Goal: Transaction & Acquisition: Obtain resource

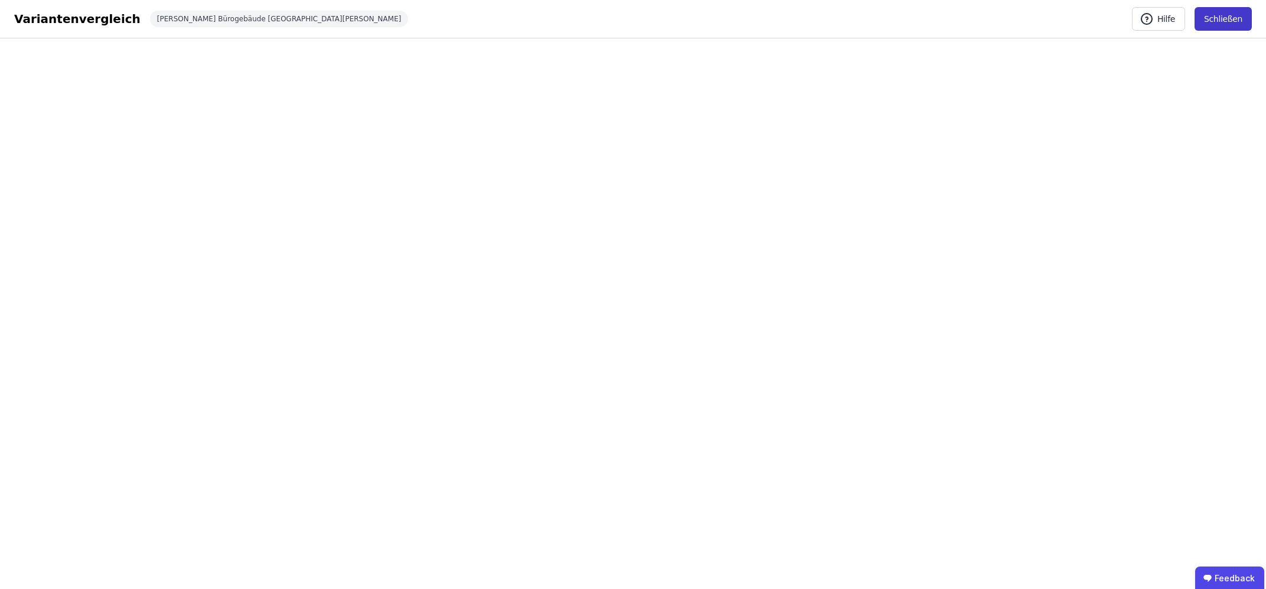
click at [1204, 21] on button "Schließen" at bounding box center [1222, 19] width 57 height 24
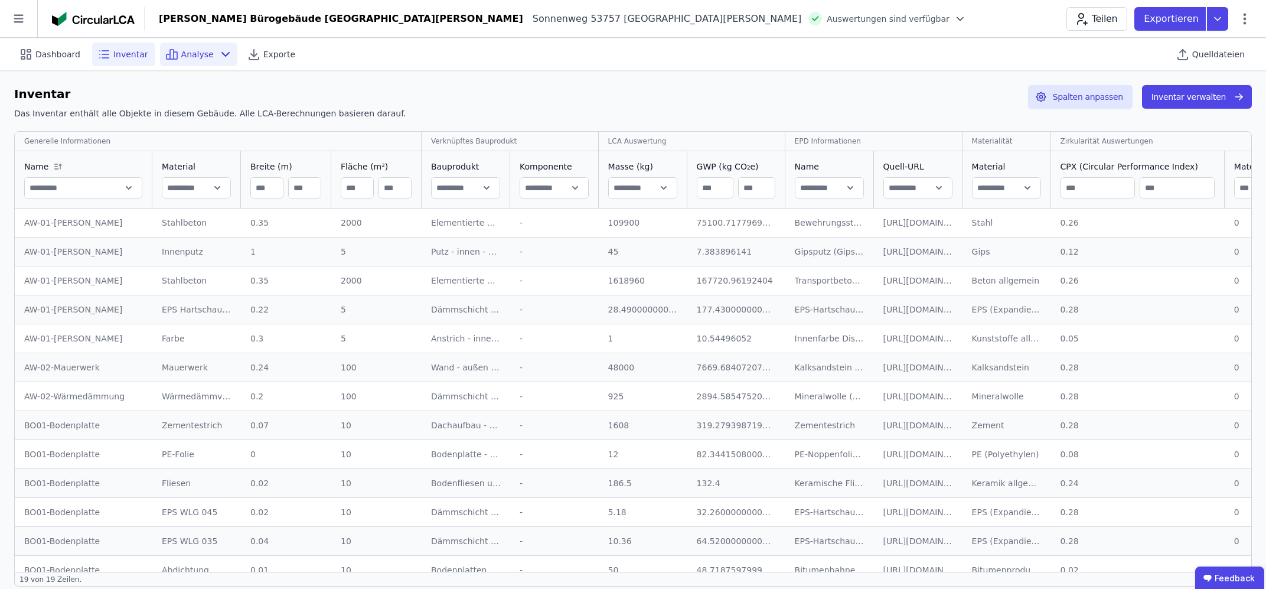
click at [188, 55] on span "Analyse" at bounding box center [197, 54] width 32 height 12
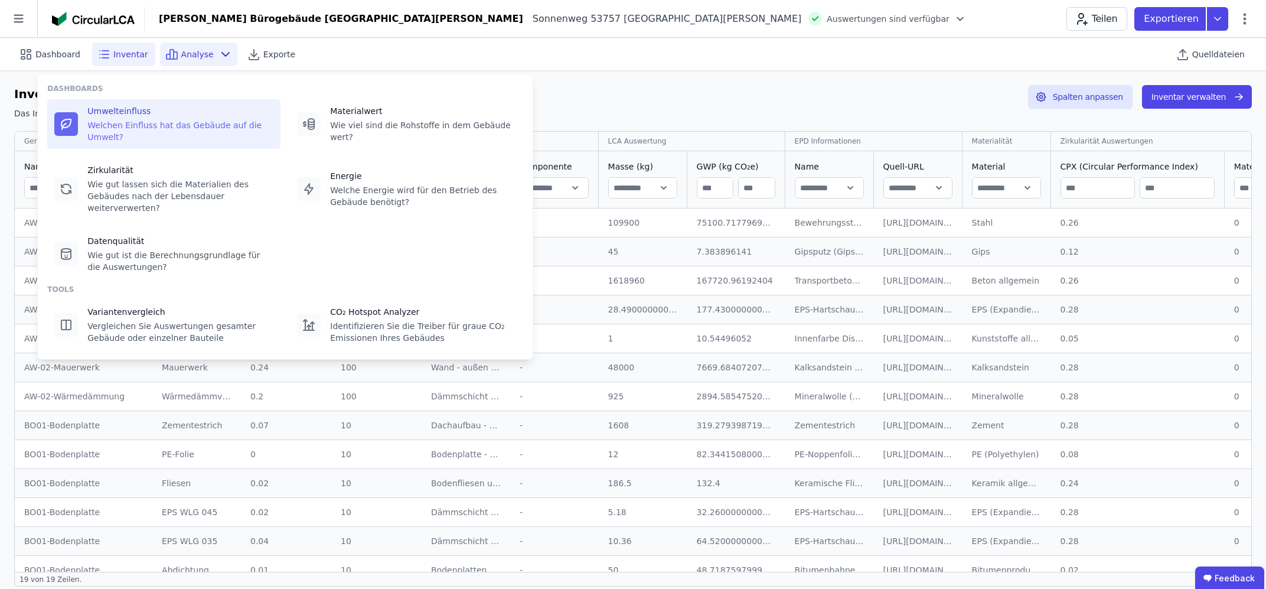
click at [170, 126] on div "Welchen Einfluss hat das Gebäude auf die Umwelt?" at bounding box center [180, 131] width 186 height 24
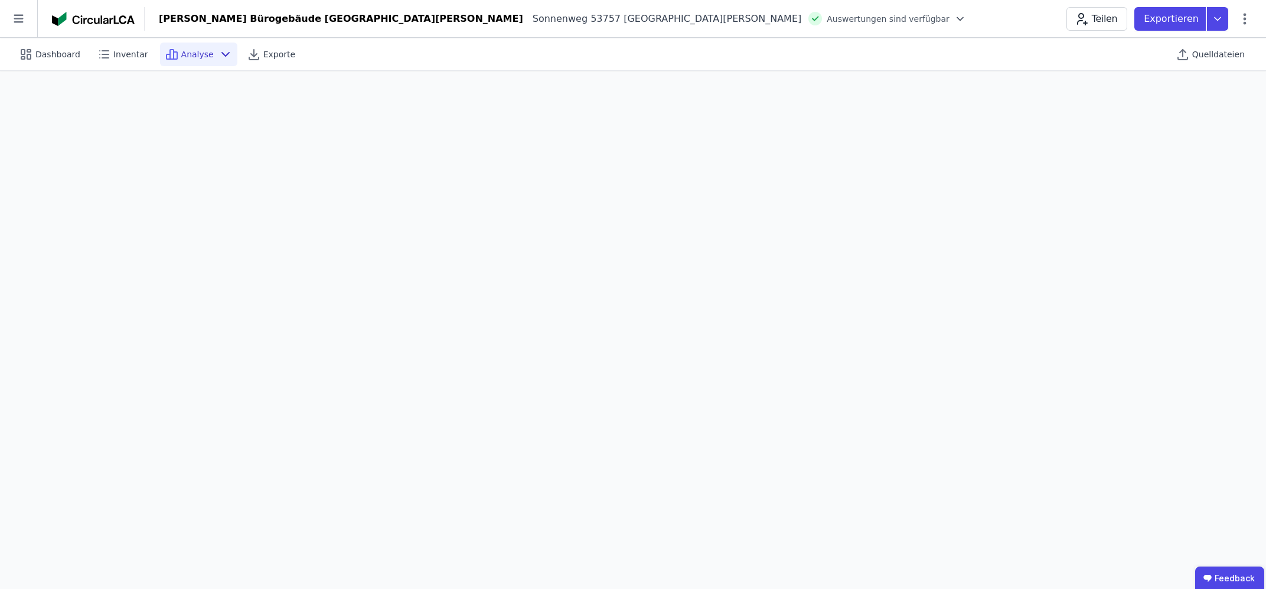
click at [199, 57] on div "Analyse" at bounding box center [198, 55] width 77 height 24
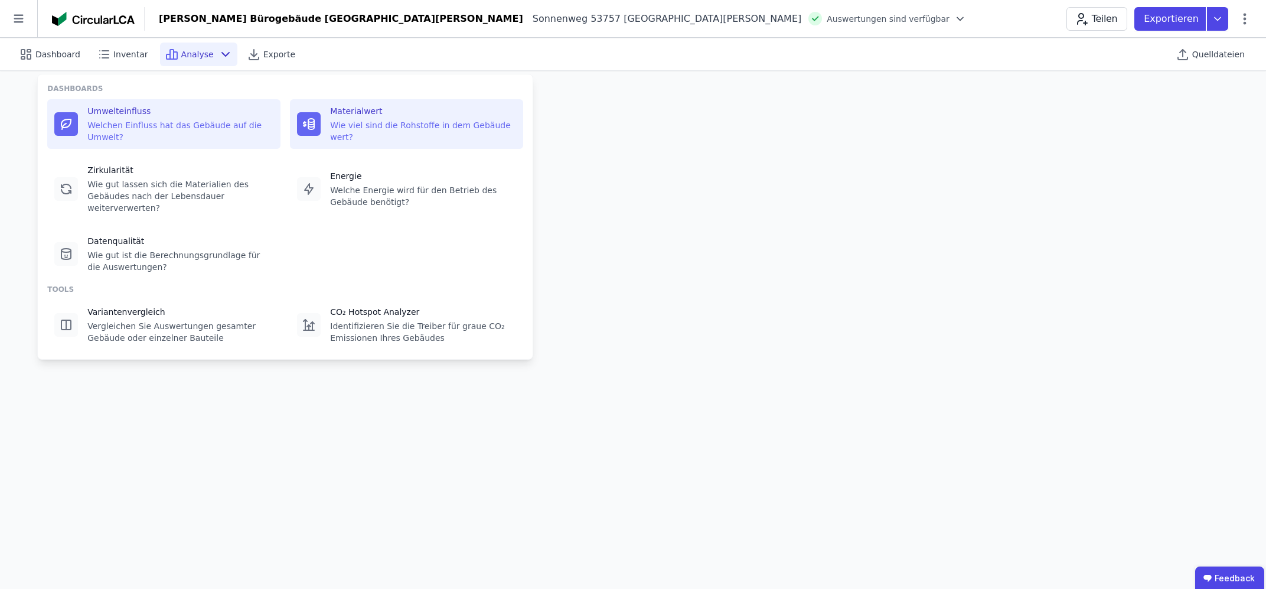
click at [374, 119] on div "Materialwert Wie viel sind die Rohstoffe in dem Gebäude wert?" at bounding box center [423, 124] width 186 height 38
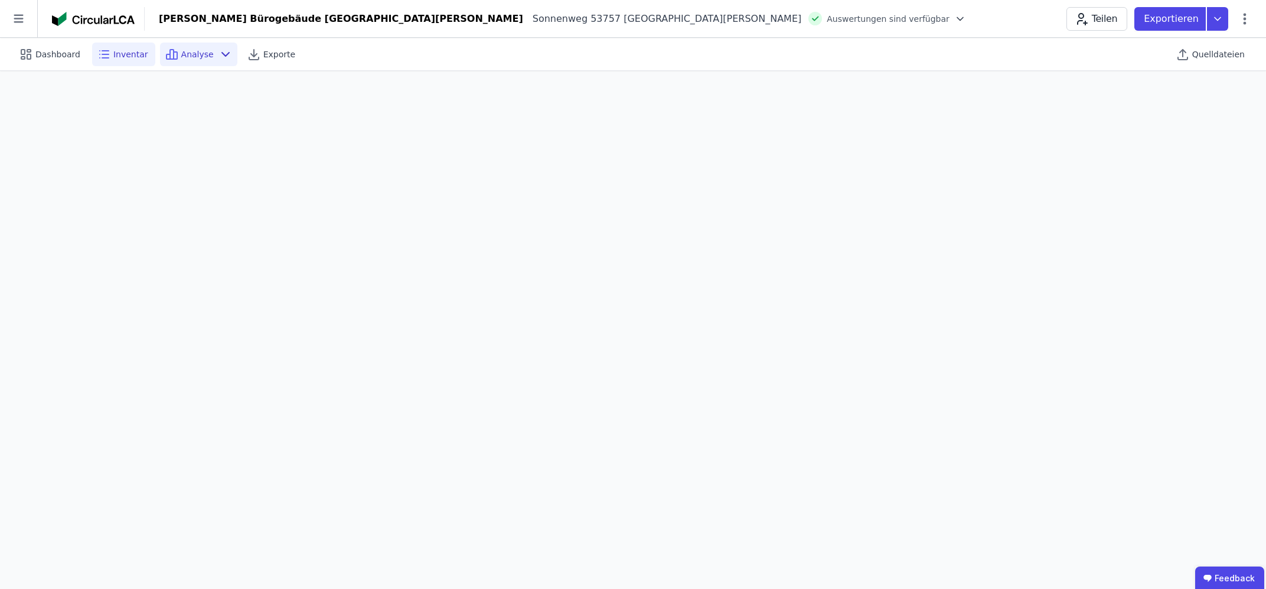
click at [128, 53] on span "Inventar" at bounding box center [130, 54] width 35 height 12
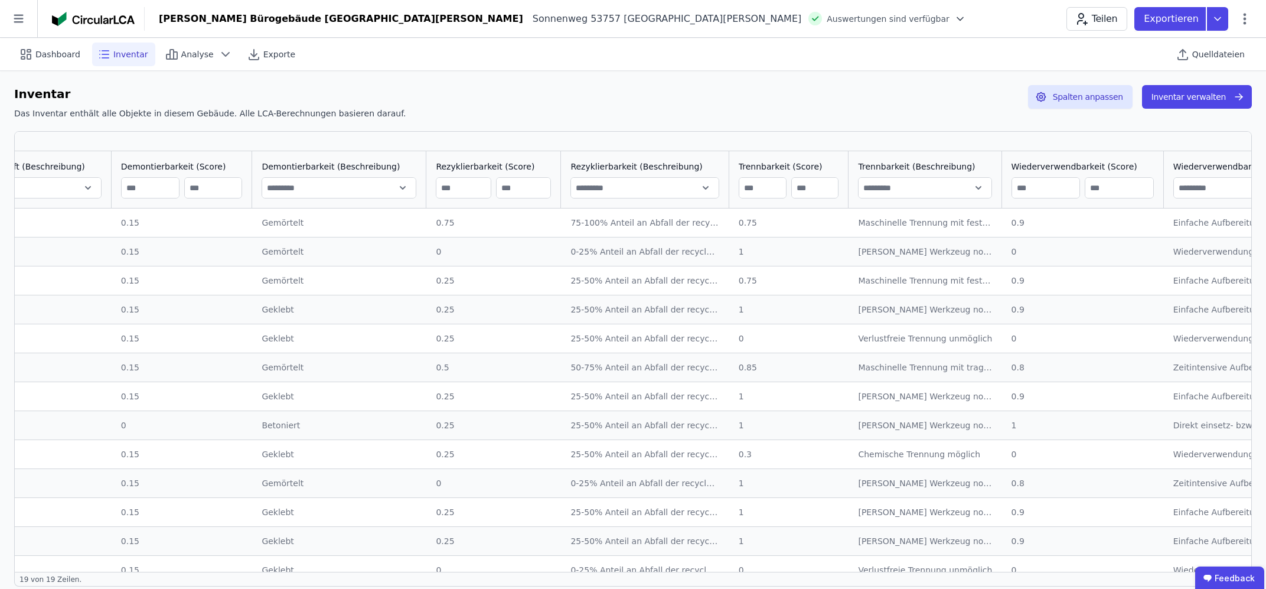
scroll to position [0, 1433]
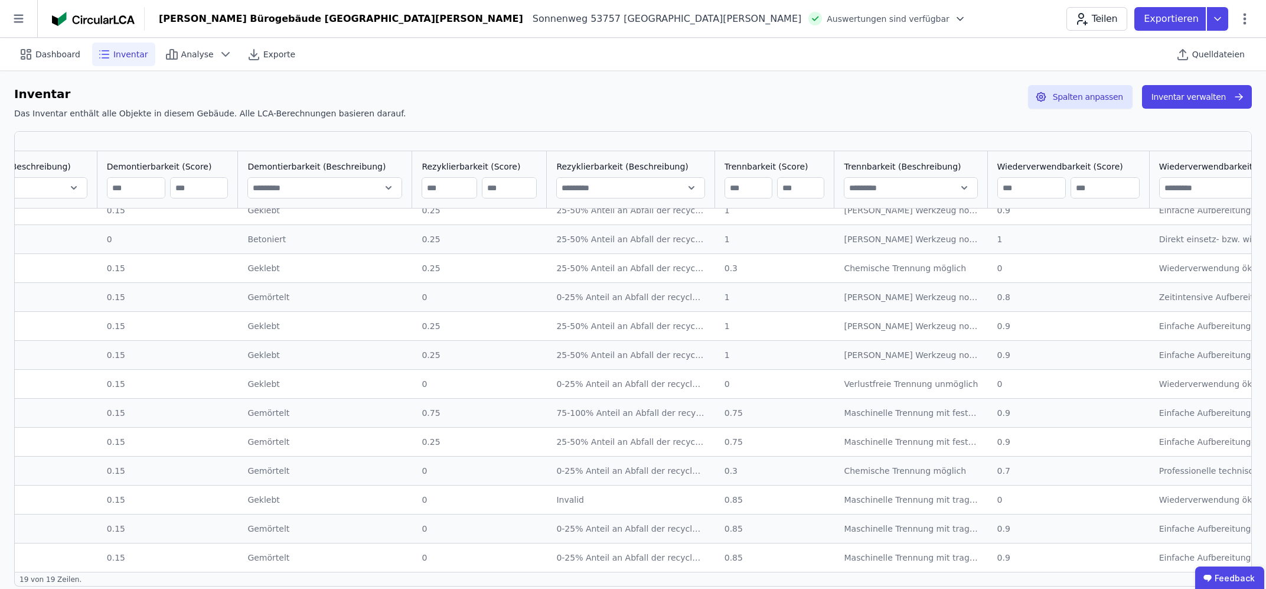
click at [218, 54] on icon at bounding box center [225, 54] width 14 height 14
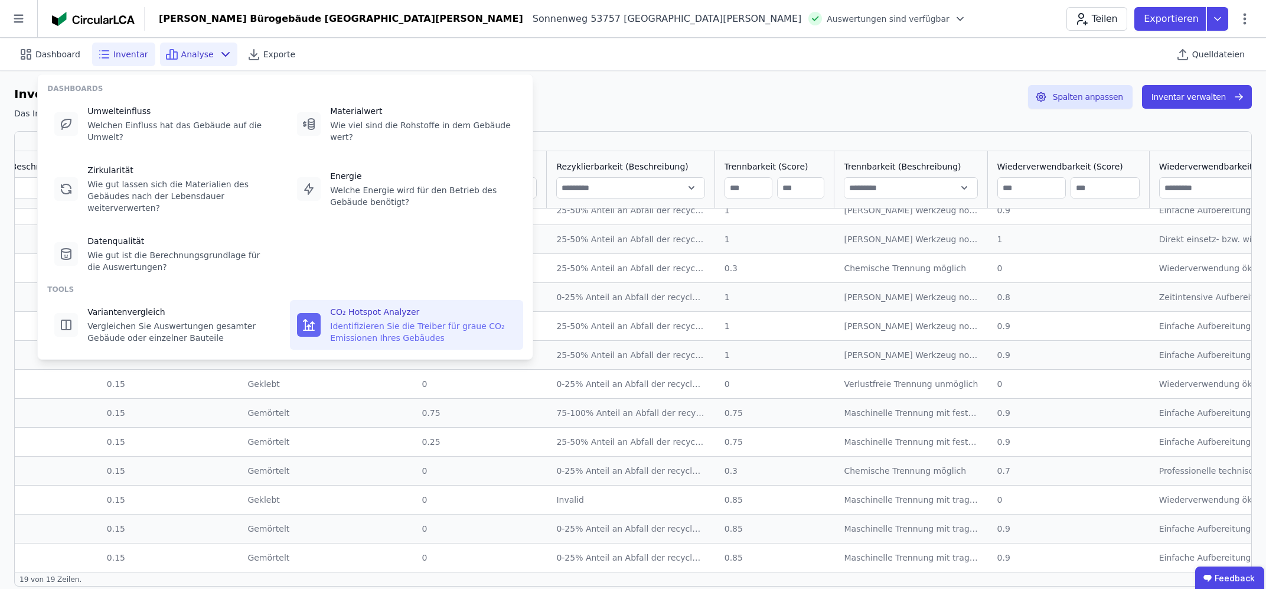
click at [372, 320] on div "Identifizieren Sie die Treiber für graue CO₂ Emissionen Ihres Gebäudes" at bounding box center [423, 332] width 186 height 24
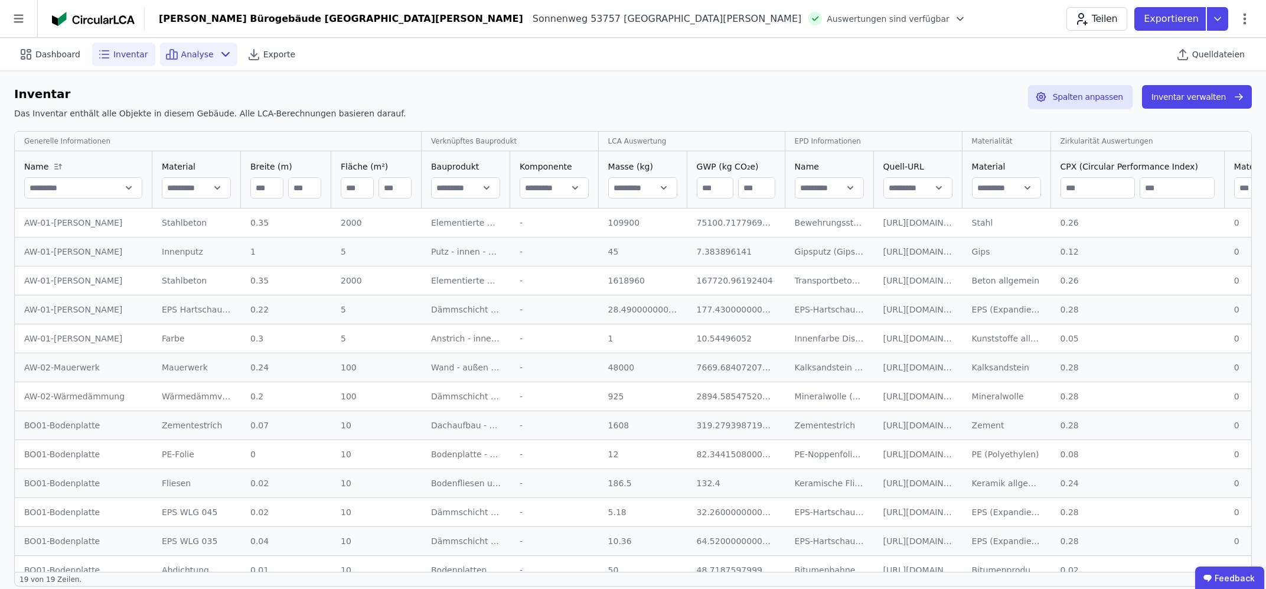
click at [181, 57] on span "Analyse" at bounding box center [197, 54] width 32 height 12
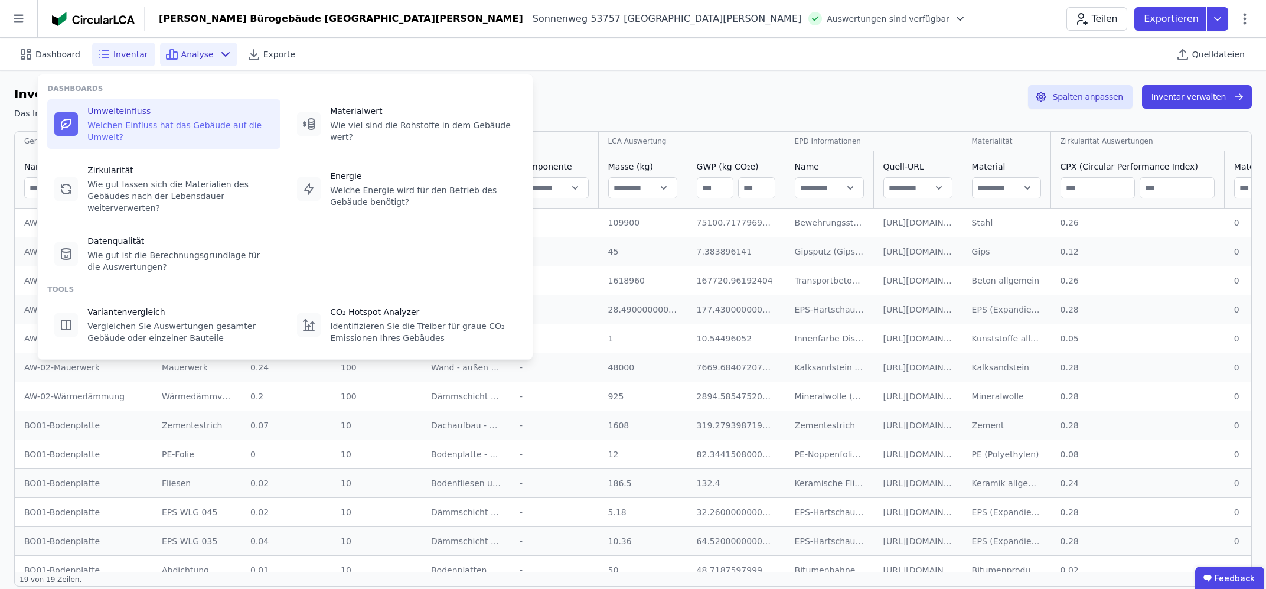
click at [152, 121] on div "Welchen Einfluss hat das Gebäude auf die Umwelt?" at bounding box center [180, 131] width 186 height 24
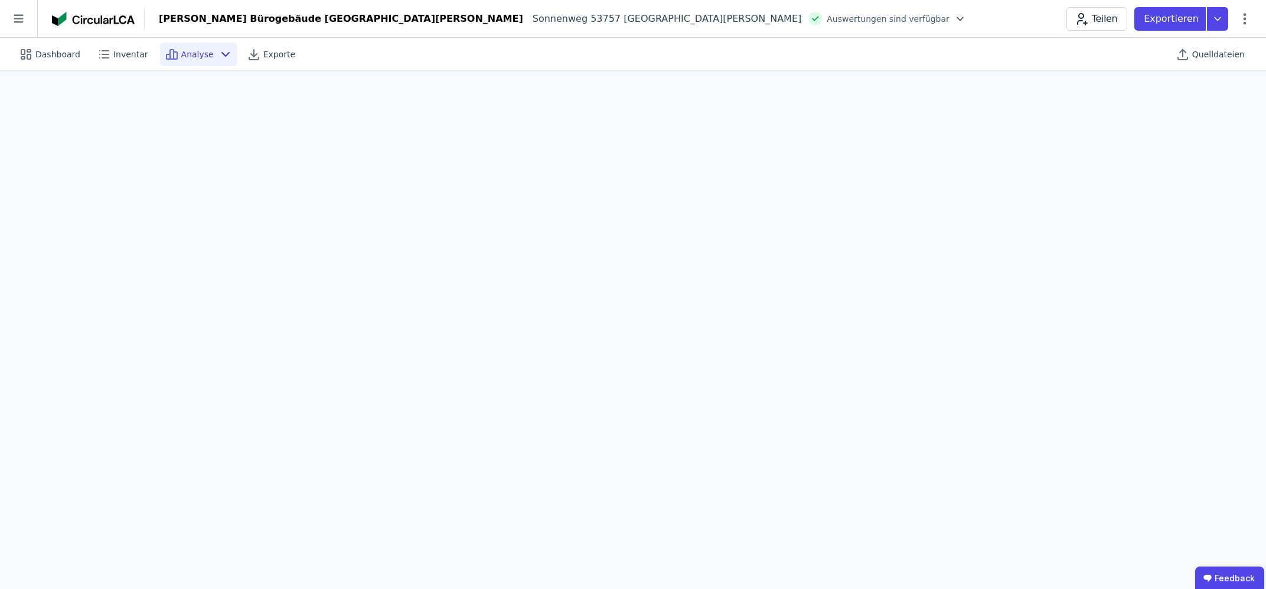
click at [194, 50] on span "Analyse" at bounding box center [197, 54] width 32 height 12
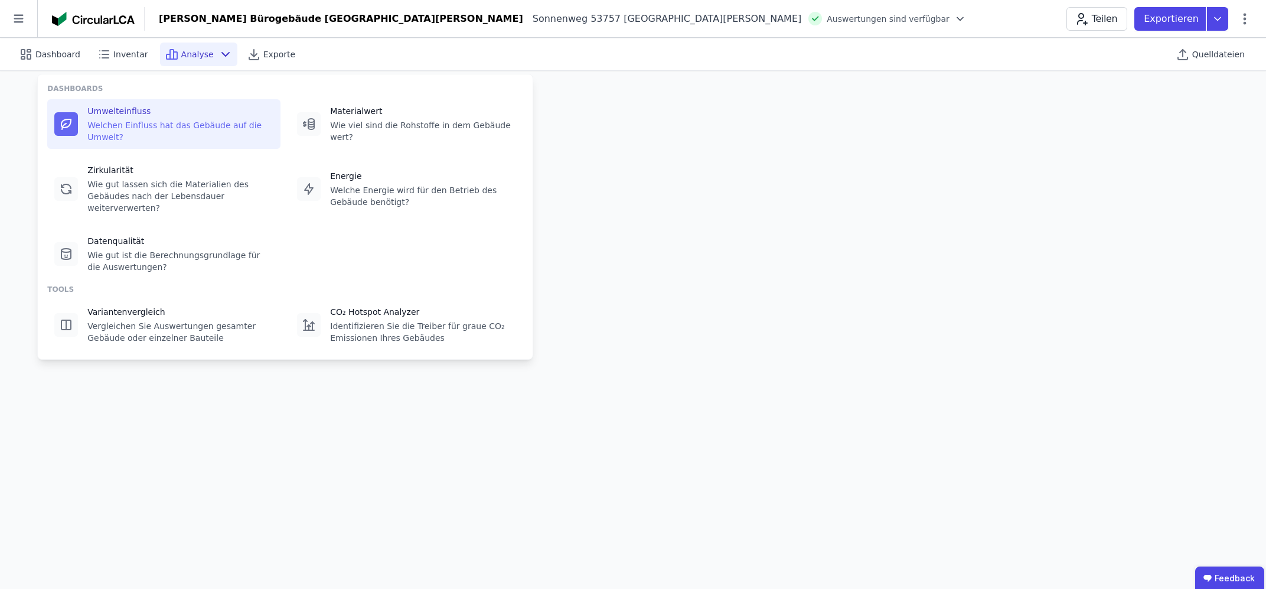
click at [177, 117] on div "Umwelteinfluss" at bounding box center [180, 111] width 186 height 12
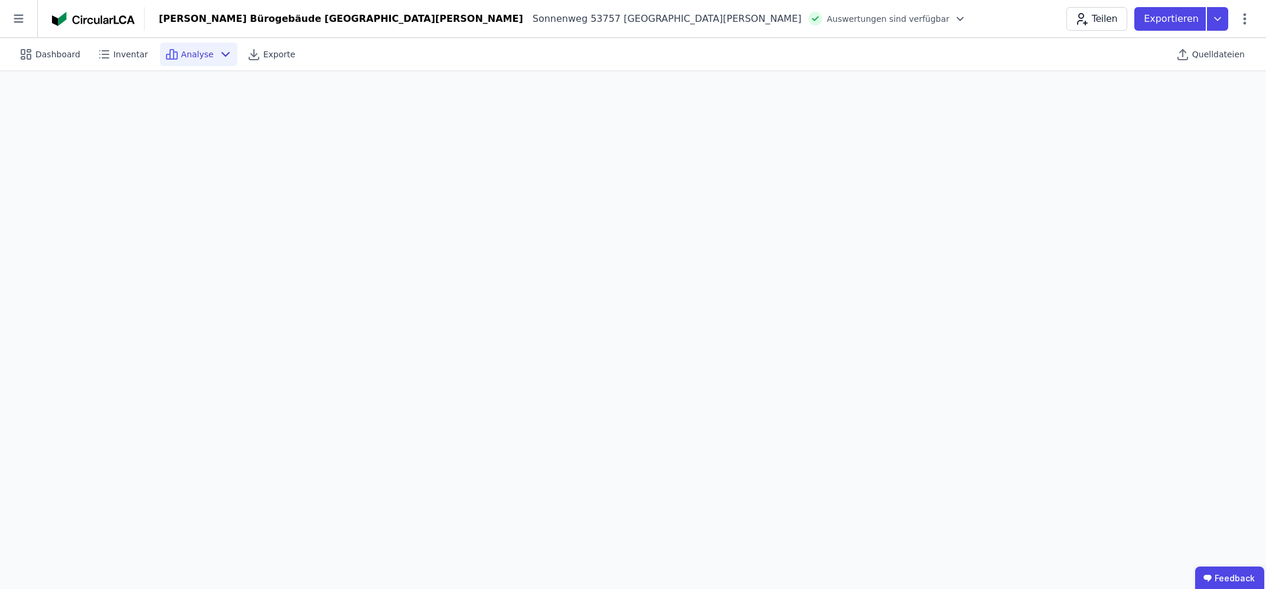
click at [218, 57] on icon at bounding box center [225, 54] width 14 height 14
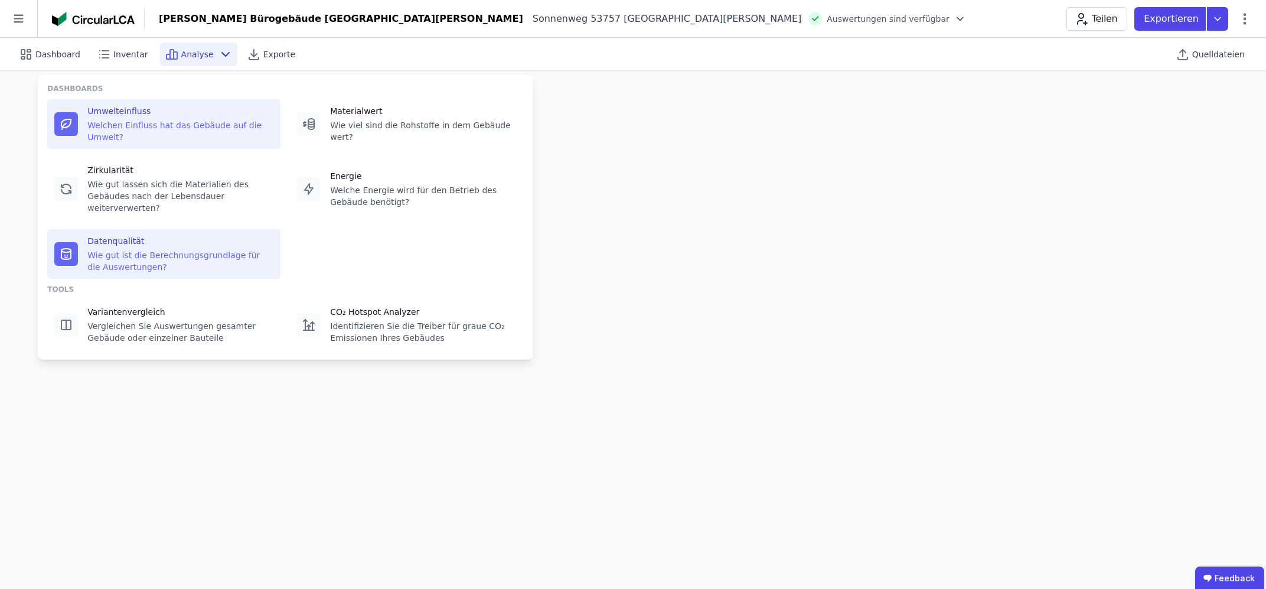
click at [142, 249] on div "Wie gut ist die Berechnungsgrundlage für die Auswertungen?" at bounding box center [180, 261] width 186 height 24
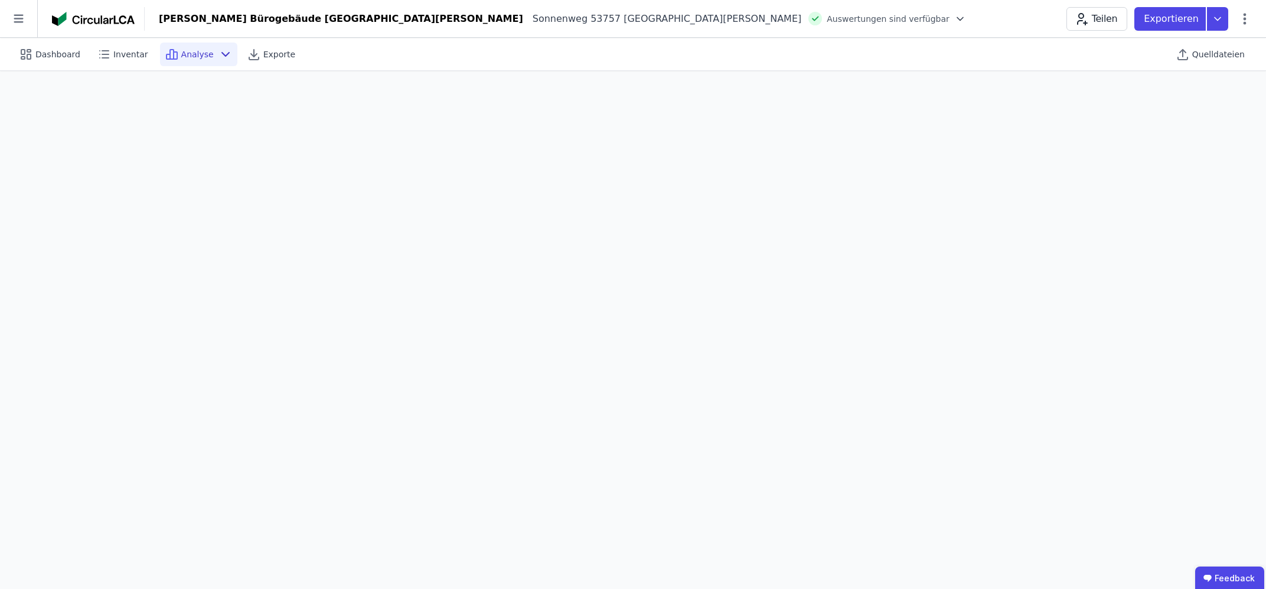
click at [218, 60] on icon at bounding box center [225, 54] width 14 height 14
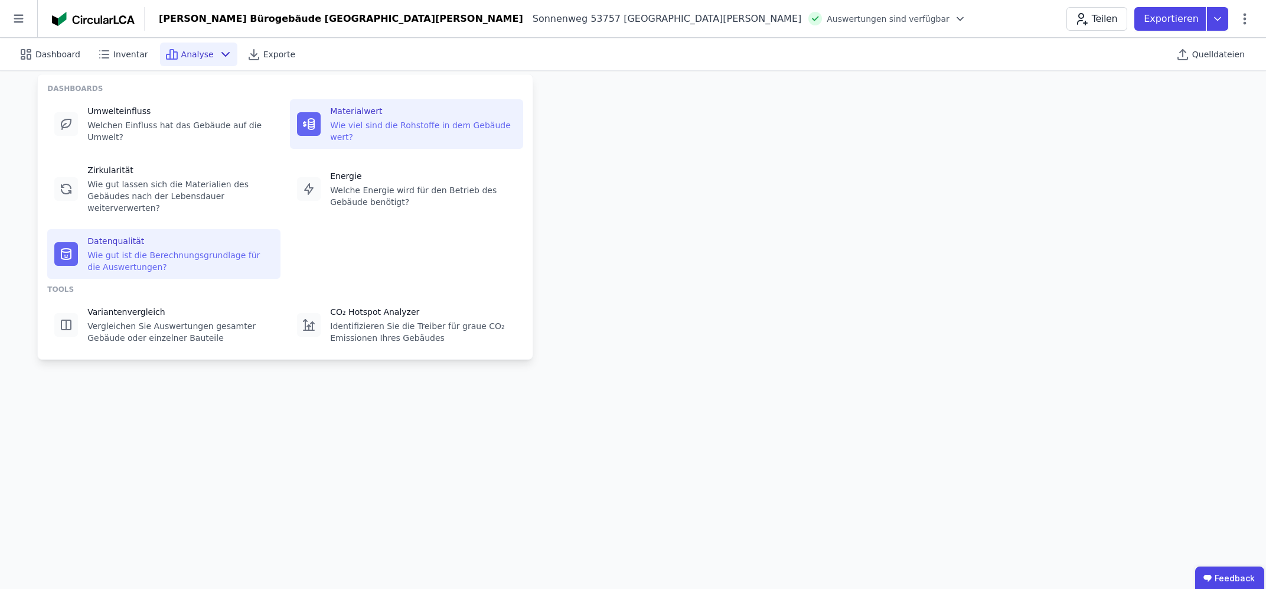
click at [377, 125] on div "Wie viel sind die Rohstoffe in dem Gebäude wert?" at bounding box center [423, 131] width 186 height 24
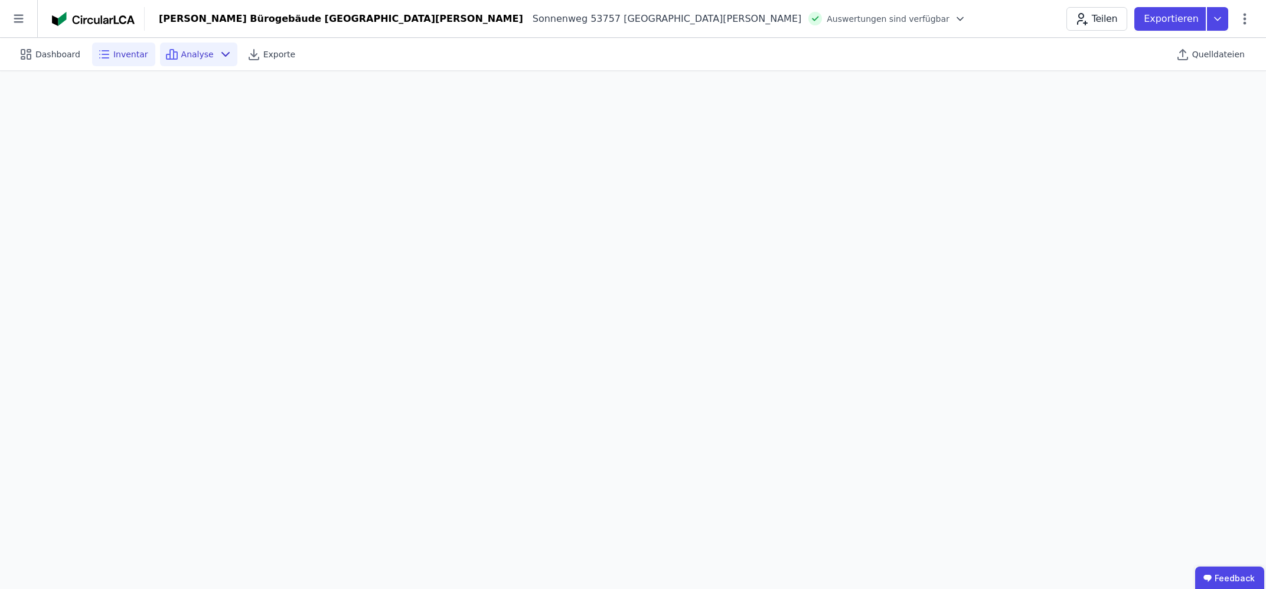
click at [113, 54] on span "Inventar" at bounding box center [130, 54] width 35 height 12
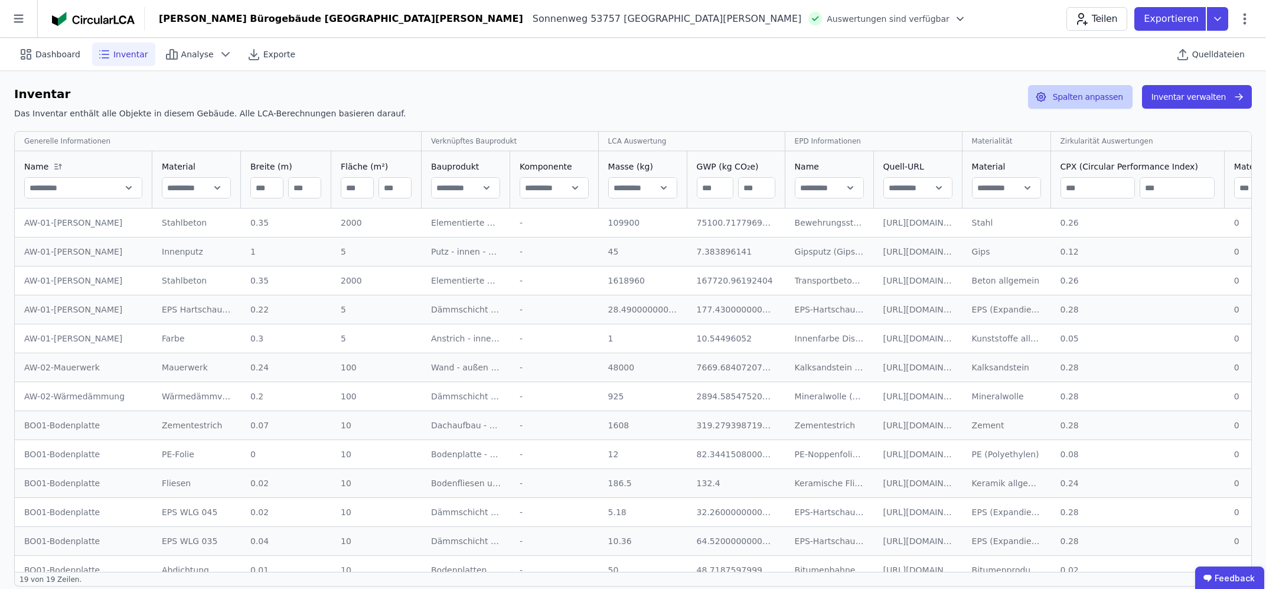
click at [1077, 92] on button "Spalten anpassen" at bounding box center [1080, 97] width 104 height 24
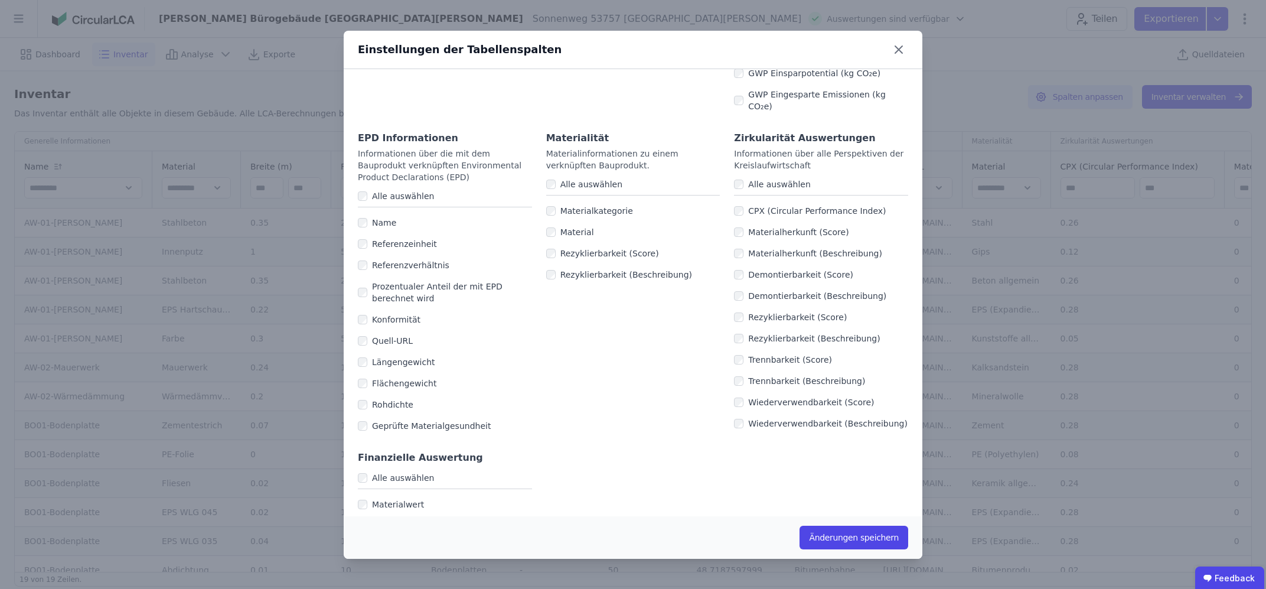
scroll to position [643, 0]
click at [834, 538] on button "Änderungen speichern" at bounding box center [853, 537] width 109 height 24
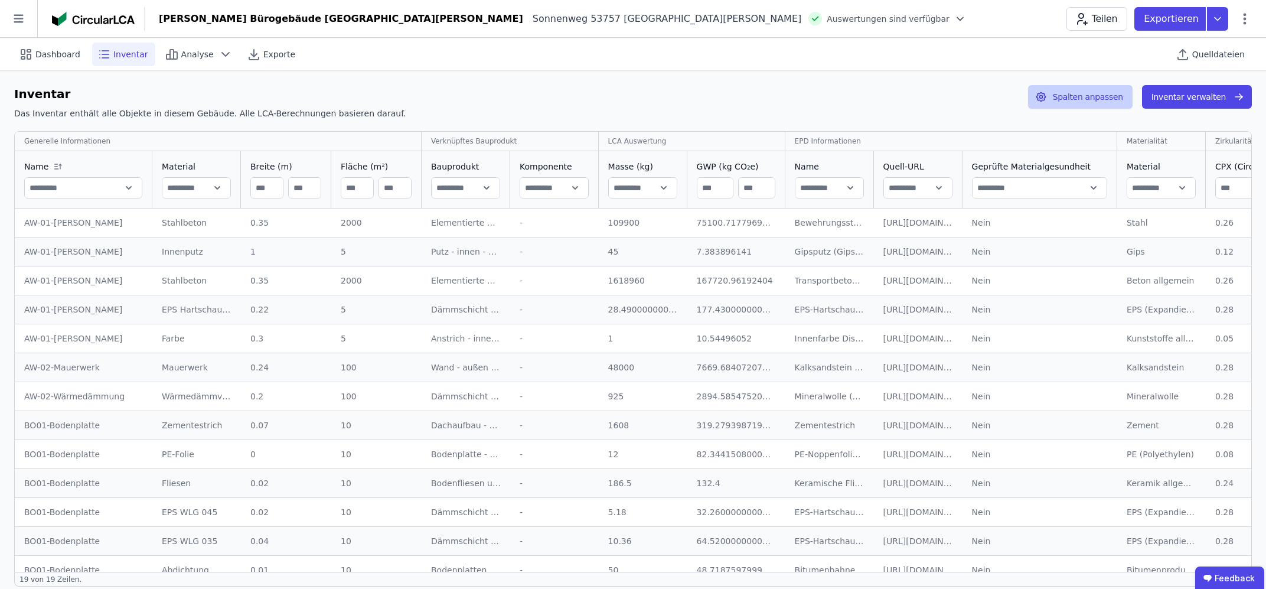
click at [1089, 98] on button "Spalten anpassen" at bounding box center [1080, 97] width 104 height 24
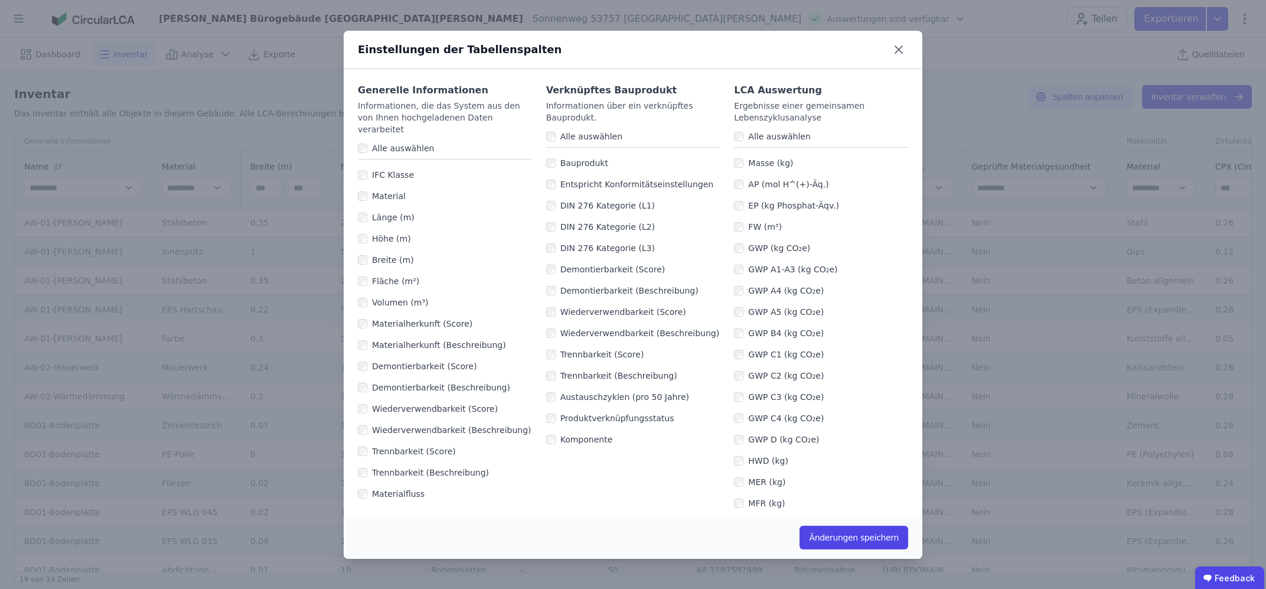
drag, startPoint x: 849, startPoint y: 535, endPoint x: 713, endPoint y: 517, distance: 137.7
click at [713, 517] on div "Änderungen speichern" at bounding box center [633, 537] width 579 height 43
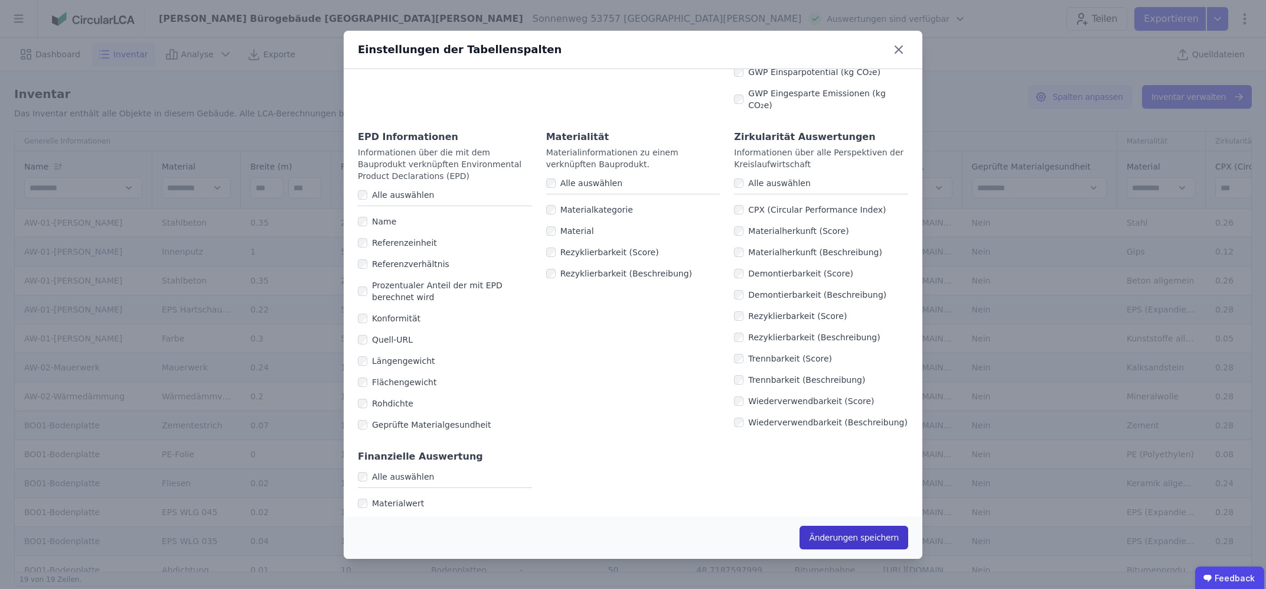
click at [831, 537] on button "Änderungen speichern" at bounding box center [853, 537] width 109 height 24
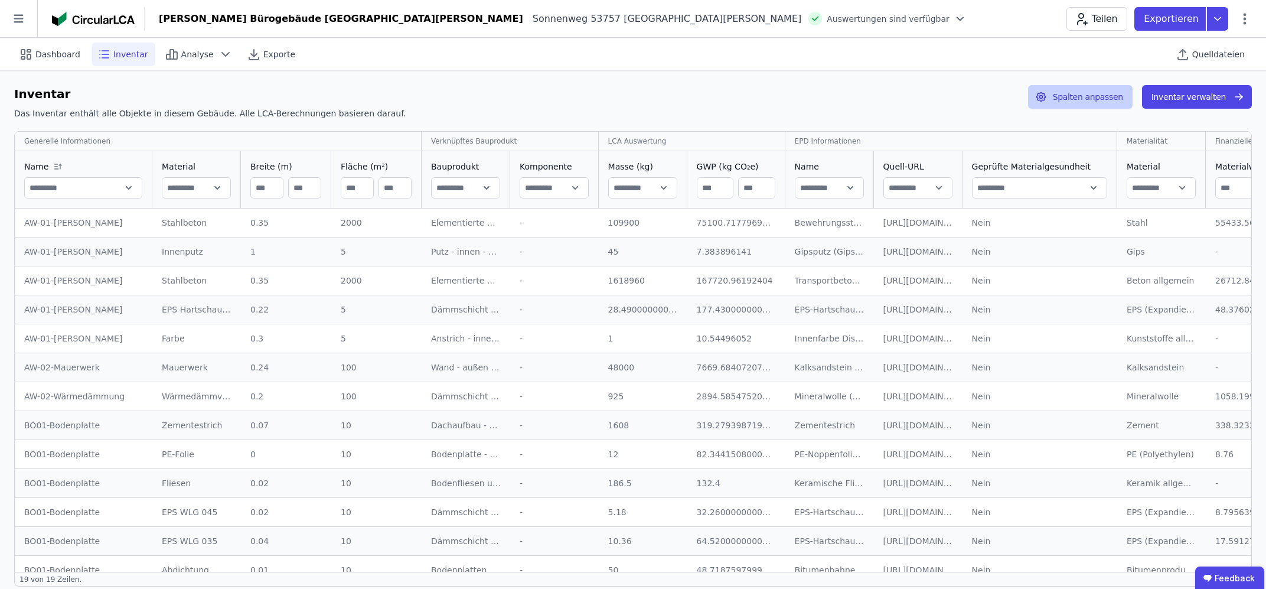
click at [1102, 94] on button "Spalten anpassen" at bounding box center [1080, 97] width 104 height 24
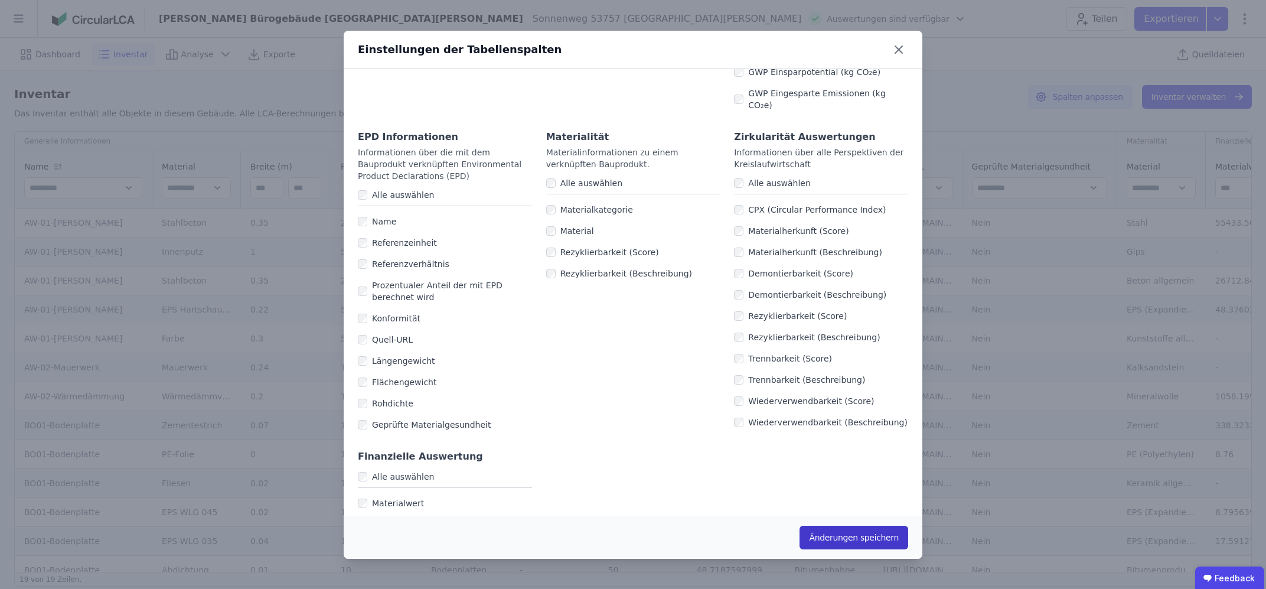
click at [829, 532] on button "Änderungen speichern" at bounding box center [853, 537] width 109 height 24
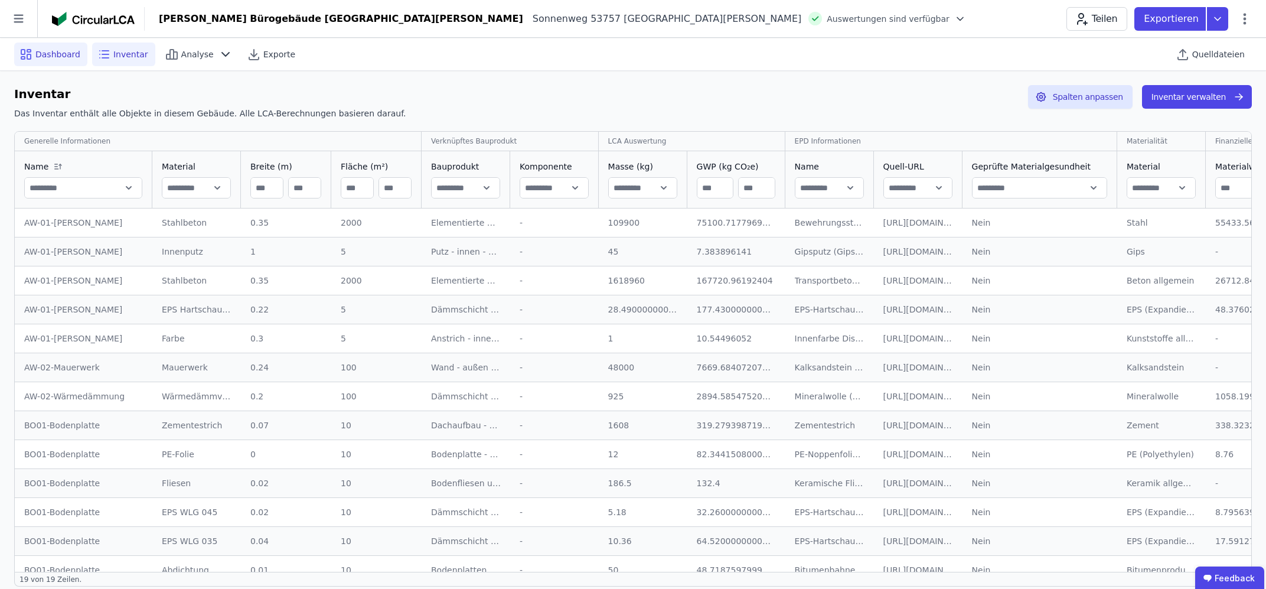
click at [70, 56] on span "Dashboard" at bounding box center [57, 54] width 45 height 12
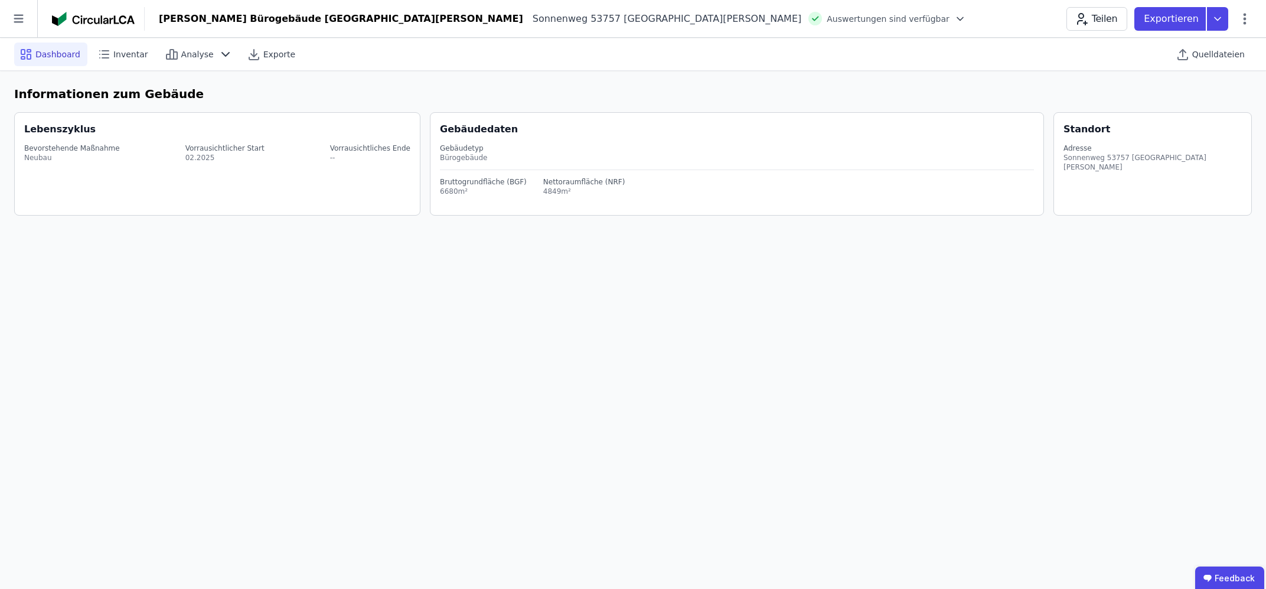
select select "*"
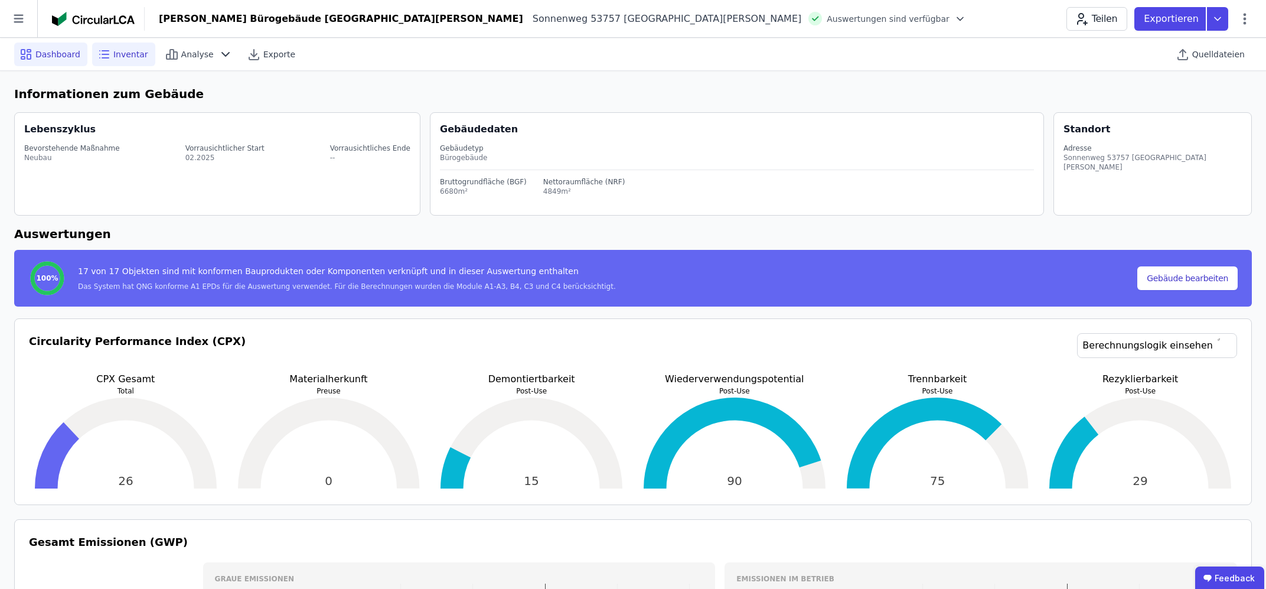
click at [107, 55] on div "Inventar" at bounding box center [123, 55] width 63 height 24
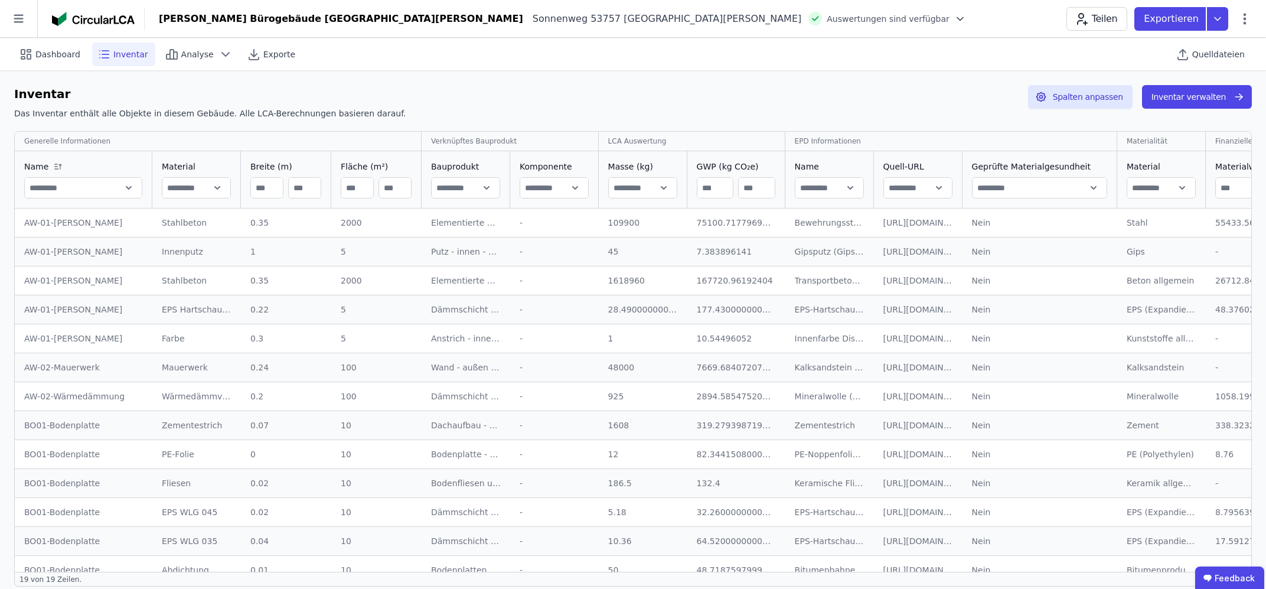
click at [1084, 233] on td "Nein Nein" at bounding box center [1039, 222] width 155 height 28
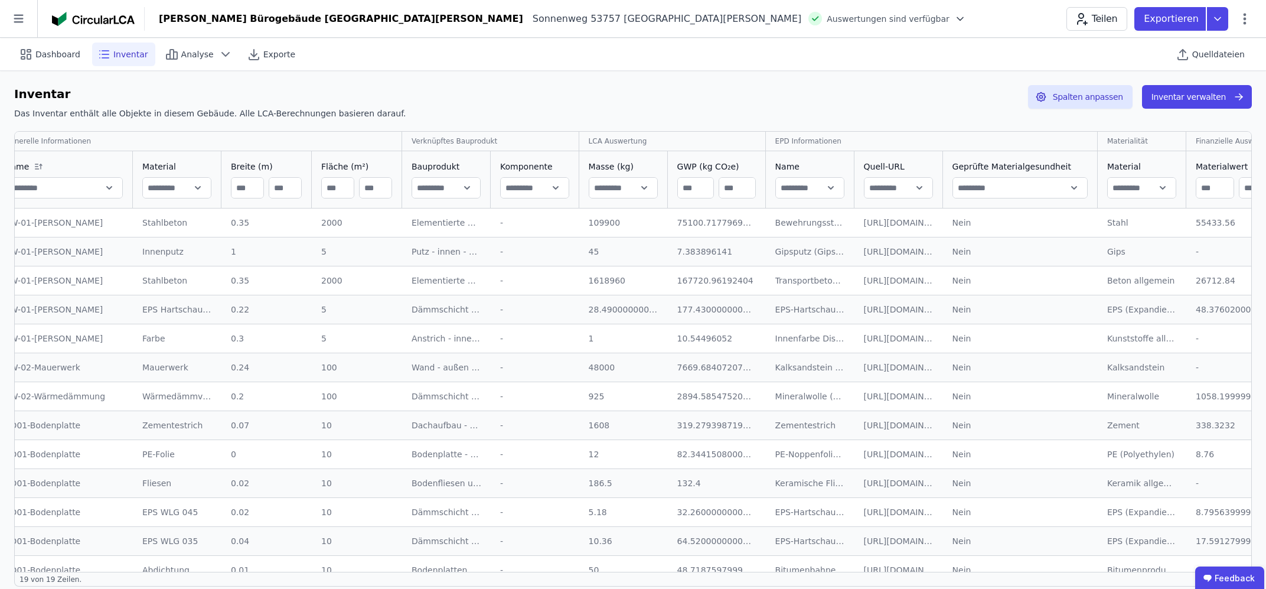
click at [973, 197] on input "text" at bounding box center [1020, 187] width 134 height 21
click at [966, 221] on div "Nein" at bounding box center [1020, 223] width 136 height 12
click at [50, 63] on div "Dashboard" at bounding box center [50, 55] width 73 height 24
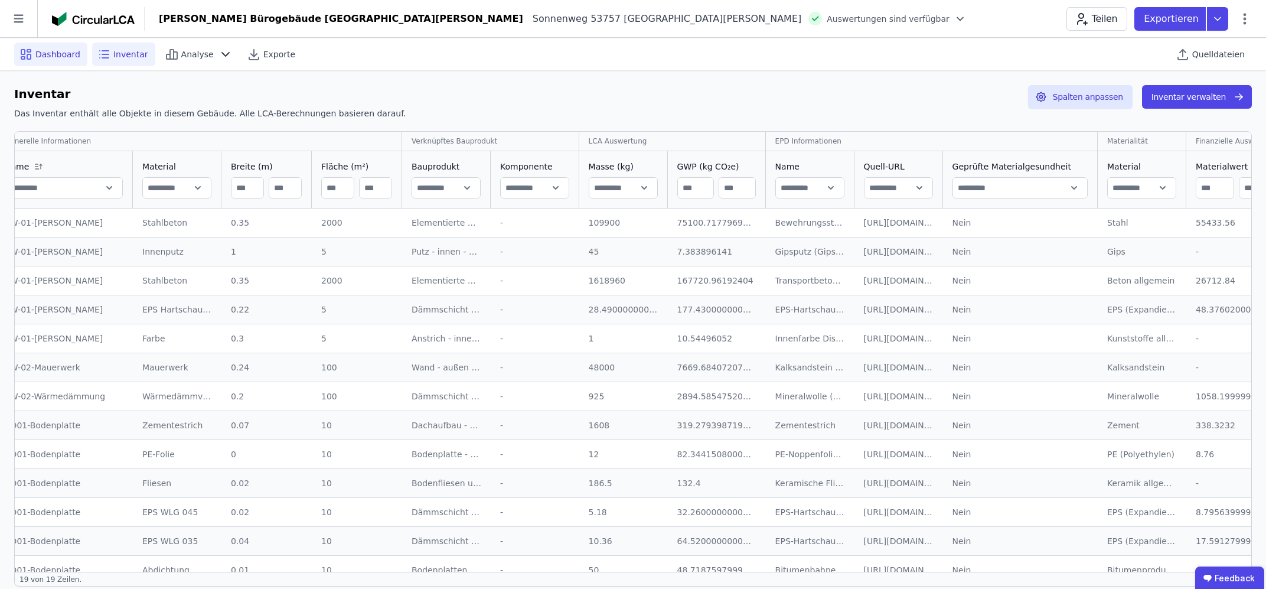
select select "*"
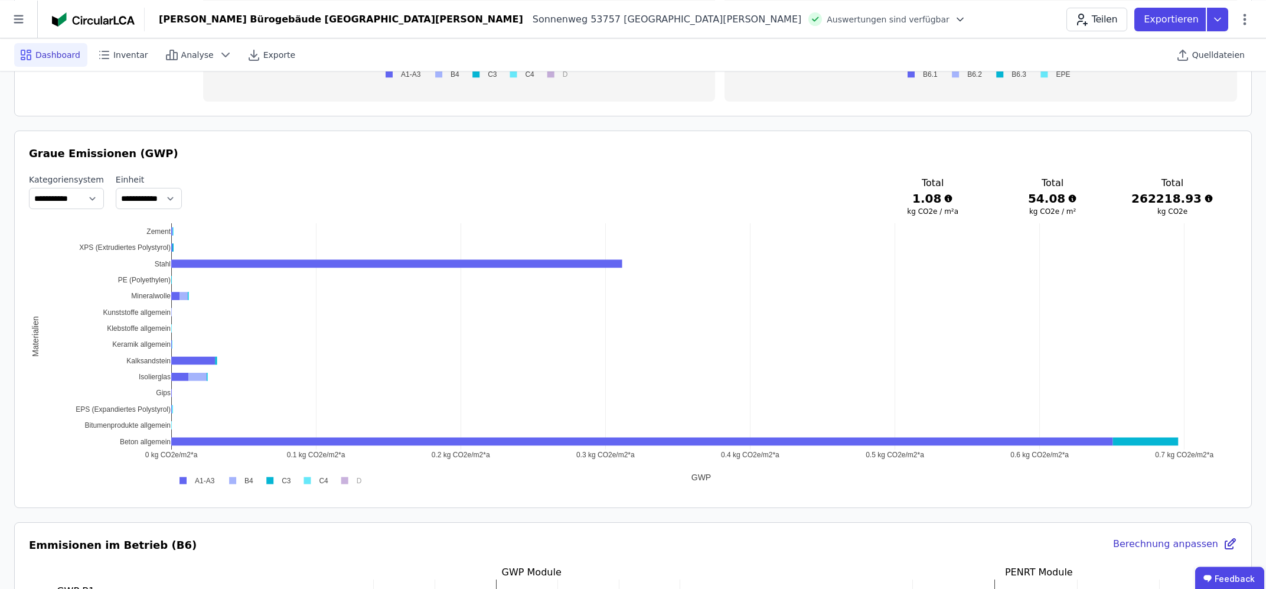
scroll to position [316, 0]
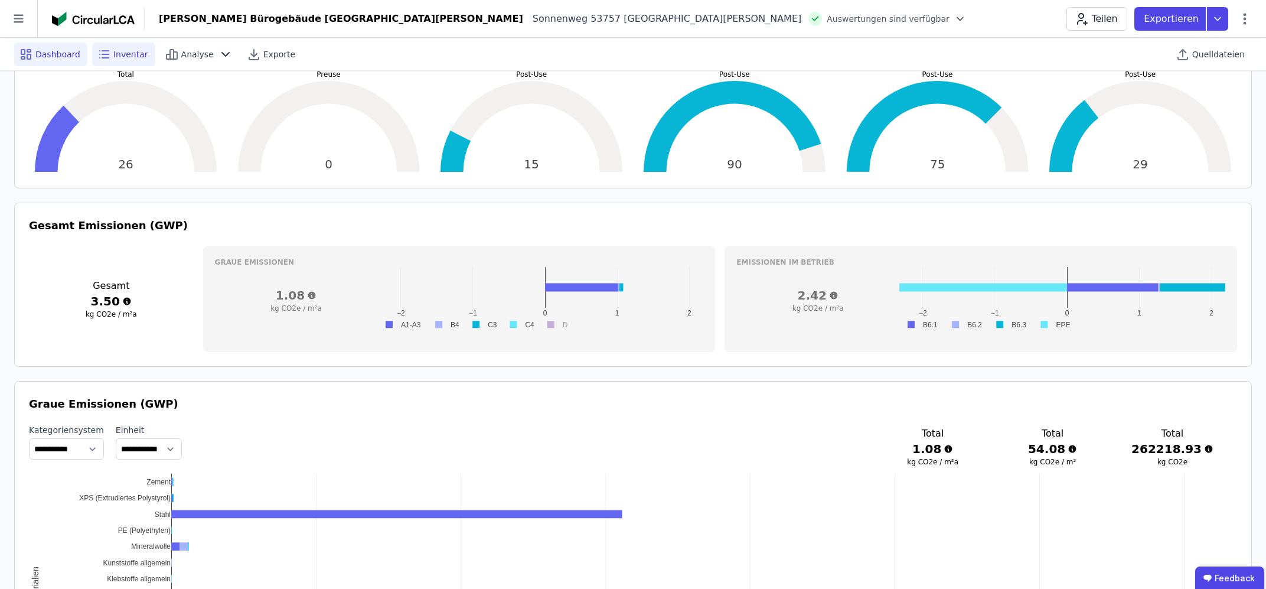
click at [109, 47] on div "Inventar" at bounding box center [123, 55] width 63 height 24
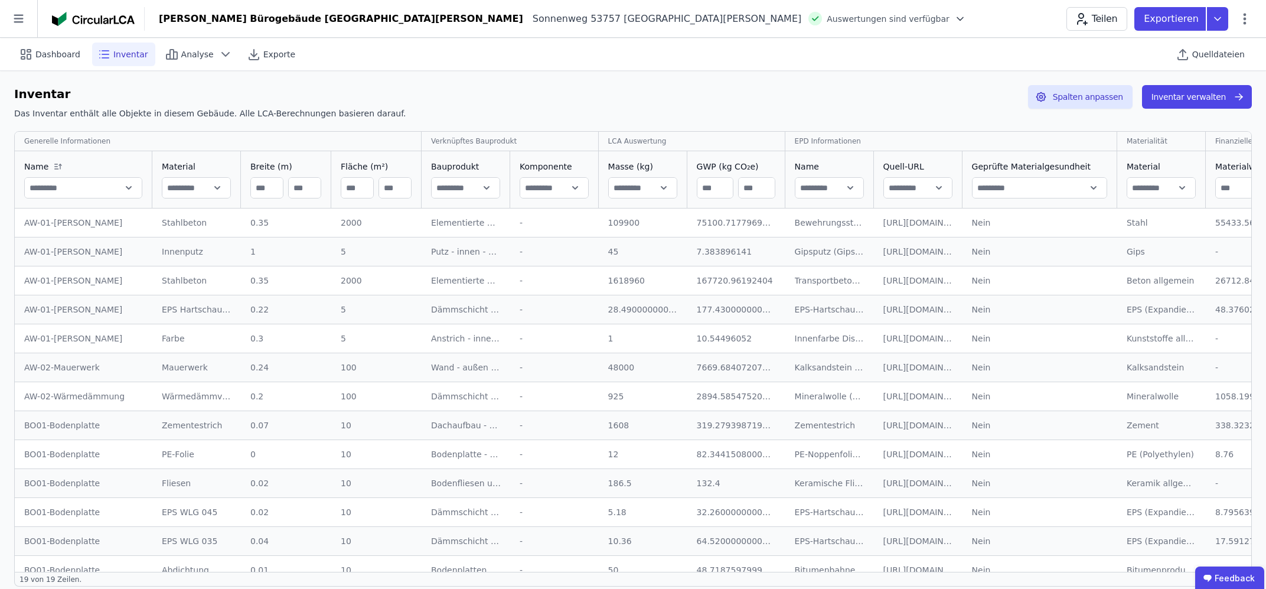
click at [260, 21] on div "[PERSON_NAME] Bürogebäude [GEOGRAPHIC_DATA][PERSON_NAME]" at bounding box center [341, 19] width 364 height 14
click at [45, 57] on span "Dashboard" at bounding box center [57, 54] width 45 height 12
select select "*"
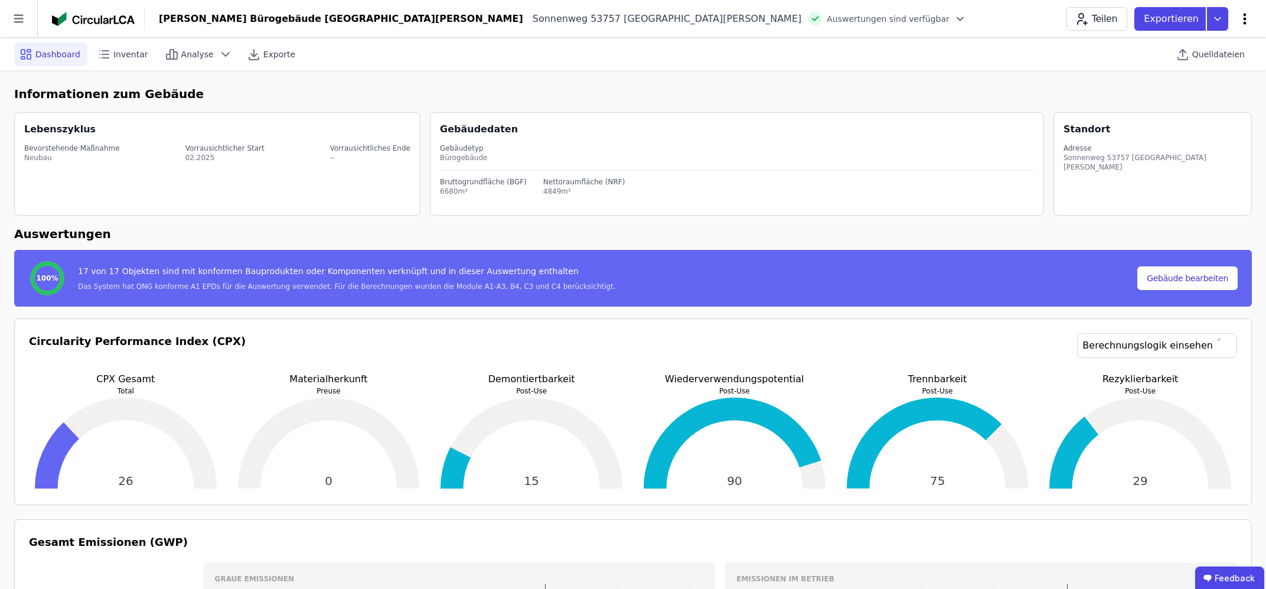
click at [1243, 17] on icon at bounding box center [1244, 19] width 14 height 14
click at [1200, 46] on span "Gebäude bearbeiten" at bounding box center [1188, 47] width 85 height 12
select select "**********"
select select "*"
select select "**********"
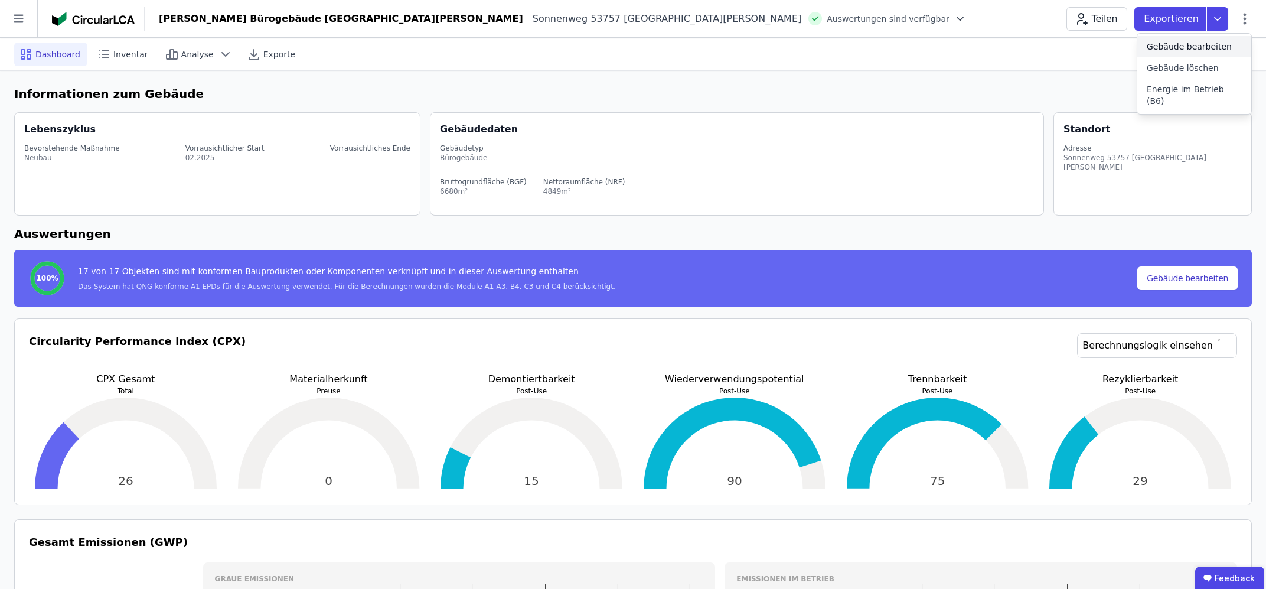
select select "**********"
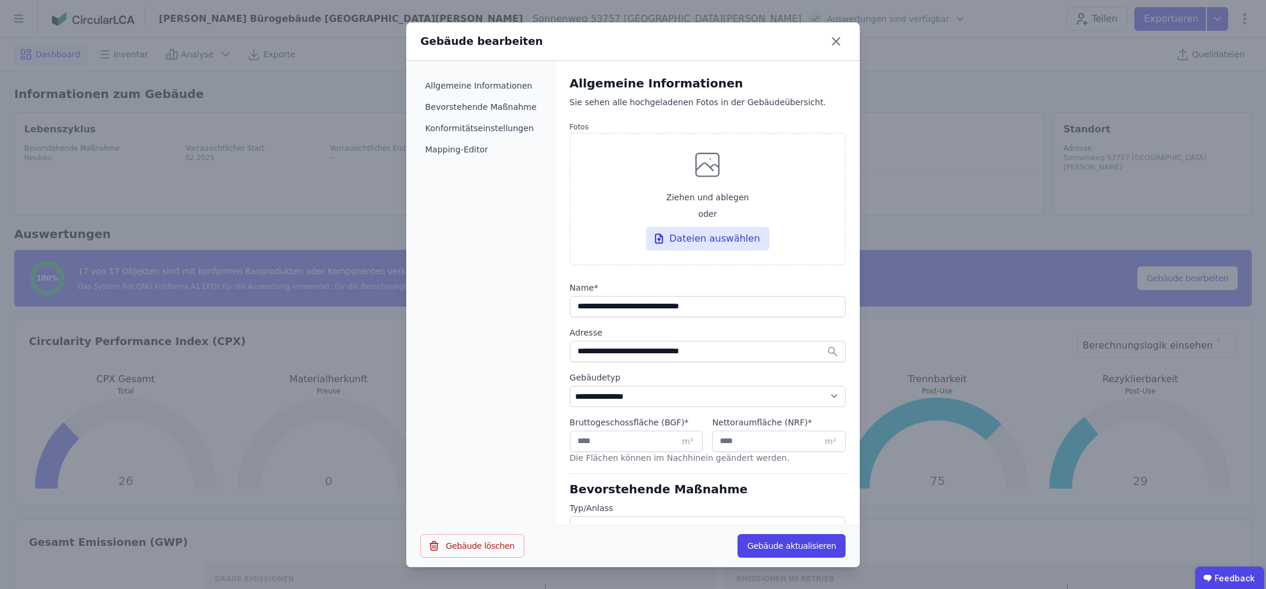
scroll to position [526, 0]
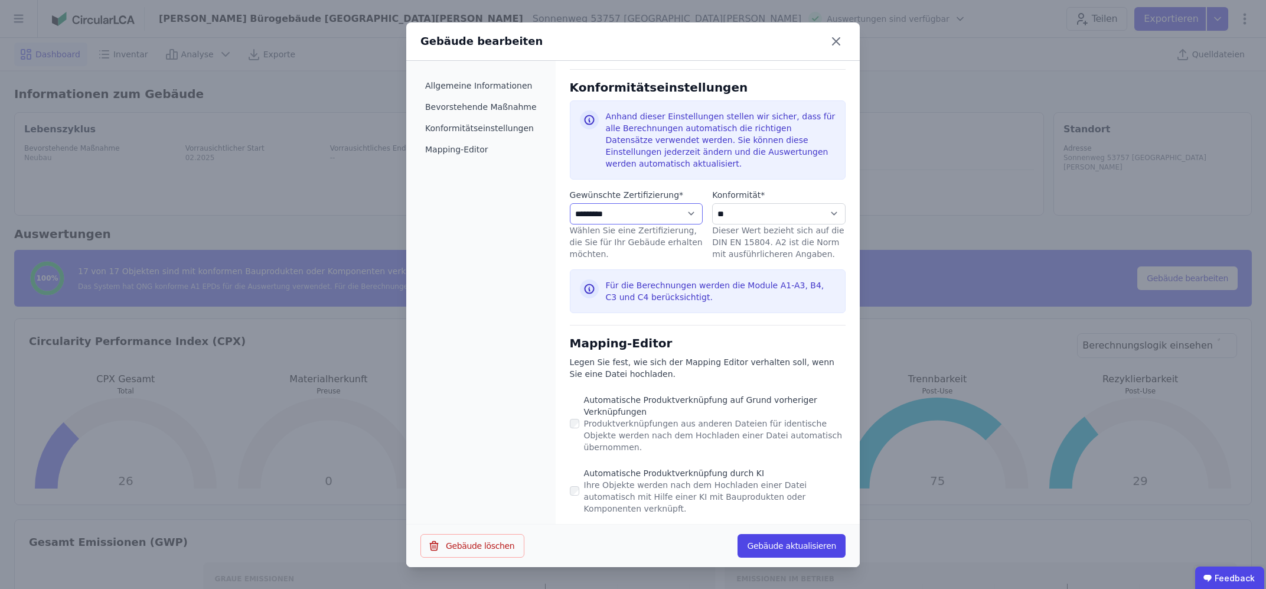
click at [570, 203] on select "**********" at bounding box center [636, 213] width 133 height 21
select select "**********"
click option "*********" at bounding box center [0, 0] width 0 height 0
select select "**********"
click at [787, 549] on button "Gebäude aktualisieren" at bounding box center [791, 546] width 108 height 24
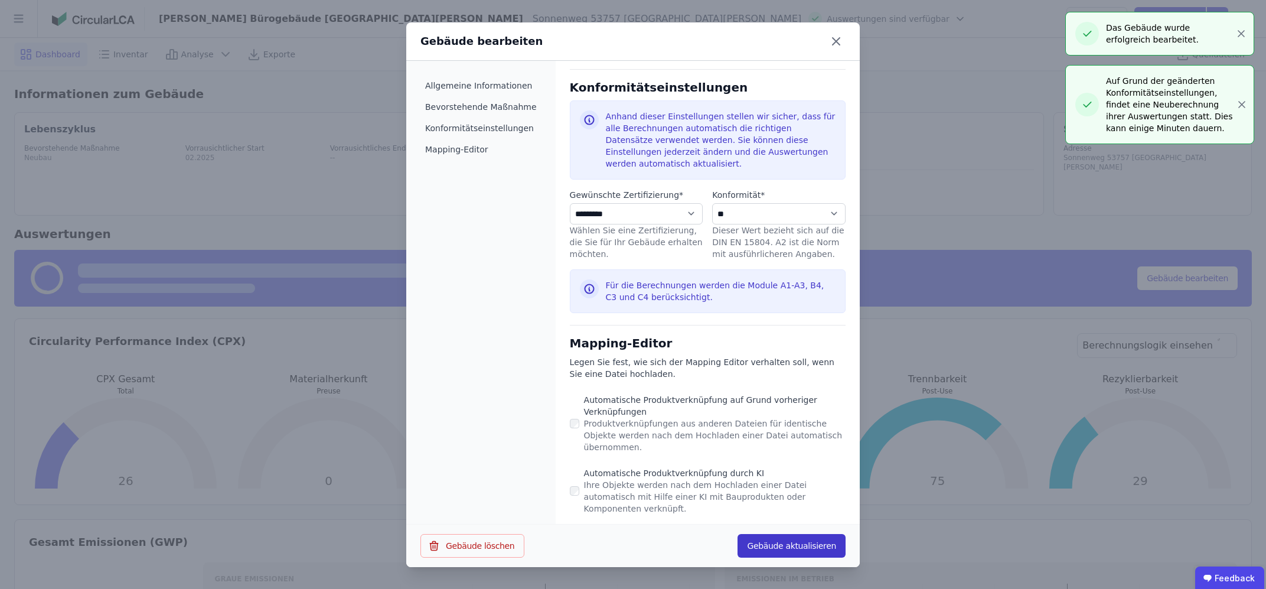
select select "*"
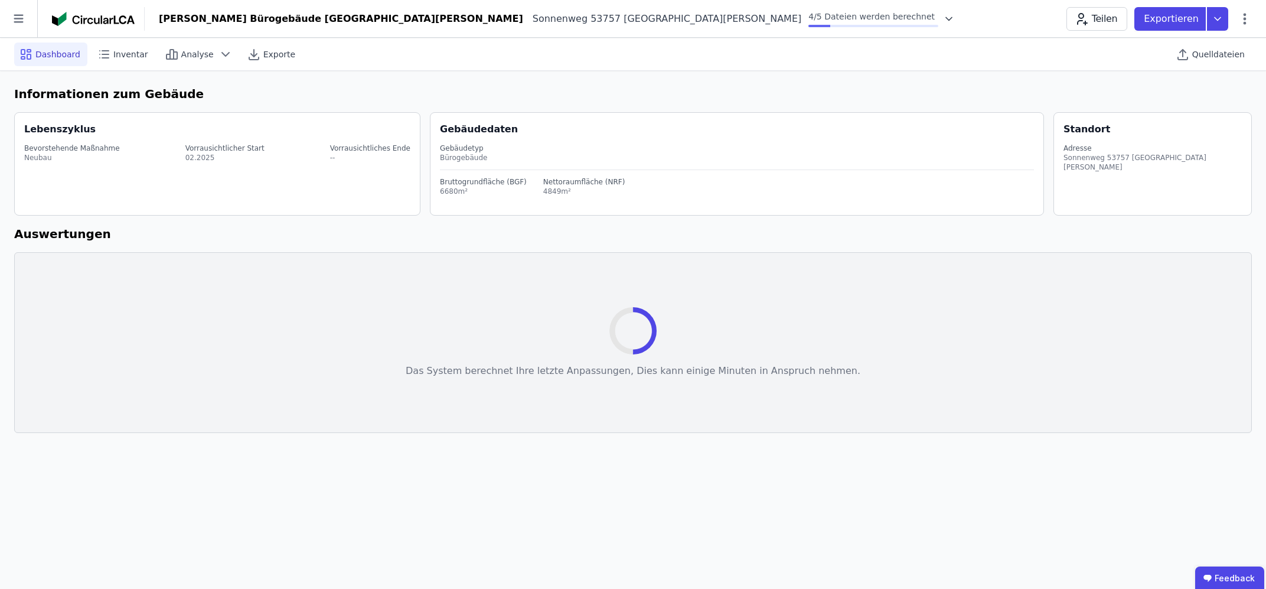
select select "*"
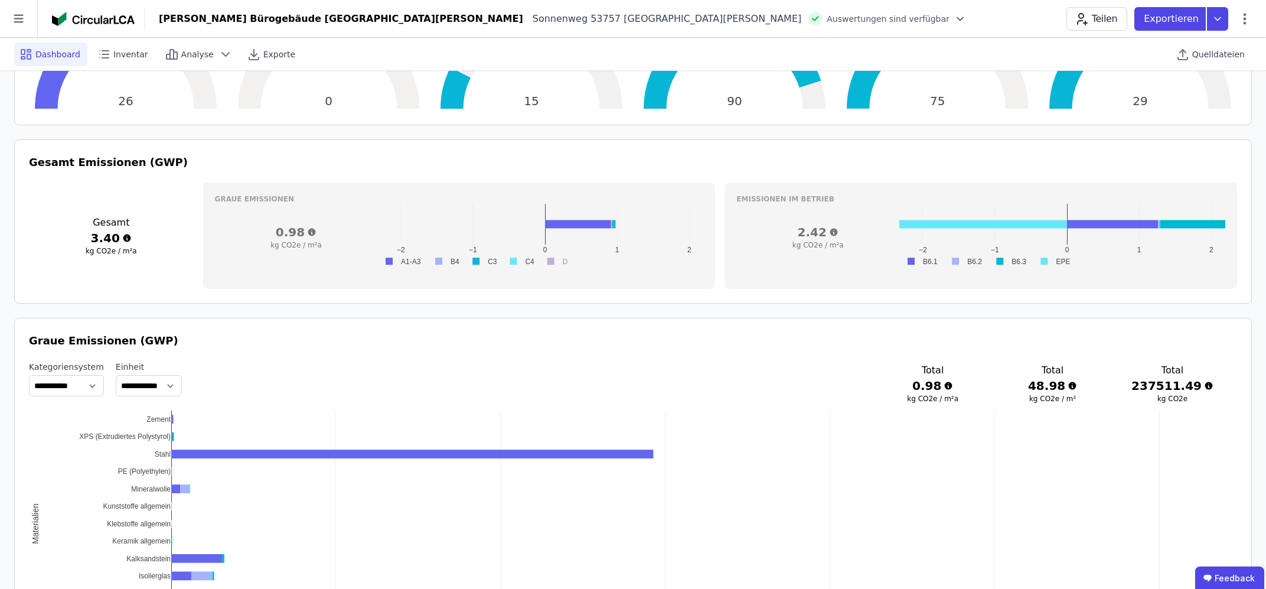
scroll to position [0, 0]
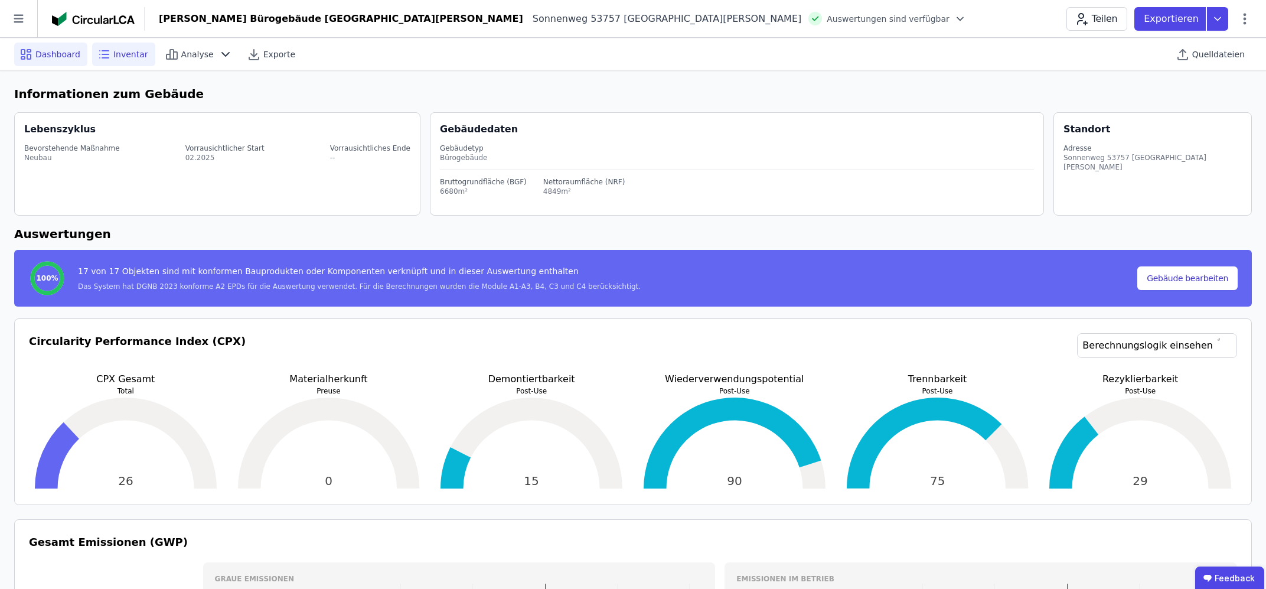
click at [137, 56] on span "Inventar" at bounding box center [130, 54] width 35 height 12
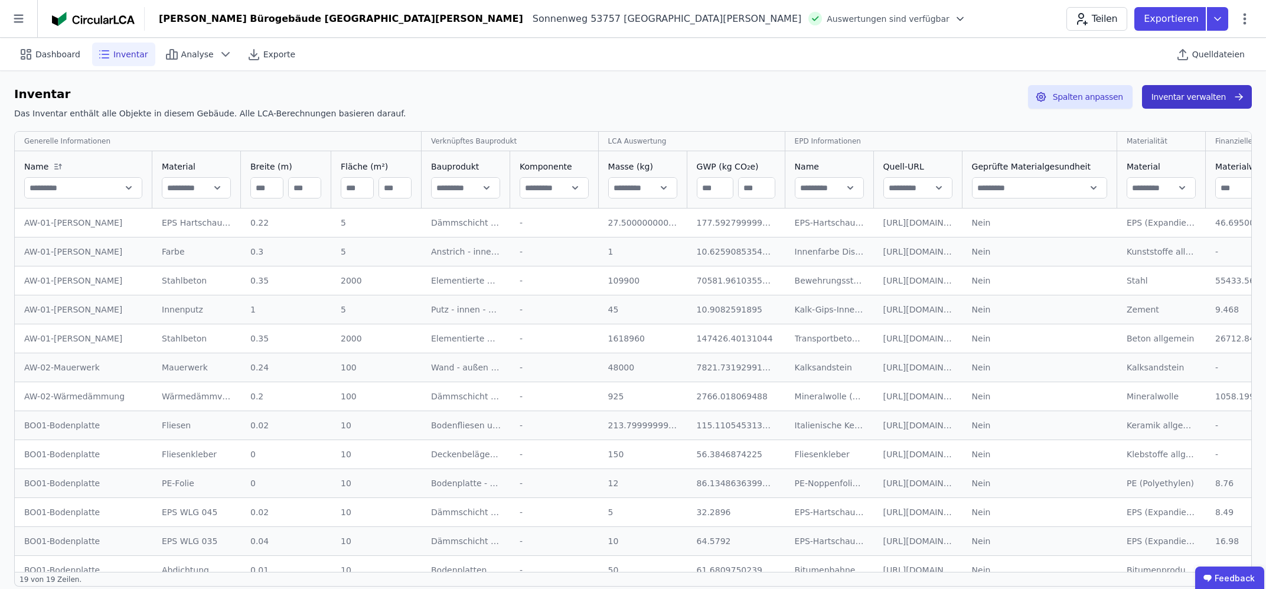
click at [1213, 100] on button "Inventar verwalten" at bounding box center [1197, 97] width 110 height 24
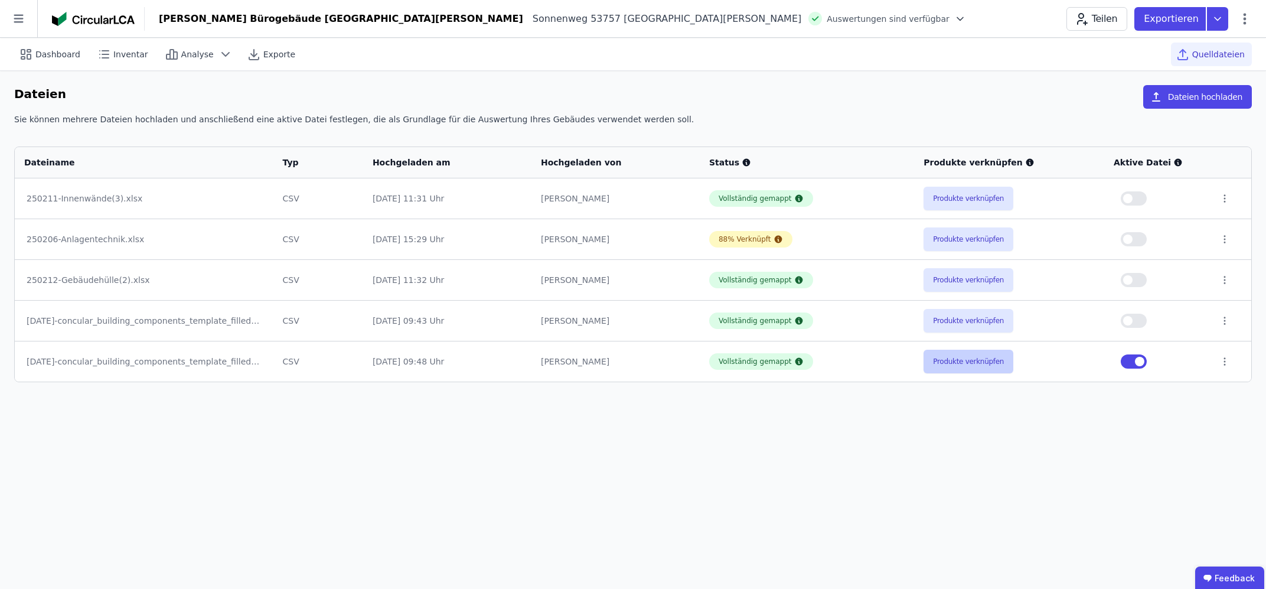
click at [979, 358] on button "Produkte verknüpfen" at bounding box center [968, 361] width 90 height 24
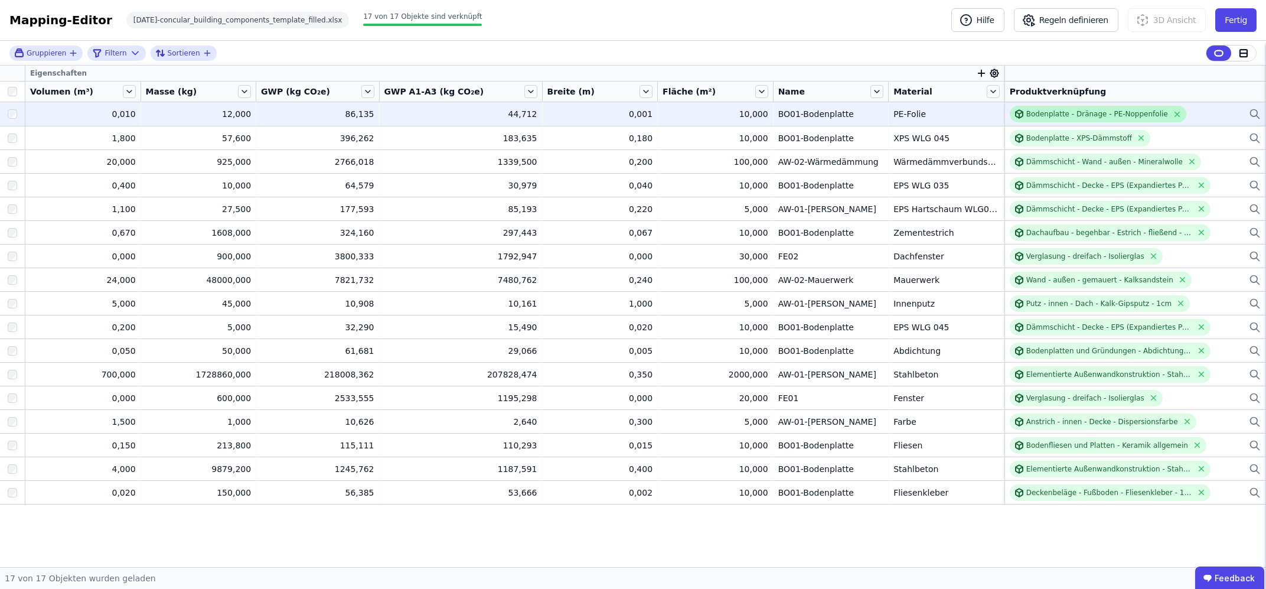
click at [1090, 120] on div "Bodenplatte - Dränage - PE-Noppenfolie" at bounding box center [1097, 114] width 177 height 17
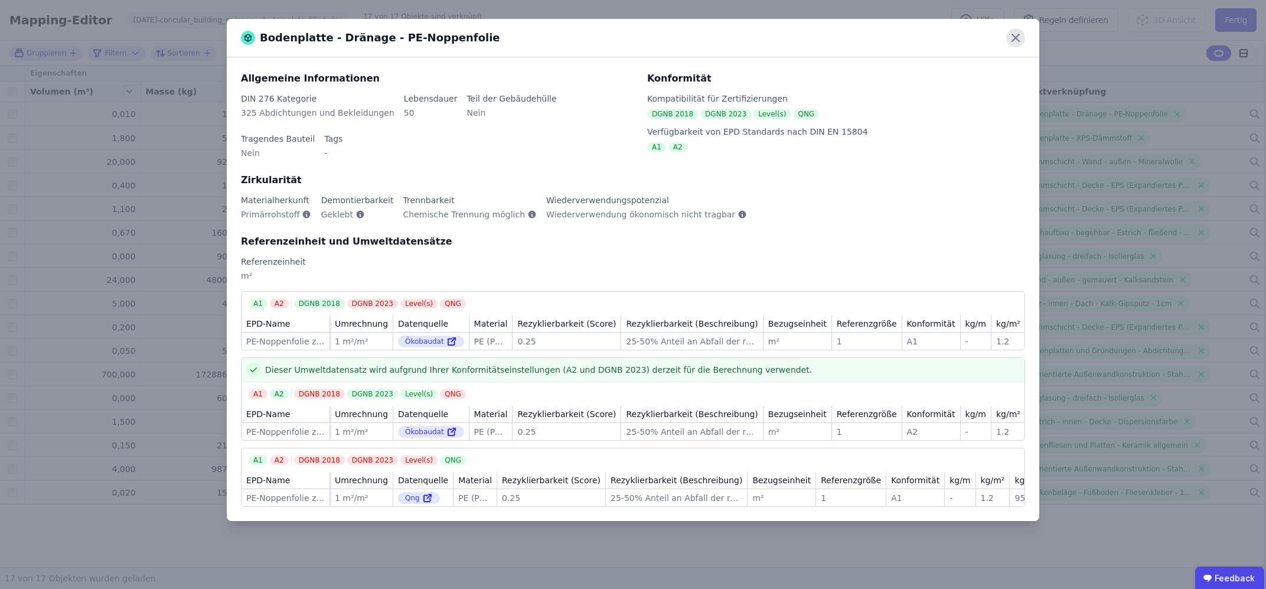
click at [1022, 35] on icon at bounding box center [1015, 37] width 19 height 19
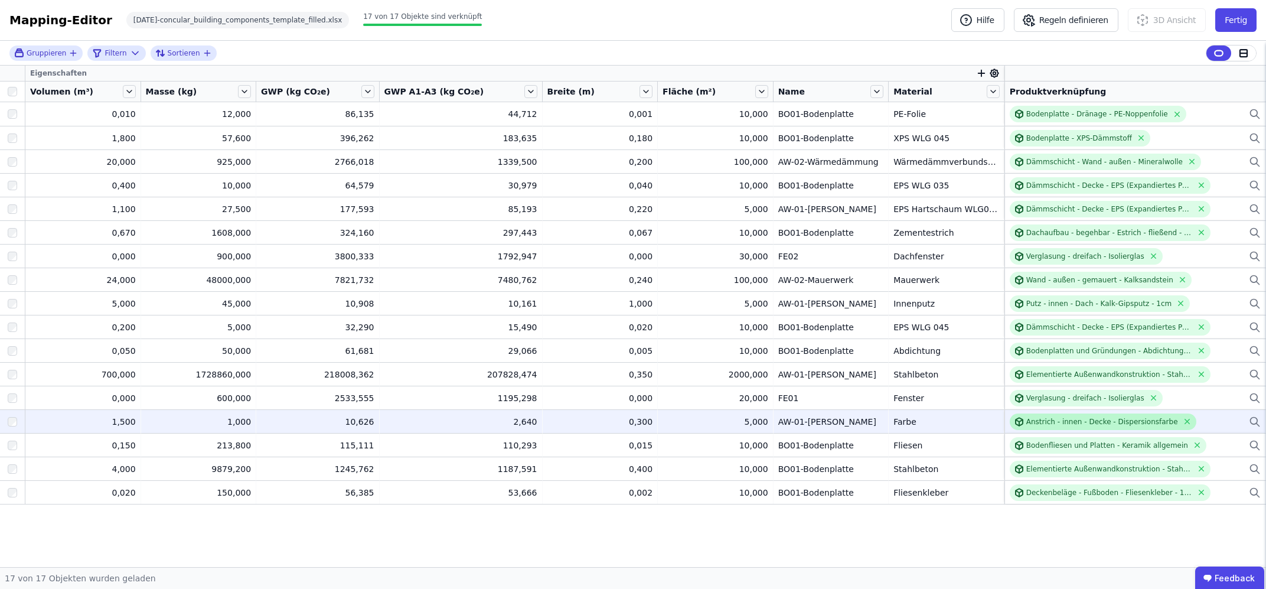
click at [1077, 418] on div "Anstrich - innen - Decke - Dispersionsfarbe" at bounding box center [1102, 421] width 152 height 9
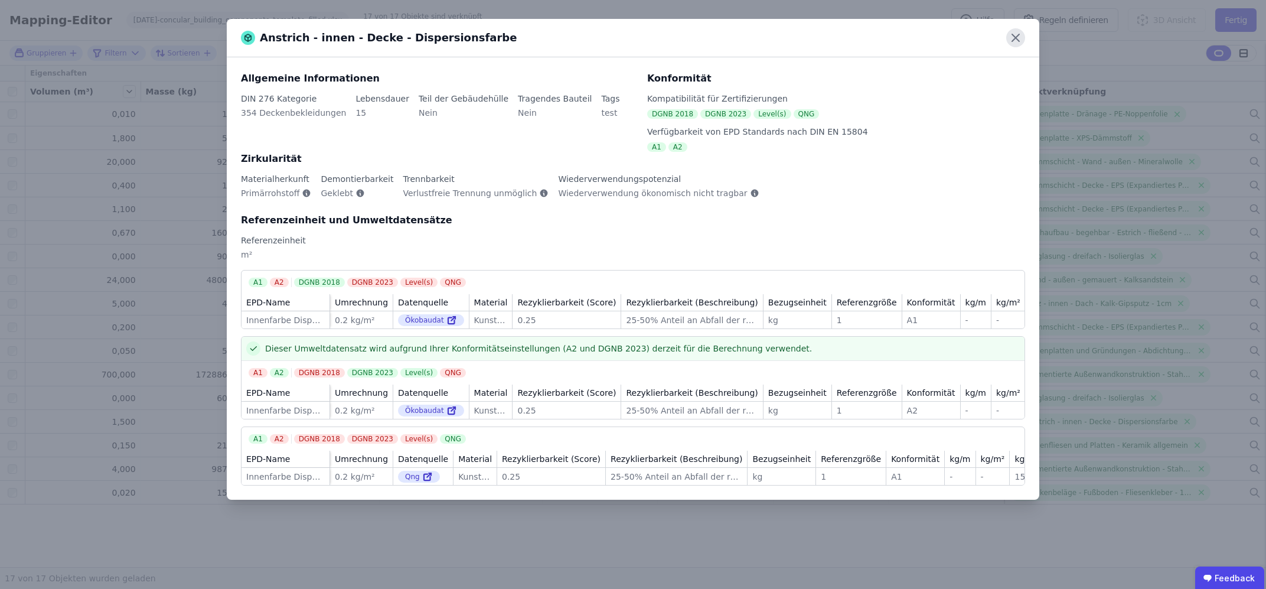
click at [1017, 35] on icon at bounding box center [1015, 37] width 19 height 19
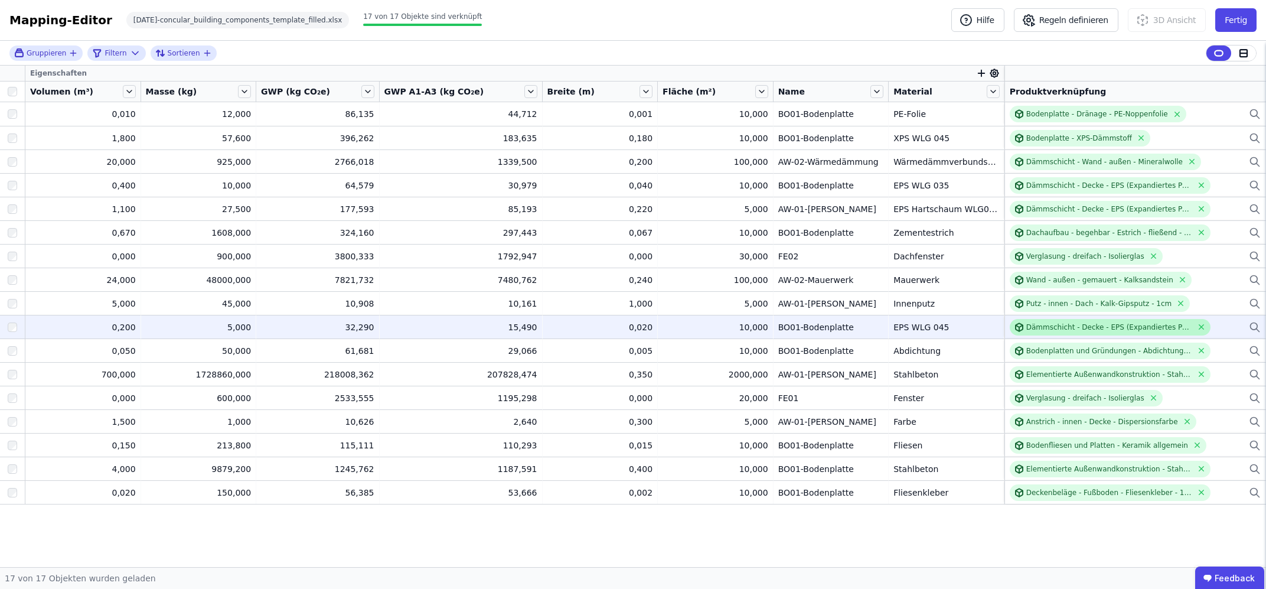
click at [1064, 333] on div "Dämmschicht - Decke - EPS (Expandiertes Polystyrol)" at bounding box center [1109, 327] width 201 height 17
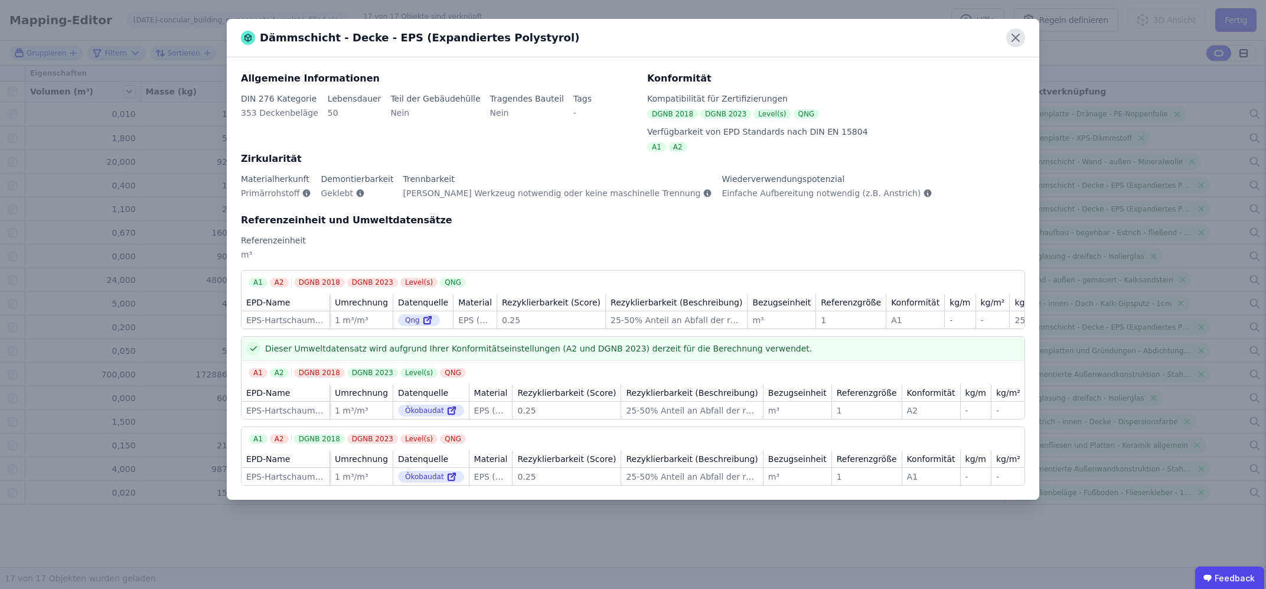
click at [1009, 41] on icon at bounding box center [1015, 37] width 19 height 19
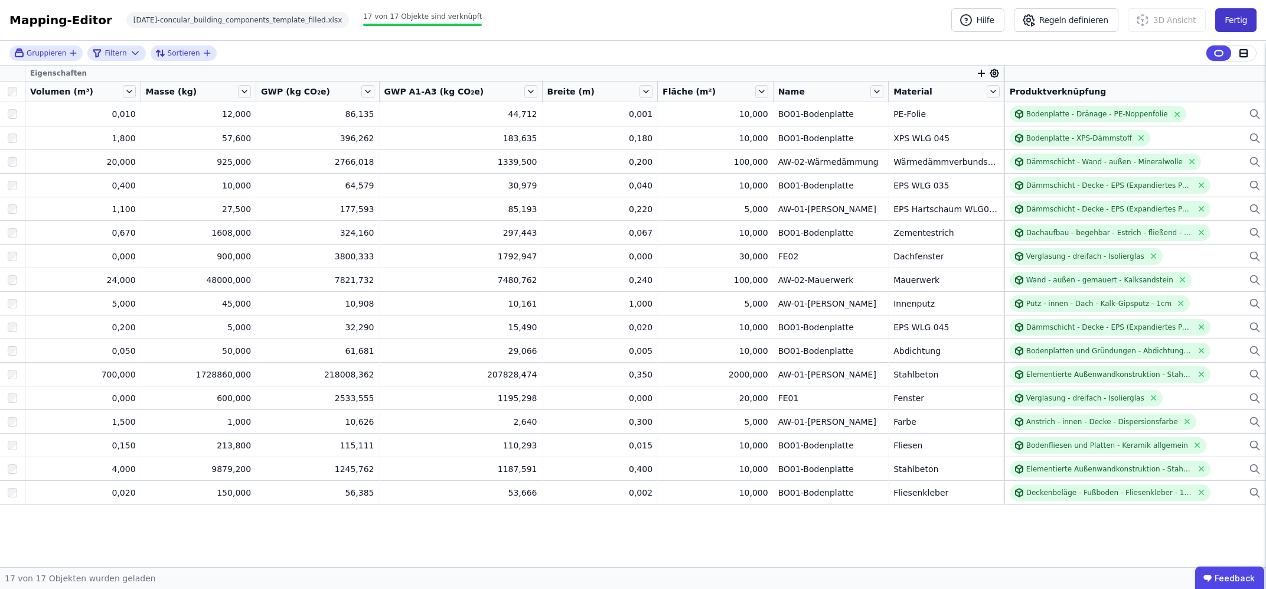
click at [1226, 18] on button "Fertig" at bounding box center [1235, 20] width 41 height 24
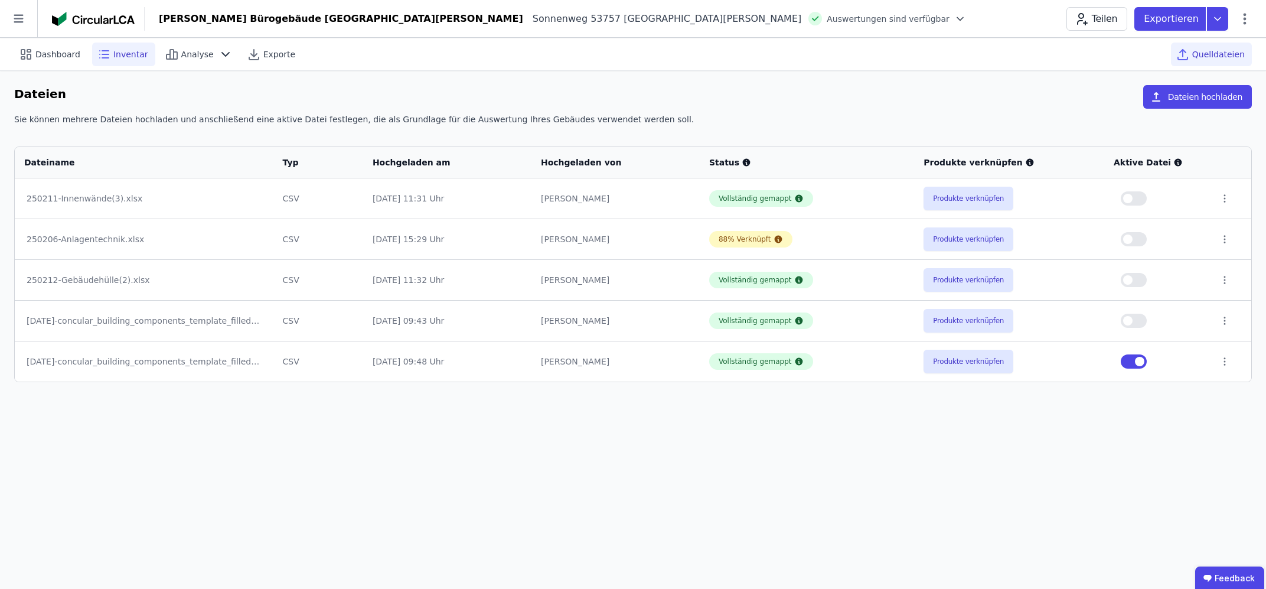
click at [107, 53] on div "Inventar" at bounding box center [123, 55] width 63 height 24
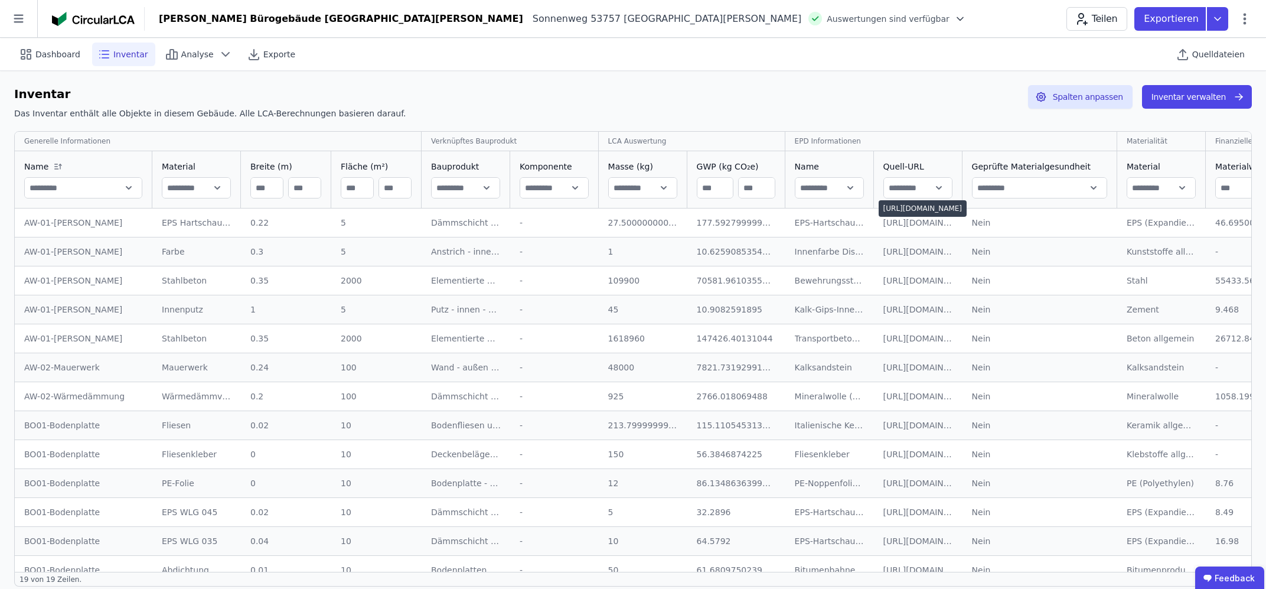
click at [908, 225] on div "[URL][DOMAIN_NAME]" at bounding box center [918, 223] width 70 height 12
click at [928, 244] on td "[URL][DOMAIN_NAME] [URL][DOMAIN_NAME]" at bounding box center [918, 251] width 89 height 29
click at [923, 226] on div "[URL][DOMAIN_NAME]" at bounding box center [918, 223] width 70 height 12
drag, startPoint x: 917, startPoint y: 217, endPoint x: 825, endPoint y: 222, distance: 92.2
click at [825, 222] on tr "AW-01-[PERSON_NAME]-01-[PERSON_NAME] EPS Hartschaum WLG0 42 EPS Hartschaum WLG0…" at bounding box center [661, 222] width 1292 height 28
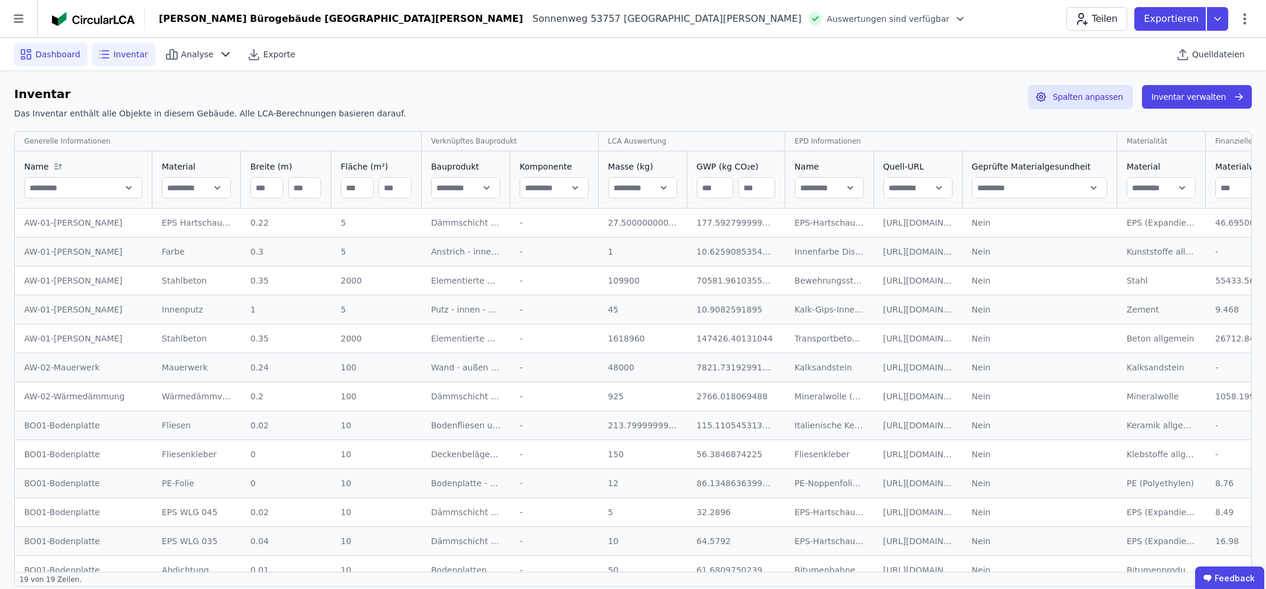
click at [43, 53] on span "Dashboard" at bounding box center [57, 54] width 45 height 12
select select "*"
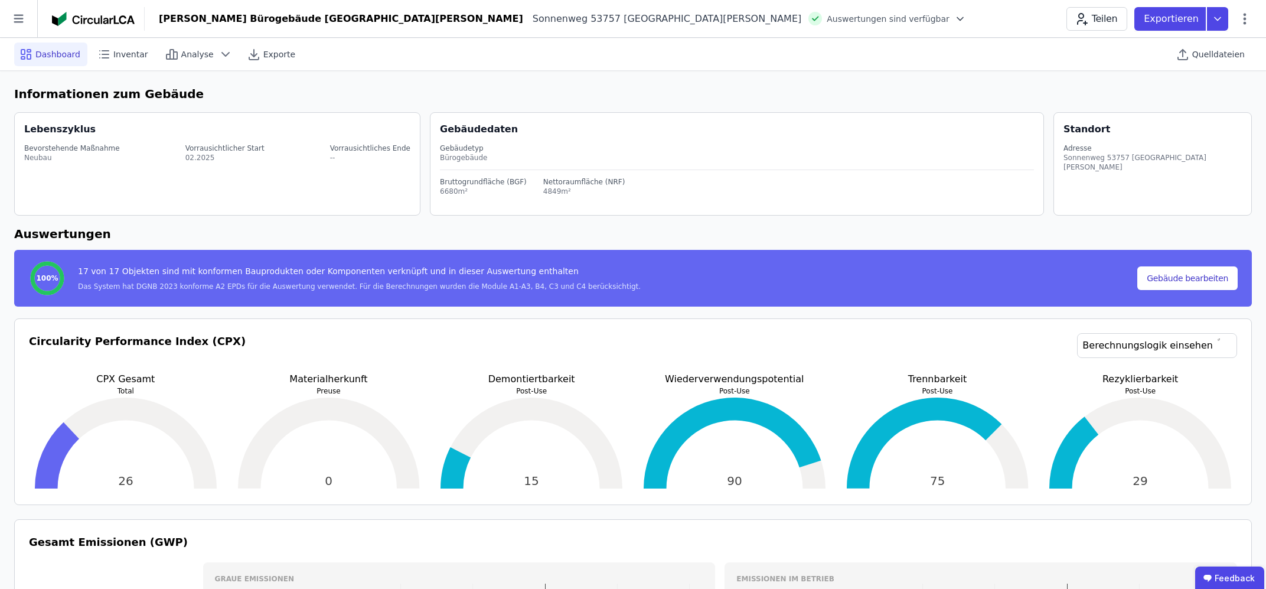
click at [80, 19] on img at bounding box center [93, 19] width 83 height 14
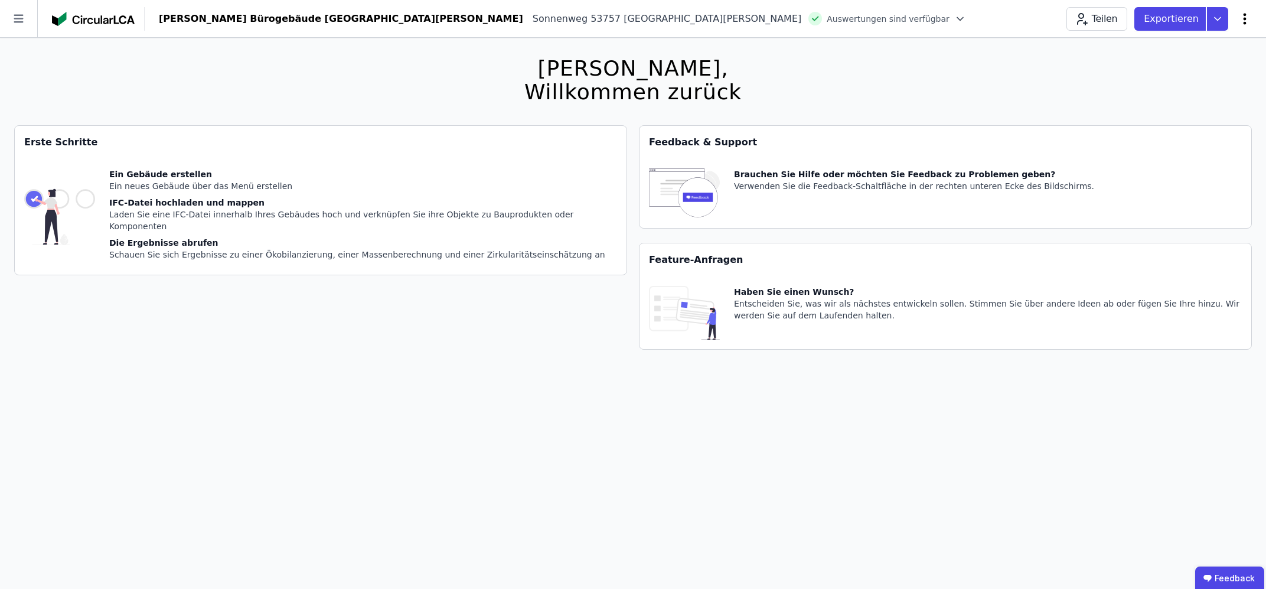
click at [1242, 22] on icon at bounding box center [1244, 19] width 14 height 14
click at [1224, 38] on div "Gebäude bearbeiten" at bounding box center [1194, 46] width 114 height 21
select select "**********"
select select "*"
select select "**********"
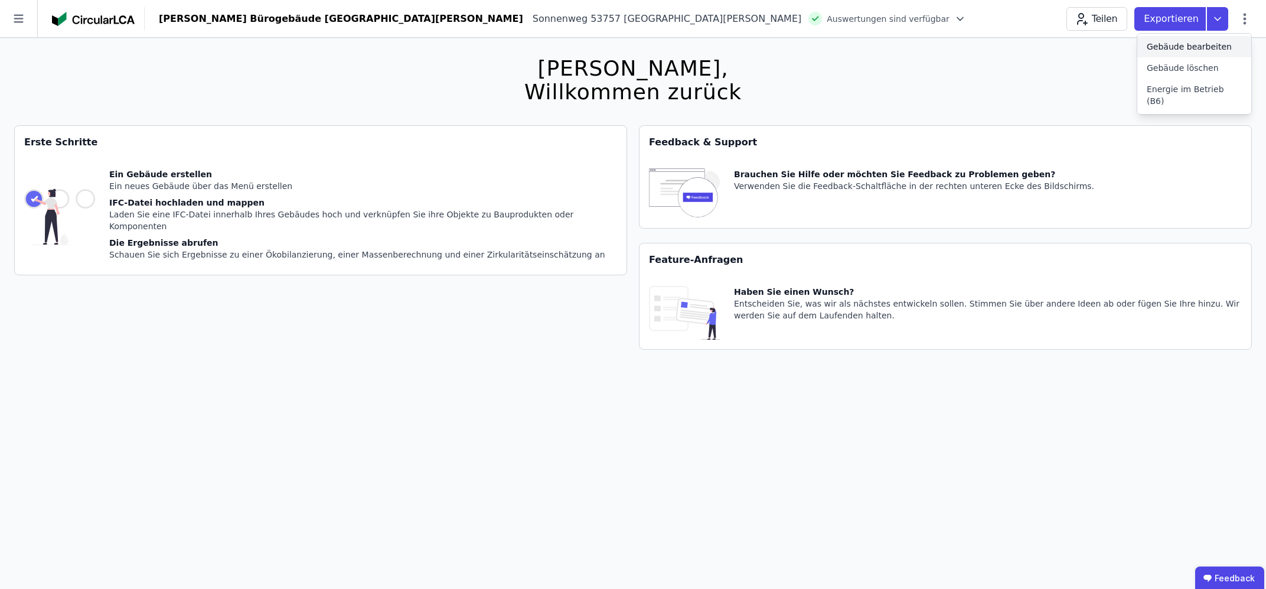
select select "**********"
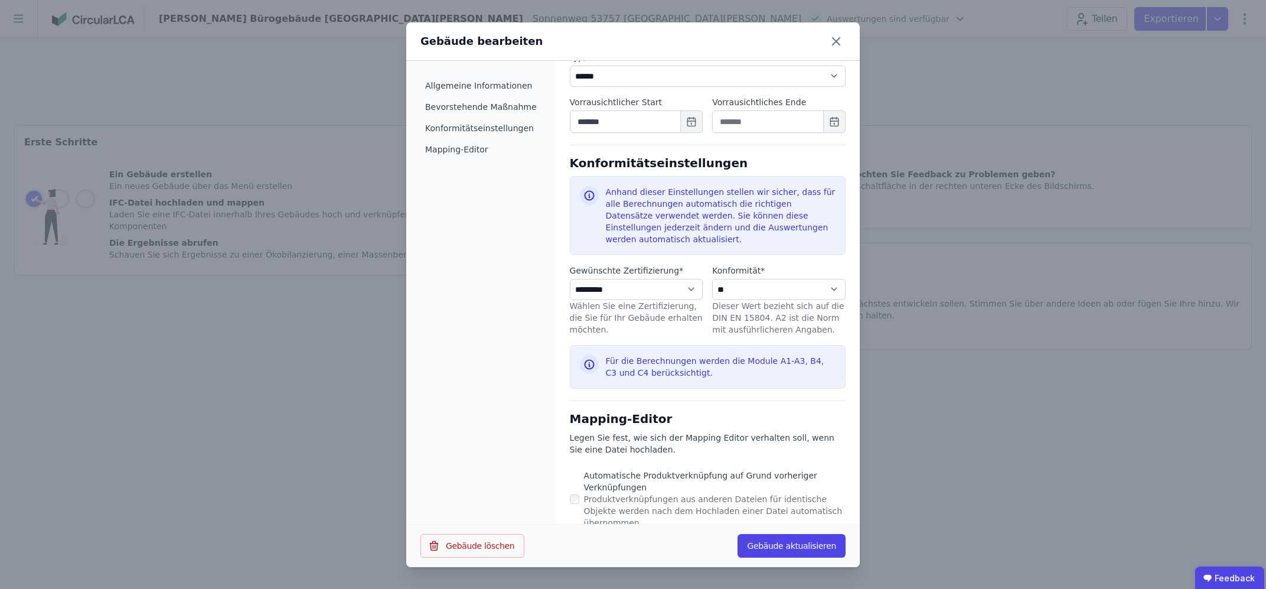
scroll to position [552, 0]
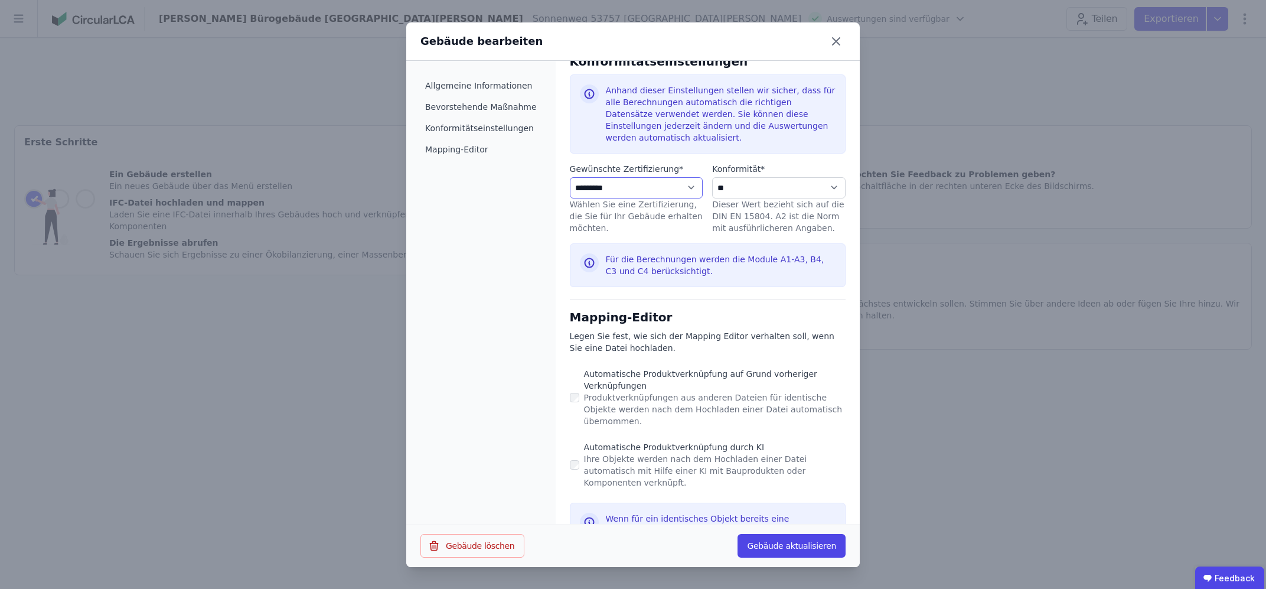
click at [570, 177] on select "**********" at bounding box center [636, 187] width 133 height 21
click option "*********" at bounding box center [0, 0] width 0 height 0
drag, startPoint x: 739, startPoint y: 210, endPoint x: 728, endPoint y: 267, distance: 58.8
click at [728, 267] on li "**********" at bounding box center [708, 165] width 276 height 244
click at [718, 256] on div "Für die Berechnungen werden die Module A1-A3, B4, C3 und C4 berücksichtigt." at bounding box center [721, 265] width 230 height 24
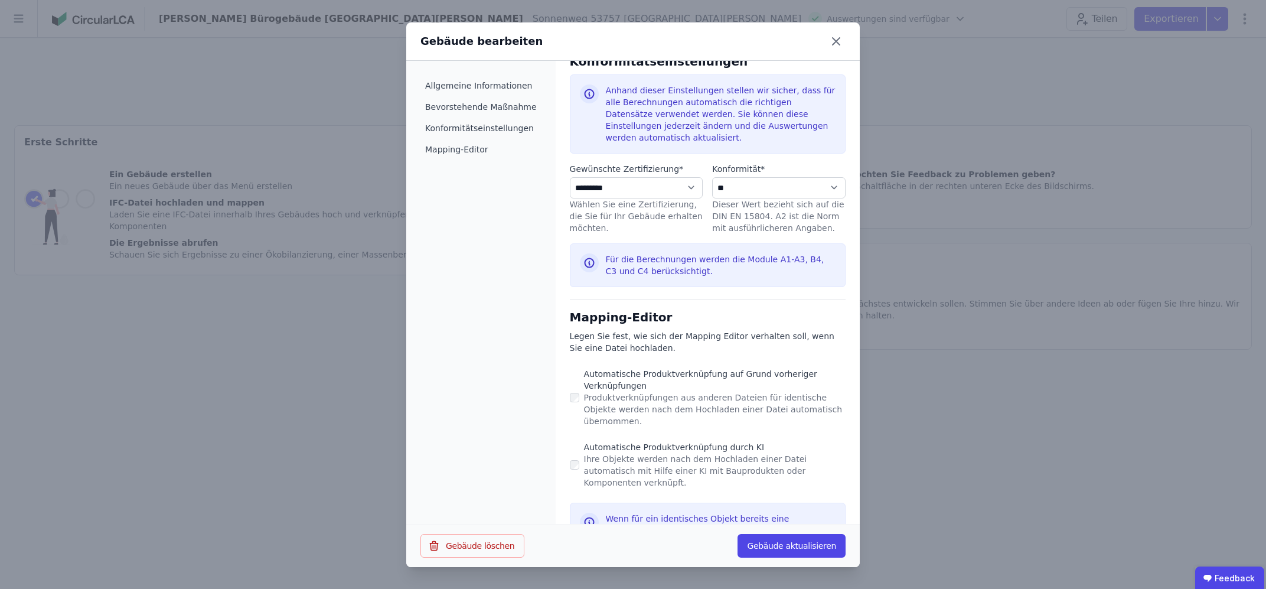
click at [582, 256] on icon at bounding box center [589, 263] width 14 height 14
click at [770, 543] on button "Gebäude aktualisieren" at bounding box center [791, 546] width 108 height 24
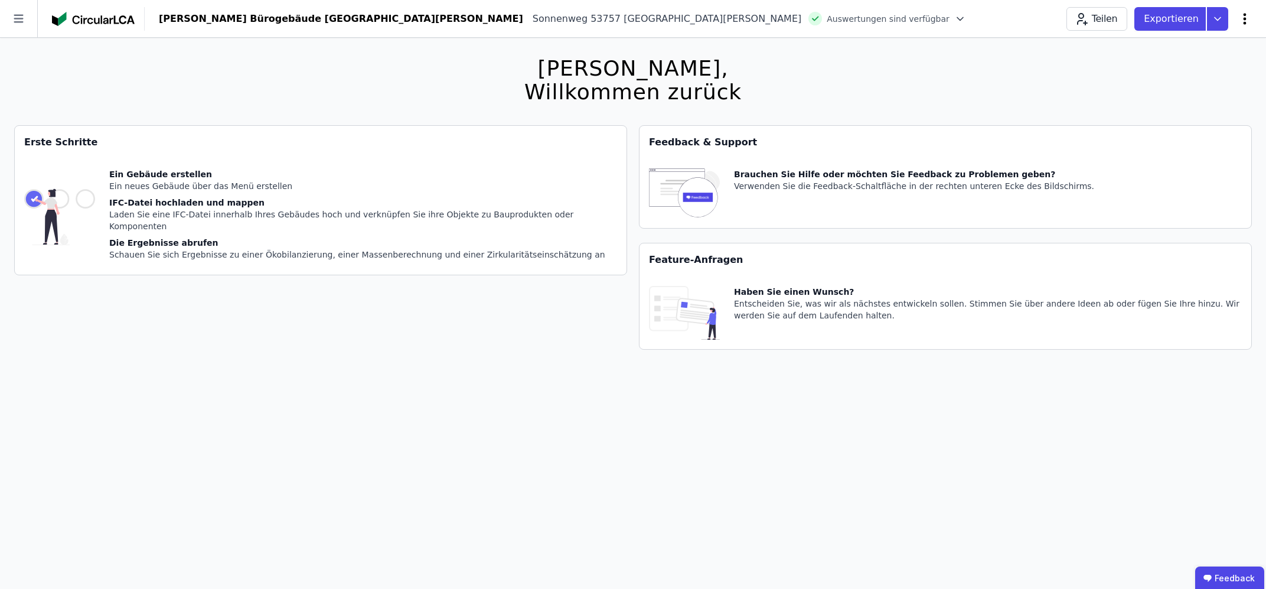
click at [1241, 17] on icon at bounding box center [1244, 19] width 14 height 14
click at [1177, 52] on span "Gebäude bearbeiten" at bounding box center [1188, 47] width 85 height 12
select select "**********"
select select "*"
select select "**********"
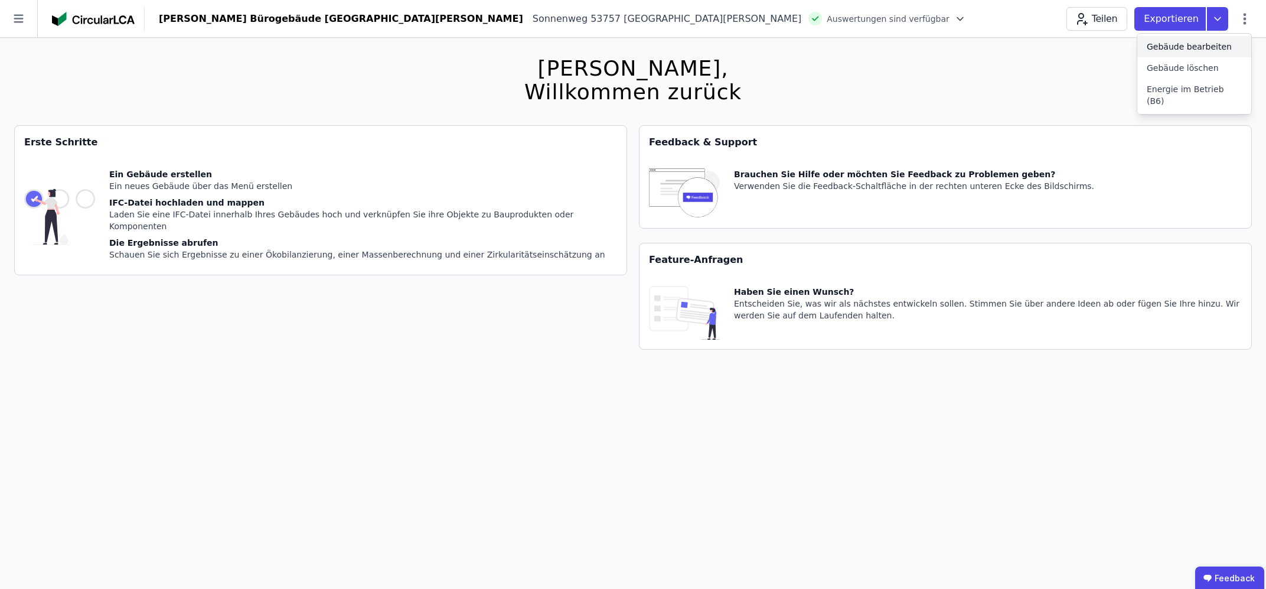
select select "**********"
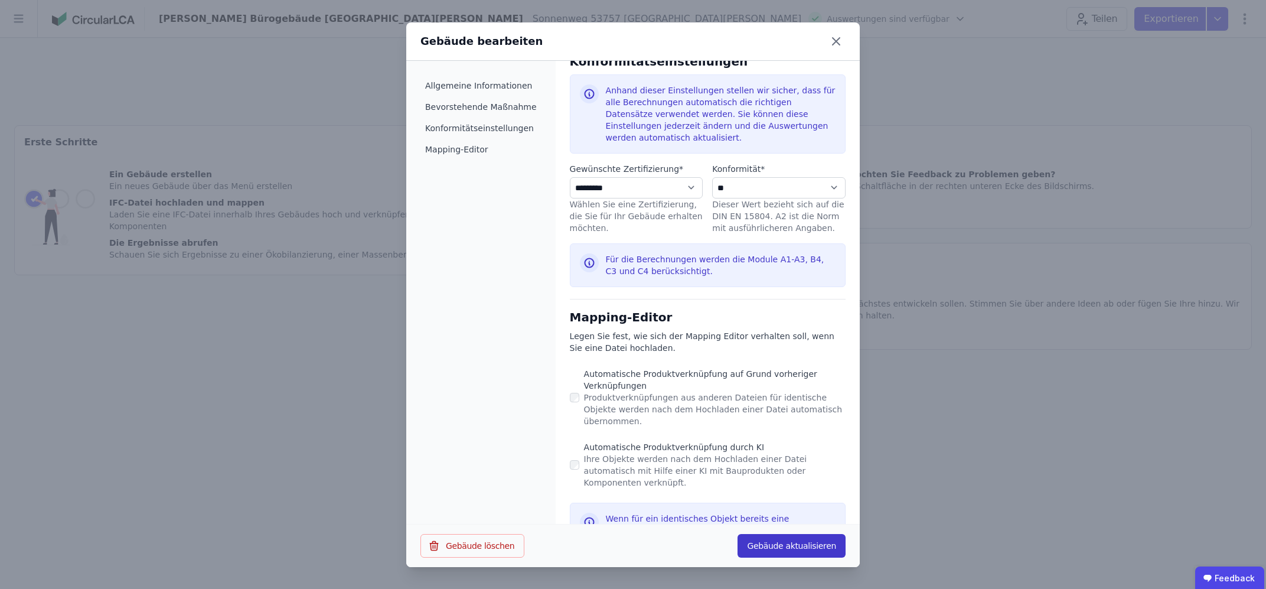
click at [776, 541] on button "Gebäude aktualisieren" at bounding box center [791, 546] width 108 height 24
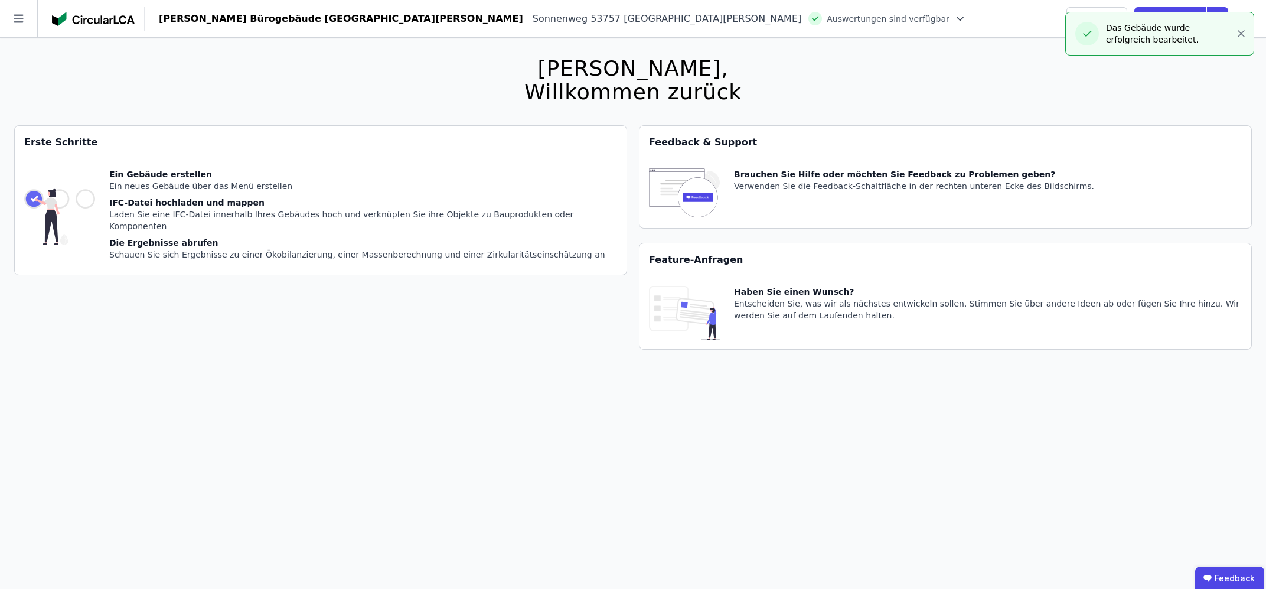
click at [939, 81] on div "[PERSON_NAME], Willkommen zurück Sie verwenden derzeit eine Beta-Version. Es kö…" at bounding box center [632, 332] width 1237 height 589
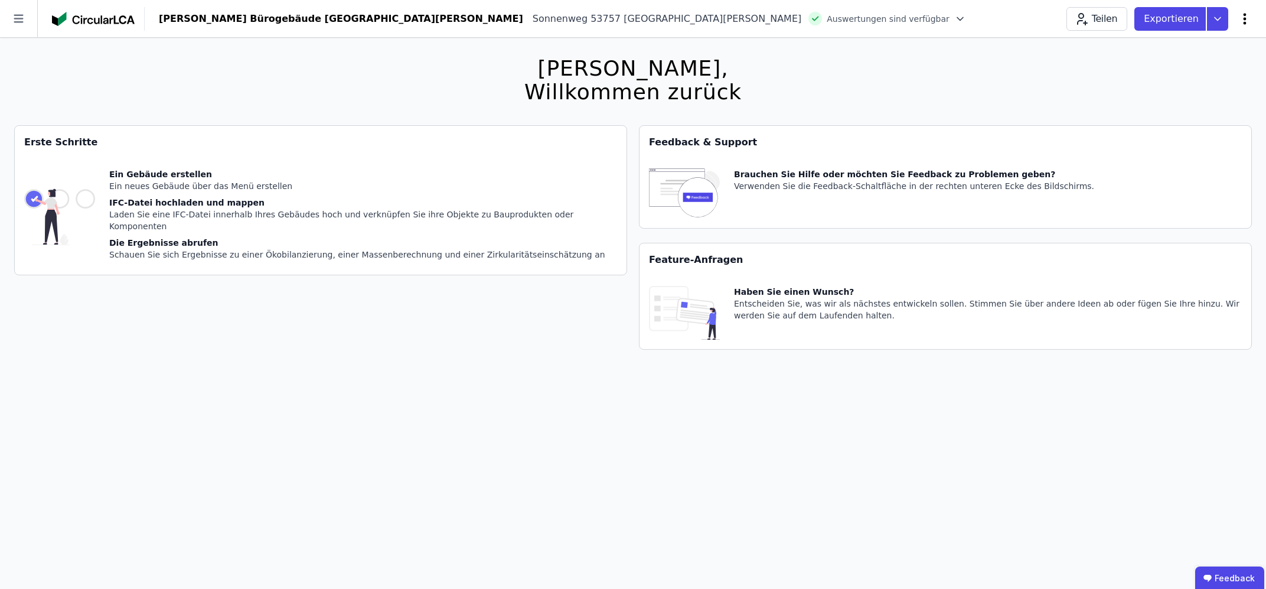
click at [1243, 17] on icon at bounding box center [1244, 19] width 14 height 14
click at [828, 111] on div "[PERSON_NAME], Willkommen zurück Sie verwenden derzeit eine Beta-Version. Es kö…" at bounding box center [632, 332] width 1237 height 589
click at [1241, 24] on icon at bounding box center [1244, 19] width 14 height 14
click at [869, 67] on div "[PERSON_NAME], Willkommen zurück Sie verwenden derzeit eine Beta-Version. Es kö…" at bounding box center [632, 332] width 1237 height 589
click at [25, 20] on icon at bounding box center [18, 18] width 37 height 37
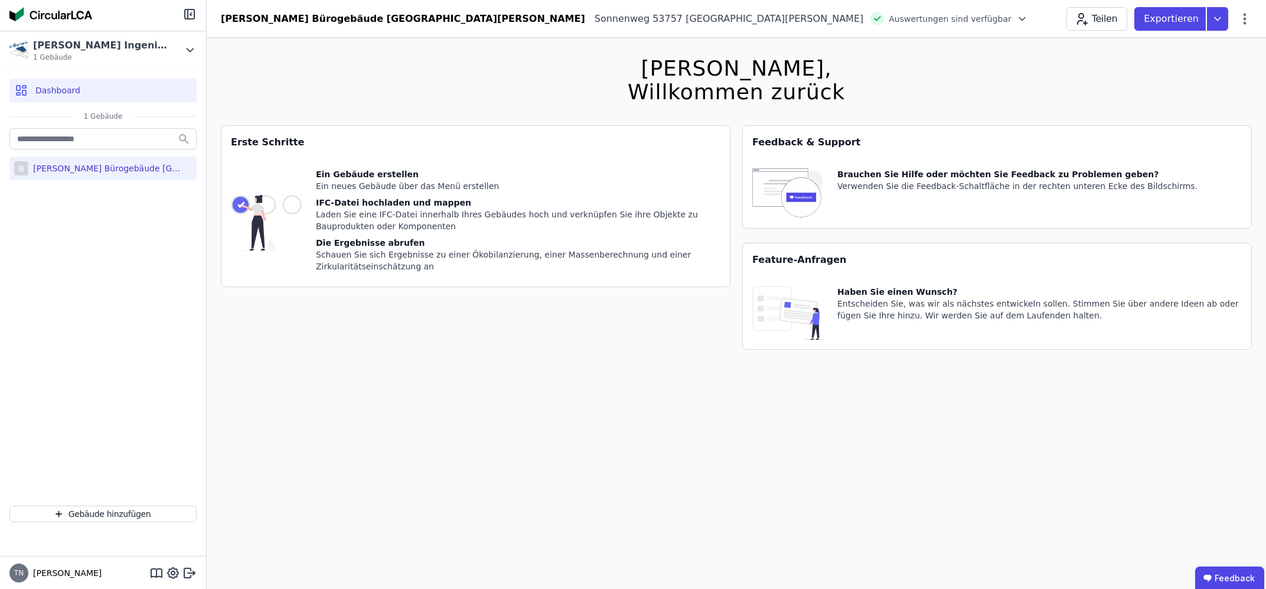
click at [145, 172] on div "[PERSON_NAME] Bürogebäude [GEOGRAPHIC_DATA][PERSON_NAME]" at bounding box center [104, 168] width 153 height 12
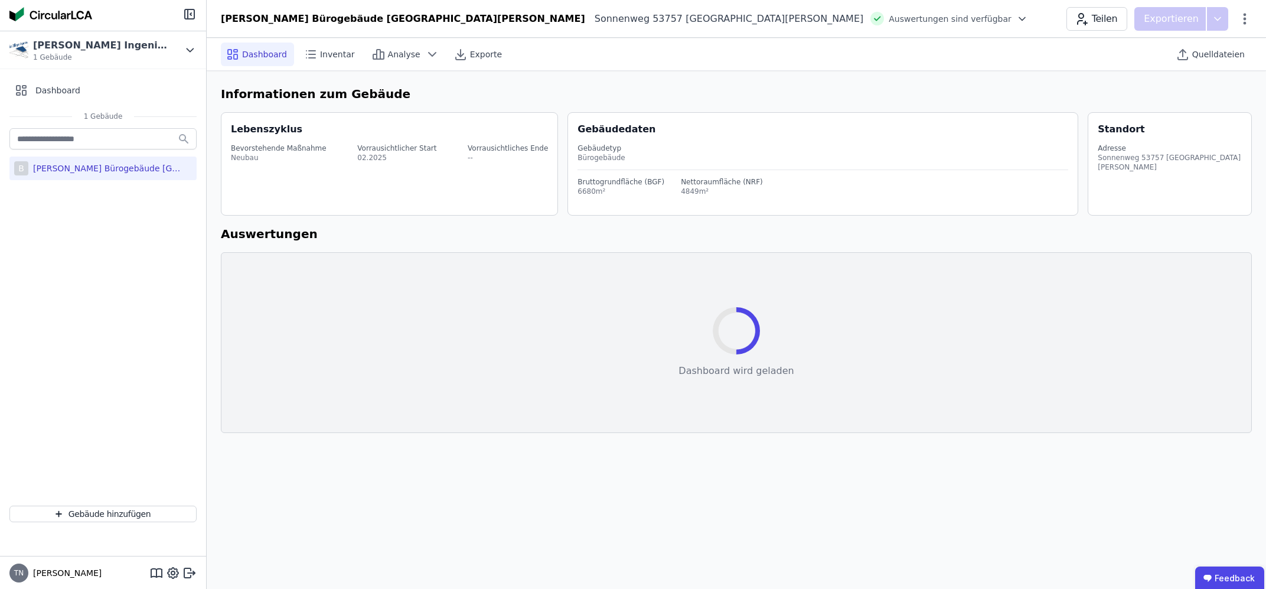
select select "*"
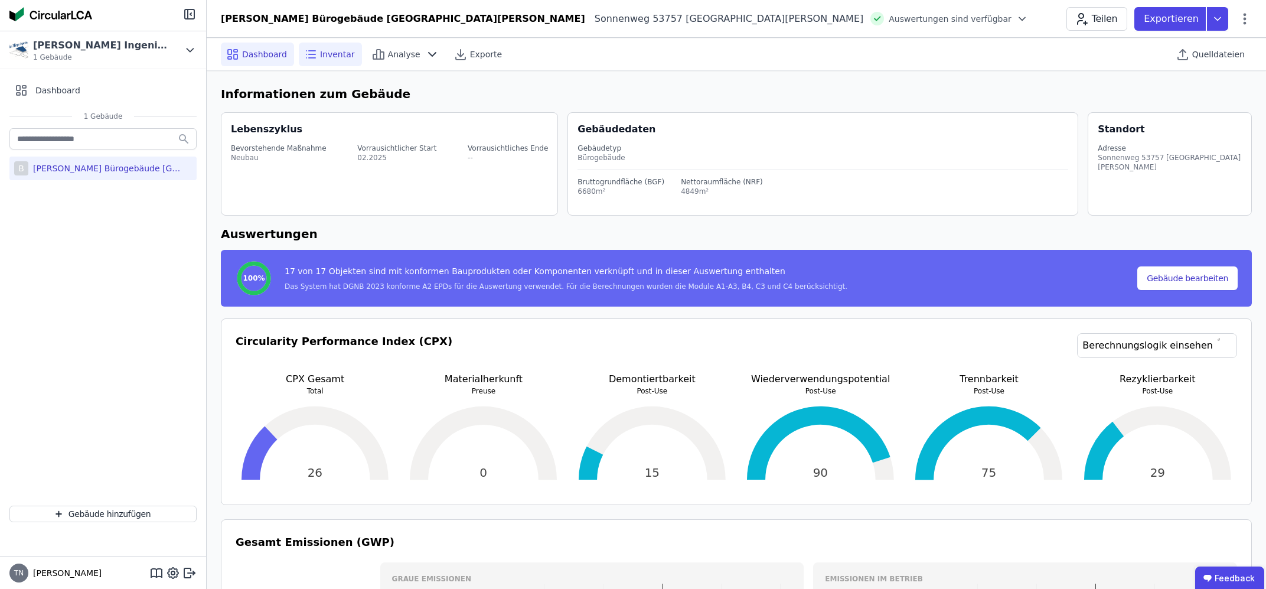
click at [327, 46] on div "Inventar" at bounding box center [330, 55] width 63 height 24
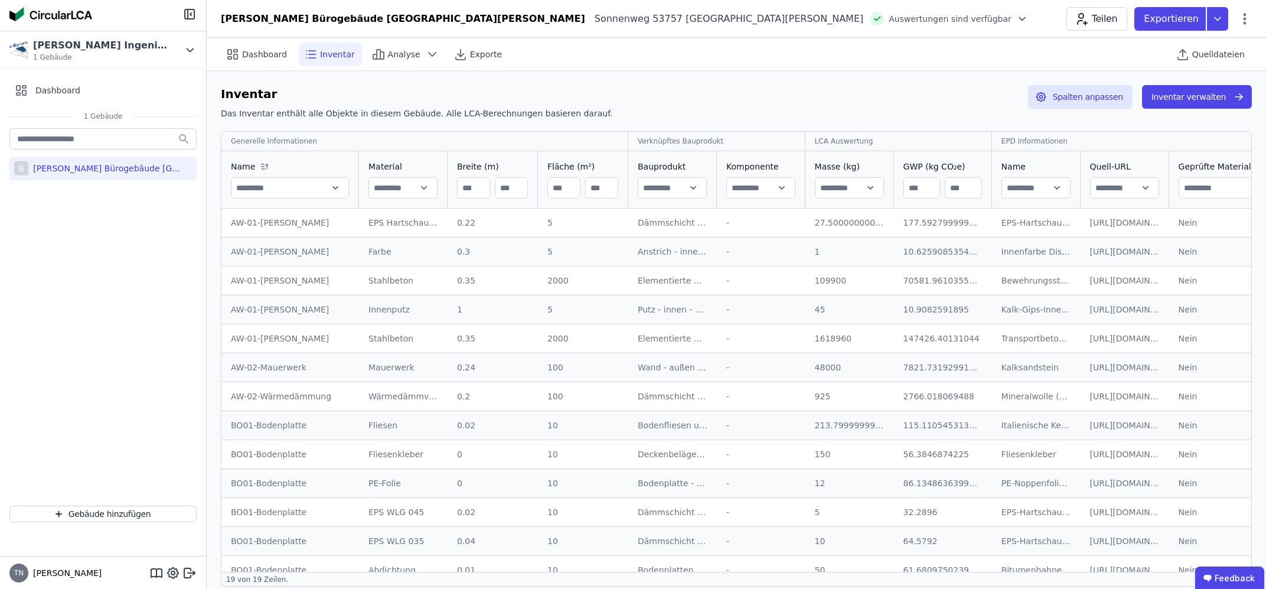
scroll to position [187, 0]
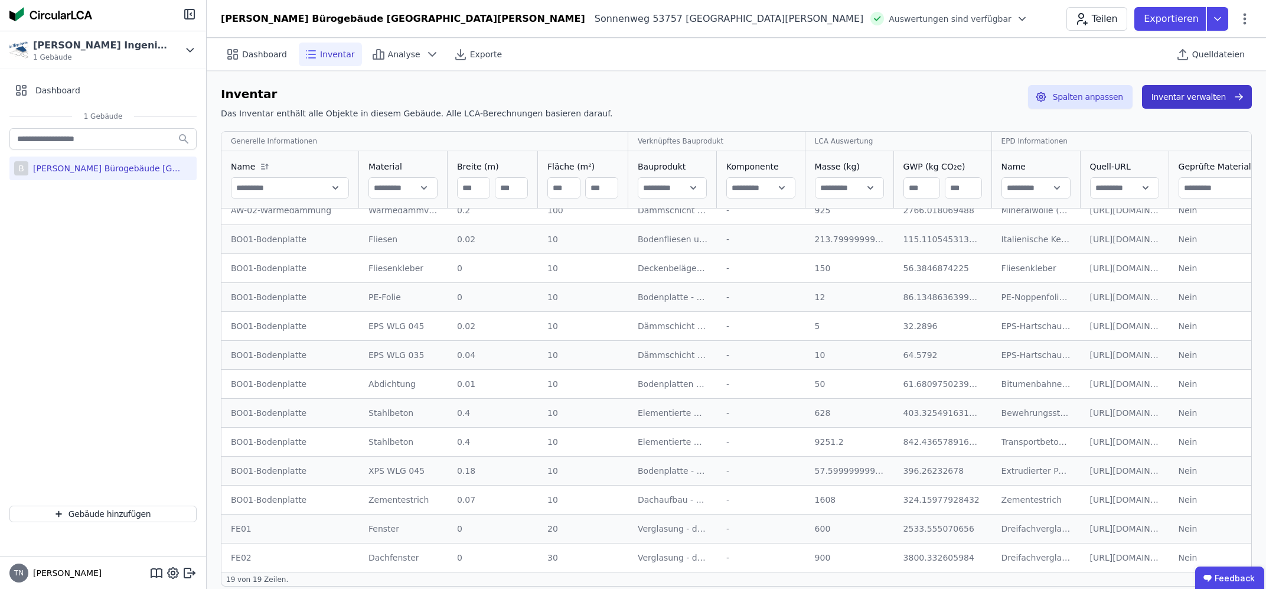
click at [1181, 101] on button "Inventar verwalten" at bounding box center [1197, 97] width 110 height 24
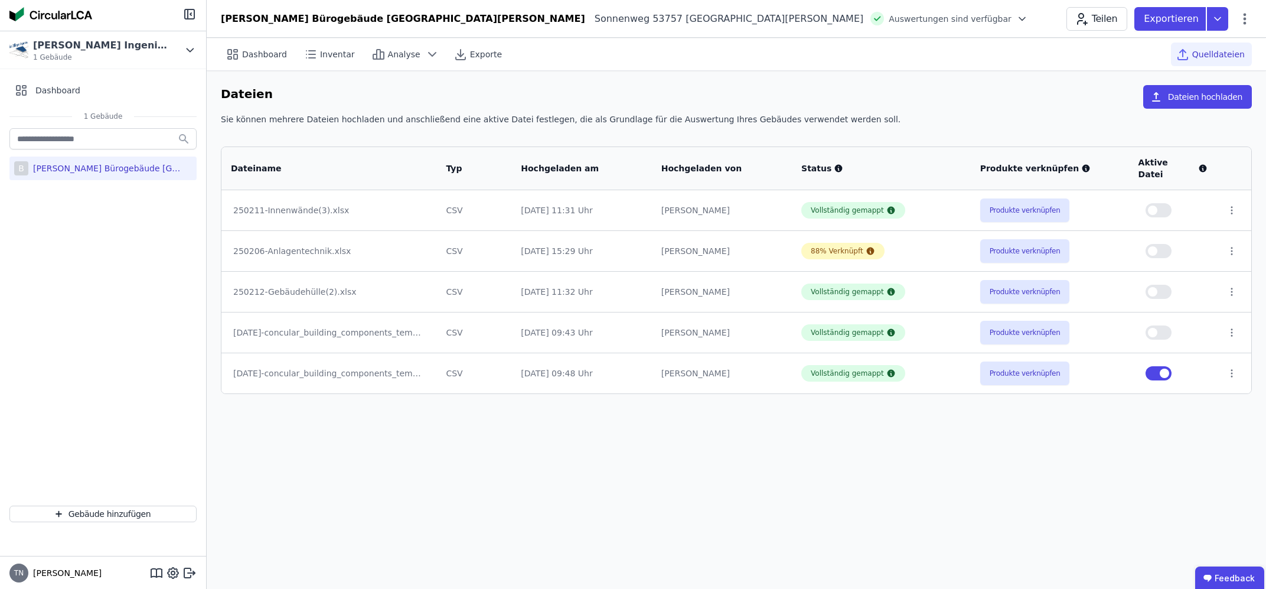
click at [1149, 366] on button "button" at bounding box center [1158, 373] width 26 height 14
click at [1171, 352] on td at bounding box center [1173, 372] width 88 height 41
click at [1163, 366] on button "button" at bounding box center [1158, 373] width 26 height 14
click at [337, 49] on span "Inventar" at bounding box center [337, 54] width 35 height 12
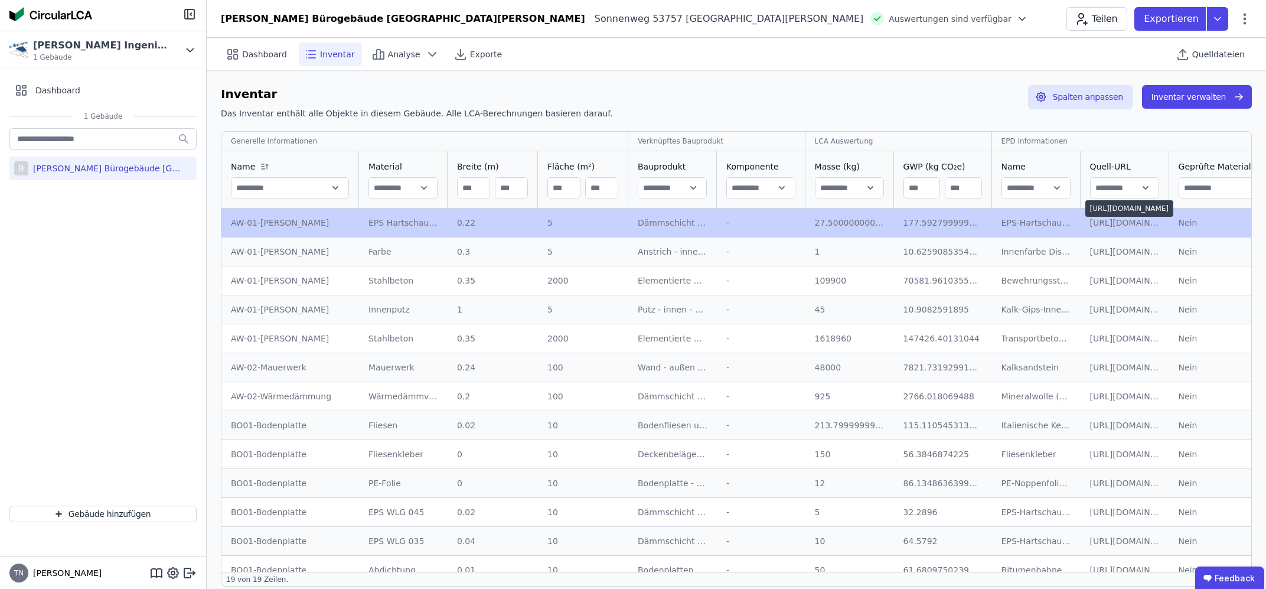
drag, startPoint x: 1095, startPoint y: 216, endPoint x: 1136, endPoint y: 232, distance: 44.8
click at [1136, 232] on td "[URL][DOMAIN_NAME] [URL][DOMAIN_NAME]" at bounding box center [1124, 222] width 89 height 28
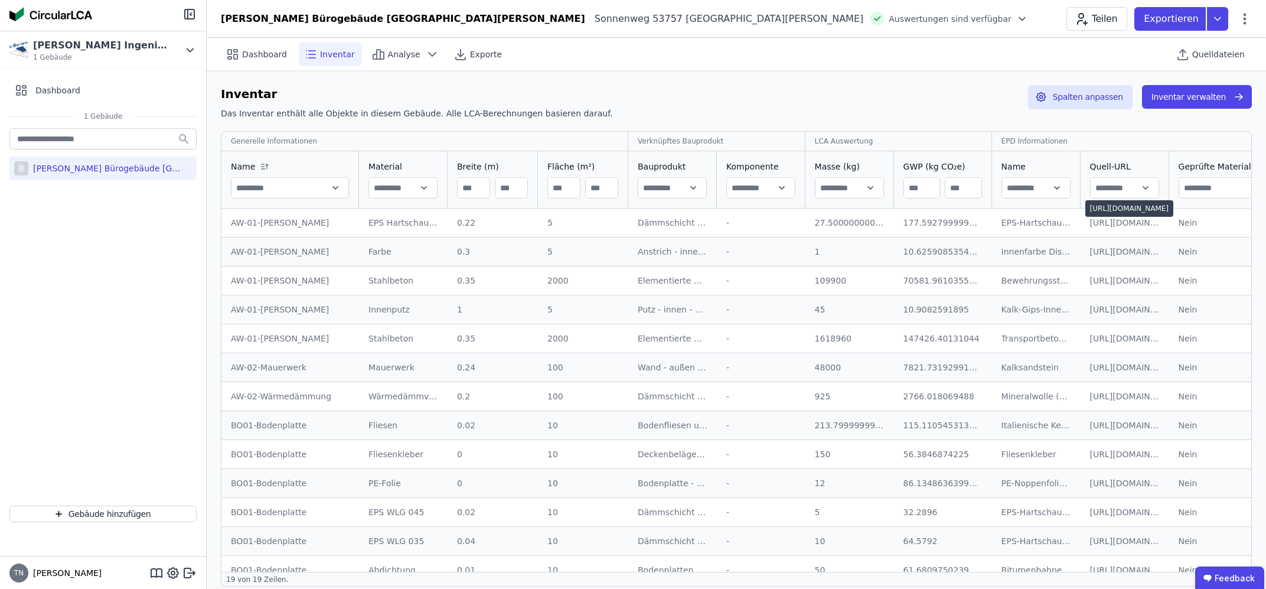
click at [1113, 223] on div "[URL][DOMAIN_NAME]" at bounding box center [1125, 223] width 70 height 12
click at [1132, 187] on input "text" at bounding box center [1124, 187] width 68 height 21
click at [1051, 226] on div "EPS-Hartschaum (Rohdichte 25 kg/m³)" at bounding box center [1036, 223] width 70 height 12
click at [1193, 101] on button "Inventar verwalten" at bounding box center [1197, 97] width 110 height 24
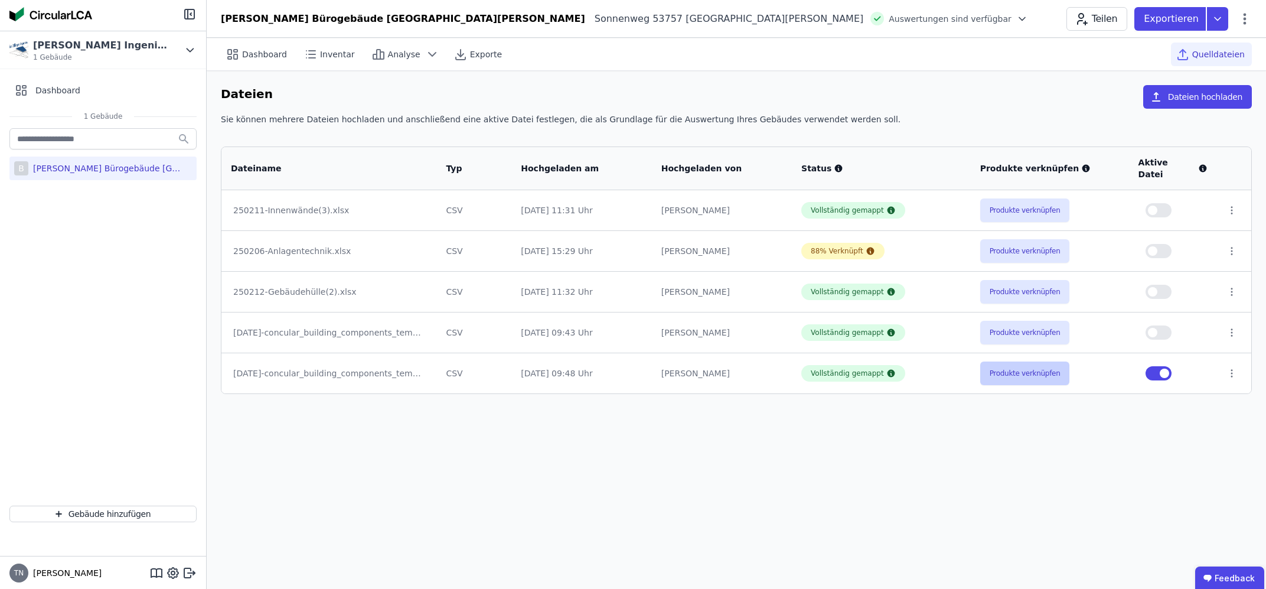
click at [1024, 367] on button "Produkte verknüpfen" at bounding box center [1025, 373] width 90 height 24
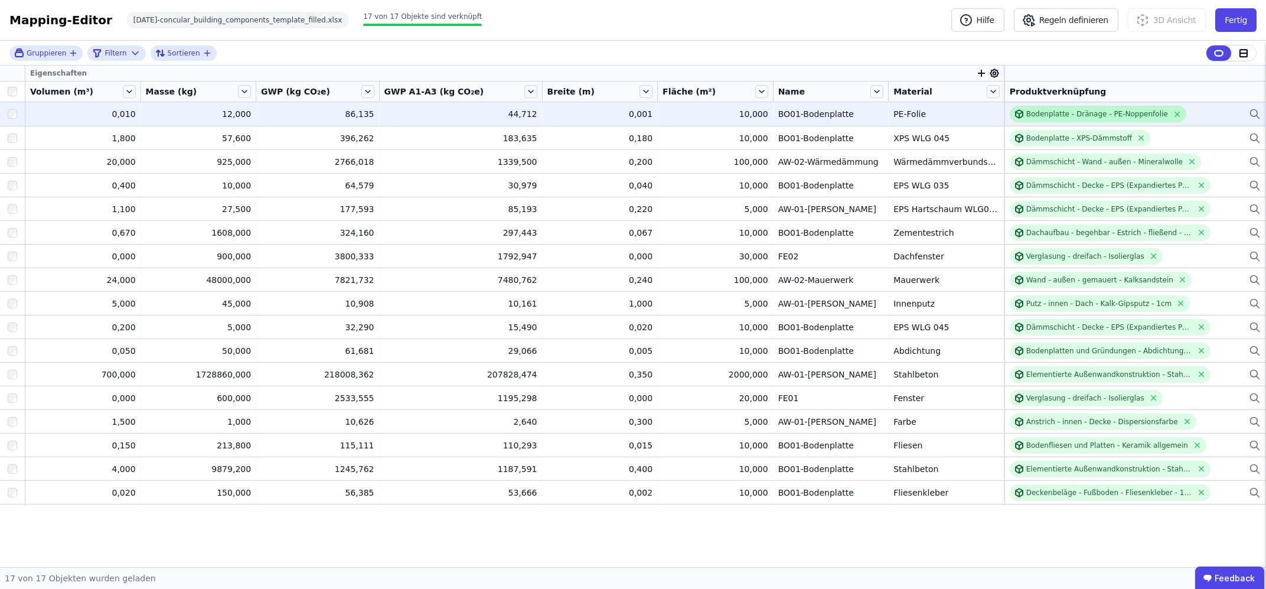
click at [1085, 114] on div "Bodenplatte - Dränage - PE-Noppenfolie" at bounding box center [1097, 113] width 142 height 9
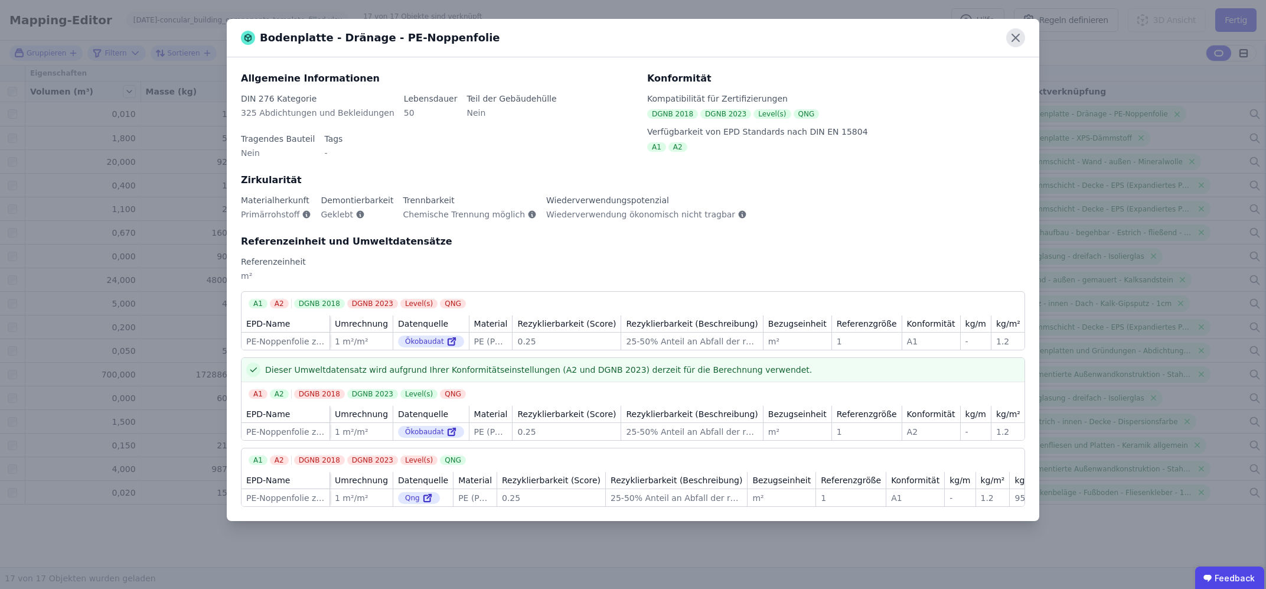
click at [1017, 32] on icon at bounding box center [1015, 37] width 19 height 19
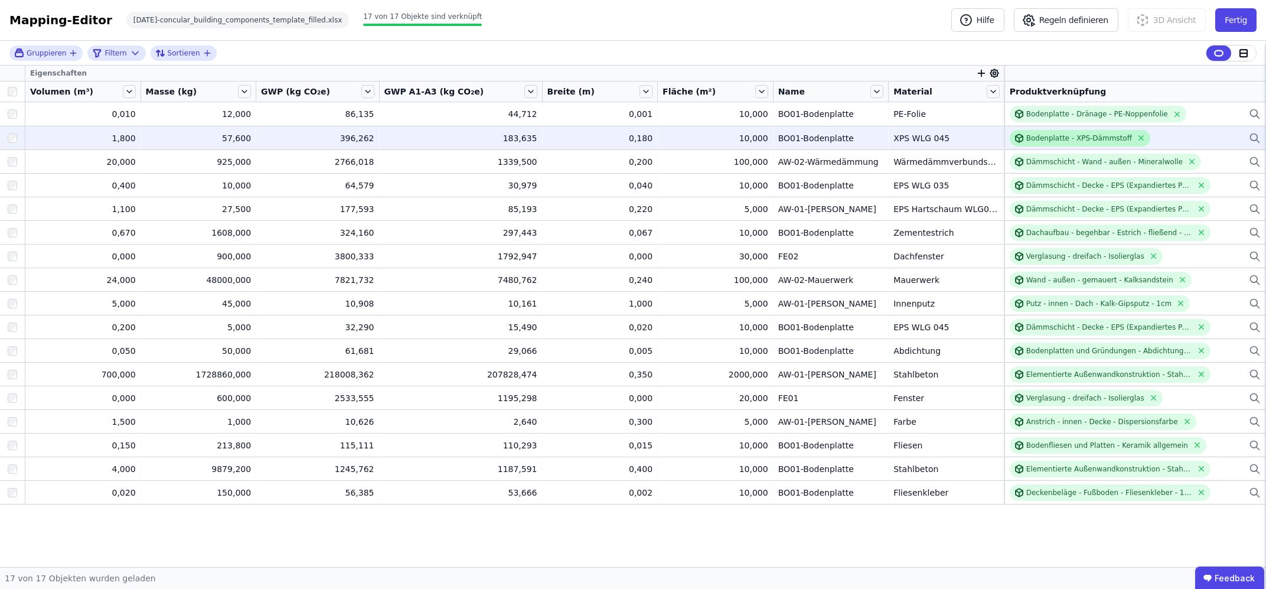
click at [1035, 136] on div "Bodenplatte - XPS-Dämmstoff" at bounding box center [1079, 137] width 106 height 9
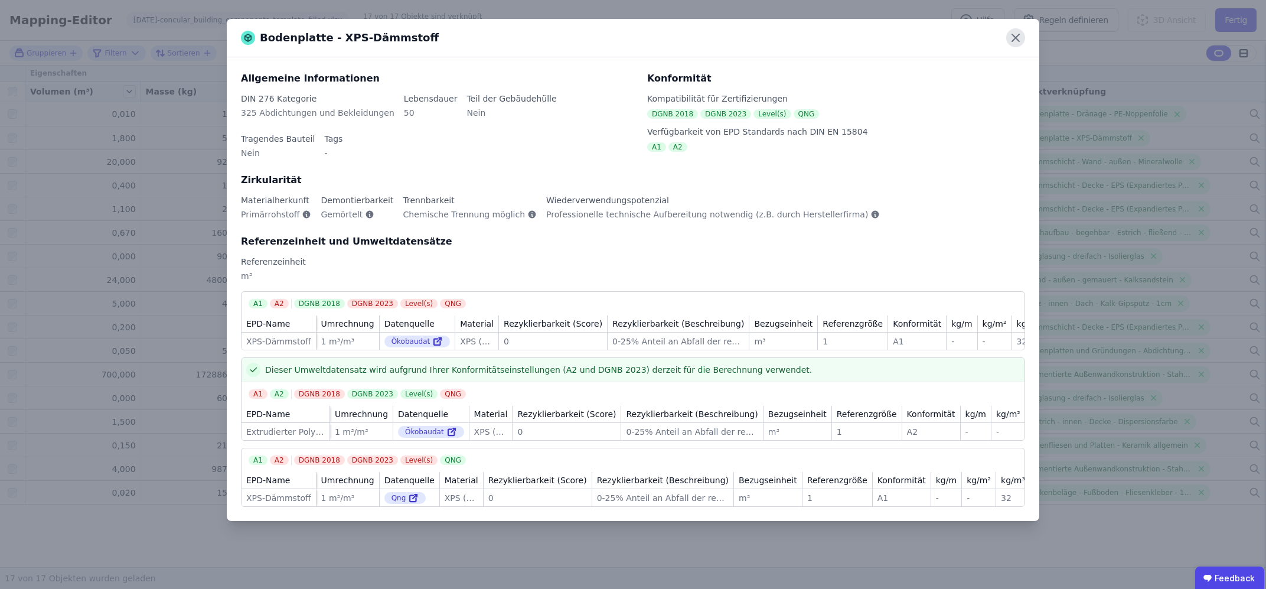
click at [1015, 37] on icon at bounding box center [1015, 37] width 7 height 7
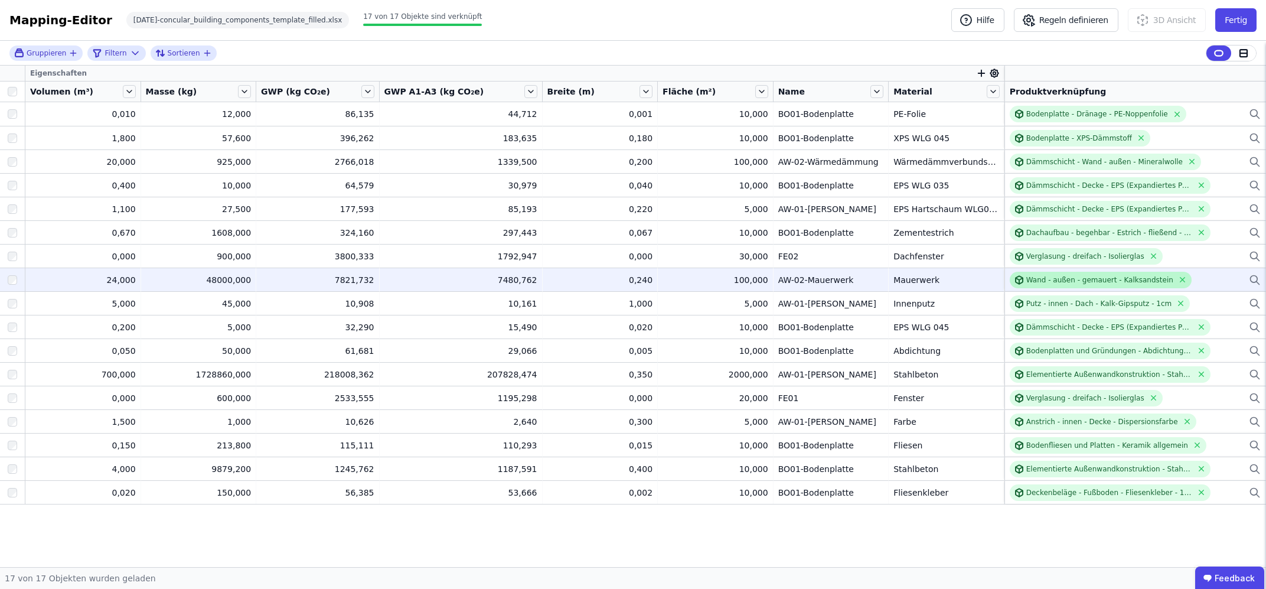
click at [1040, 282] on div "Wand - außen - gemauert - Kalksandstein" at bounding box center [1099, 279] width 147 height 9
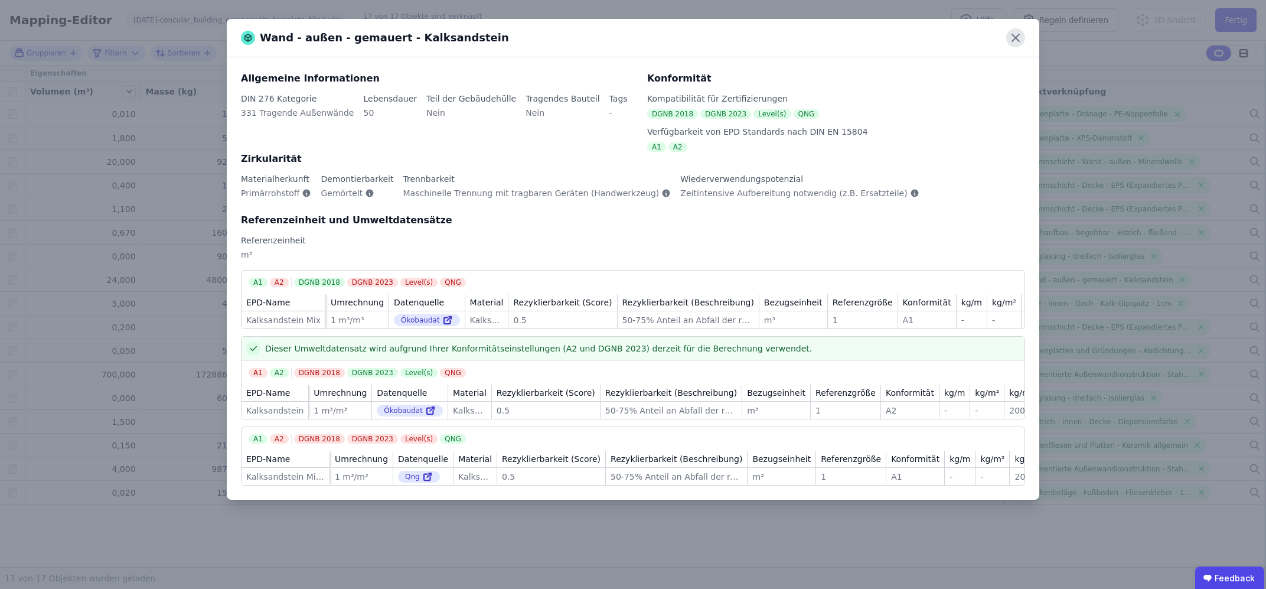
click at [1015, 35] on icon at bounding box center [1015, 37] width 19 height 19
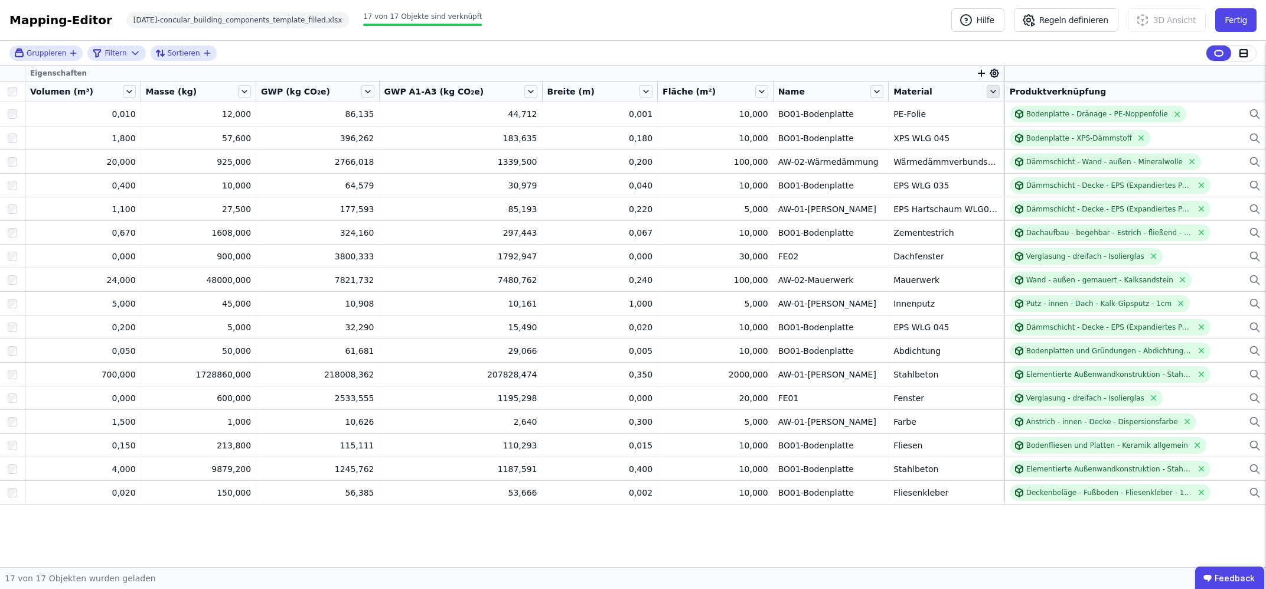
click at [986, 92] on icon at bounding box center [992, 91] width 13 height 13
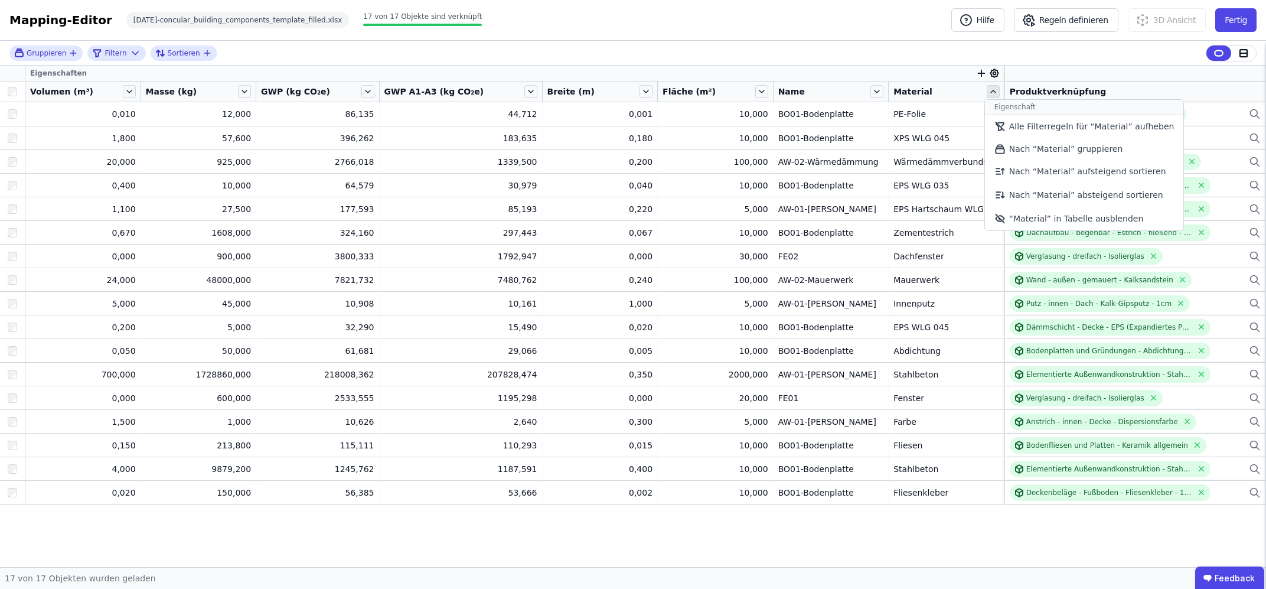
click at [986, 92] on icon at bounding box center [992, 91] width 13 height 13
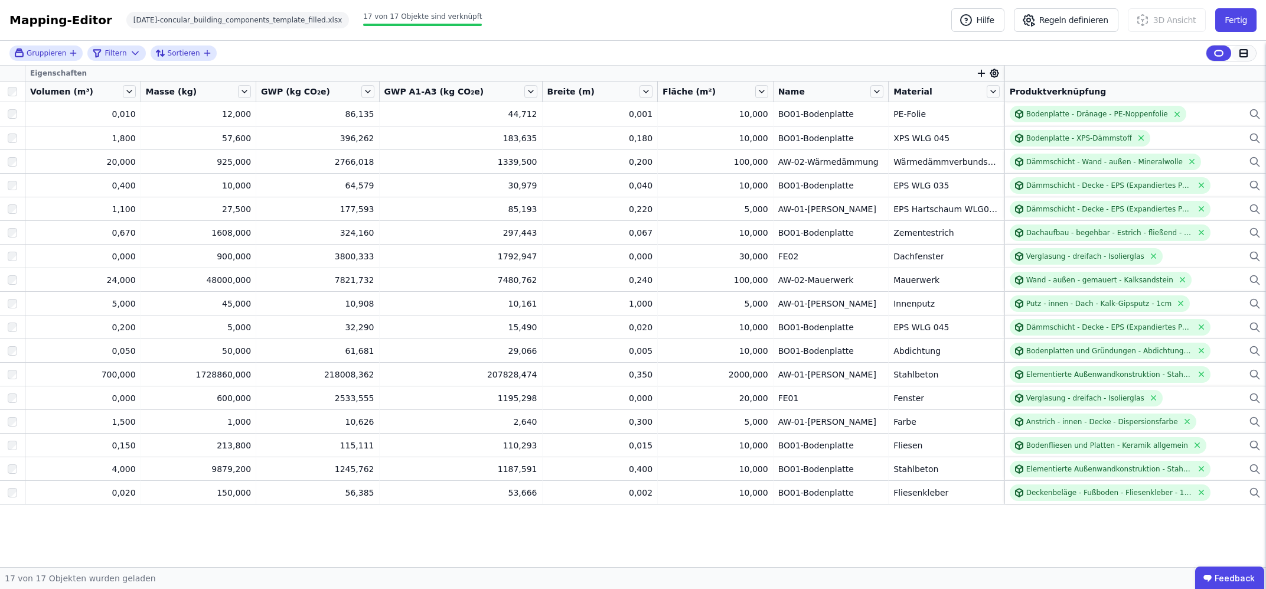
click at [1242, 53] on icon at bounding box center [1243, 53] width 7 height 0
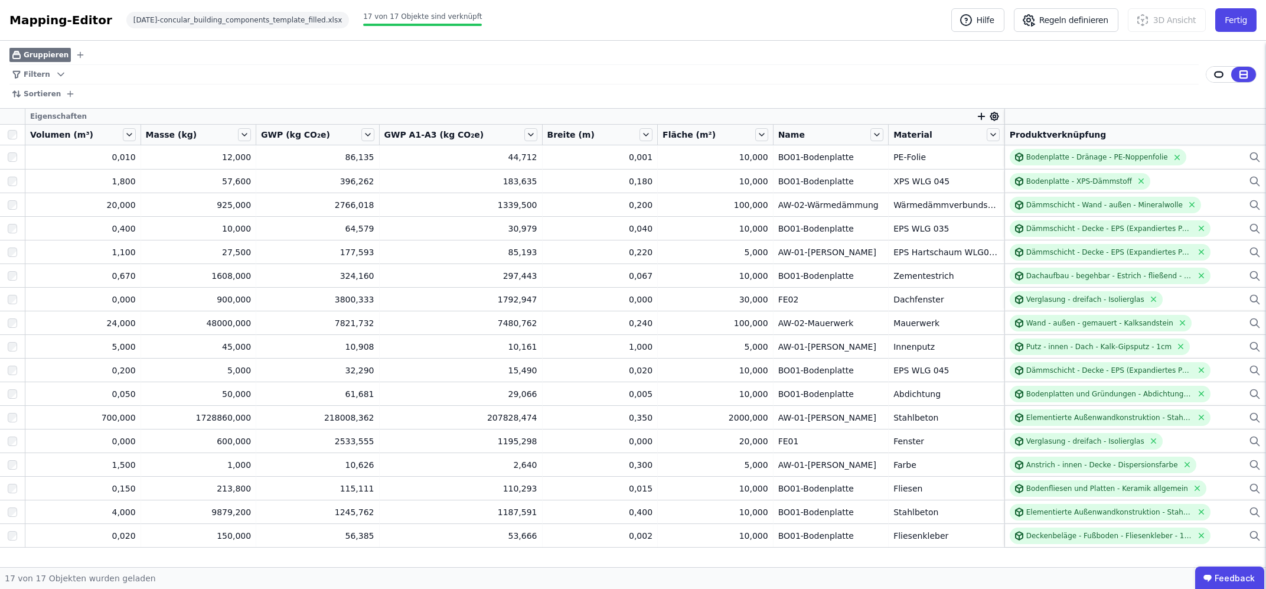
click at [976, 119] on icon "button" at bounding box center [981, 116] width 11 height 11
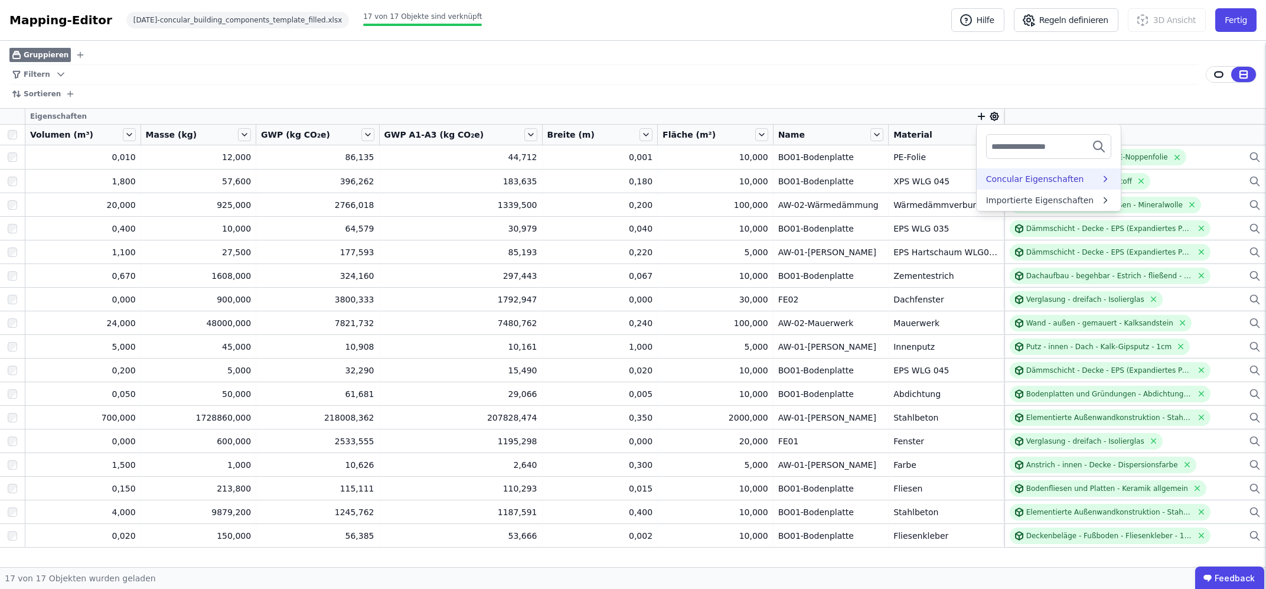
click at [989, 182] on div "Concular Eigenschaften" at bounding box center [1035, 179] width 98 height 12
click at [981, 119] on icon "button" at bounding box center [981, 116] width 0 height 6
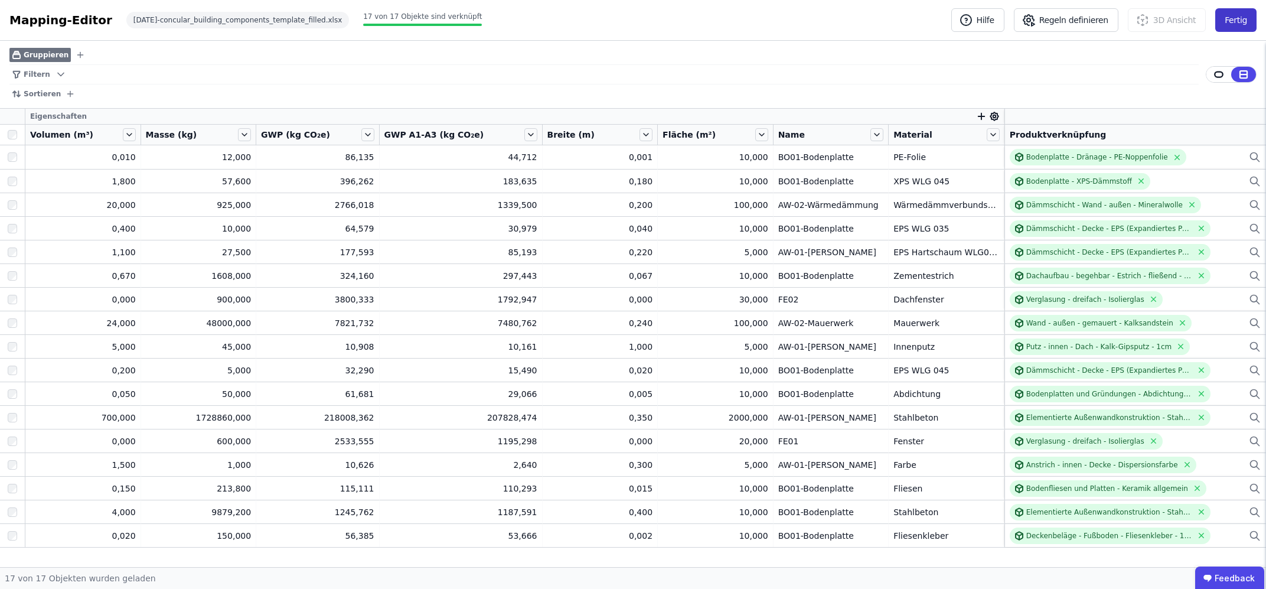
click at [1228, 17] on button "Fertig" at bounding box center [1235, 20] width 41 height 24
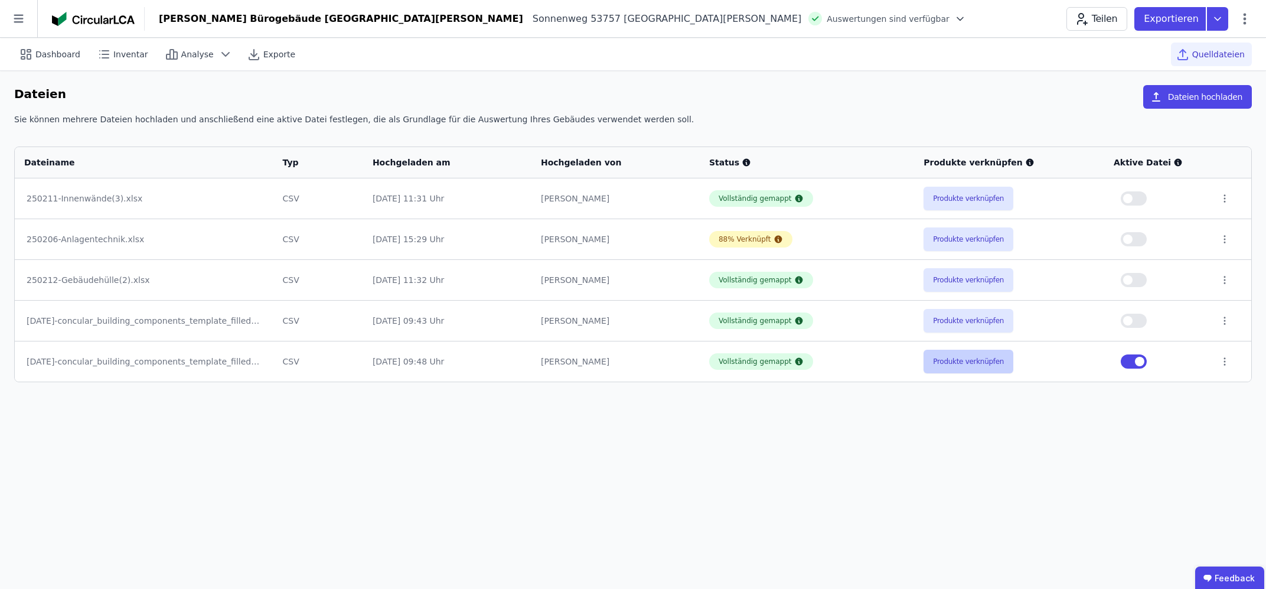
click at [942, 367] on button "Produkte verknüpfen" at bounding box center [968, 361] width 90 height 24
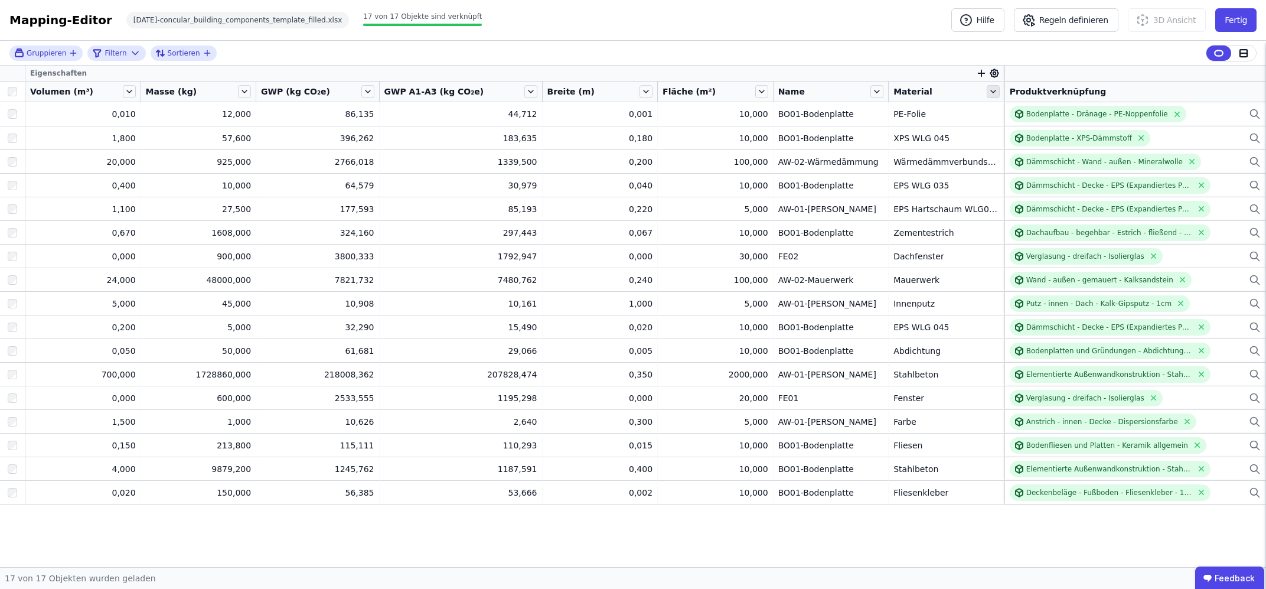
click at [988, 97] on icon at bounding box center [992, 91] width 13 height 13
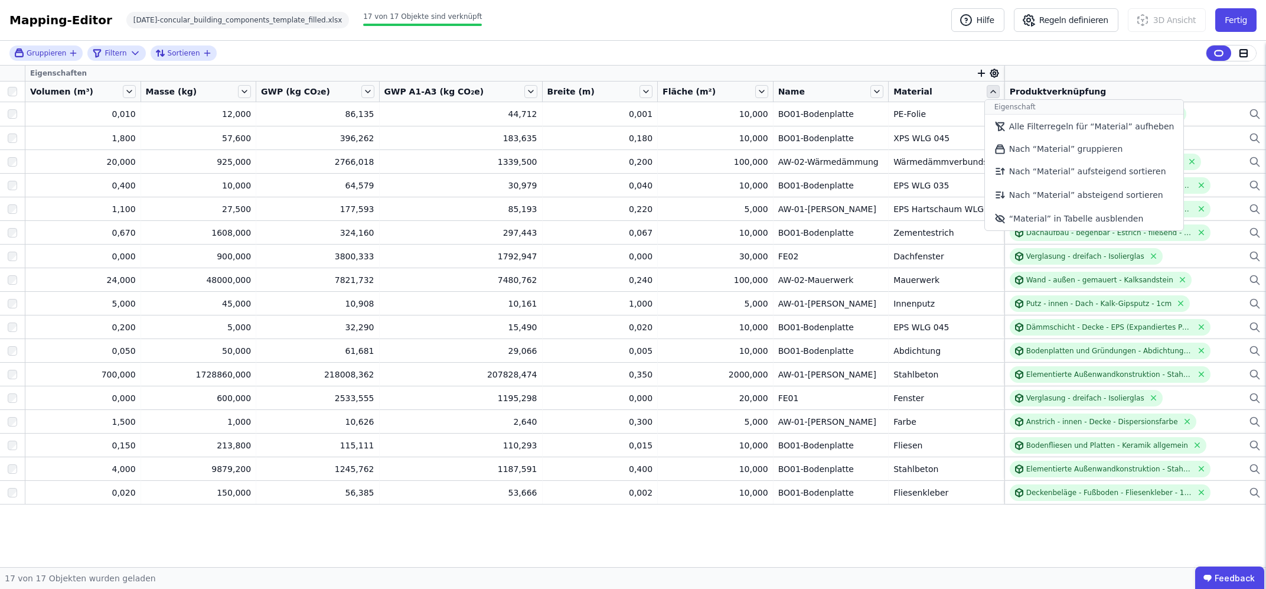
click at [988, 97] on icon at bounding box center [992, 91] width 13 height 13
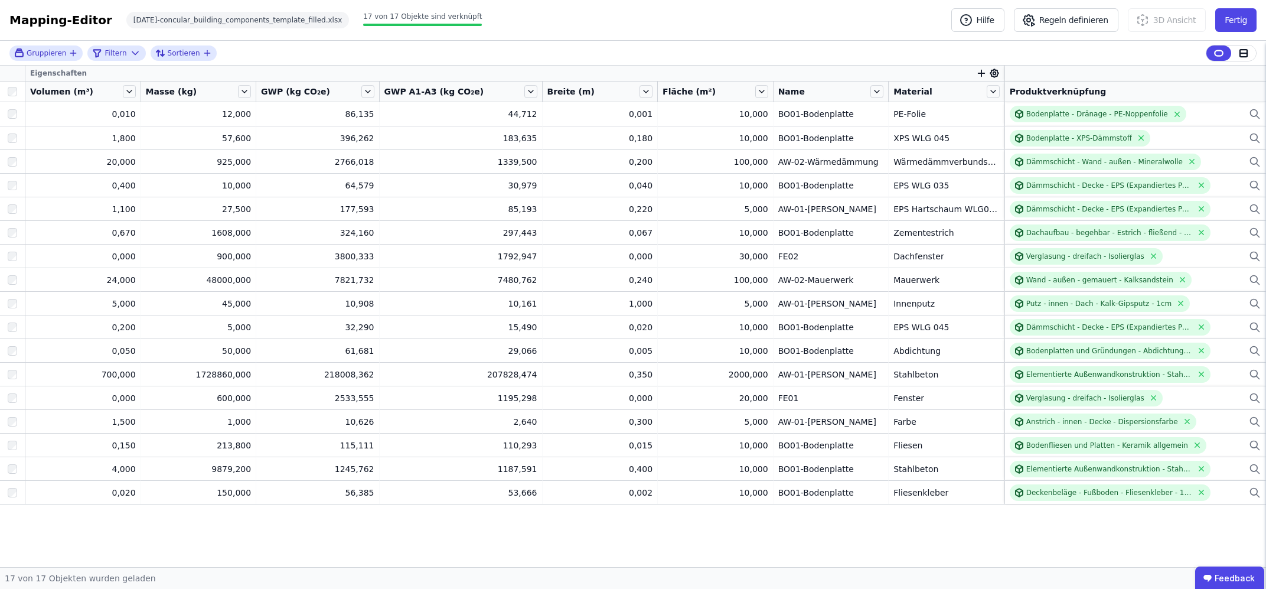
click at [882, 55] on div "Gruppieren Filtern Sortieren" at bounding box center [633, 53] width 1266 height 25
click at [1253, 17] on button "Fertig" at bounding box center [1235, 20] width 41 height 24
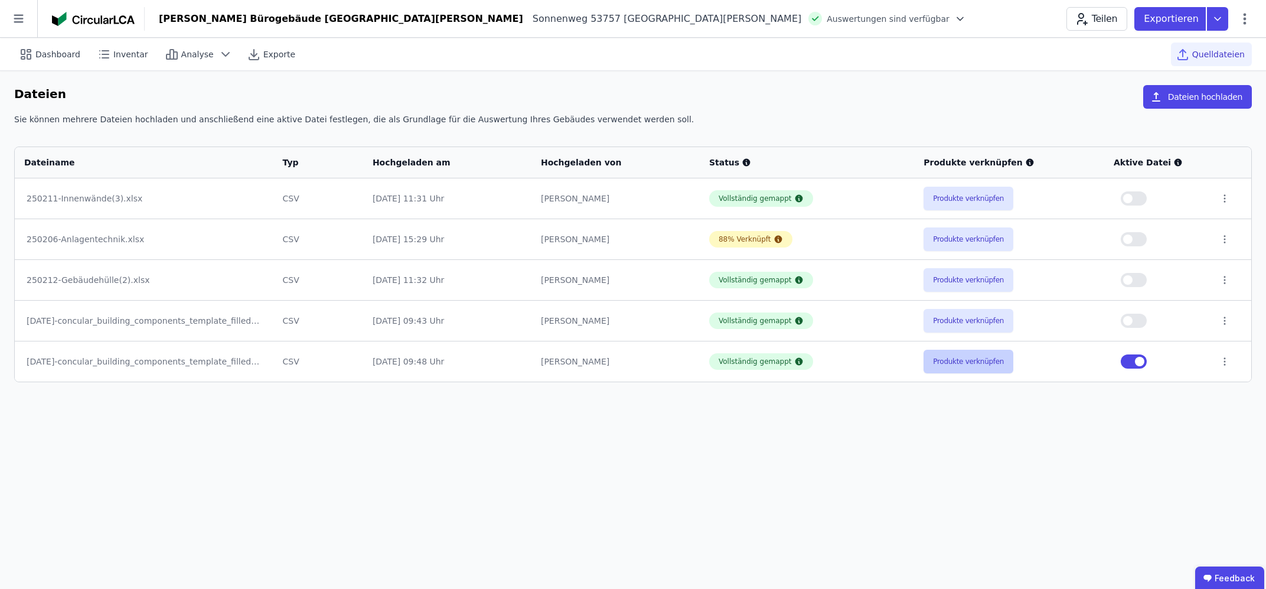
click at [960, 360] on button "Produkte verknüpfen" at bounding box center [968, 361] width 90 height 24
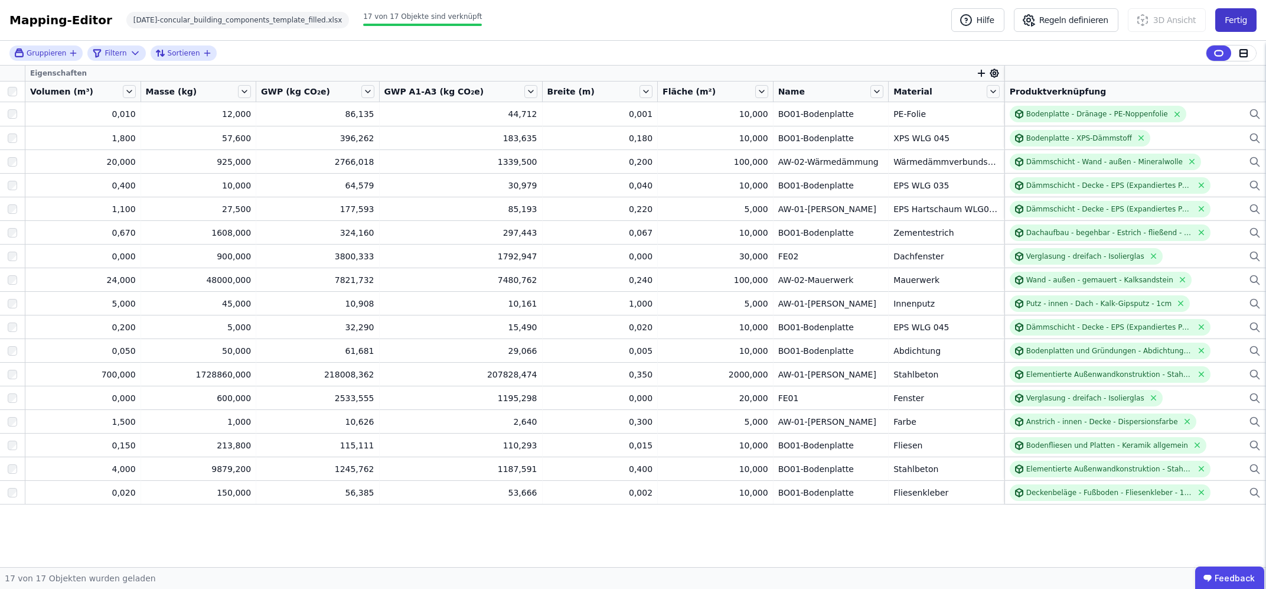
click at [1233, 20] on button "Fertig" at bounding box center [1235, 20] width 41 height 24
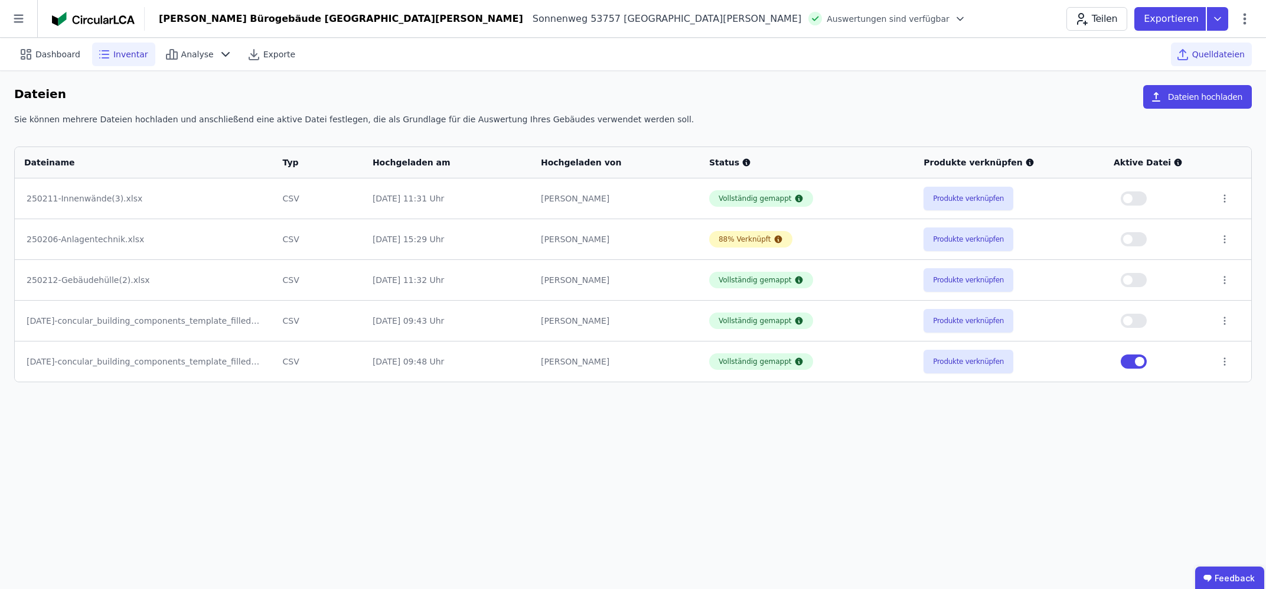
click at [113, 57] on span "Inventar" at bounding box center [130, 54] width 35 height 12
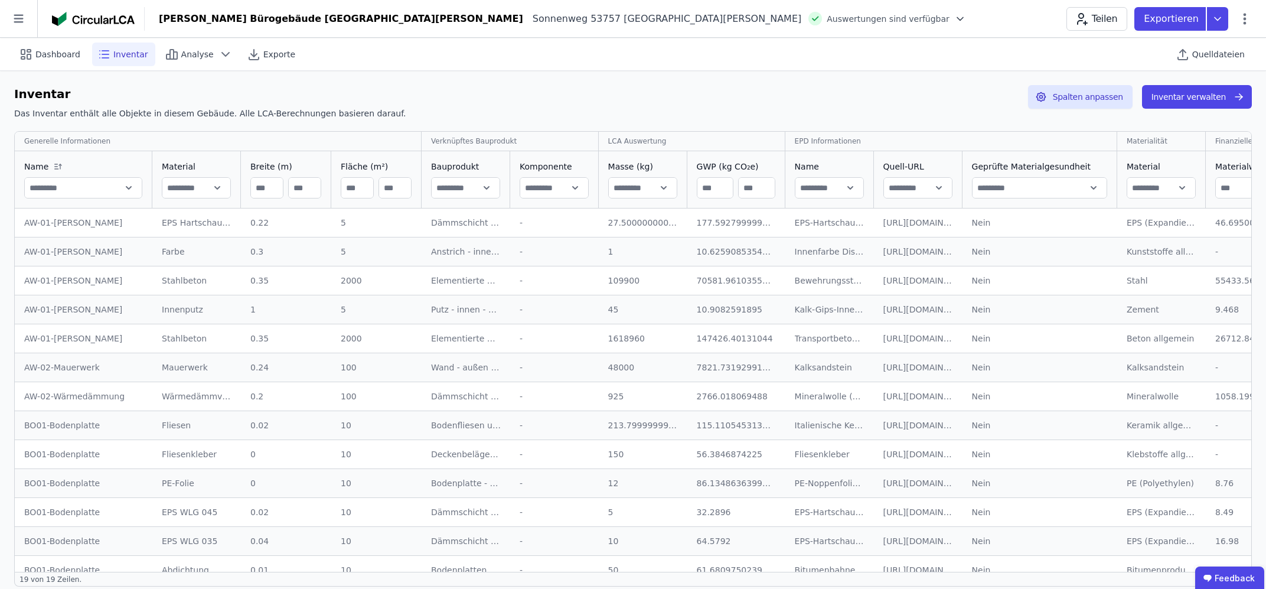
click at [923, 188] on input "text" at bounding box center [918, 187] width 68 height 21
click at [897, 235] on td "[URL][DOMAIN_NAME] [URL][DOMAIN_NAME]" at bounding box center [918, 222] width 89 height 28
click at [905, 220] on div "[URL][DOMAIN_NAME]" at bounding box center [918, 223] width 70 height 12
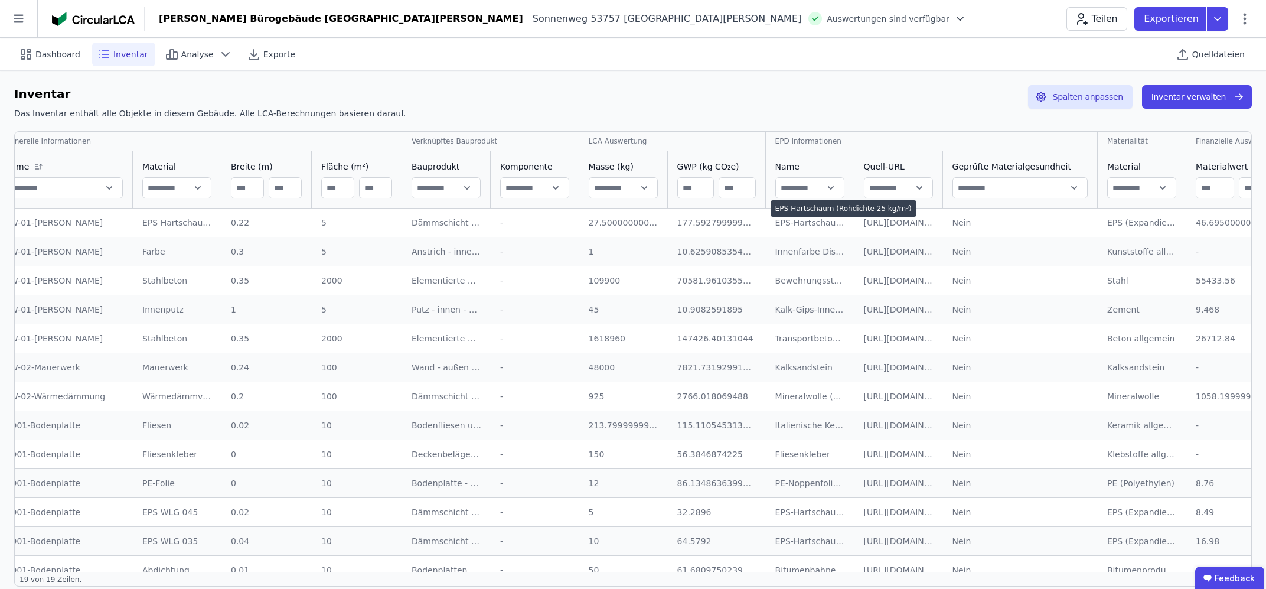
click at [775, 223] on div "EPS-Hartschaum (Rohdichte 25 kg/m³)" at bounding box center [810, 223] width 70 height 12
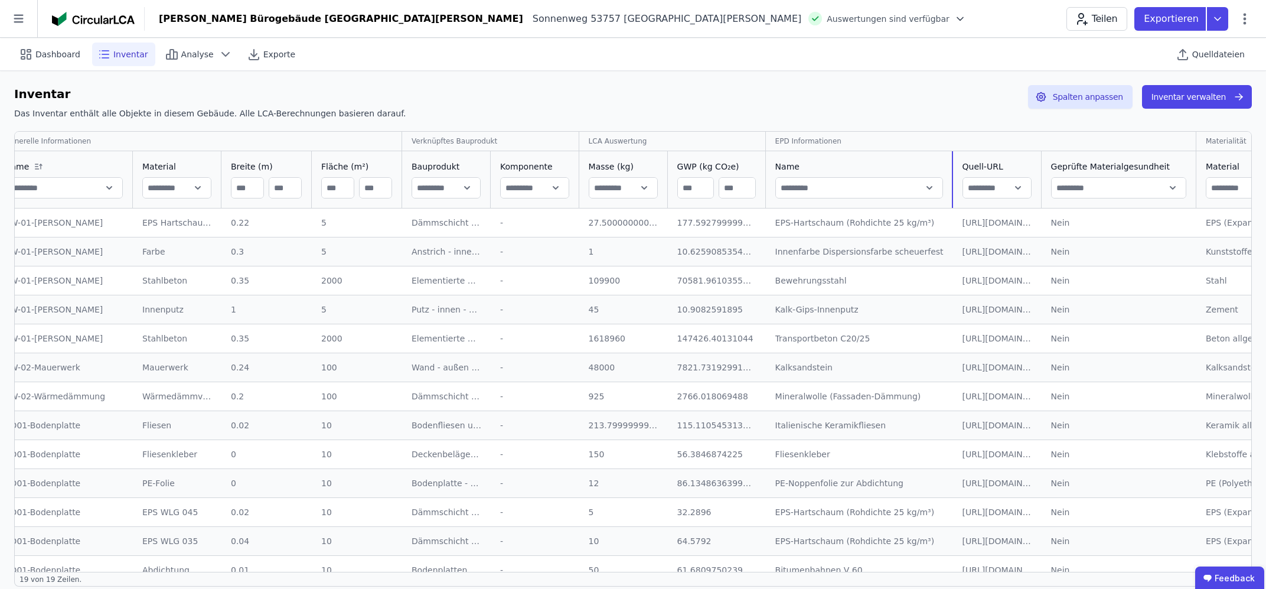
drag, startPoint x: 841, startPoint y: 158, endPoint x: 1078, endPoint y: 179, distance: 238.3
click at [1078, 179] on tr "Name Material Breite (m) Fläche (m²) Bauprodukt Komponente Masse (kg) GWP (kg C…" at bounding box center [690, 179] width 1390 height 57
drag, startPoint x: 1006, startPoint y: 169, endPoint x: 973, endPoint y: 198, distance: 44.3
click at [973, 198] on div "Quell-URL" at bounding box center [991, 179] width 76 height 57
drag, startPoint x: 1131, startPoint y: 163, endPoint x: 1056, endPoint y: 177, distance: 76.9
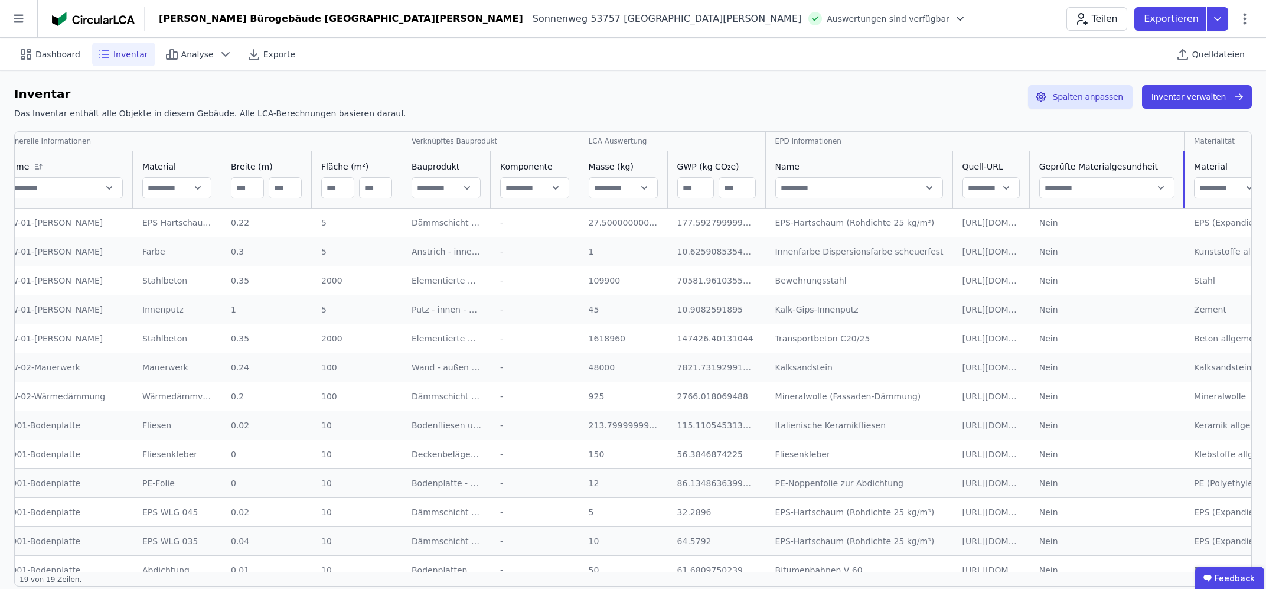
click at [1056, 177] on div "Geprüfte Materialgesundheit" at bounding box center [1107, 179] width 154 height 57
click at [115, 61] on div "Inventar" at bounding box center [123, 55] width 63 height 24
click at [1161, 97] on button "Inventar verwalten" at bounding box center [1197, 97] width 110 height 24
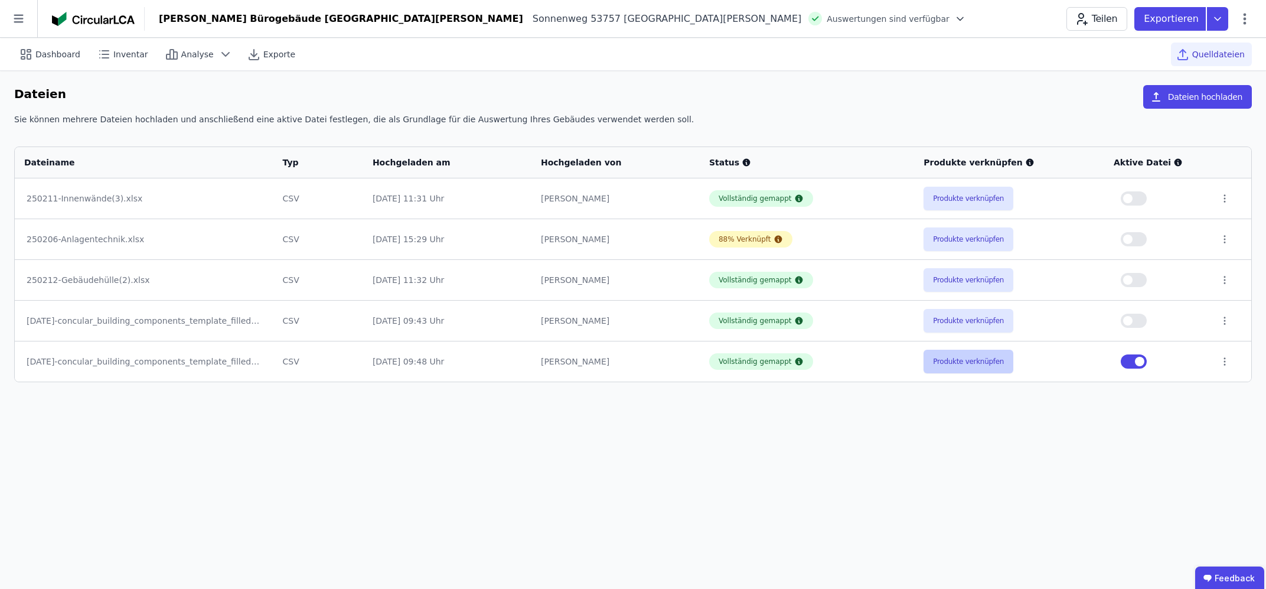
click at [955, 368] on button "Produkte verknüpfen" at bounding box center [968, 361] width 90 height 24
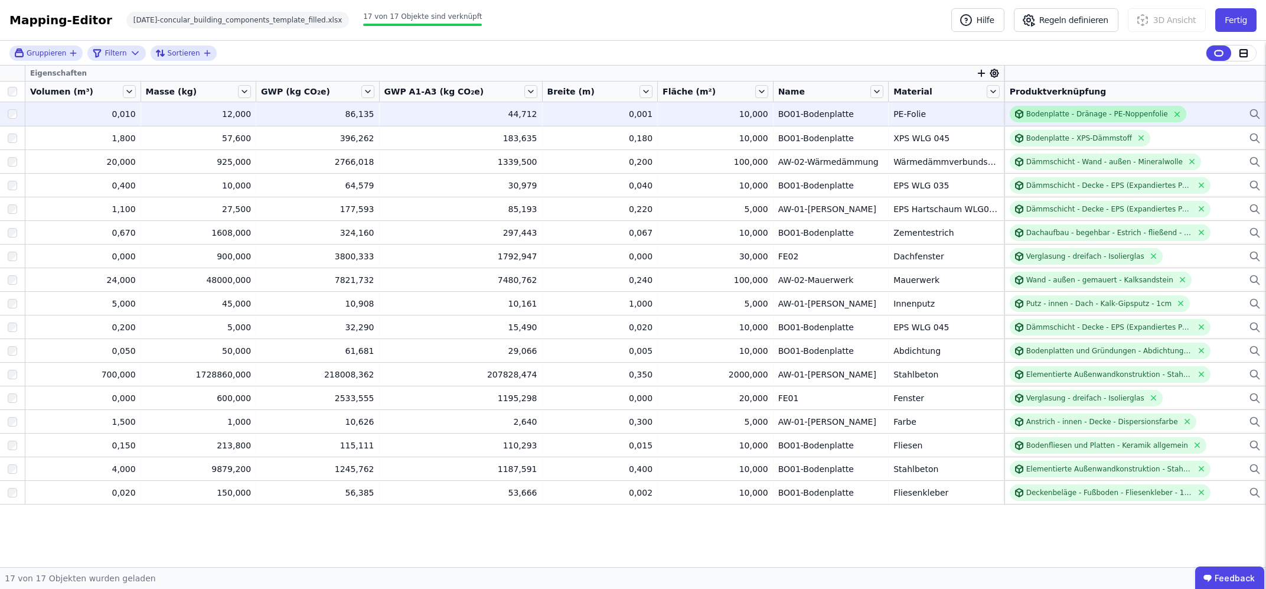
click at [1046, 117] on div "Bodenplatte - Dränage - PE-Noppenfolie" at bounding box center [1097, 113] width 142 height 9
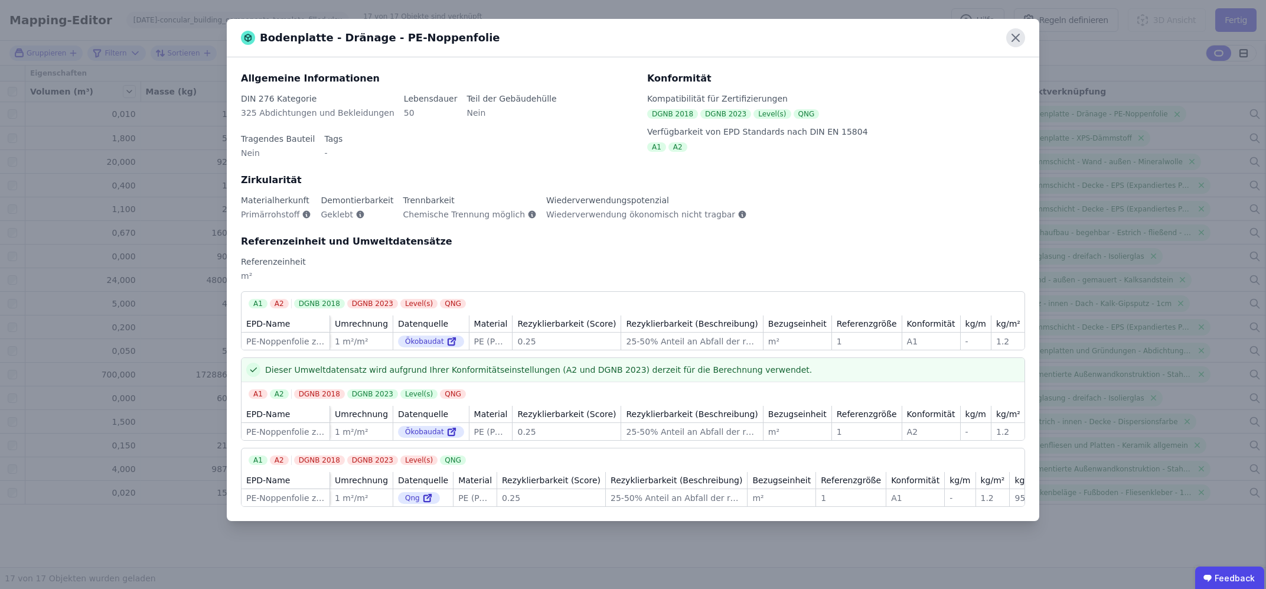
click at [1018, 40] on icon at bounding box center [1015, 37] width 7 height 7
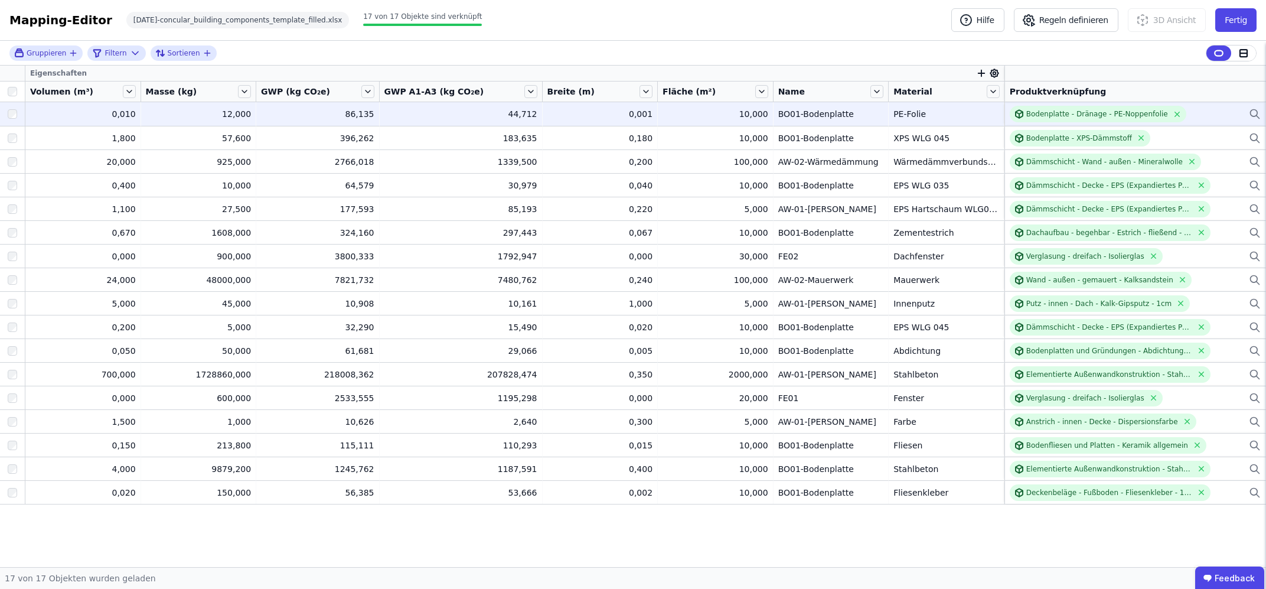
click at [1249, 117] on icon at bounding box center [1255, 114] width 12 height 14
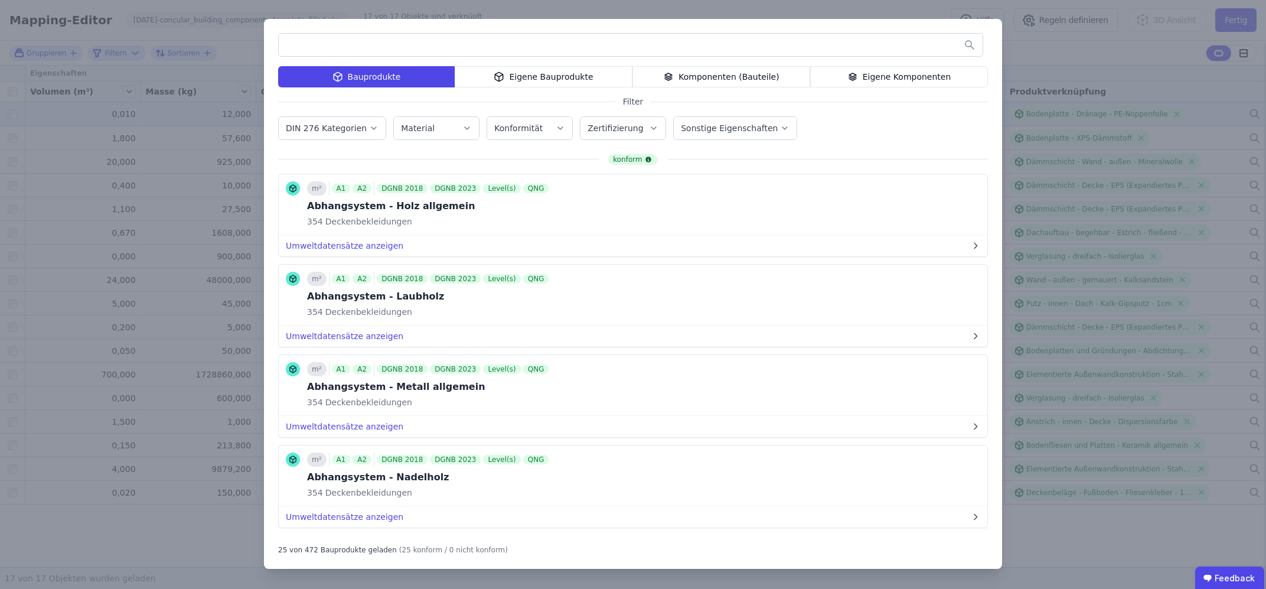
click at [302, 50] on input "text" at bounding box center [631, 44] width 704 height 21
click at [628, 133] on label "Zertifizierung" at bounding box center [616, 127] width 58 height 9
click at [649, 131] on icon "button" at bounding box center [653, 128] width 9 height 12
click at [705, 129] on label "Sonstige Eigenschaften" at bounding box center [730, 127] width 99 height 9
click at [703, 250] on div "Geprüfte Materialgesundheit" at bounding box center [752, 250] width 123 height 12
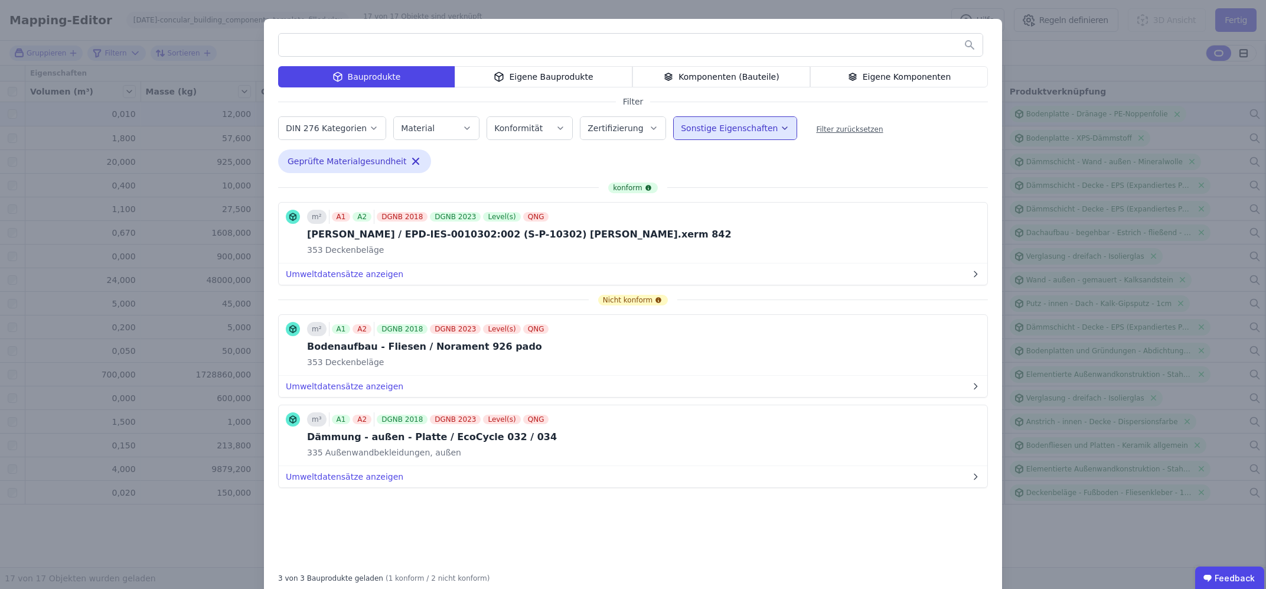
click at [354, 129] on label "DIN 276 Kategorien" at bounding box center [327, 127] width 83 height 9
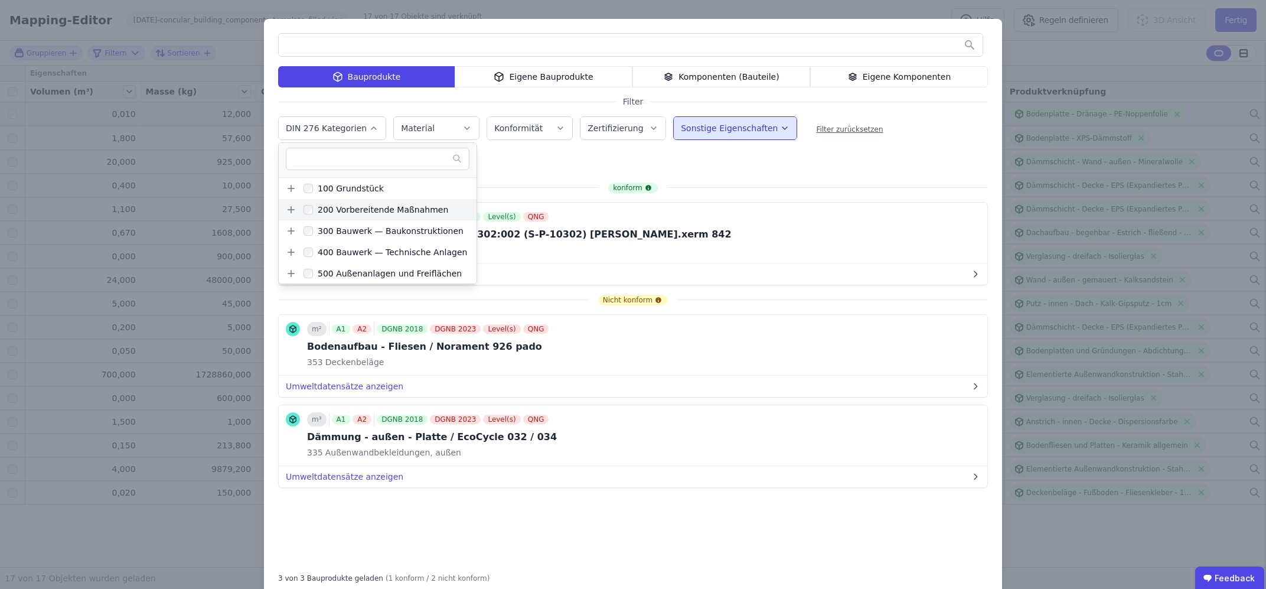
scroll to position [64, 0]
click at [402, 124] on label "Material" at bounding box center [419, 127] width 36 height 9
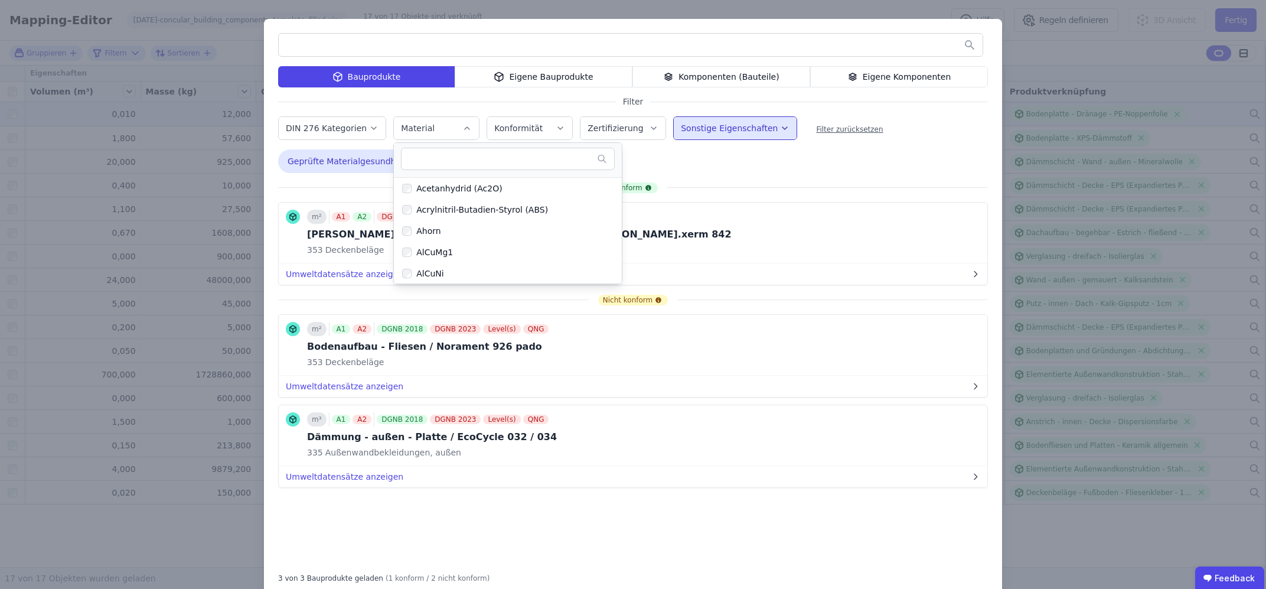
click at [527, 123] on div "Konformität" at bounding box center [519, 128] width 51 height 12
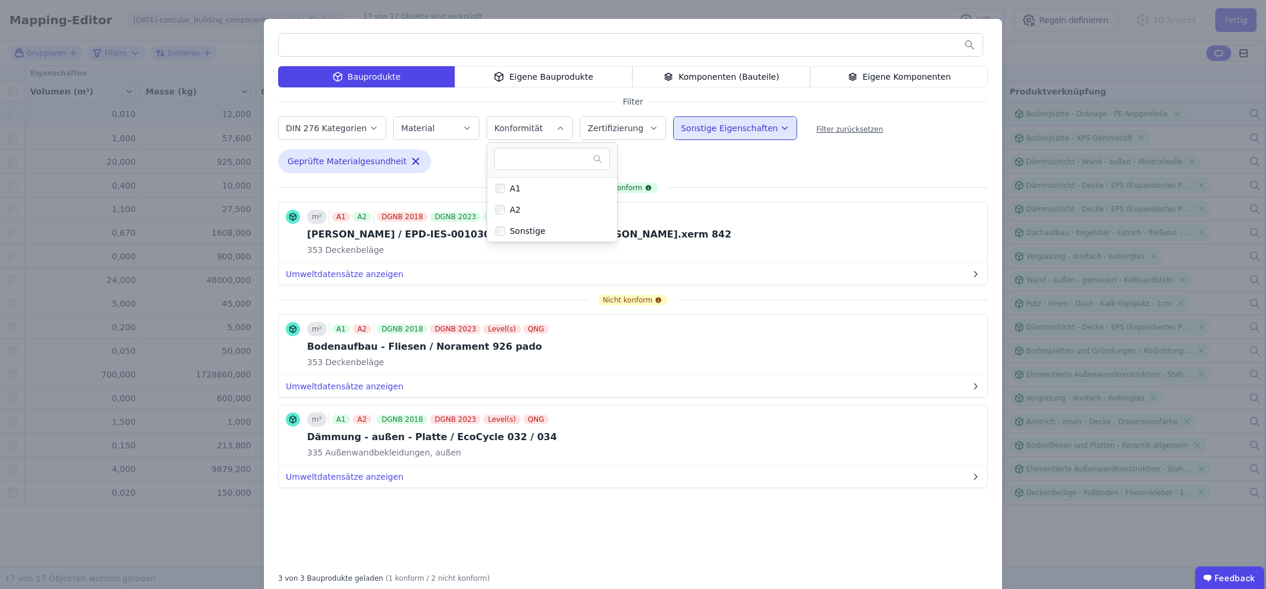
click at [527, 123] on div "Konformität" at bounding box center [519, 128] width 51 height 12
click at [623, 121] on button "Zertifizierung" at bounding box center [622, 128] width 85 height 22
click at [687, 128] on label "Sonstige Eigenschaften" at bounding box center [730, 127] width 99 height 9
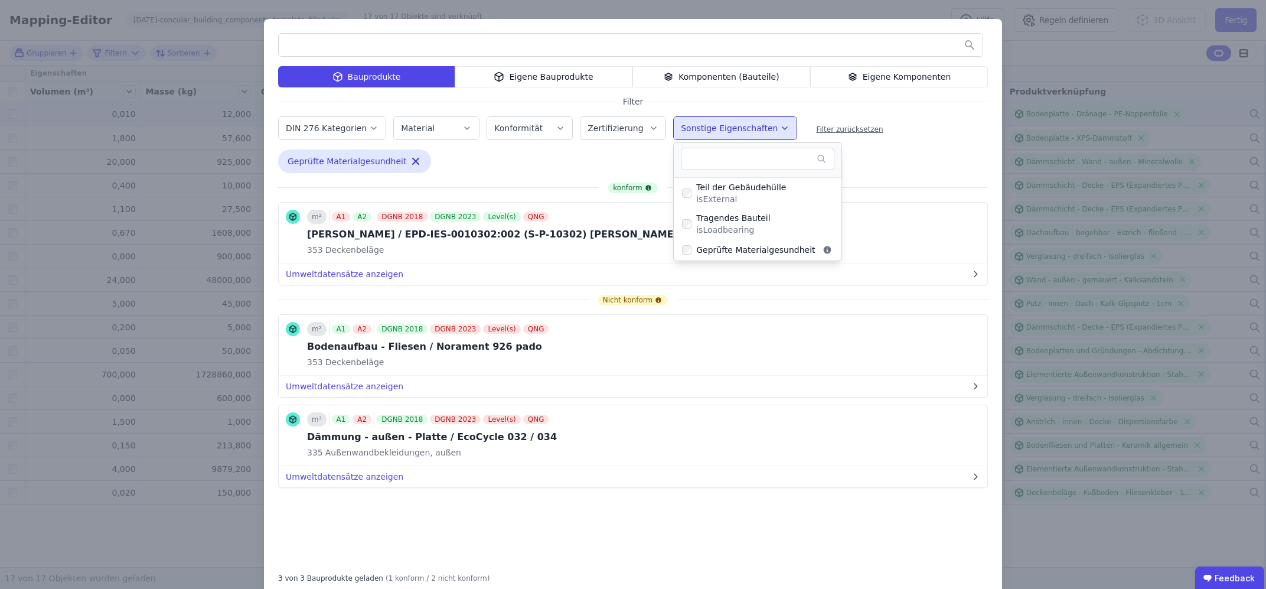
click at [844, 158] on div "Bauprodukte Eigene Bauprodukte Komponenten (Bauteile) Eigene Komponenten Filter…" at bounding box center [633, 308] width 738 height 578
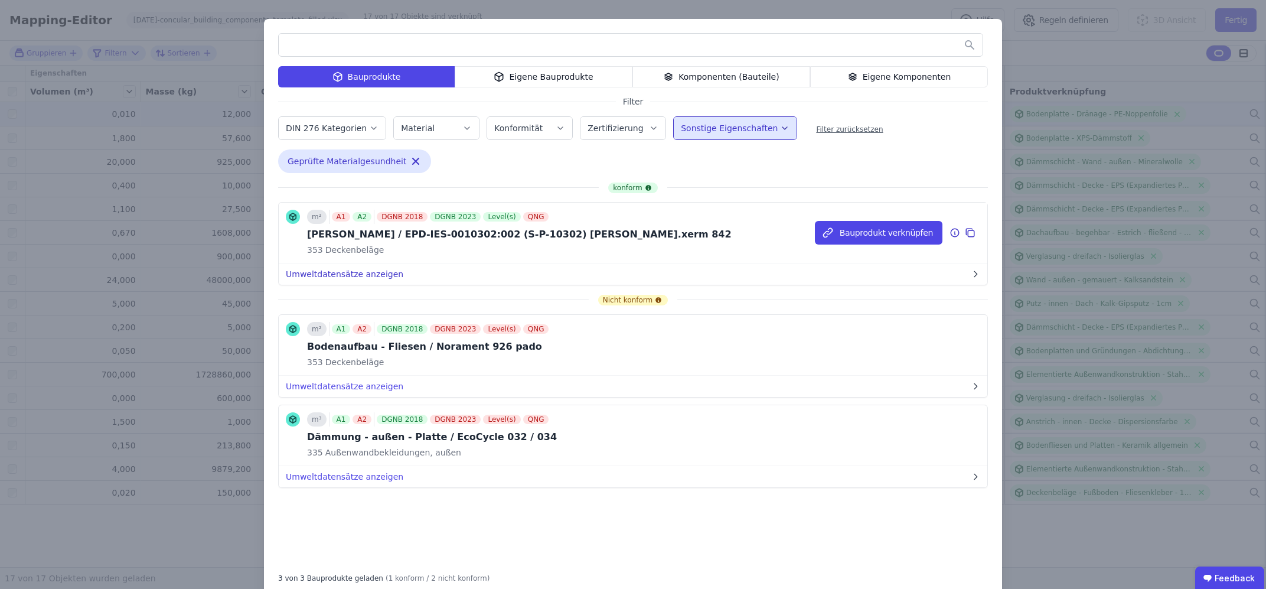
click at [345, 276] on button "Umweltdatensätze anzeigen" at bounding box center [633, 273] width 708 height 21
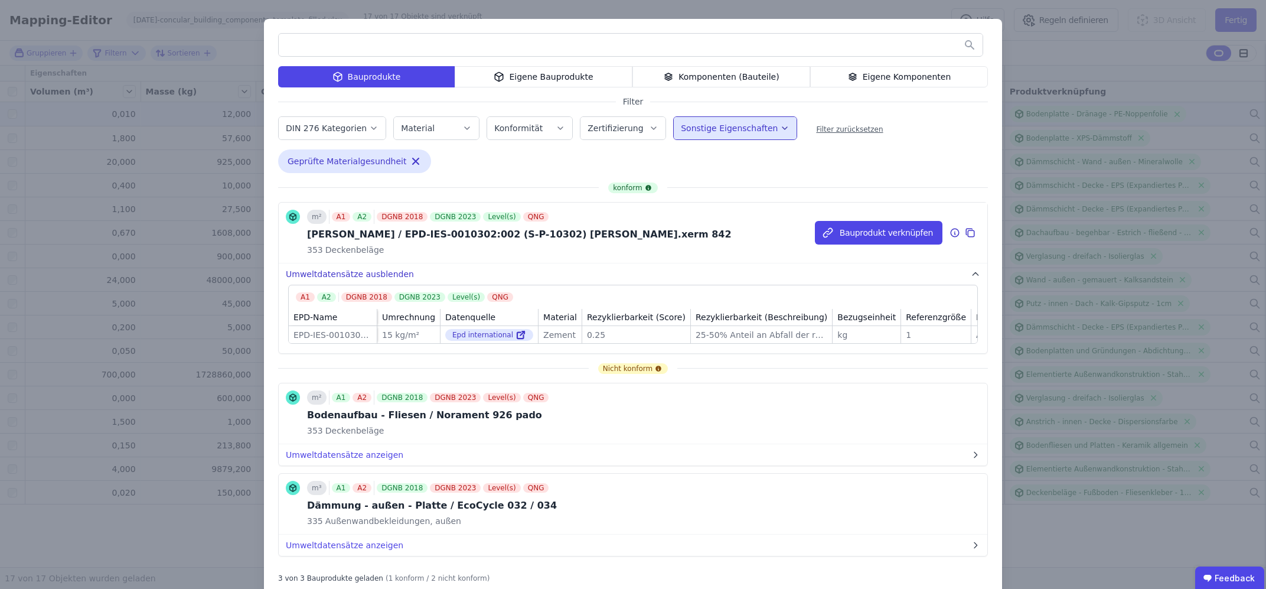
click at [354, 276] on button "Umweltdatensätze ausblenden" at bounding box center [633, 273] width 708 height 21
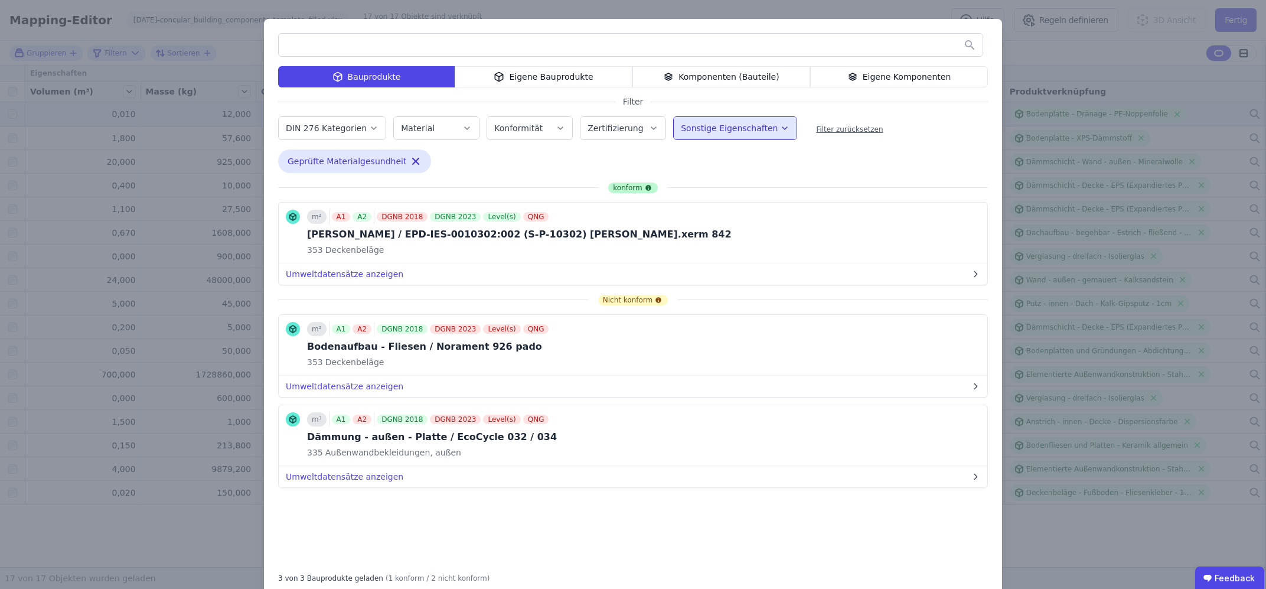
click at [622, 187] on div "konform" at bounding box center [632, 187] width 49 height 11
click at [345, 279] on button "Umweltdatensätze anzeigen" at bounding box center [633, 273] width 708 height 21
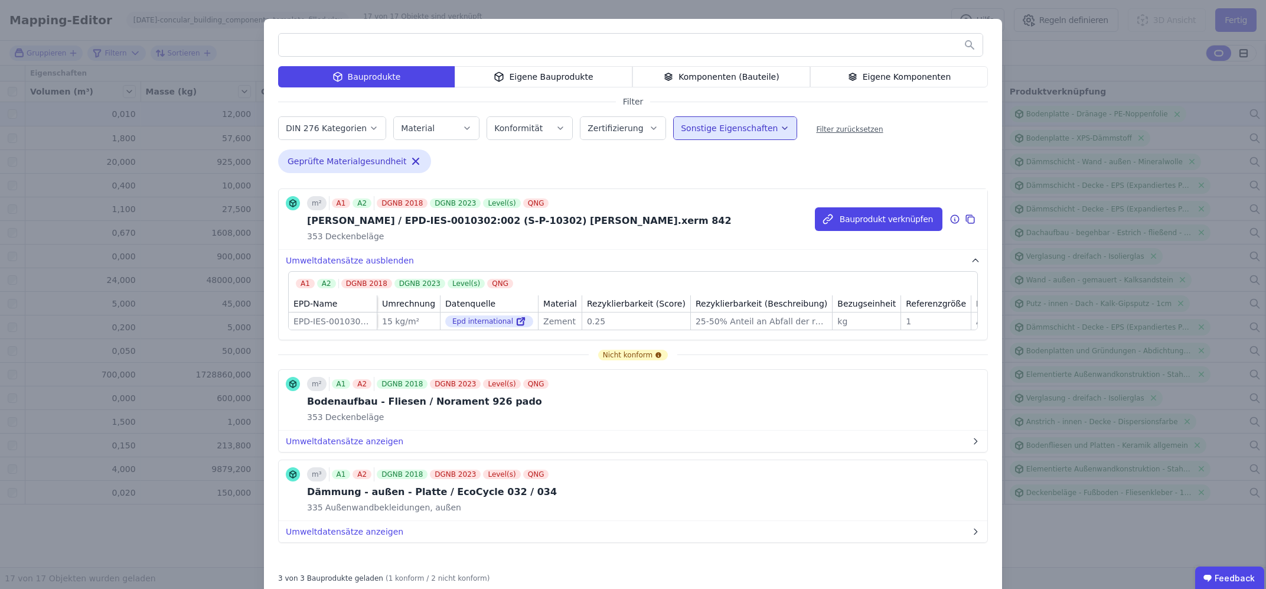
scroll to position [19, 0]
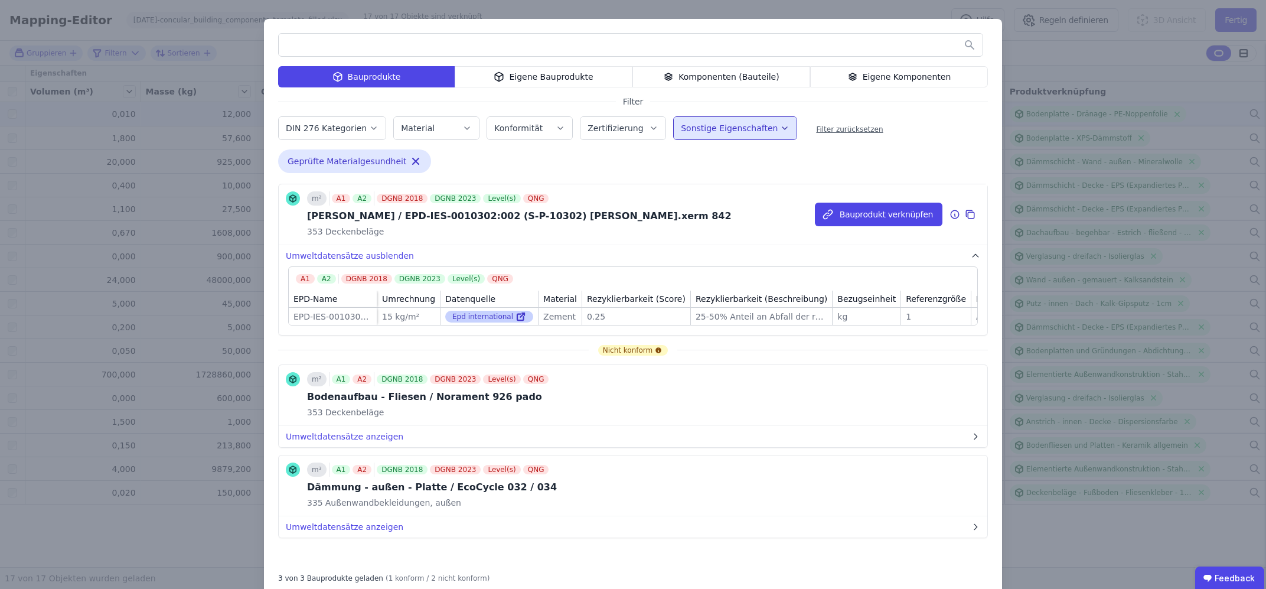
click at [517, 314] on icon at bounding box center [520, 317] width 6 height 6
click at [861, 218] on button "Bauprodukt verknüpfen" at bounding box center [879, 214] width 128 height 24
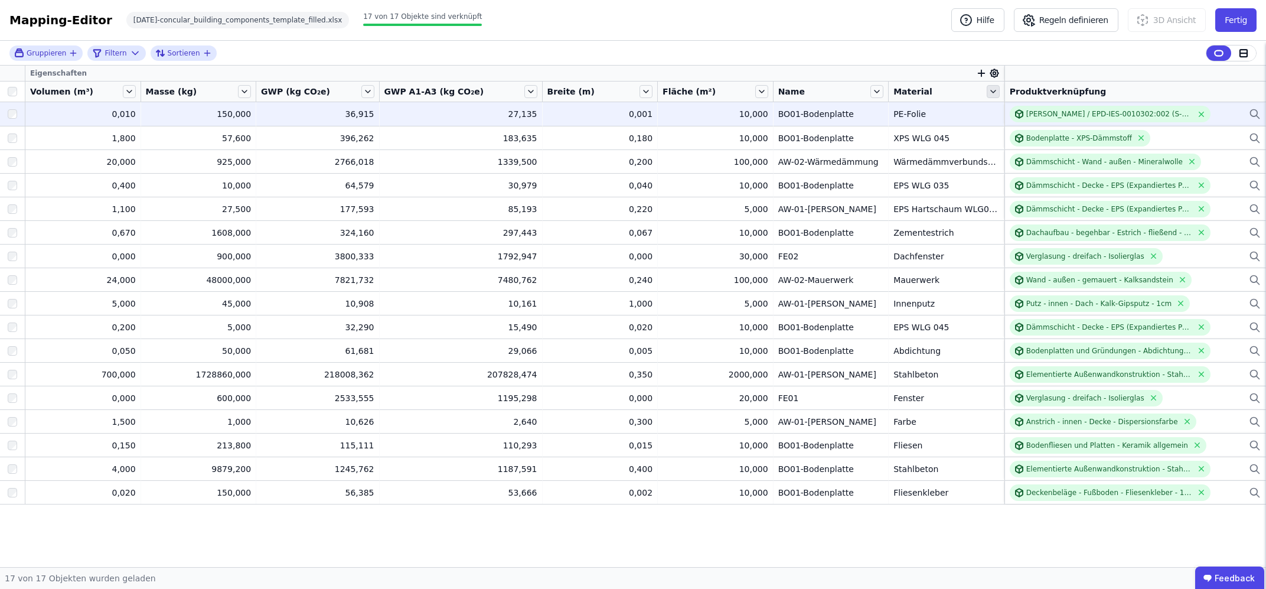
click at [986, 92] on icon at bounding box center [992, 91] width 13 height 13
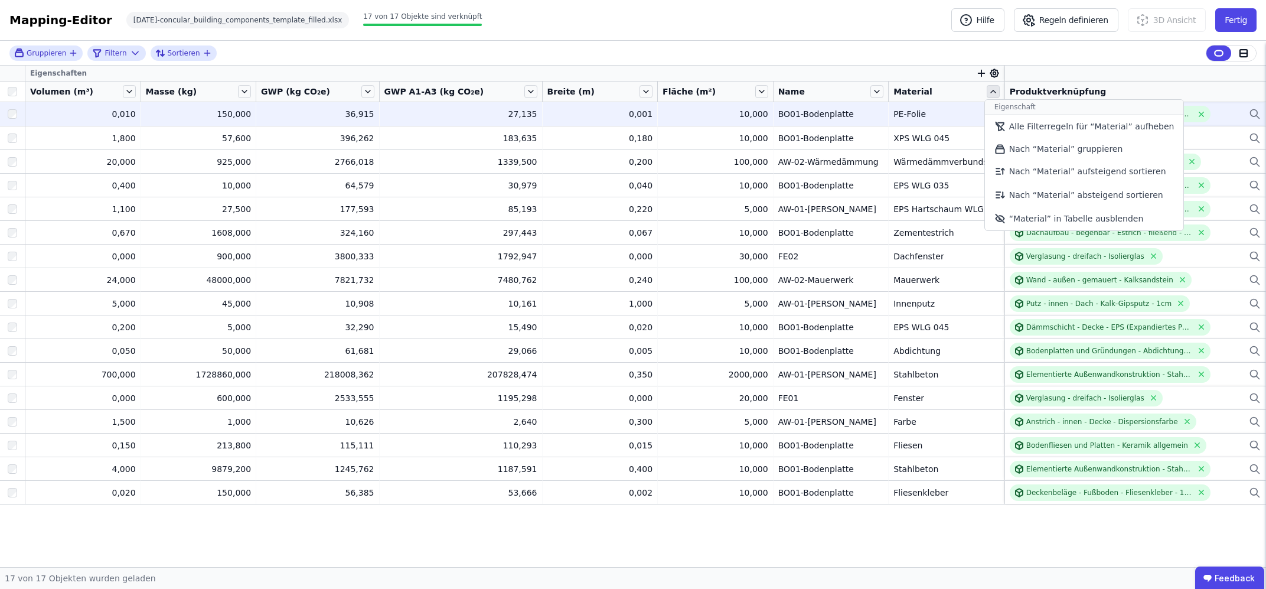
click at [986, 92] on icon at bounding box center [992, 91] width 13 height 13
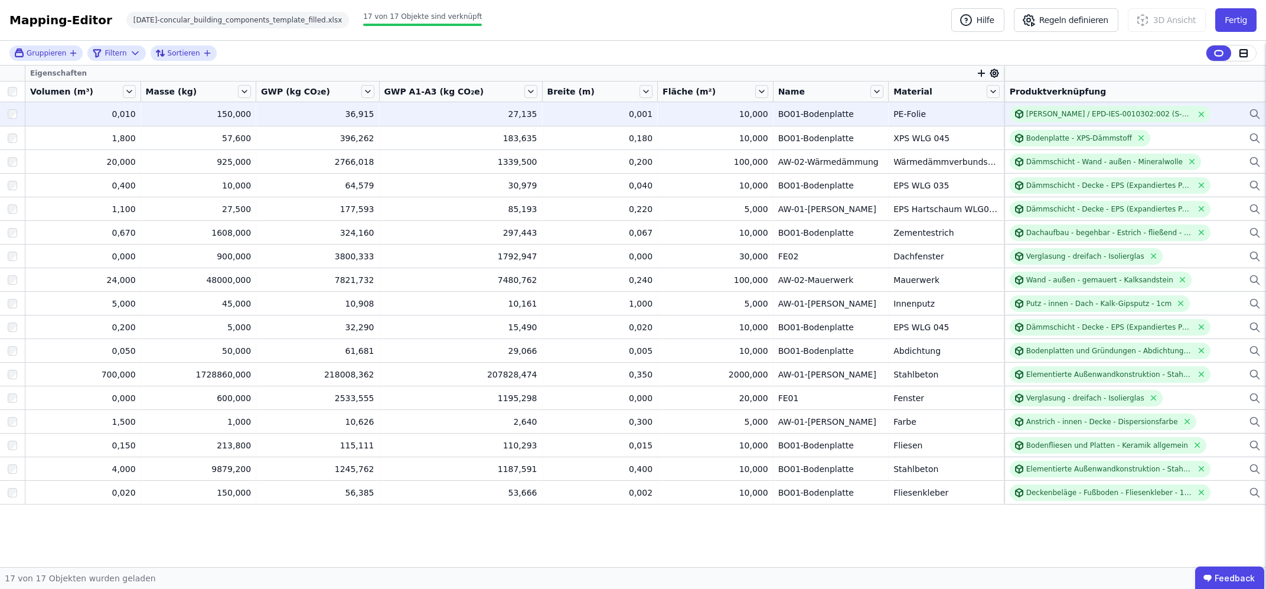
click at [976, 70] on icon "button" at bounding box center [981, 73] width 11 height 11
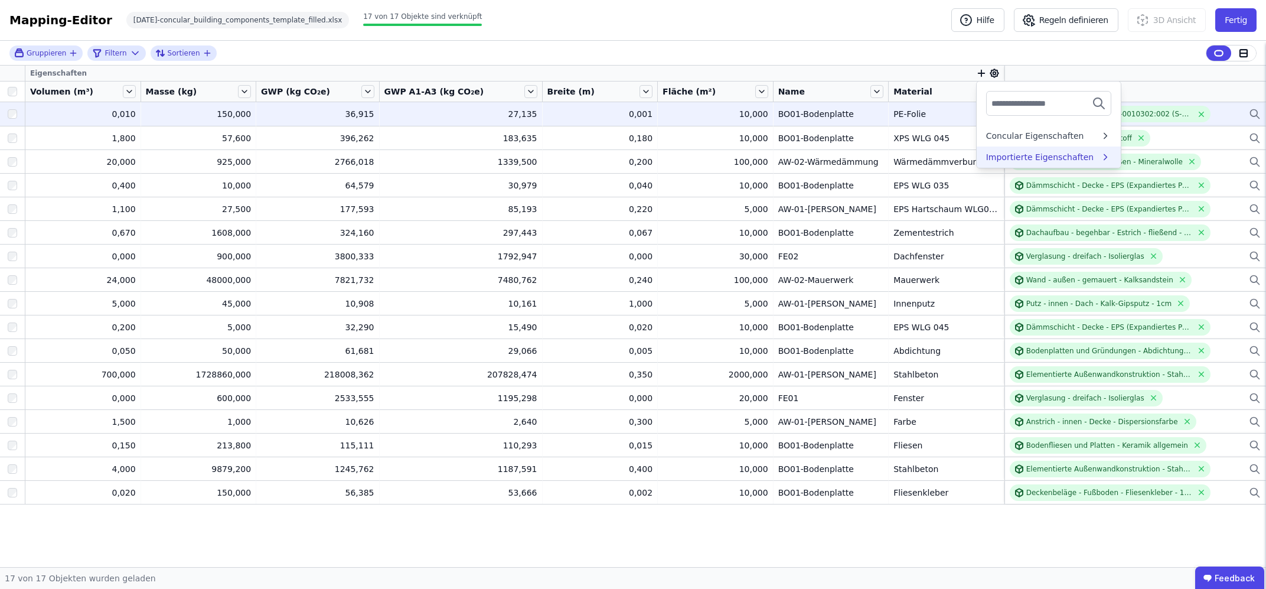
click at [1073, 153] on div "Importierte Eigenschaften" at bounding box center [1040, 157] width 108 height 12
click at [1029, 102] on input "text" at bounding box center [1034, 103] width 87 height 21
click at [916, 80] on div "Gruppieren Filtern Sortieren Eigenschaften Importierte Eigenschaften Extra Volu…" at bounding box center [633, 304] width 1266 height 526
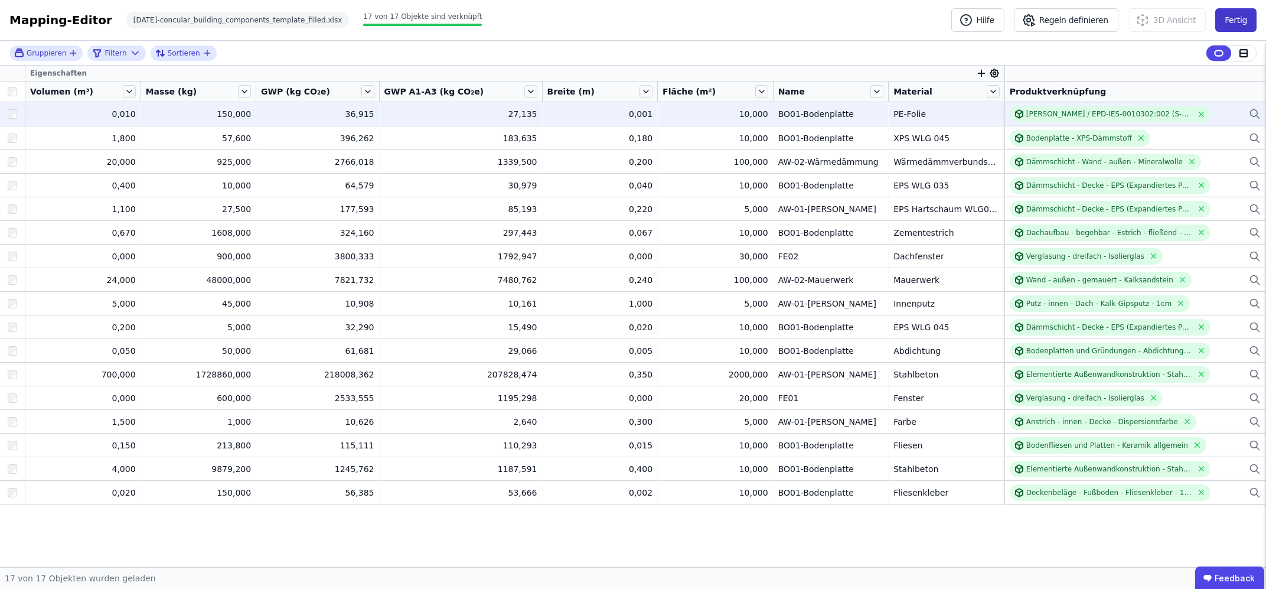
click at [1236, 24] on button "Fertig" at bounding box center [1235, 20] width 41 height 24
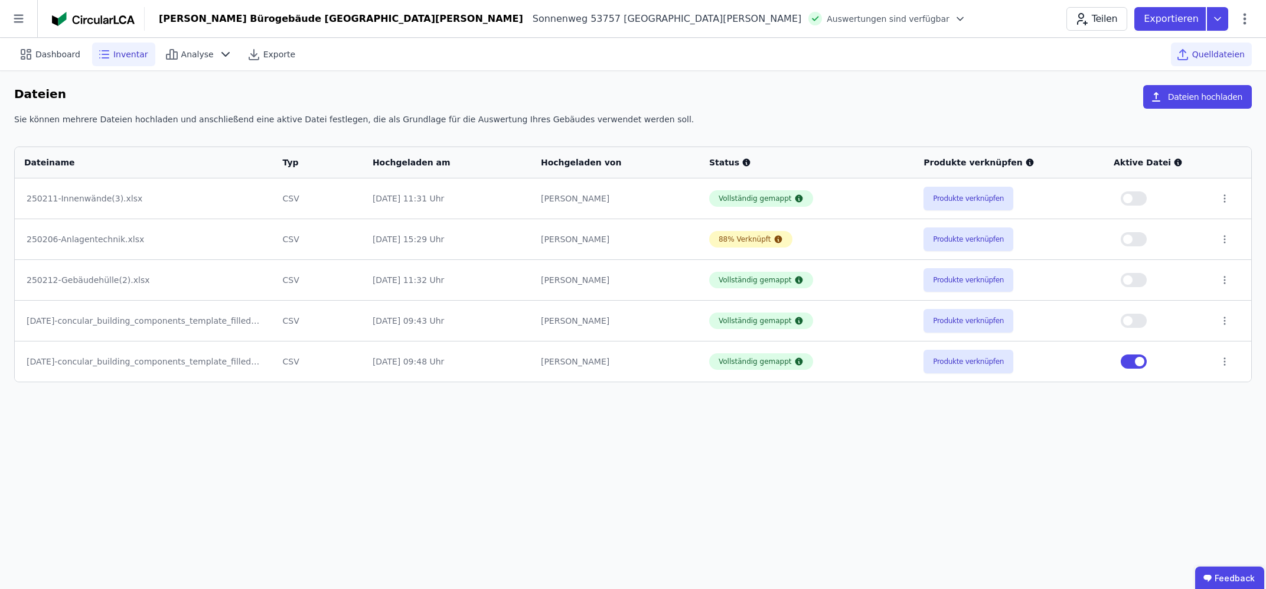
click at [121, 50] on span "Inventar" at bounding box center [130, 54] width 35 height 12
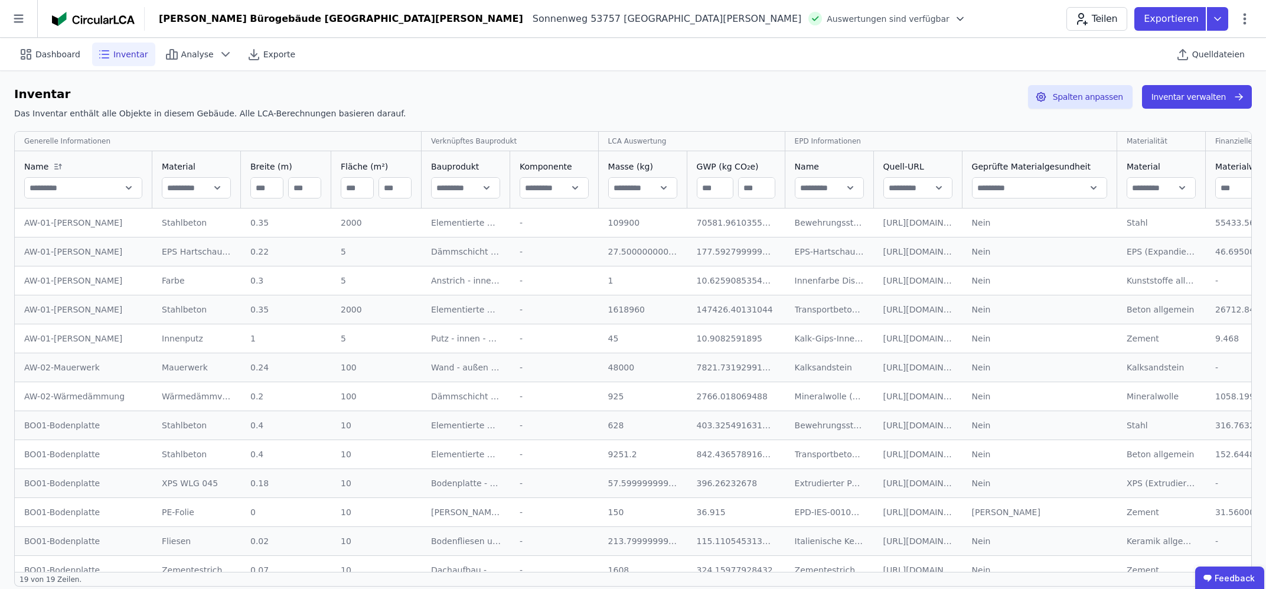
scroll to position [187, 0]
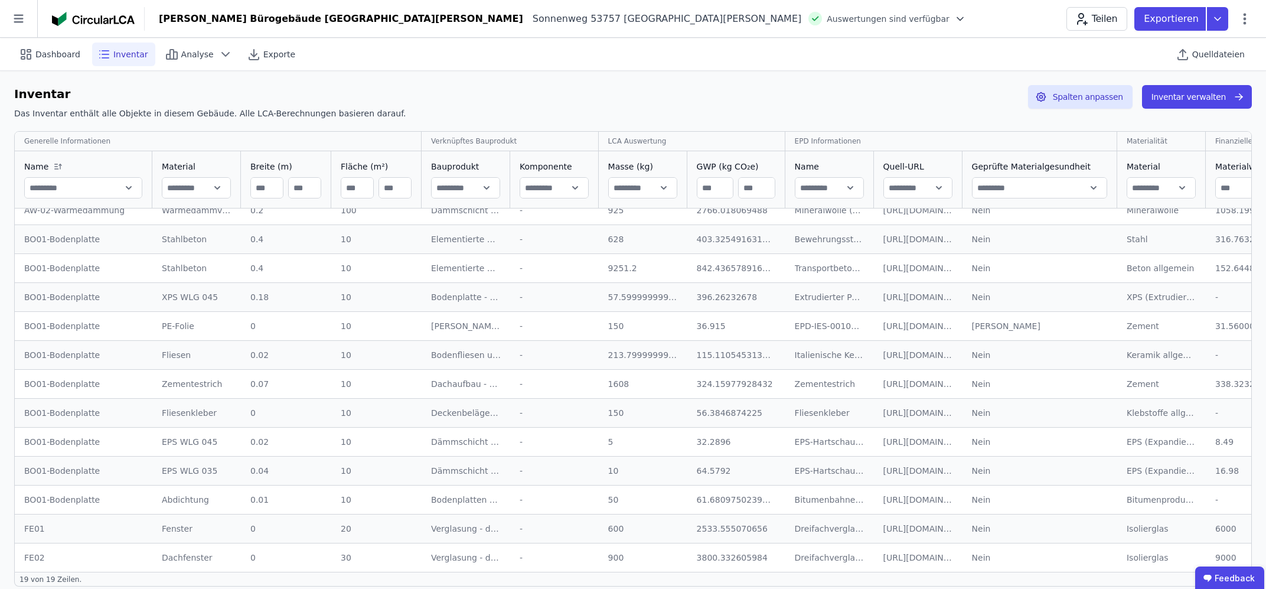
click at [972, 323] on div "[PERSON_NAME]" at bounding box center [1040, 326] width 136 height 12
click at [972, 329] on div "[PERSON_NAME]" at bounding box center [1040, 326] width 136 height 12
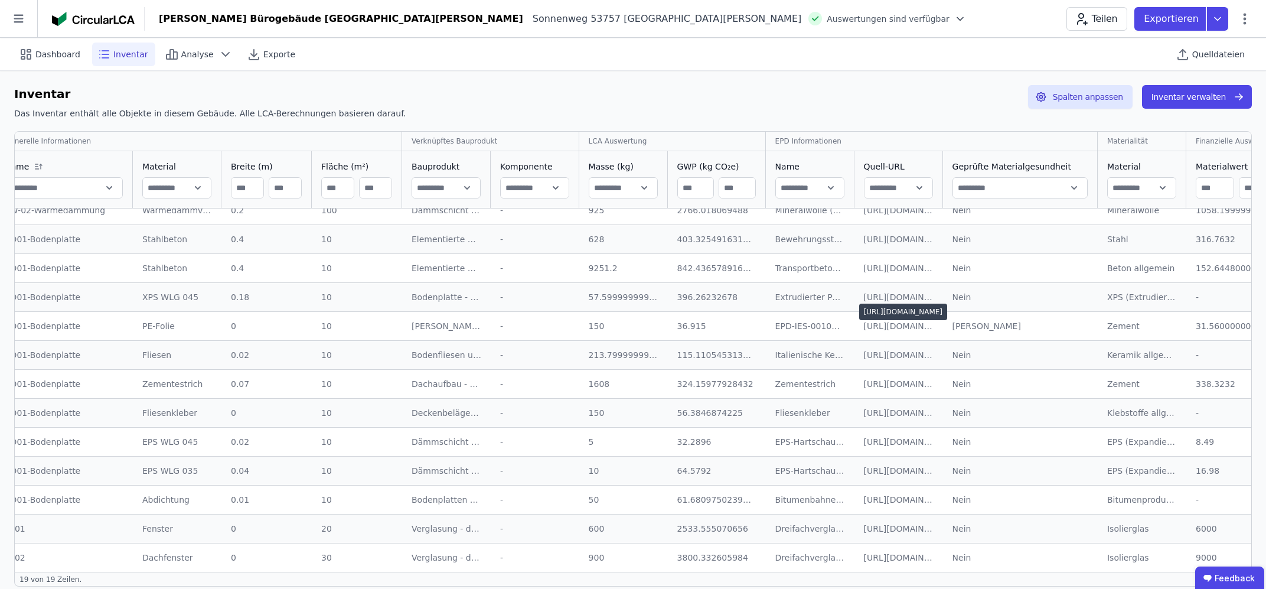
drag, startPoint x: 949, startPoint y: 325, endPoint x: 910, endPoint y: 321, distance: 39.8
click at [910, 321] on tr "BO01-Bodenplatte BO01-Bodenplatte PE-Folie PE-Folie 0 0 10 10 [PERSON_NAME] / E…" at bounding box center [641, 325] width 1292 height 29
click at [962, 326] on div "[PERSON_NAME]" at bounding box center [1020, 326] width 136 height 12
drag, startPoint x: 1176, startPoint y: 332, endPoint x: 1251, endPoint y: 328, distance: 75.1
click at [1251, 328] on div "Generelle Informationen Verknüpftes Bauprodukt LCA Auswertung EPD Informationen…" at bounding box center [632, 351] width 1237 height 441
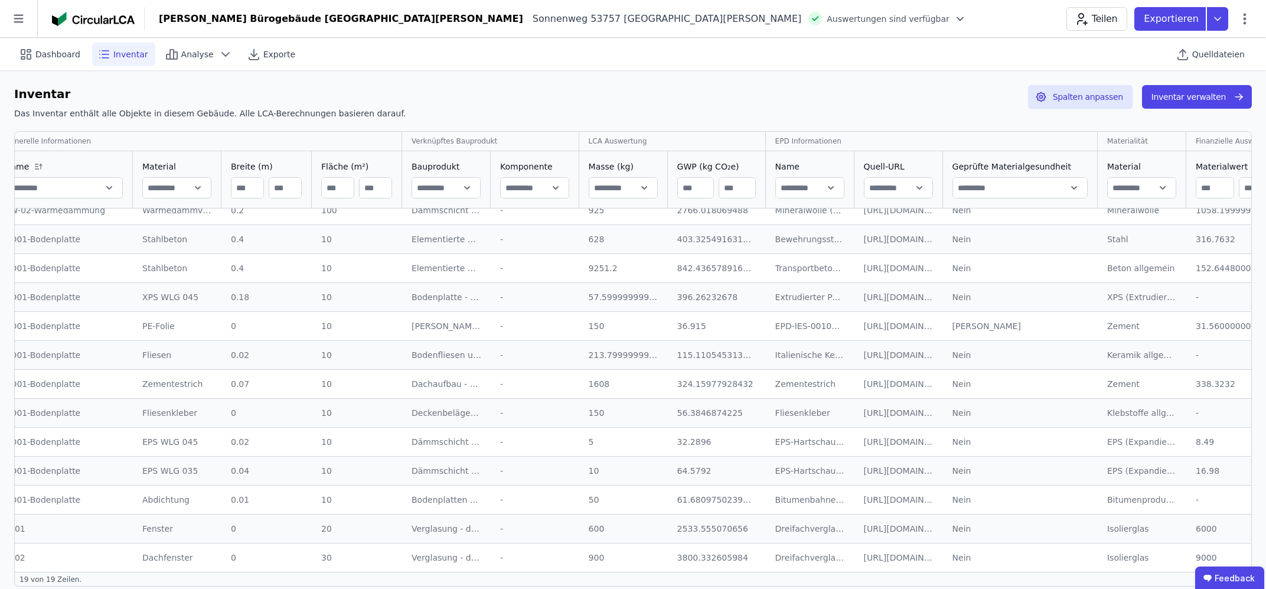
drag, startPoint x: 1219, startPoint y: 328, endPoint x: 931, endPoint y: 327, distance: 288.1
click at [931, 327] on tr "BO01-Bodenplatte BO01-Bodenplatte PE-Folie PE-Folie 0 0 10 10 [PERSON_NAME] / E…" at bounding box center [641, 325] width 1292 height 29
click at [943, 327] on td "[PERSON_NAME] [PERSON_NAME]" at bounding box center [1020, 325] width 155 height 29
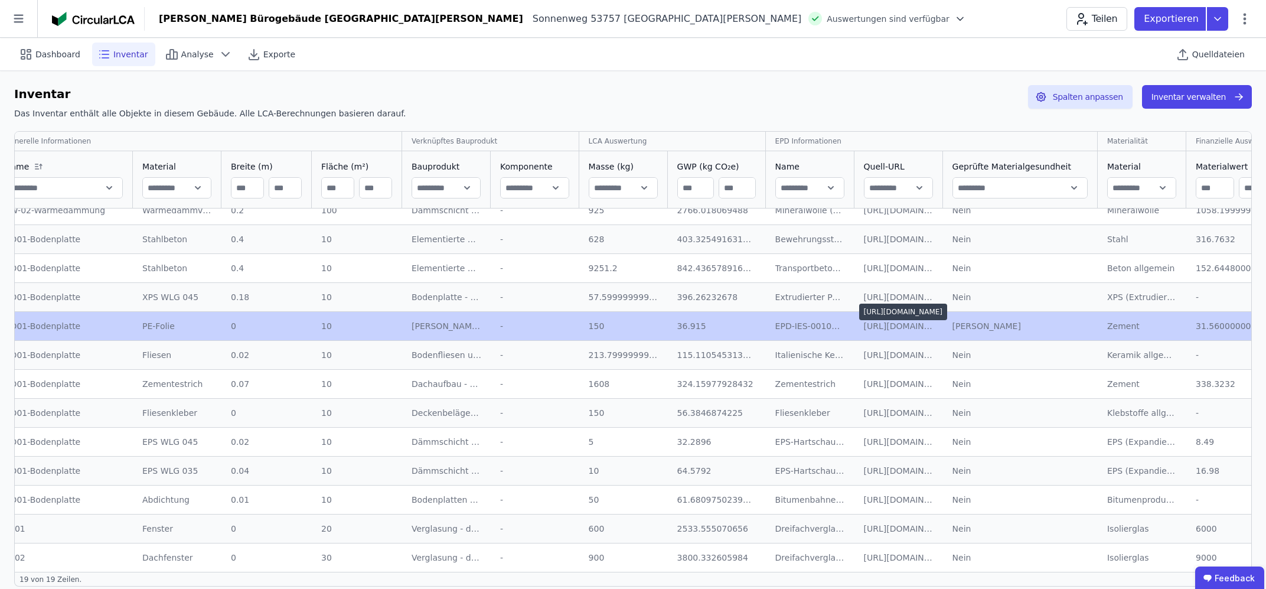
drag, startPoint x: 893, startPoint y: 323, endPoint x: 875, endPoint y: 322, distance: 17.2
click at [875, 322] on div "[URL][DOMAIN_NAME]" at bounding box center [899, 326] width 70 height 12
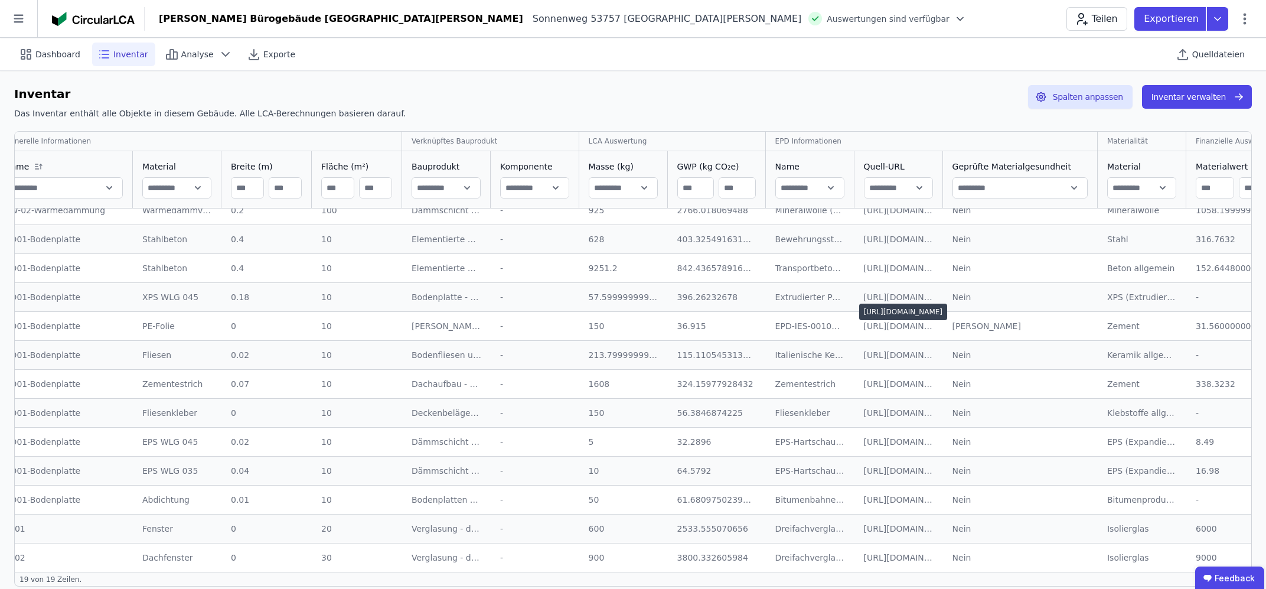
click at [864, 326] on div "[URL][DOMAIN_NAME]" at bounding box center [899, 326] width 70 height 12
click at [883, 330] on div "[URL][DOMAIN_NAME]" at bounding box center [899, 326] width 70 height 12
click at [890, 327] on div "[URL][DOMAIN_NAME]" at bounding box center [899, 326] width 70 height 12
click at [1011, 191] on input "text" at bounding box center [1020, 187] width 134 height 21
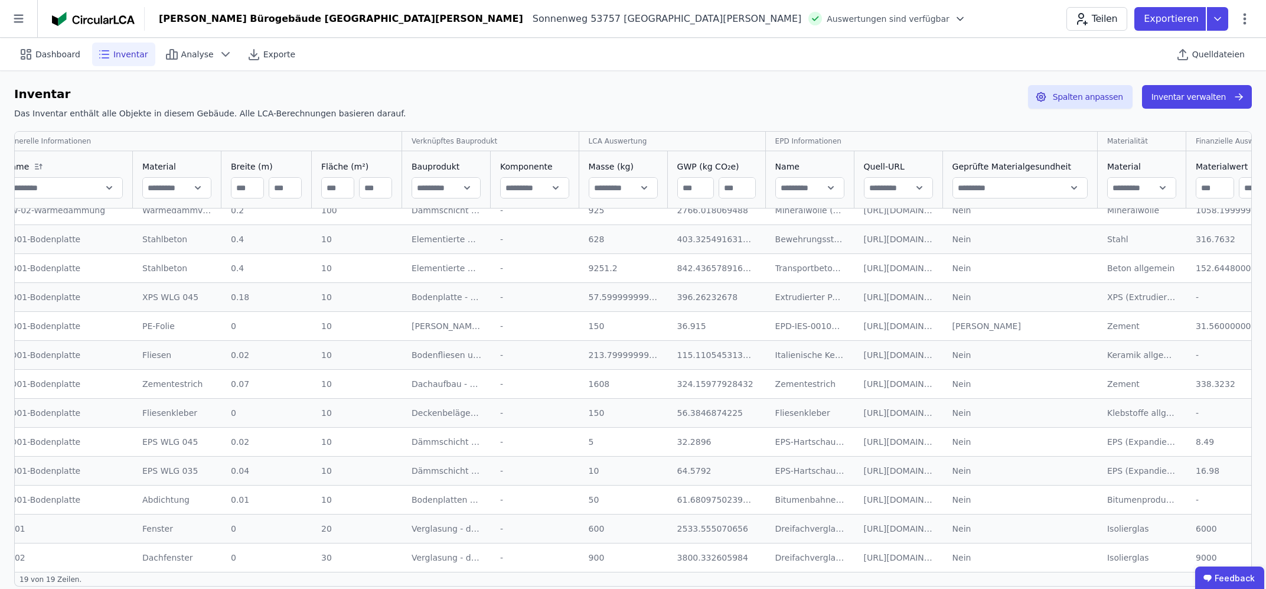
click at [1047, 189] on input "text" at bounding box center [1020, 187] width 134 height 21
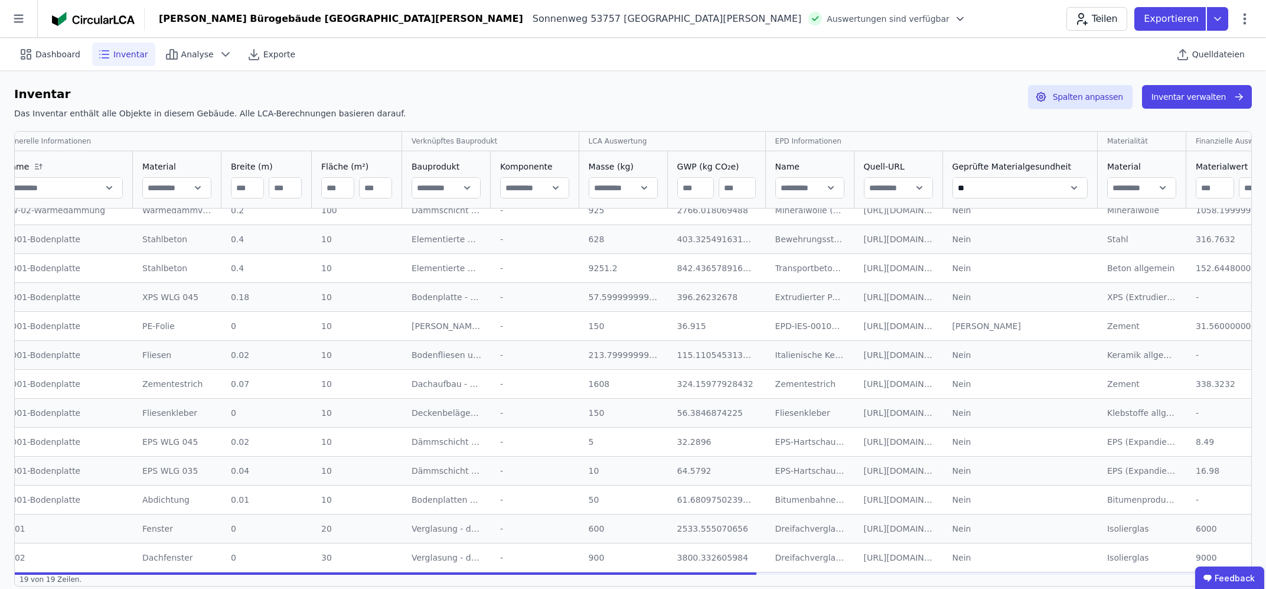
scroll to position [0, 0]
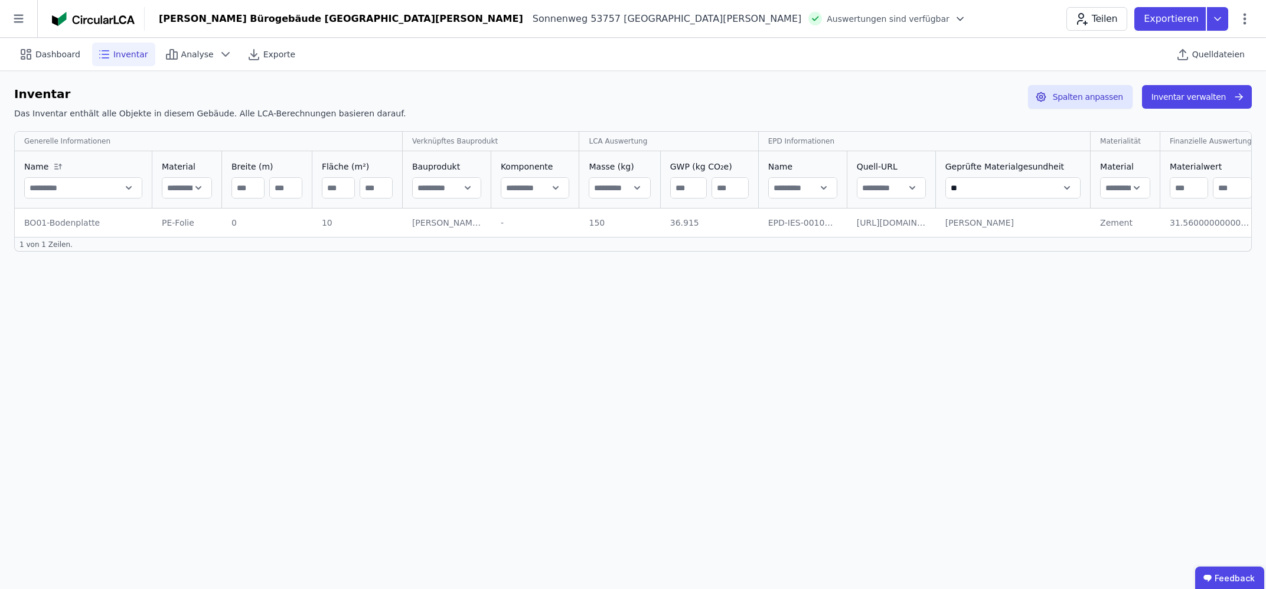
type input "**"
click at [1035, 276] on div "Dashboard Inventar Analyse Exporte Quelldateien Inventar Das Inventar enthält a…" at bounding box center [633, 313] width 1266 height 551
click at [1090, 102] on button "Spalten anpassen" at bounding box center [1080, 97] width 104 height 24
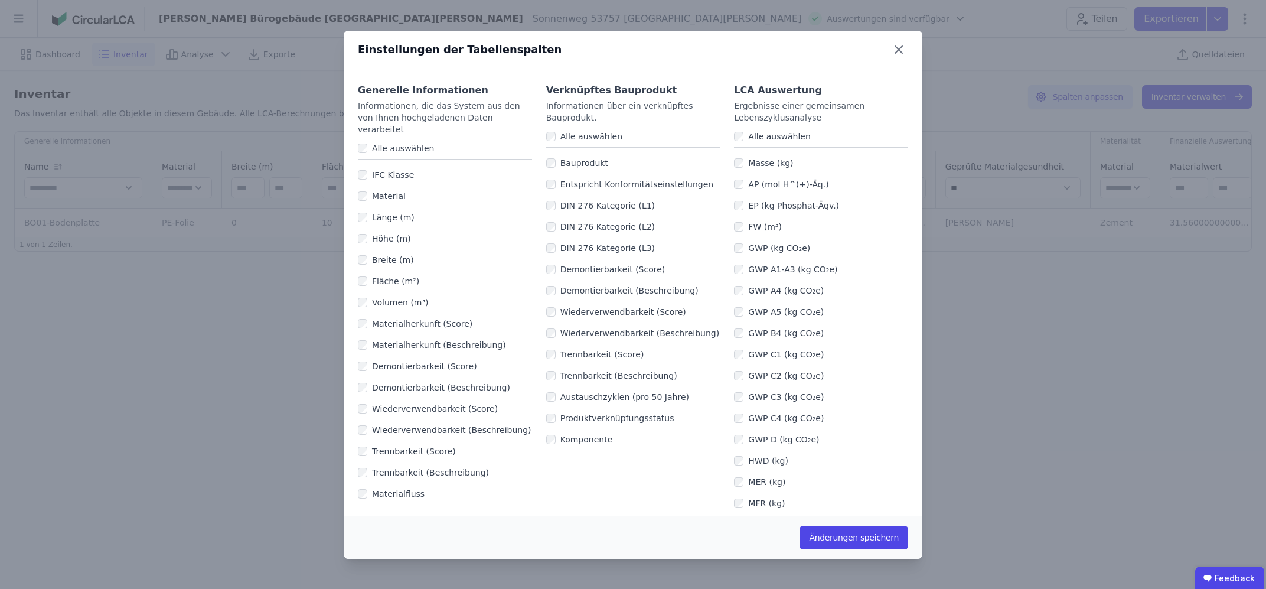
click at [550, 423] on div "Produktverknüpfungsstatus" at bounding box center [633, 417] width 174 height 21
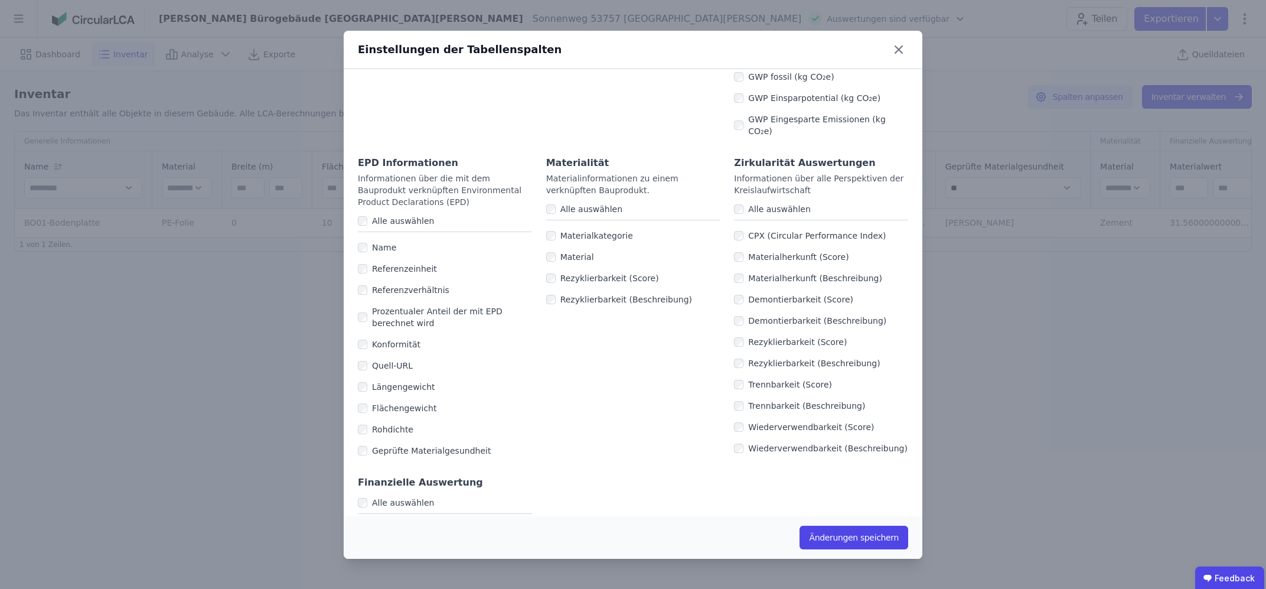
scroll to position [643, 0]
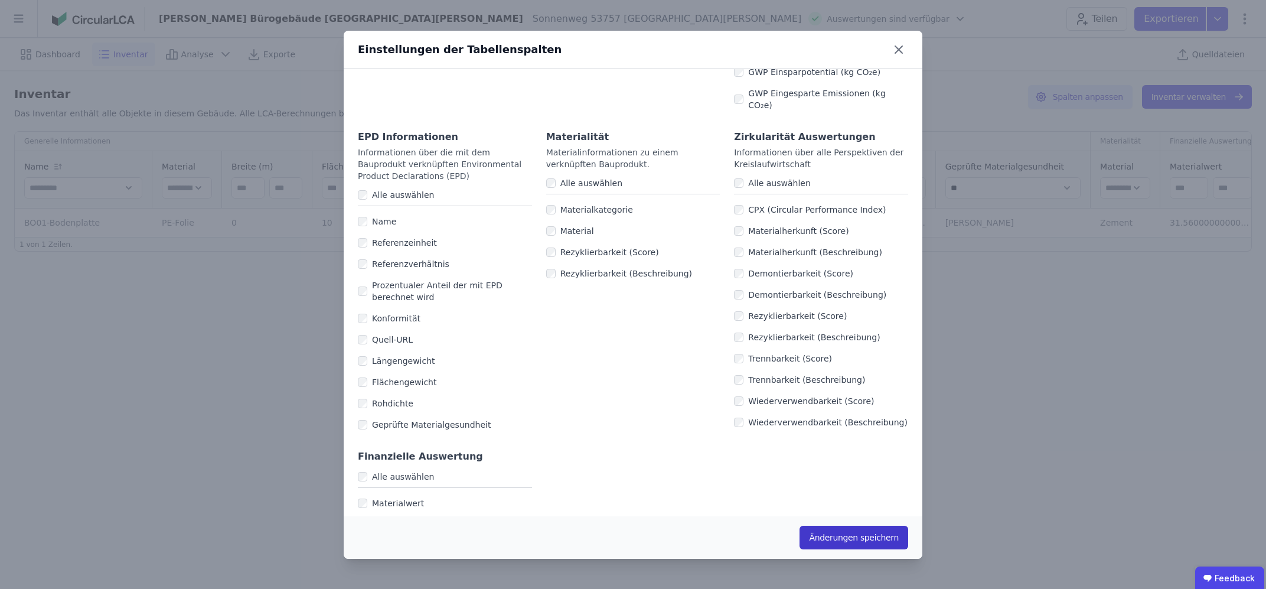
click at [844, 531] on button "Änderungen speichern" at bounding box center [853, 537] width 109 height 24
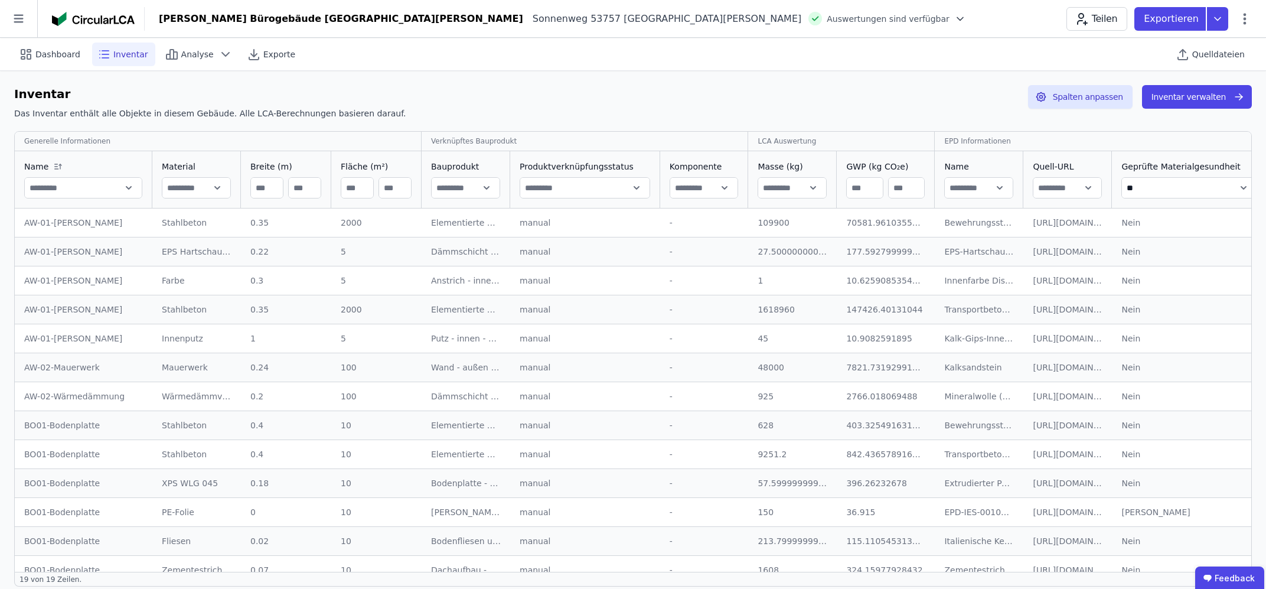
click at [1201, 190] on input "**" at bounding box center [1189, 187] width 134 height 21
click at [1207, 187] on input "**" at bounding box center [1189, 187] width 134 height 21
click at [1204, 187] on input "**" at bounding box center [1189, 187] width 134 height 21
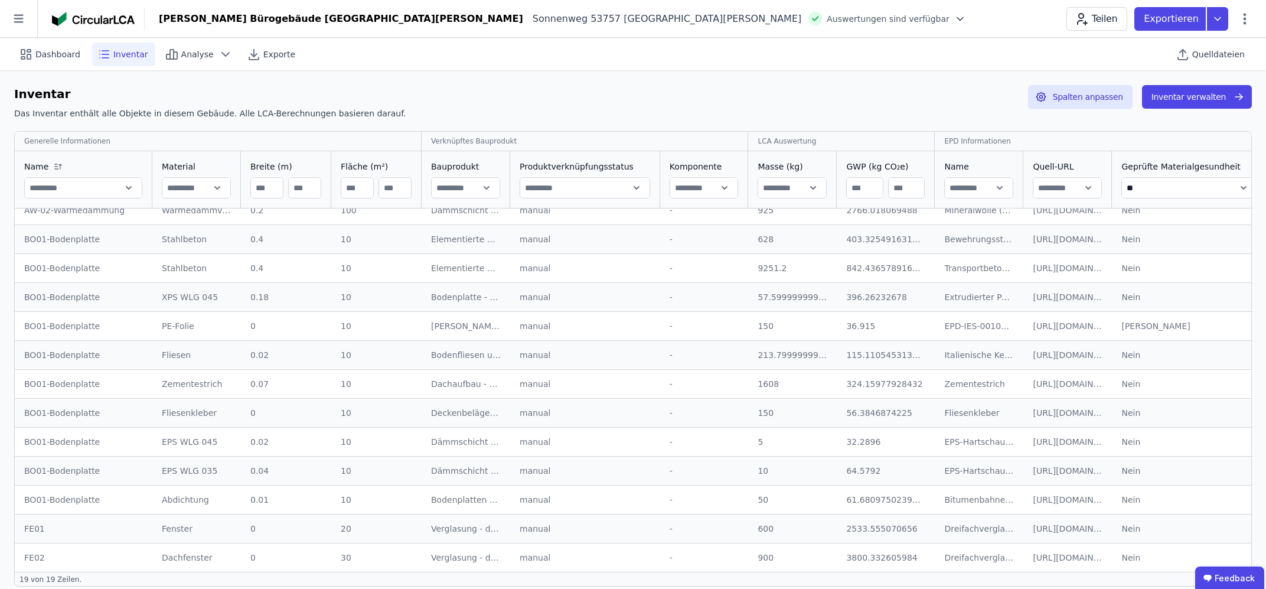
click at [1074, 325] on td "[URL][DOMAIN_NAME] [URL][DOMAIN_NAME]" at bounding box center [1067, 325] width 89 height 29
click at [1074, 325] on div "[URL][DOMAIN_NAME]" at bounding box center [1068, 326] width 70 height 12
click at [1033, 325] on div "[URL][DOMAIN_NAME]" at bounding box center [1068, 326] width 70 height 12
drag, startPoint x: 1011, startPoint y: 324, endPoint x: 1067, endPoint y: 321, distance: 55.5
click at [1067, 321] on div "[URL][DOMAIN_NAME]" at bounding box center [1068, 326] width 70 height 12
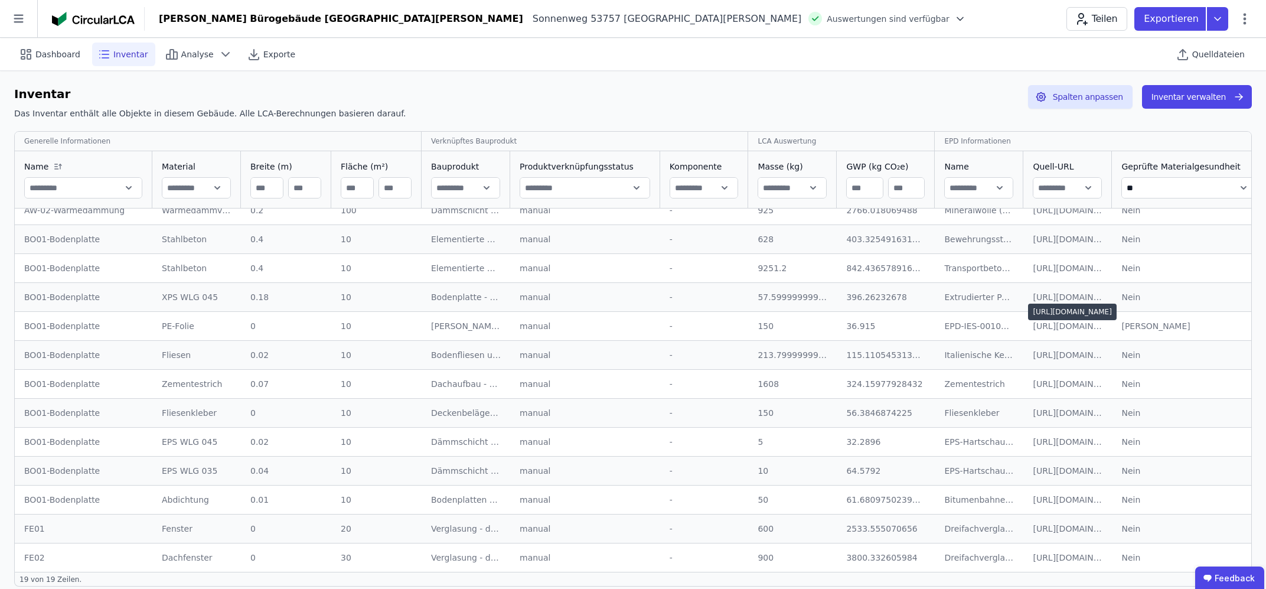
click at [1061, 333] on td "[URL][DOMAIN_NAME] [URL][DOMAIN_NAME]" at bounding box center [1067, 325] width 89 height 29
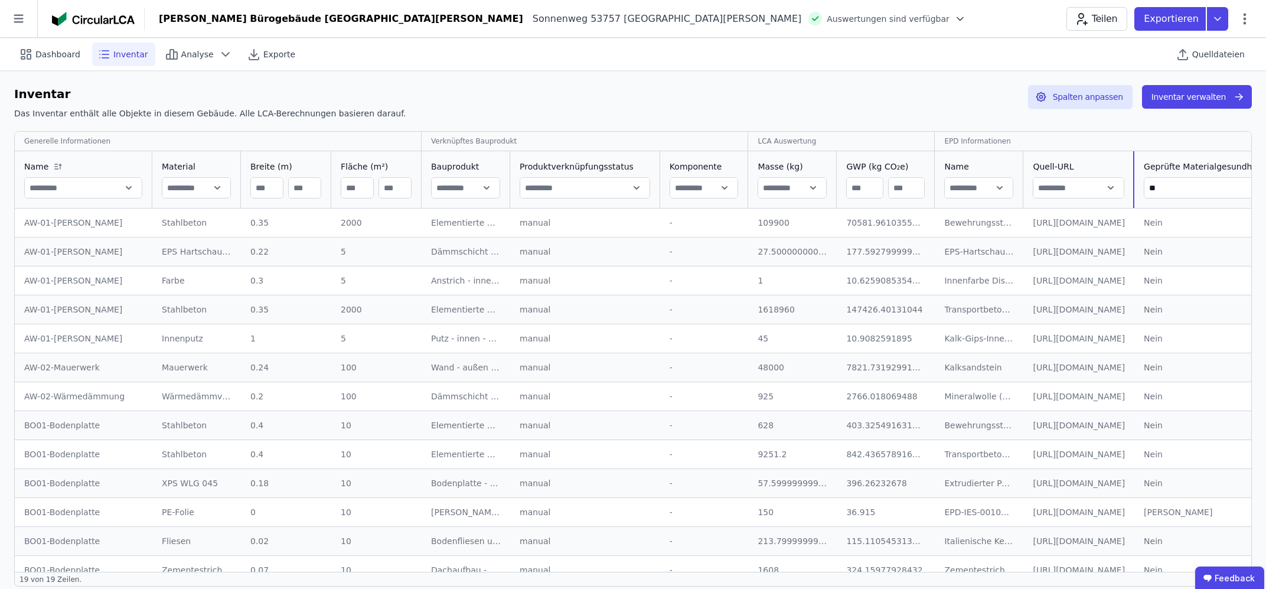
drag, startPoint x: 1085, startPoint y: 165, endPoint x: 1242, endPoint y: 154, distance: 157.4
click at [1261, 148] on html "Henneker [PERSON_NAME] Ingenieure 1 Gebäude Dashboard 1 Gebäude B [PERSON_NAME]…" at bounding box center [633, 300] width 1266 height 600
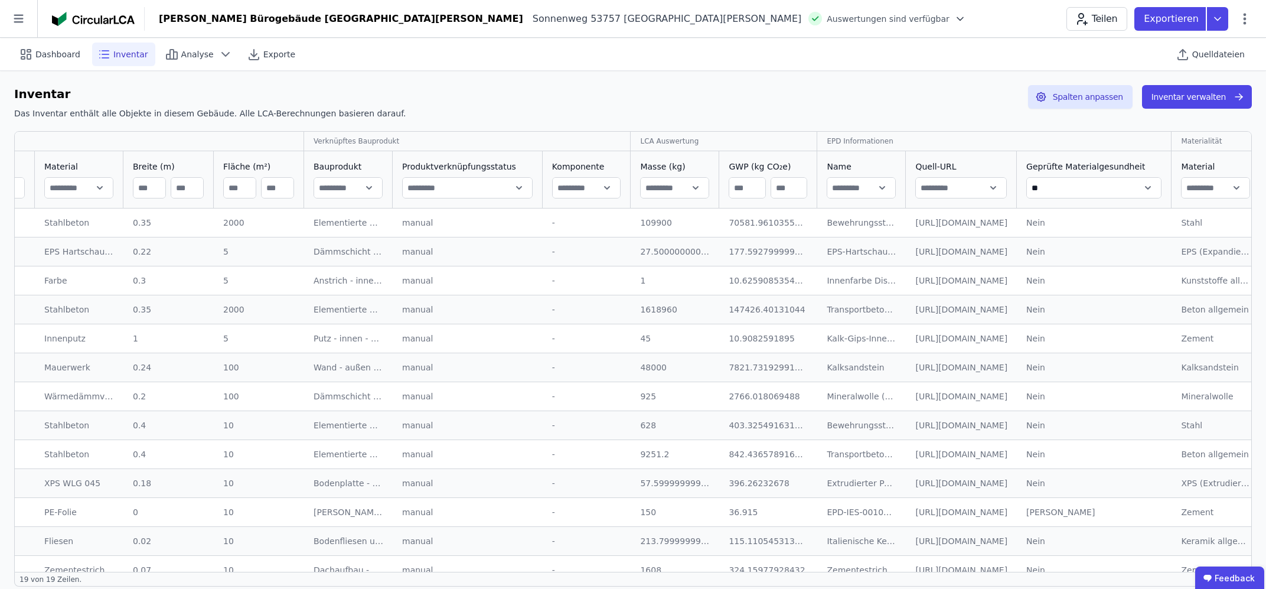
scroll to position [0, 191]
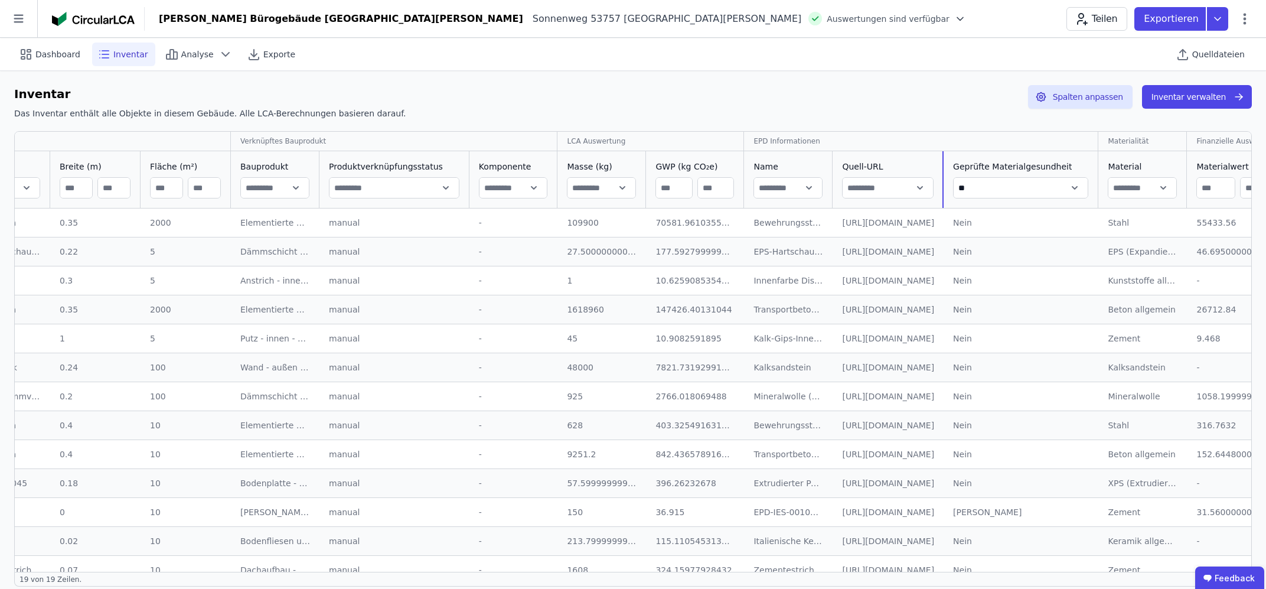
drag, startPoint x: 1070, startPoint y: 162, endPoint x: 1316, endPoint y: 159, distance: 245.6
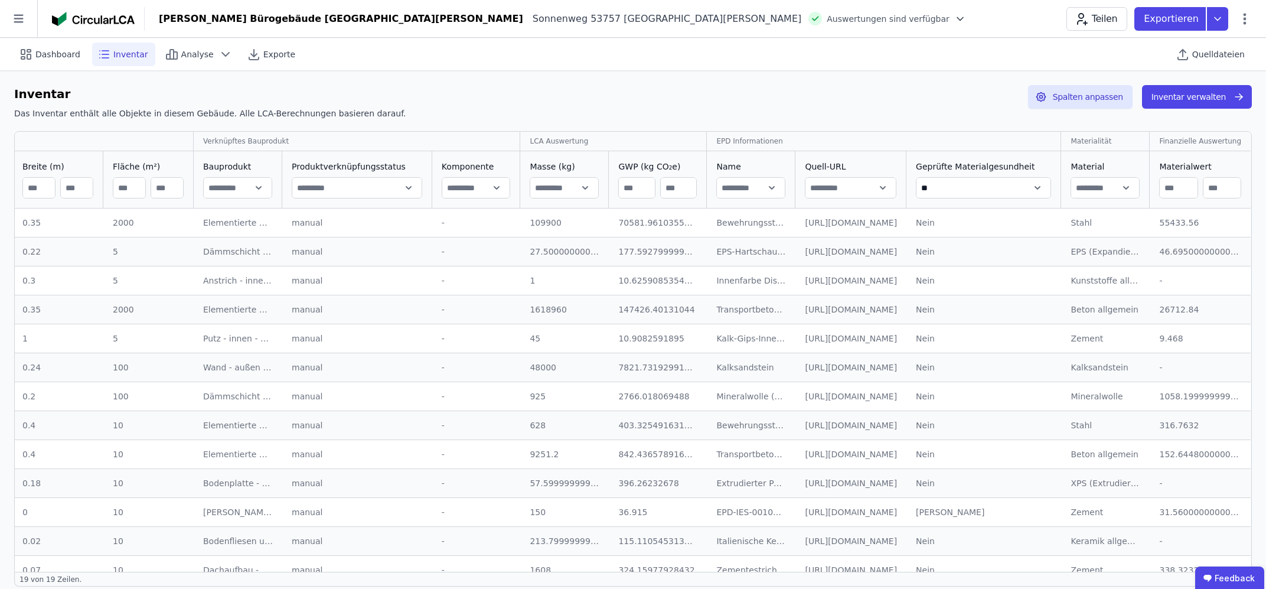
scroll to position [0, 547]
drag, startPoint x: 930, startPoint y: 159, endPoint x: 1232, endPoint y: 152, distance: 301.8
click at [1236, 153] on tr "Name Material Breite (m) Fläche (m²) Bauprodukt Produktverknüpfungsstatus Kompo…" at bounding box center [518, 179] width 1463 height 57
click at [805, 508] on div "[URL][DOMAIN_NAME]" at bounding box center [851, 512] width 92 height 12
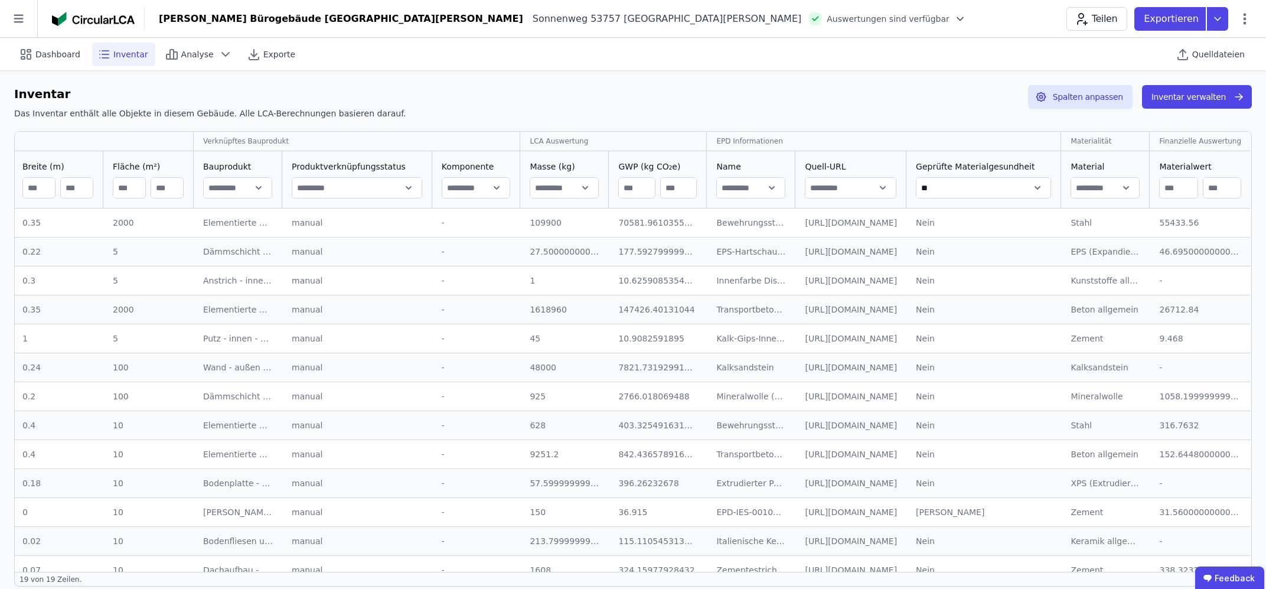
drag, startPoint x: 1015, startPoint y: 511, endPoint x: 718, endPoint y: 510, distance: 296.9
click at [805, 512] on div "[URL][DOMAIN_NAME]" at bounding box center [851, 512] width 92 height 12
drag, startPoint x: 611, startPoint y: 512, endPoint x: 724, endPoint y: 515, distance: 112.8
click at [805, 515] on div "[URL][DOMAIN_NAME]" at bounding box center [851, 512] width 92 height 12
click at [805, 514] on div "[URL][DOMAIN_NAME]" at bounding box center [851, 512] width 92 height 12
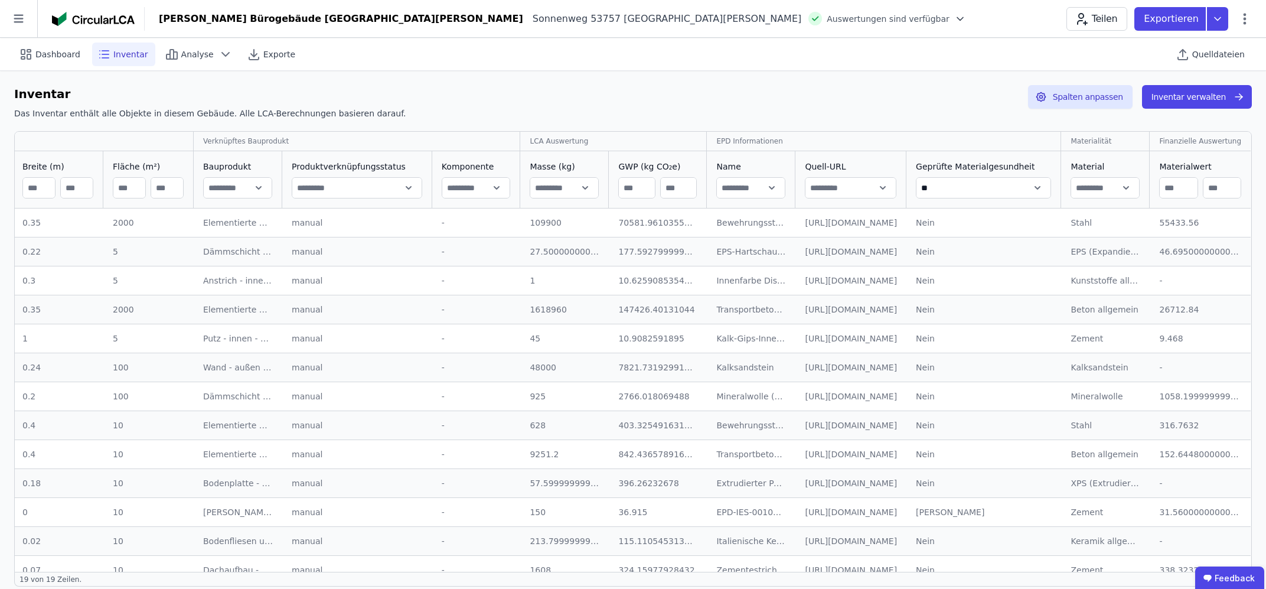
click at [805, 514] on div "[URL][DOMAIN_NAME]" at bounding box center [851, 512] width 92 height 12
drag, startPoint x: 1015, startPoint y: 514, endPoint x: 625, endPoint y: 514, distance: 390.2
click at [805, 514] on div "[URL][DOMAIN_NAME]" at bounding box center [851, 512] width 92 height 12
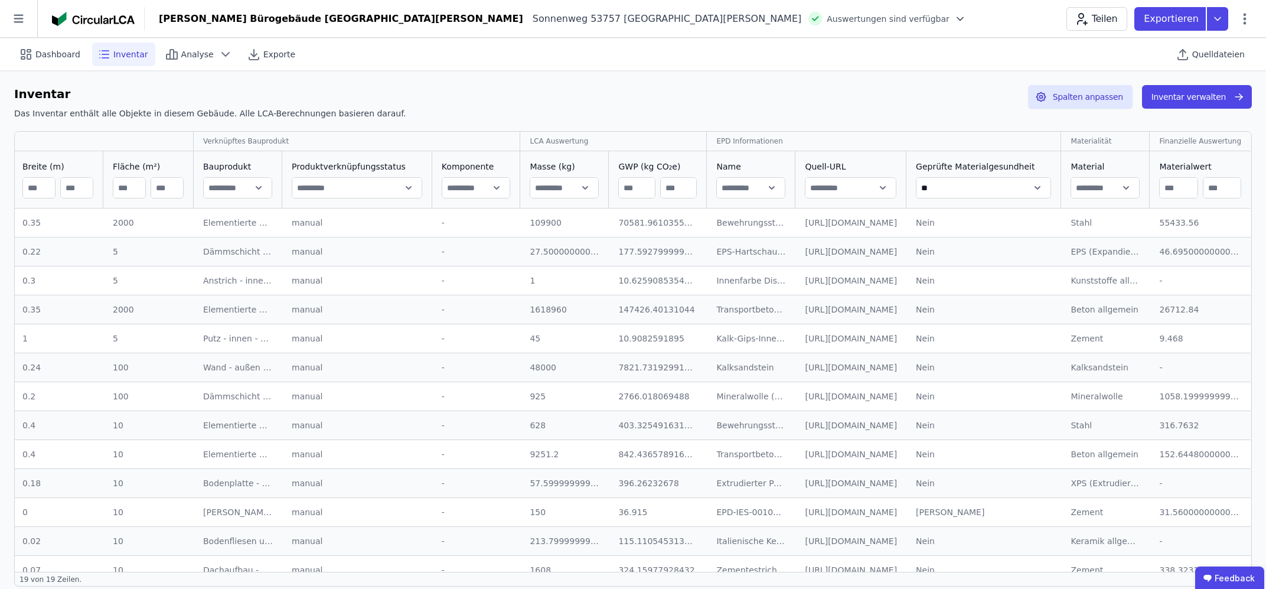
scroll to position [0, 547]
click at [113, 57] on span "Inventar" at bounding box center [130, 54] width 35 height 12
click at [1188, 96] on button "Inventar verwalten" at bounding box center [1197, 97] width 110 height 24
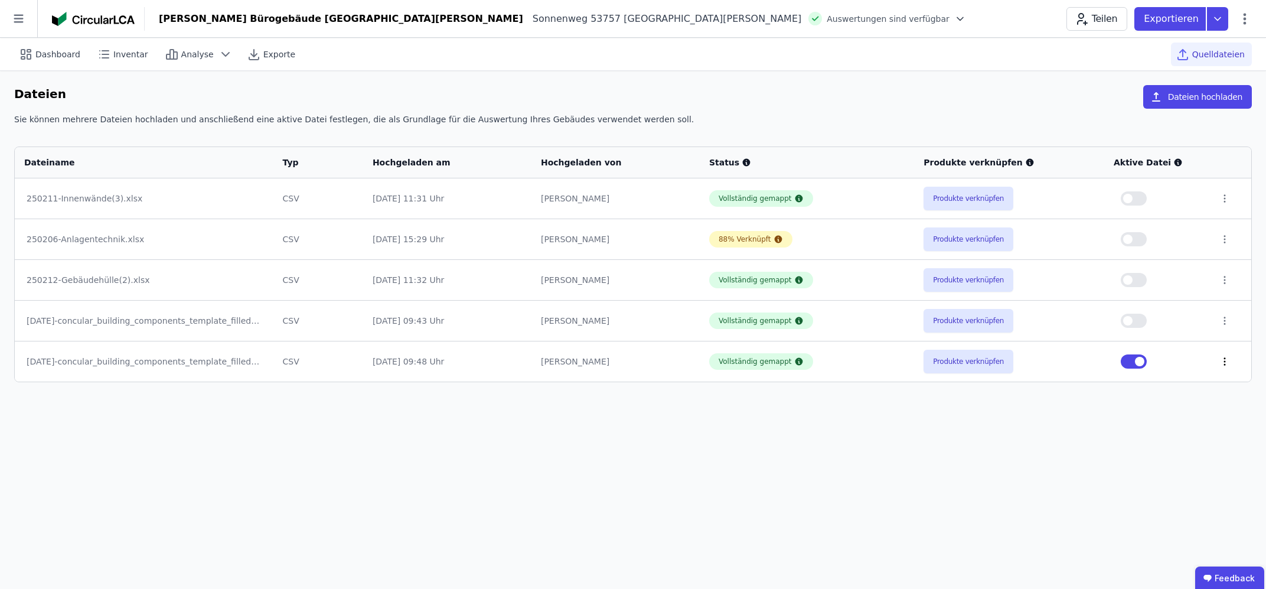
click at [1220, 362] on icon at bounding box center [1224, 361] width 11 height 11
click at [984, 362] on button "Produkte verknüpfen" at bounding box center [968, 361] width 90 height 24
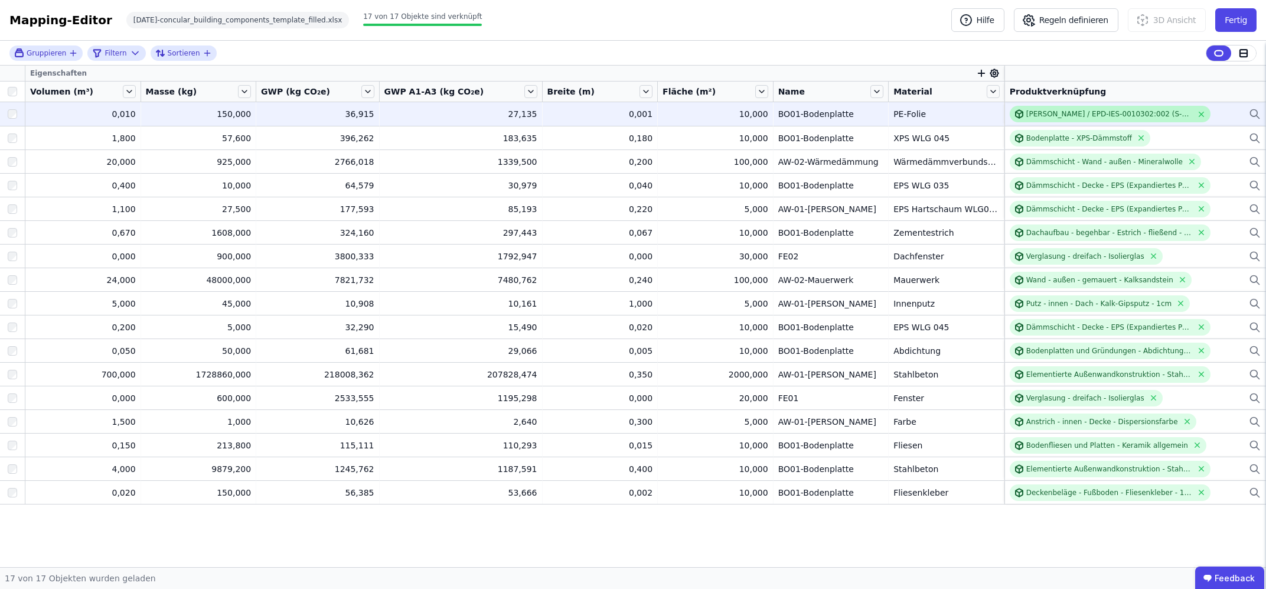
click at [1093, 115] on div "[PERSON_NAME] / EPD-IES-0010302:002 (S-P-10302) [PERSON_NAME].xerm 842" at bounding box center [1109, 113] width 166 height 9
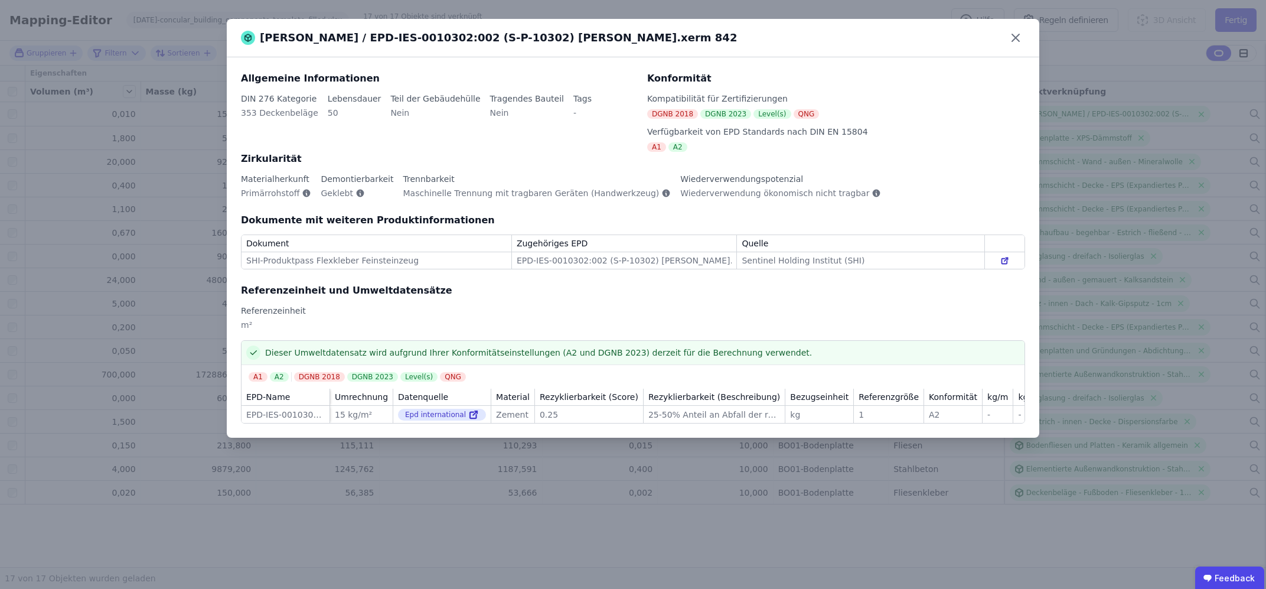
click at [1007, 261] on icon at bounding box center [1004, 260] width 9 height 9
click at [1004, 262] on icon at bounding box center [1004, 260] width 9 height 9
click at [1012, 40] on icon at bounding box center [1015, 37] width 19 height 19
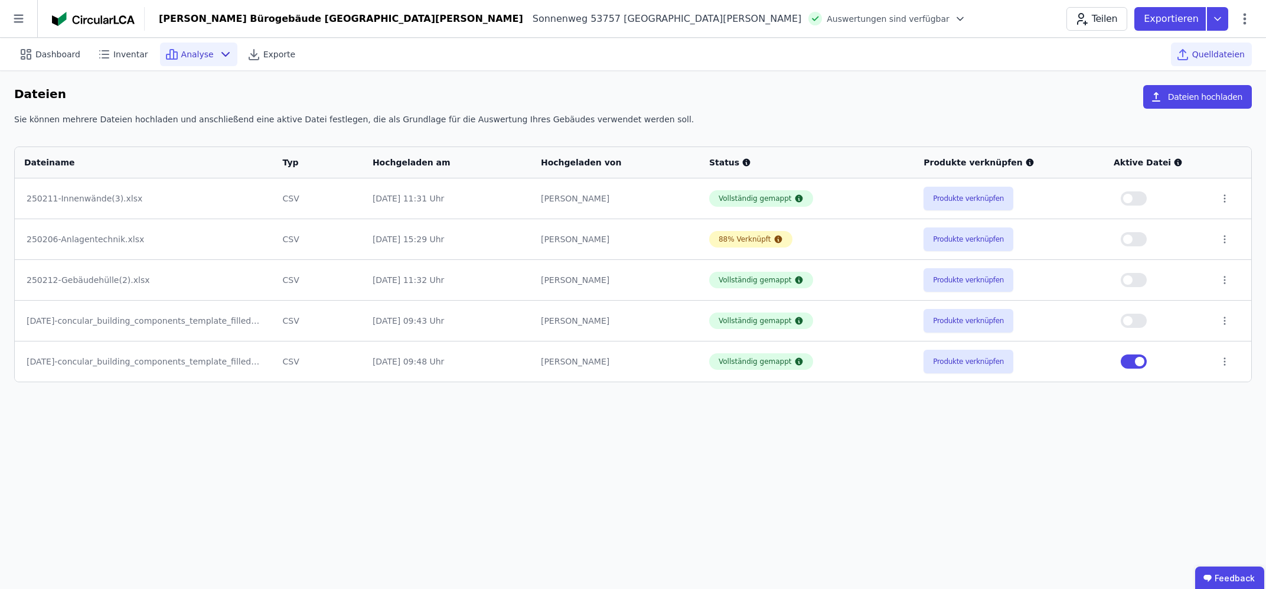
click at [169, 52] on div "Analyse" at bounding box center [198, 55] width 77 height 24
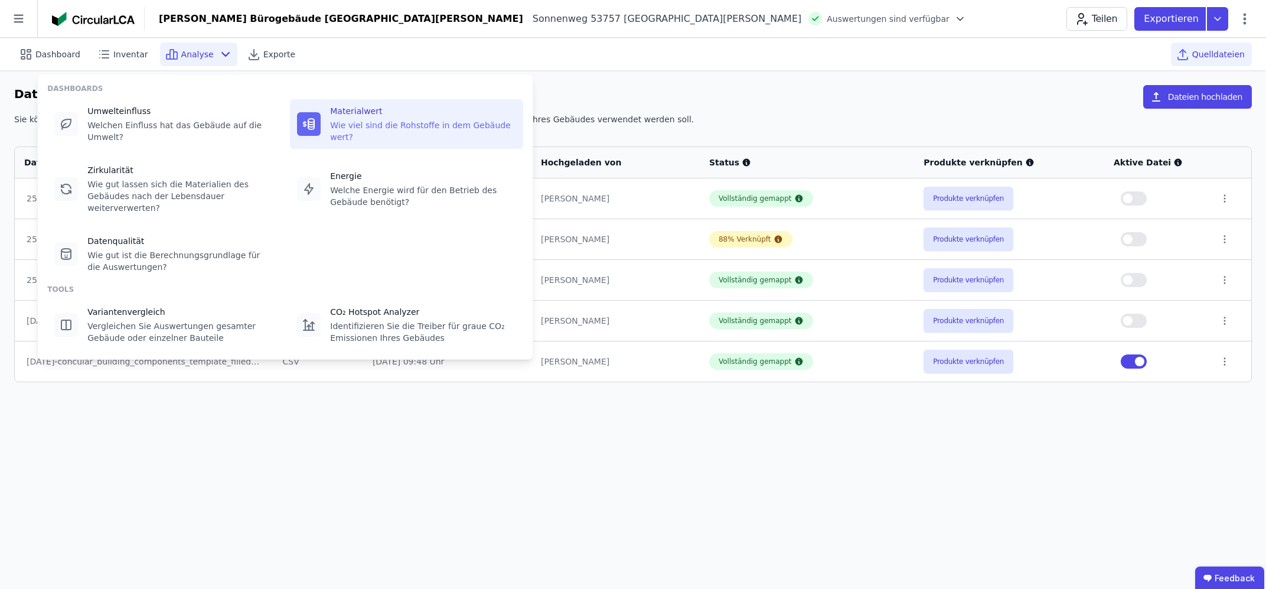
click at [368, 112] on div "Materialwert" at bounding box center [423, 111] width 186 height 12
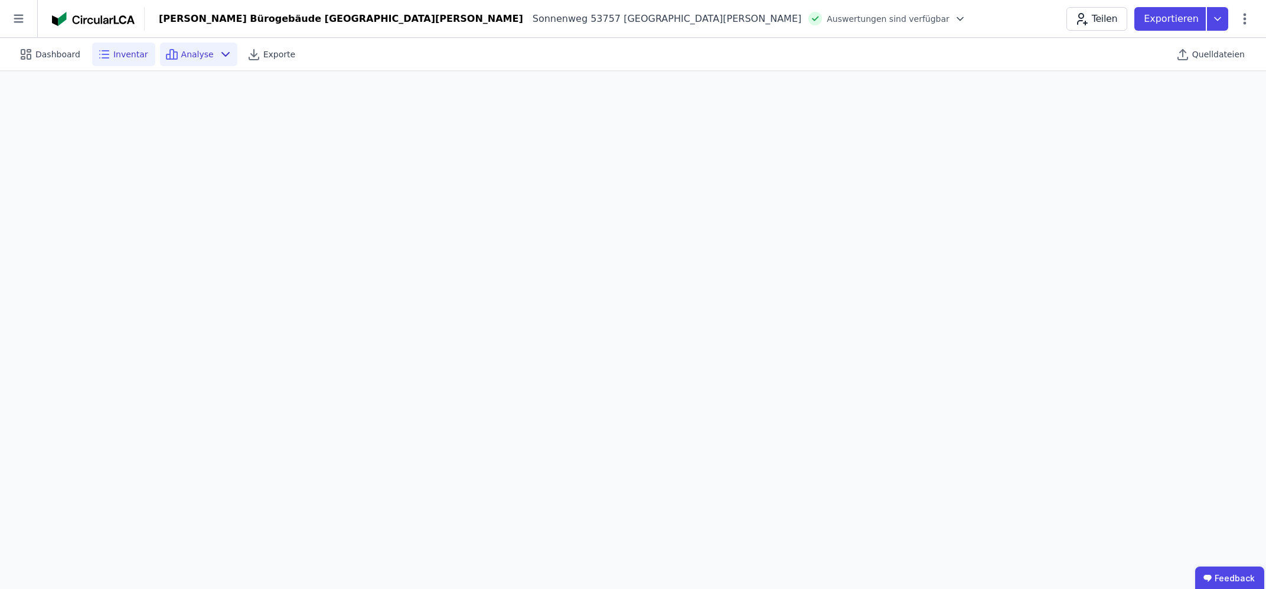
click at [113, 51] on span "Inventar" at bounding box center [130, 54] width 35 height 12
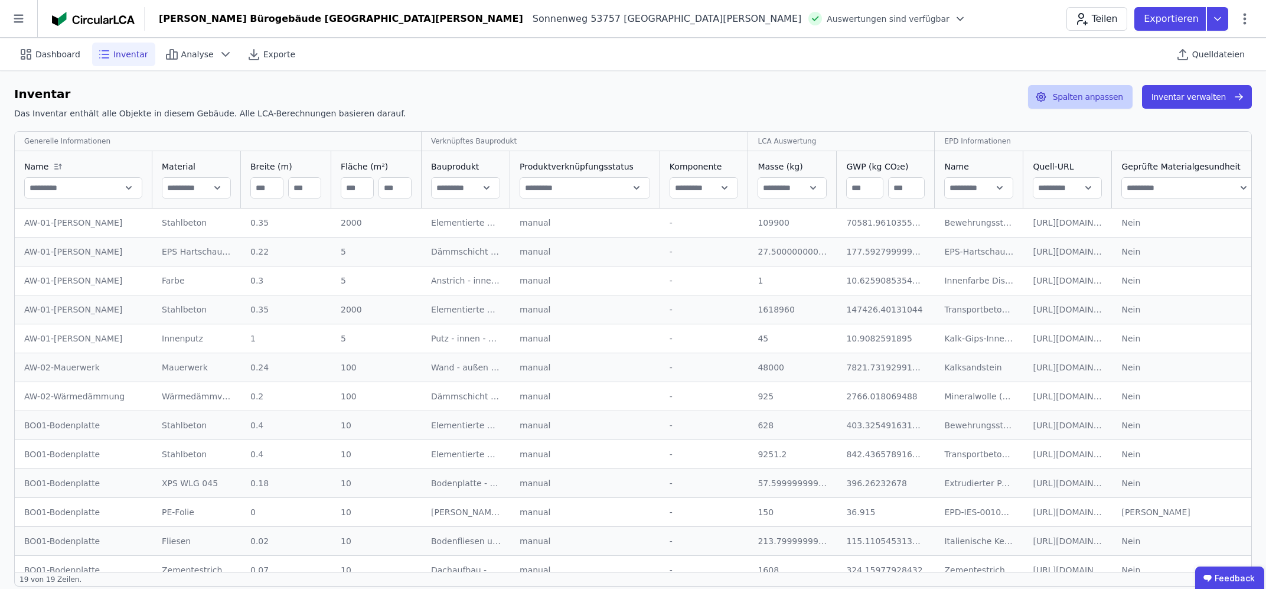
click at [1093, 94] on button "Spalten anpassen" at bounding box center [1080, 97] width 104 height 24
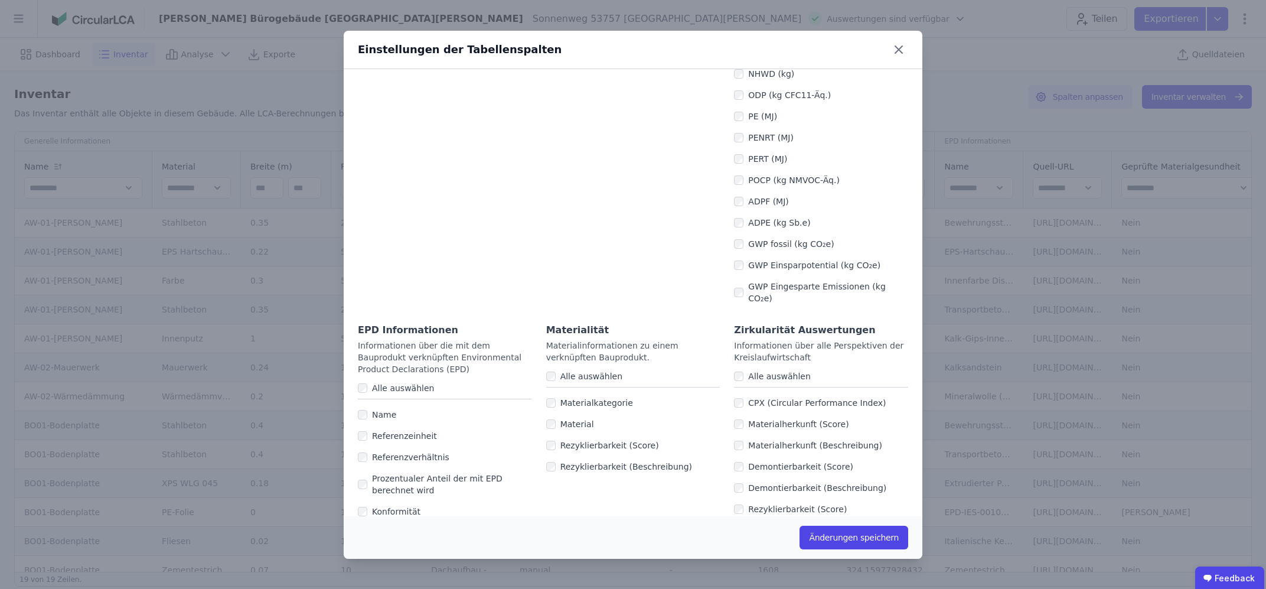
scroll to position [643, 0]
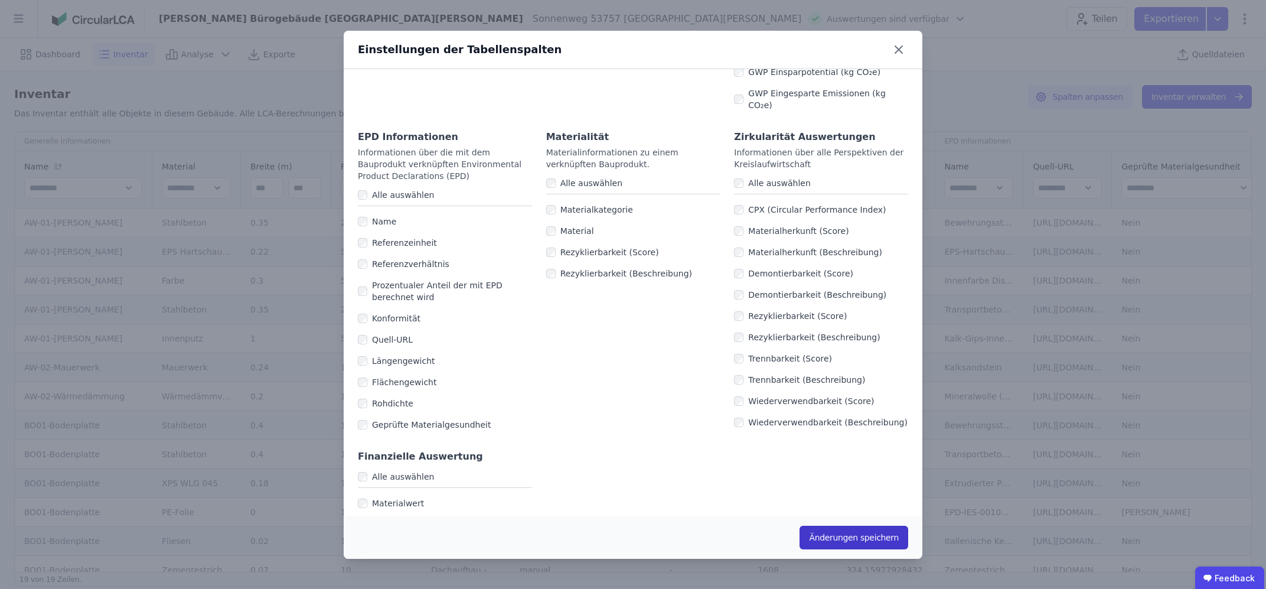
click at [837, 531] on button "Änderungen speichern" at bounding box center [853, 537] width 109 height 24
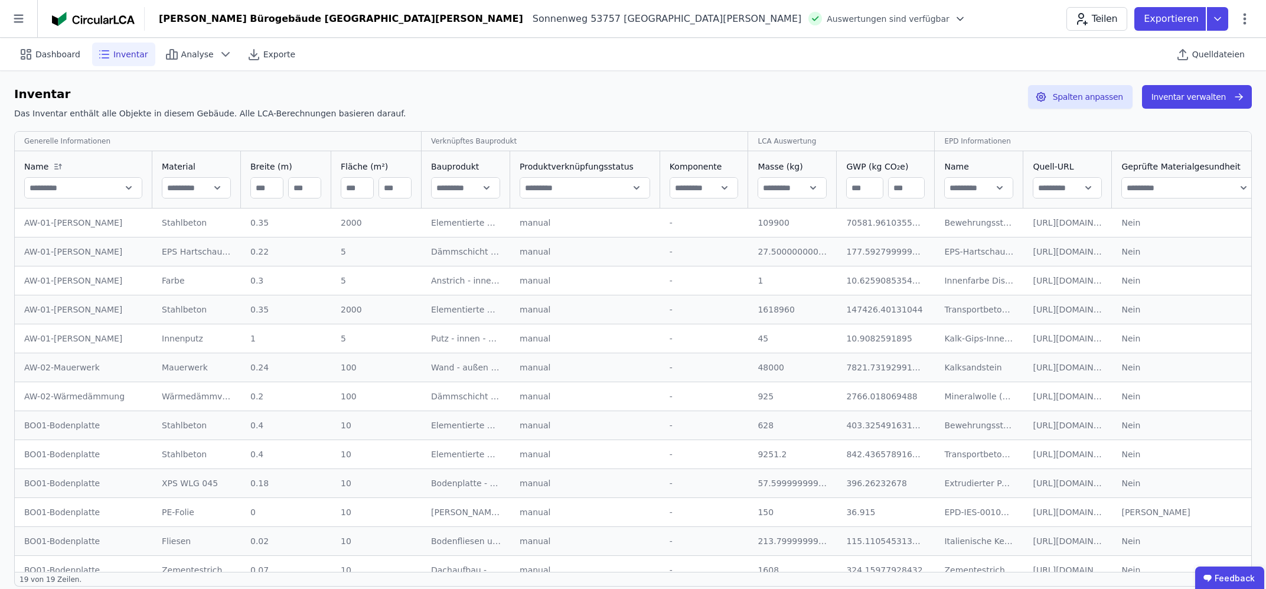
scroll to position [0, 155]
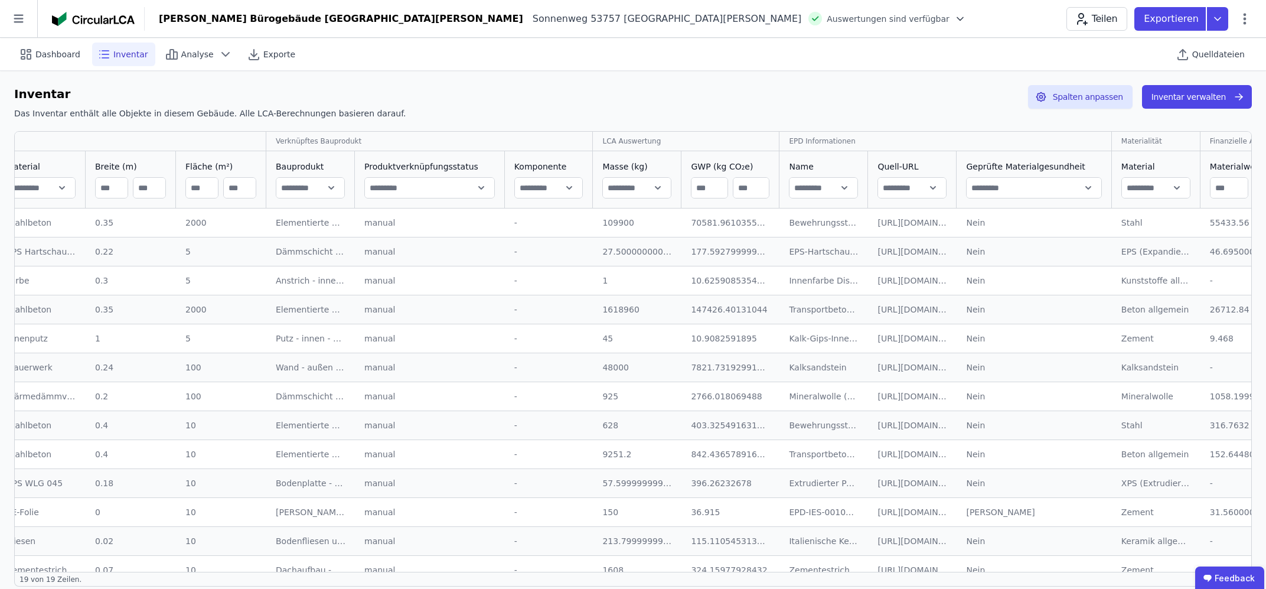
click at [1200, 283] on td "- -" at bounding box center [1250, 280] width 101 height 29
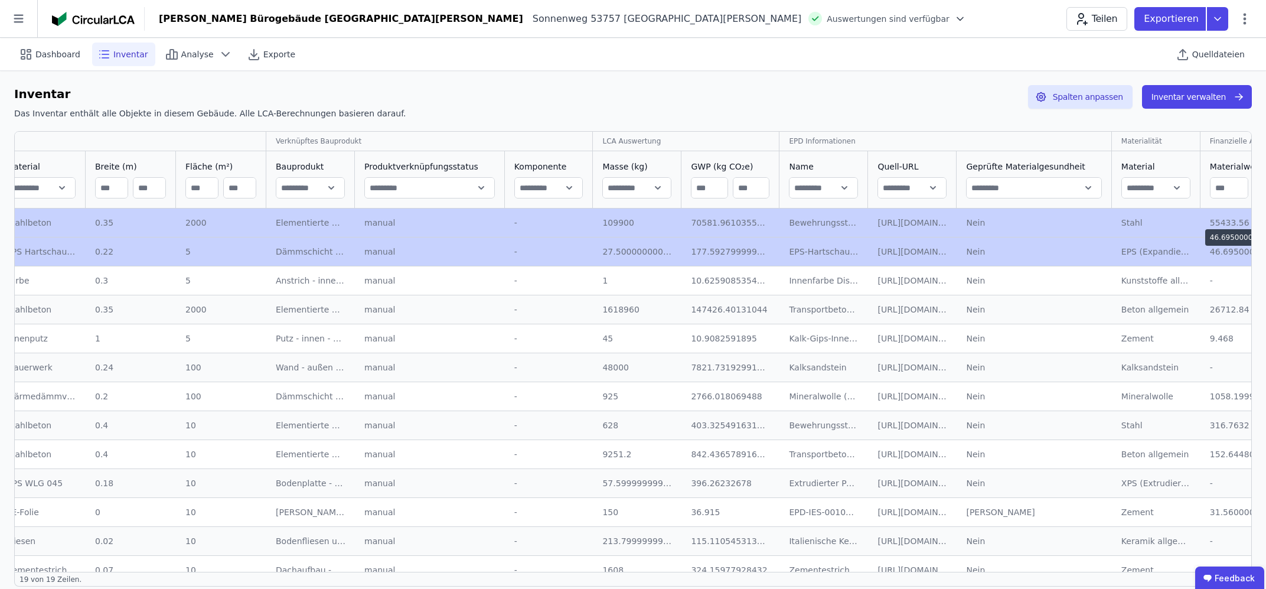
drag, startPoint x: 1179, startPoint y: 224, endPoint x: 1171, endPoint y: 260, distance: 36.2
click at [1171, 260] on tbody "AW-01-[PERSON_NAME]-01-[PERSON_NAME] Stahlbeton 0.35 0.35 2000 2000 Elementiert…" at bounding box center [579, 482] width 1441 height 549
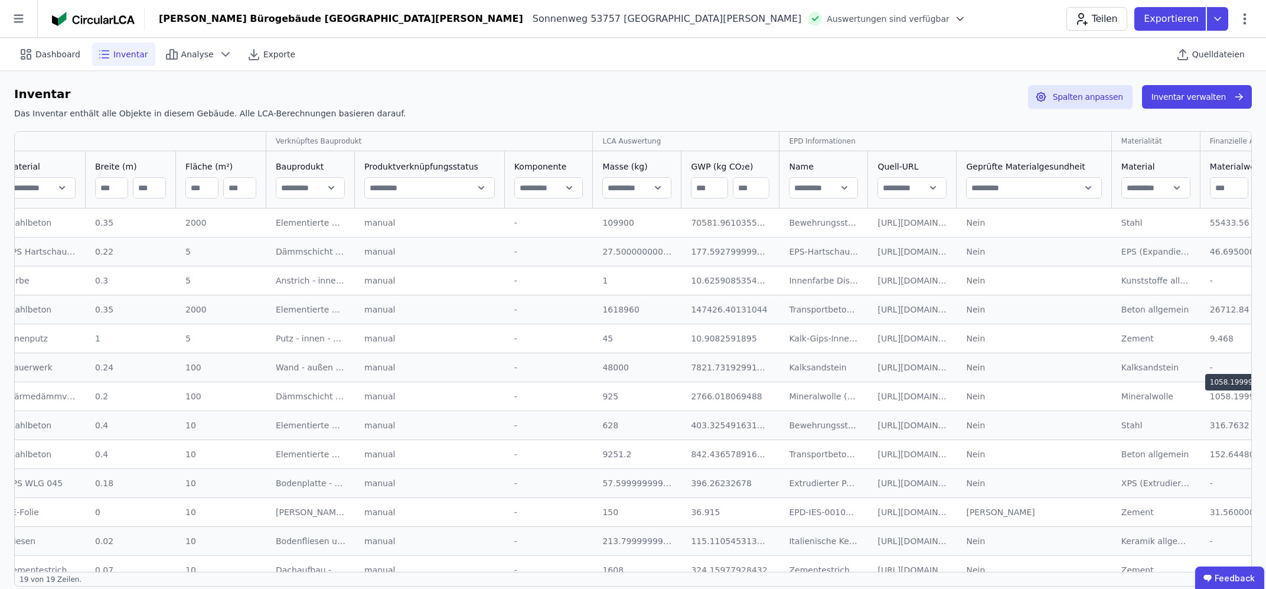
click at [1205, 387] on div "1058.1999999999998" at bounding box center [1249, 382] width 89 height 17
click at [1193, 96] on button "Inventar verwalten" at bounding box center [1197, 97] width 110 height 24
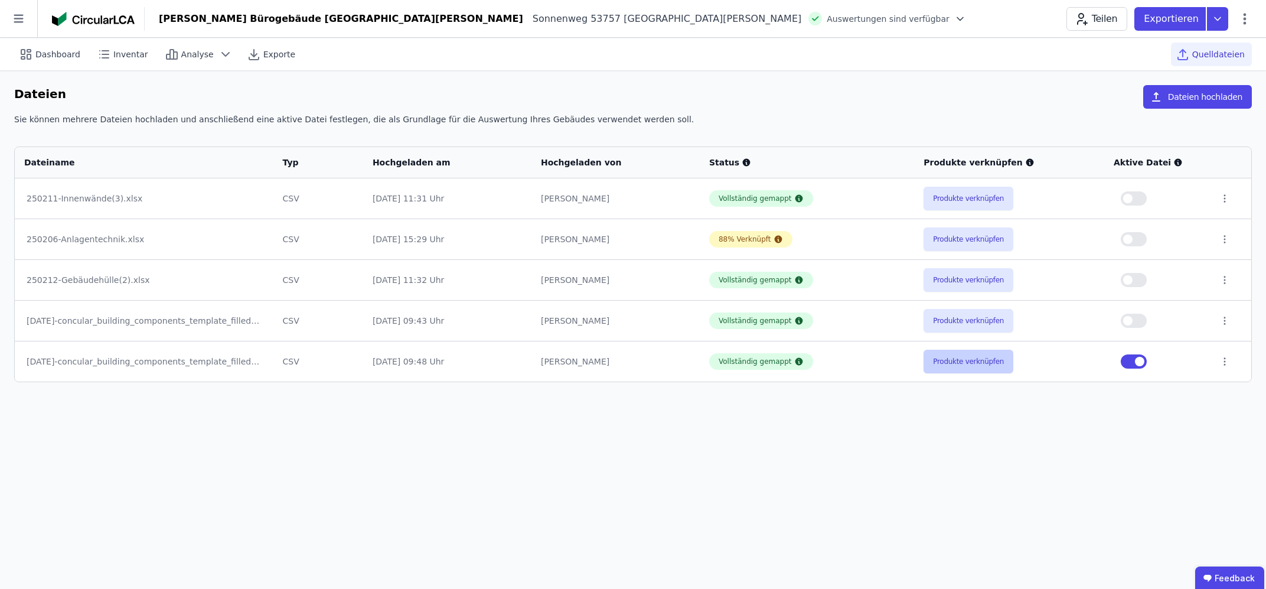
click at [965, 363] on button "Produkte verknüpfen" at bounding box center [968, 361] width 90 height 24
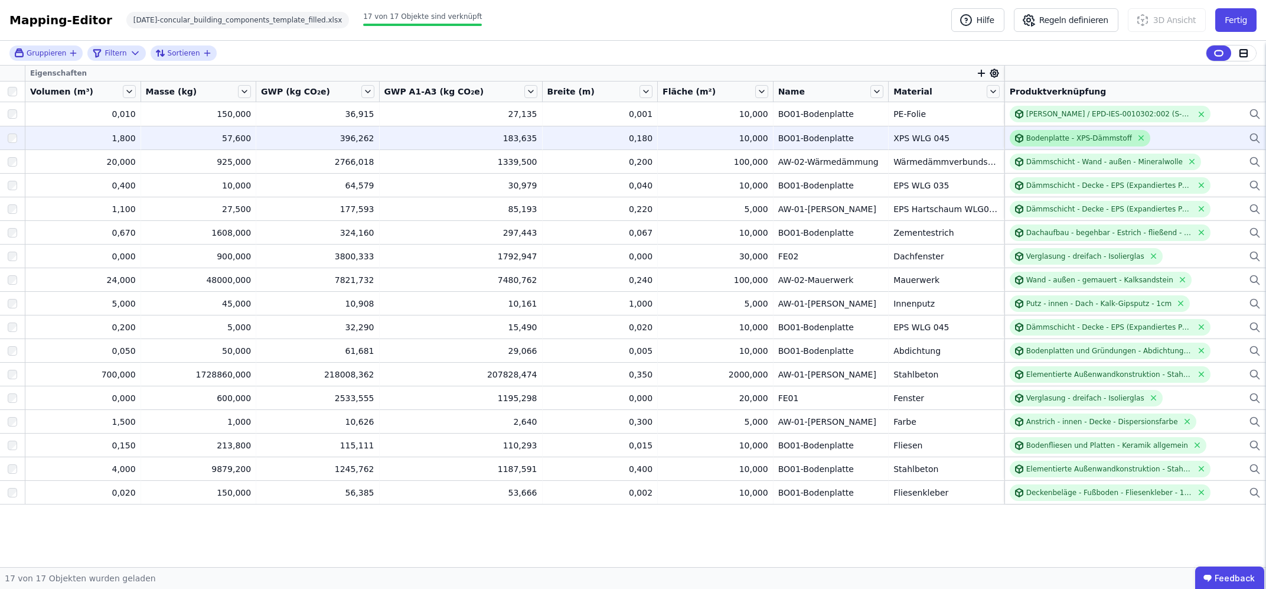
click at [1064, 136] on div "Bodenplatte - XPS-Dämmstoff" at bounding box center [1079, 137] width 106 height 9
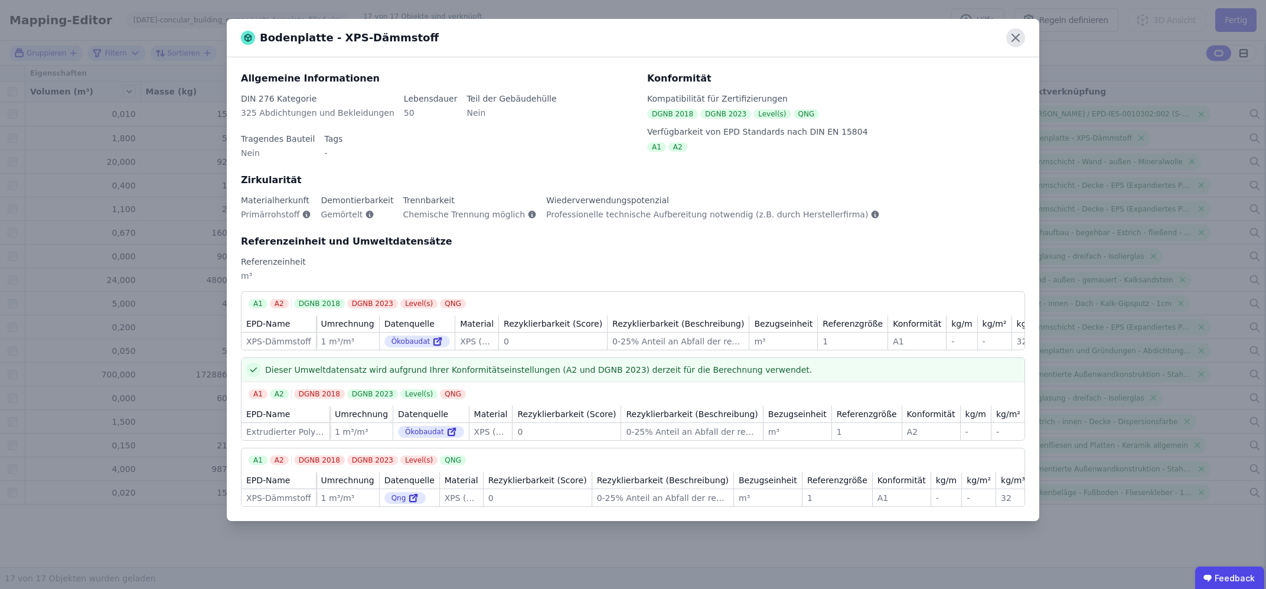
click at [1013, 38] on icon at bounding box center [1015, 37] width 19 height 19
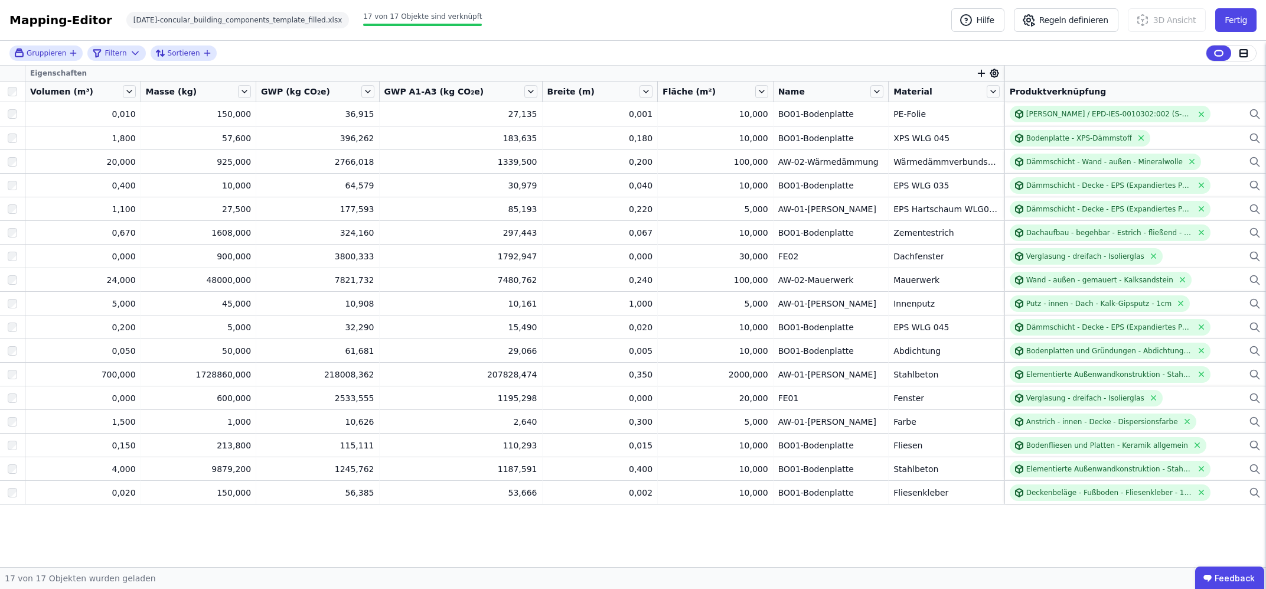
click at [981, 72] on icon "button" at bounding box center [981, 73] width 0 height 6
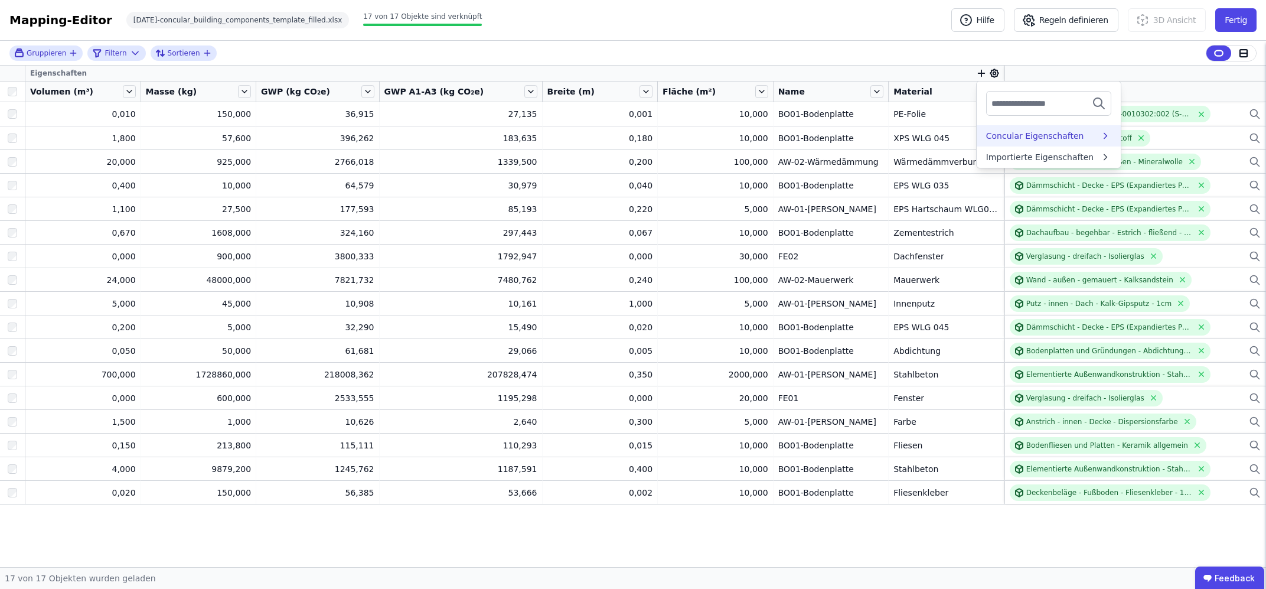
click at [989, 137] on div "Concular Eigenschaften" at bounding box center [1035, 136] width 98 height 12
click at [991, 106] on input "text" at bounding box center [1034, 103] width 87 height 21
type input "**********"
click at [1004, 153] on div "Materialwert (€)" at bounding box center [1019, 151] width 66 height 12
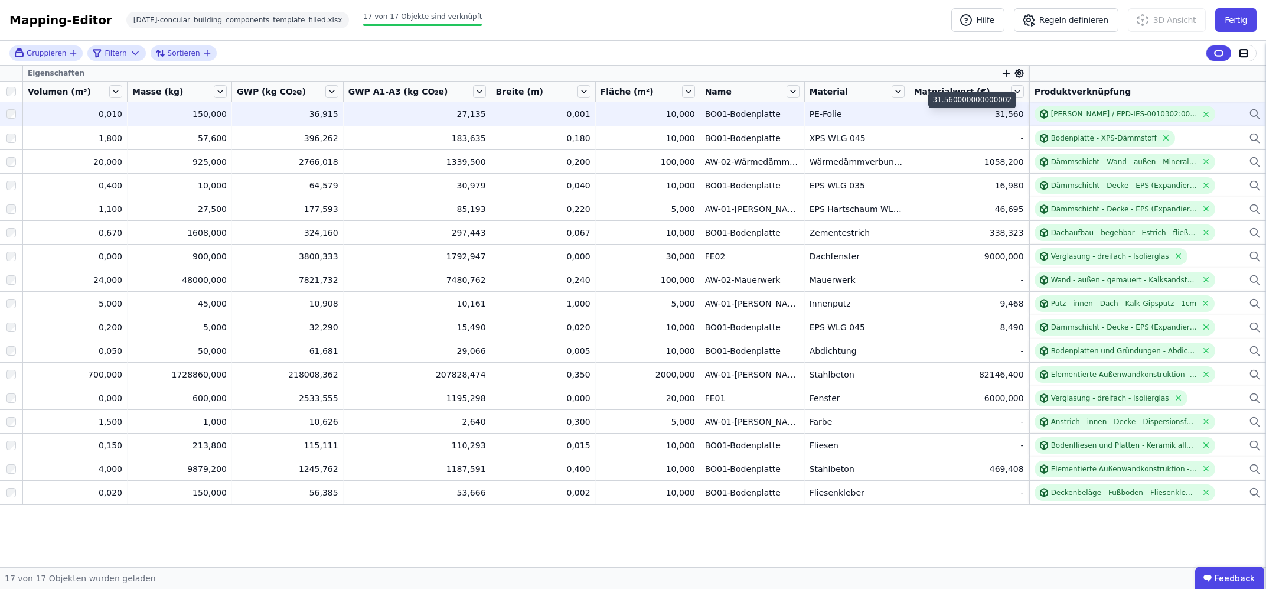
click at [1005, 114] on div "31,560" at bounding box center [969, 114] width 110 height 12
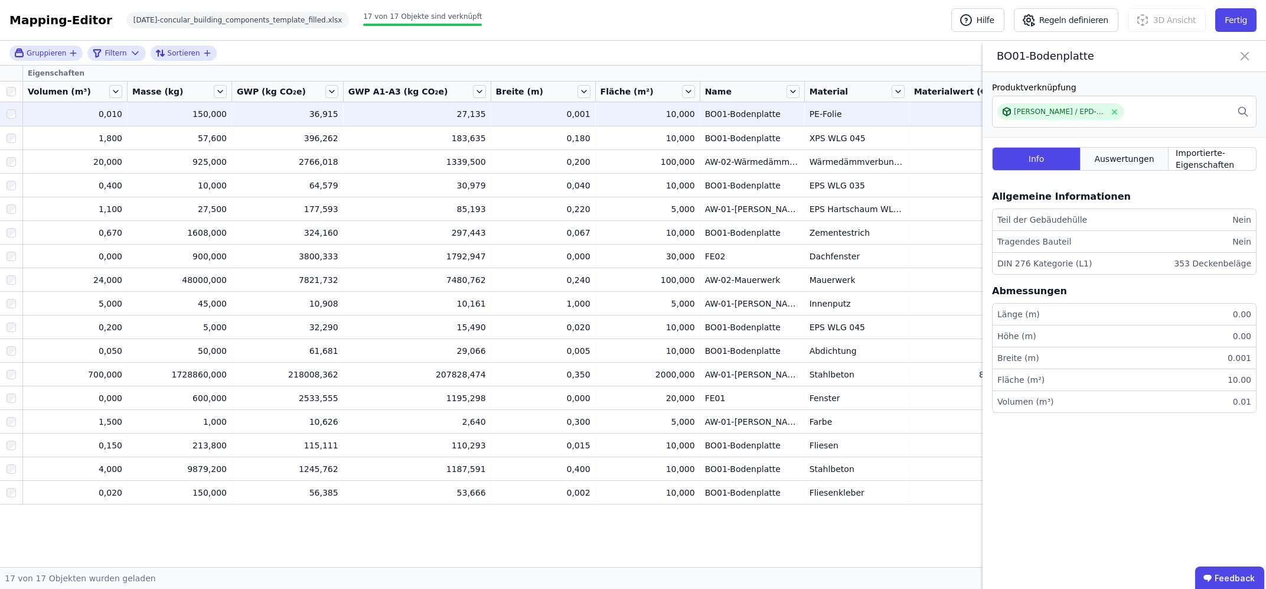
click at [1116, 159] on span "Auswertungen" at bounding box center [1124, 159] width 60 height 12
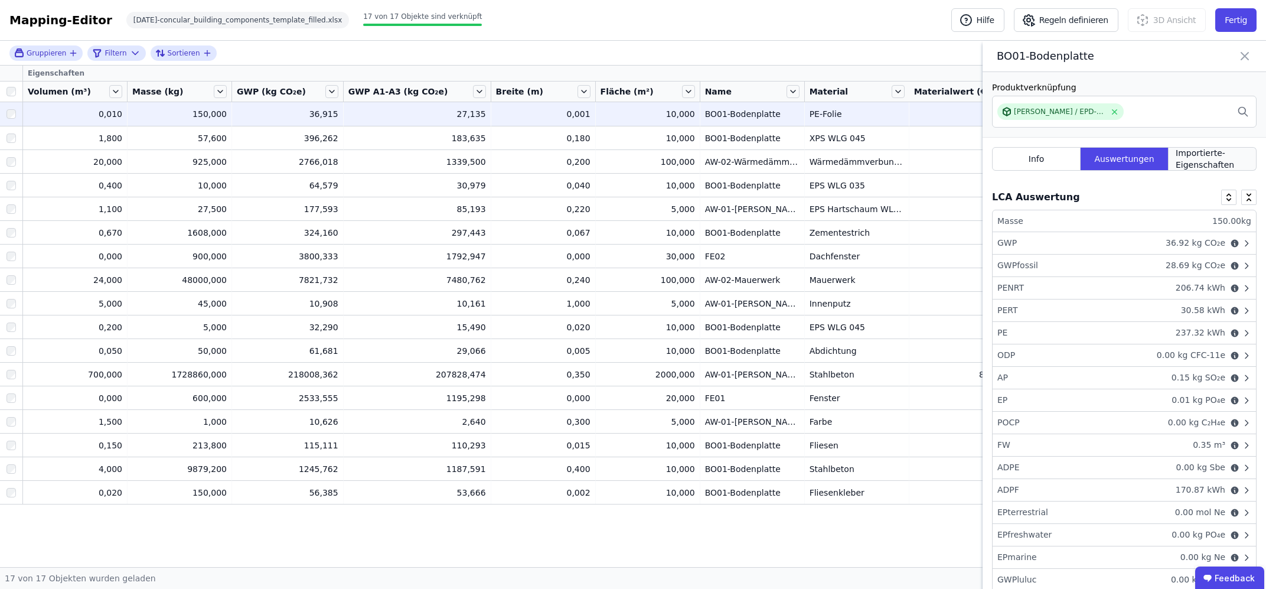
click at [1186, 153] on span "Importierte-Eigenschaften" at bounding box center [1211, 159] width 73 height 24
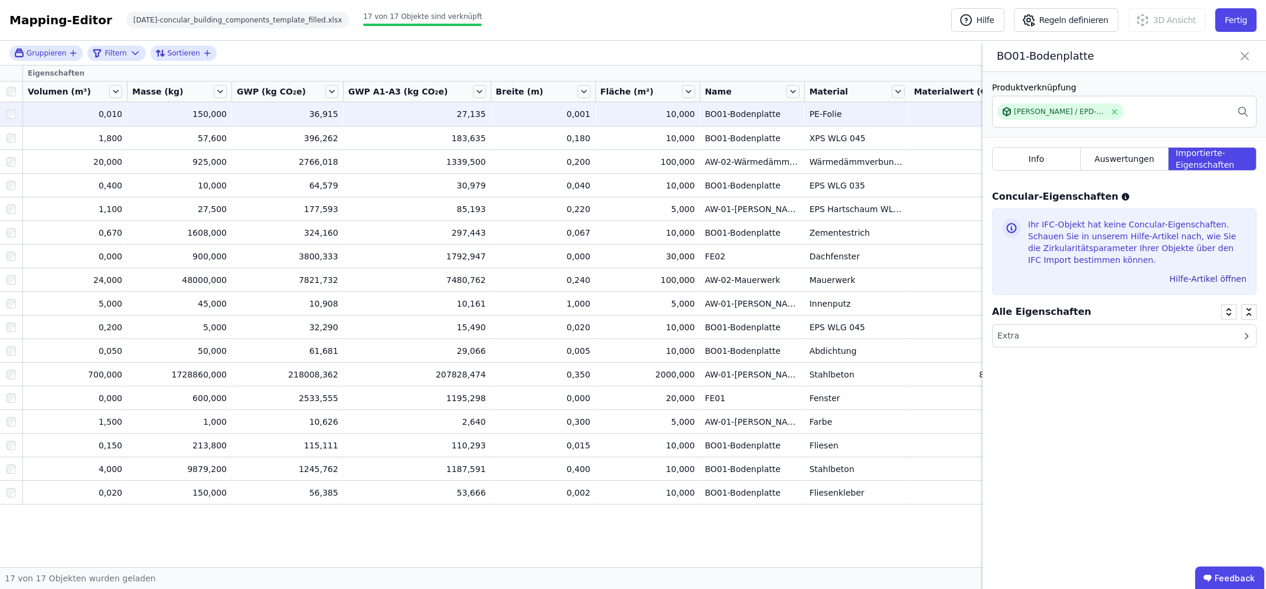
click at [1245, 335] on icon at bounding box center [1246, 335] width 9 height 9
click at [1070, 303] on div "Alle Eigenschaften" at bounding box center [1124, 311] width 264 height 25
click at [1025, 238] on div "Ihr IFC-Objekt hat keine Concular-Eigenschaften. Schauen Sie in unserem Hilfe-A…" at bounding box center [1124, 251] width 264 height 86
click at [1240, 50] on icon at bounding box center [1244, 56] width 14 height 17
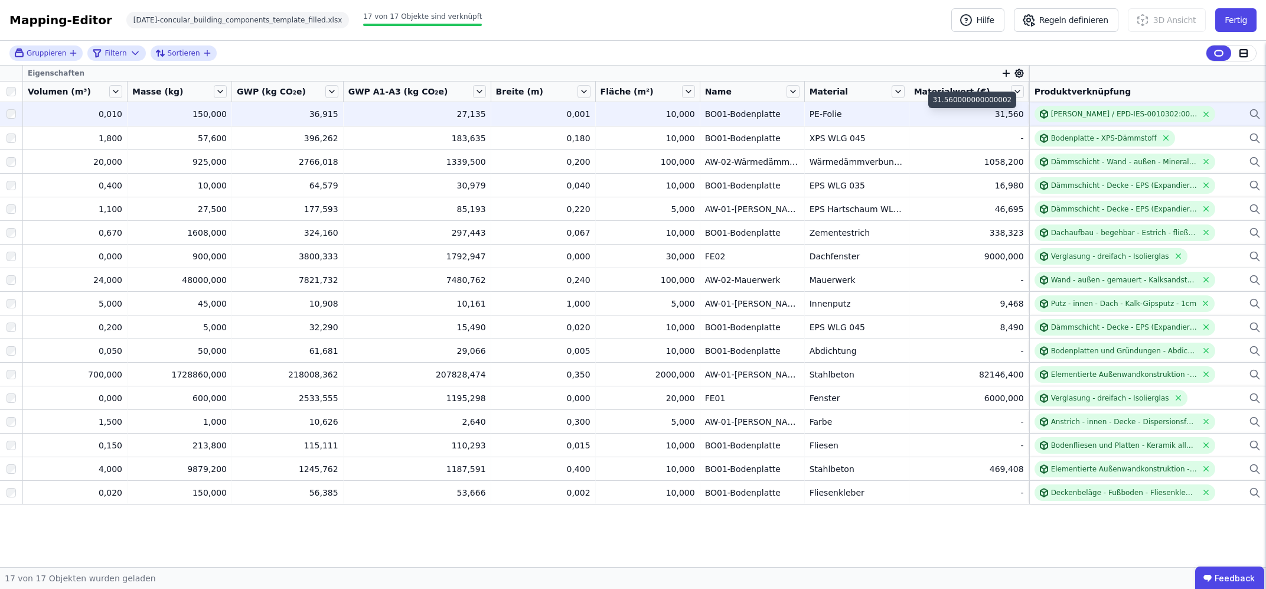
click at [994, 119] on div "31,560" at bounding box center [969, 114] width 110 height 12
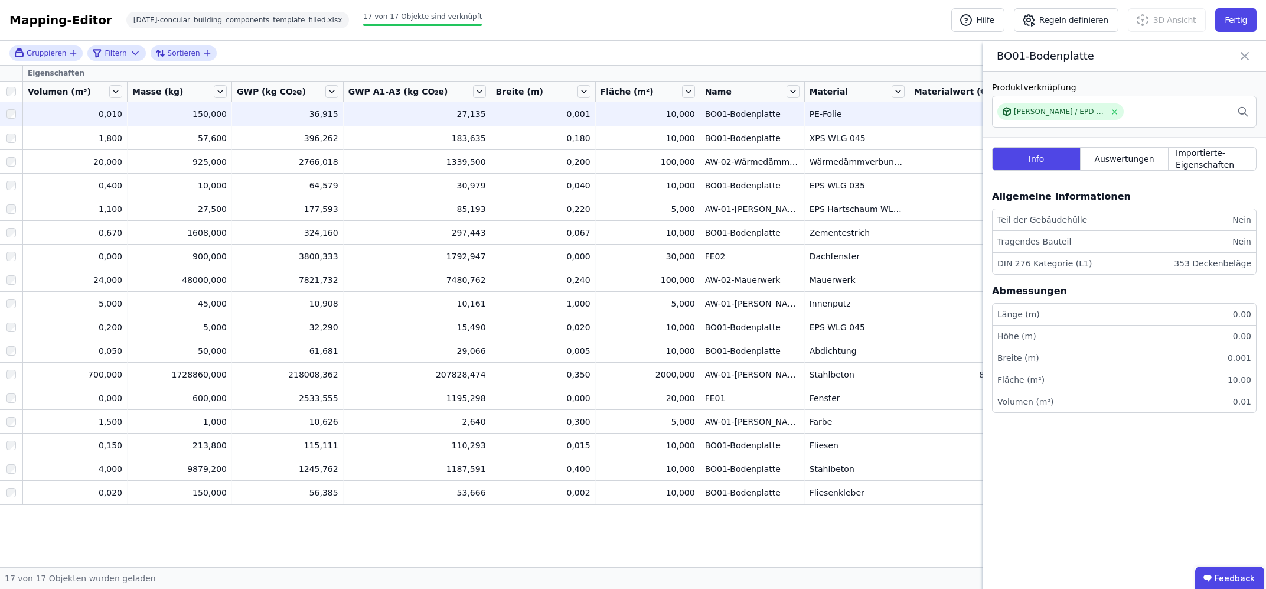
click at [1247, 55] on icon at bounding box center [1244, 56] width 14 height 17
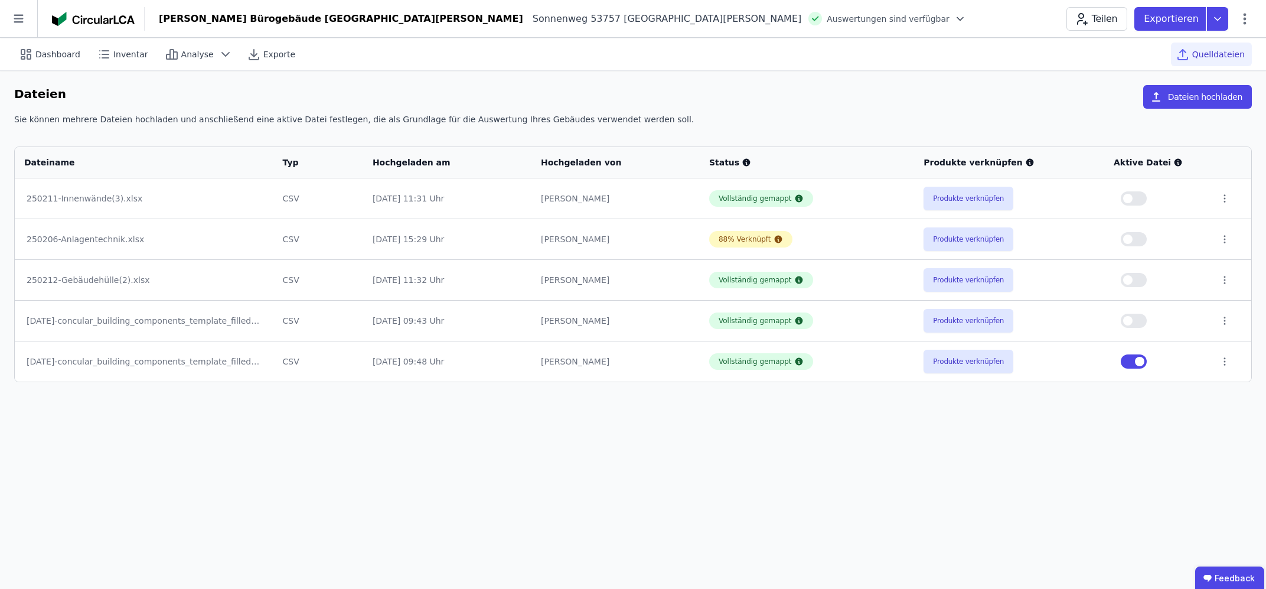
click at [595, 428] on div "Dashboard Inventar Analyse Exporte Quelldateien Dateien Dateien hochladen Sie k…" at bounding box center [633, 313] width 1266 height 551
click at [17, 12] on icon at bounding box center [18, 18] width 37 height 37
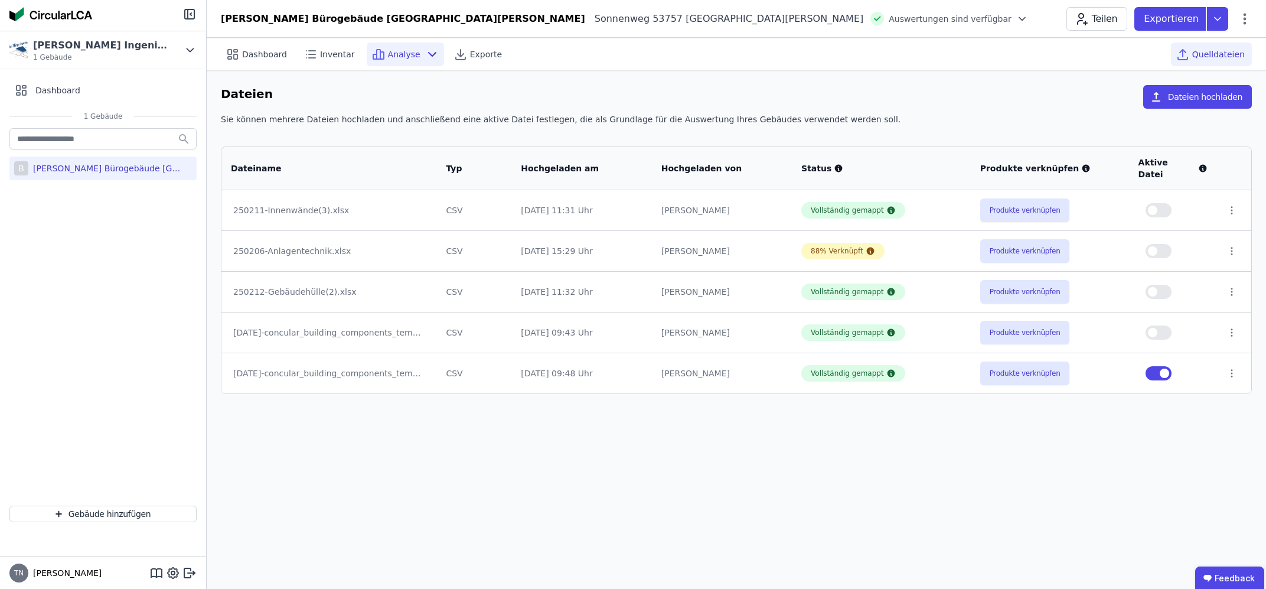
click at [391, 57] on span "Analyse" at bounding box center [404, 54] width 32 height 12
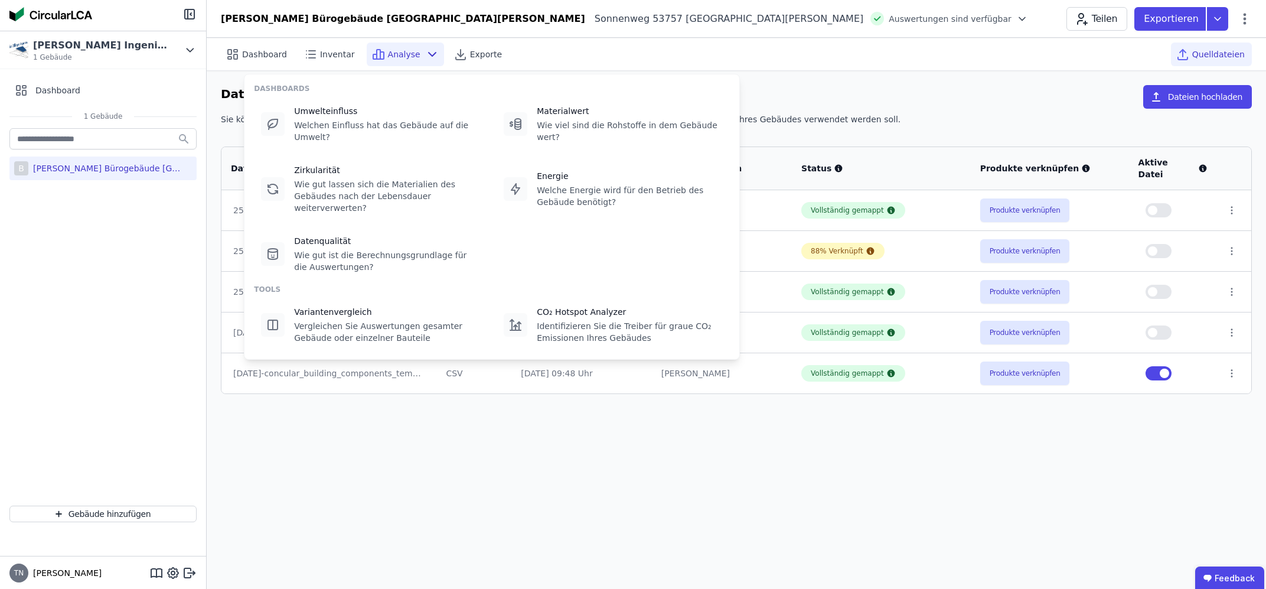
click at [391, 57] on span "Analyse" at bounding box center [404, 54] width 32 height 12
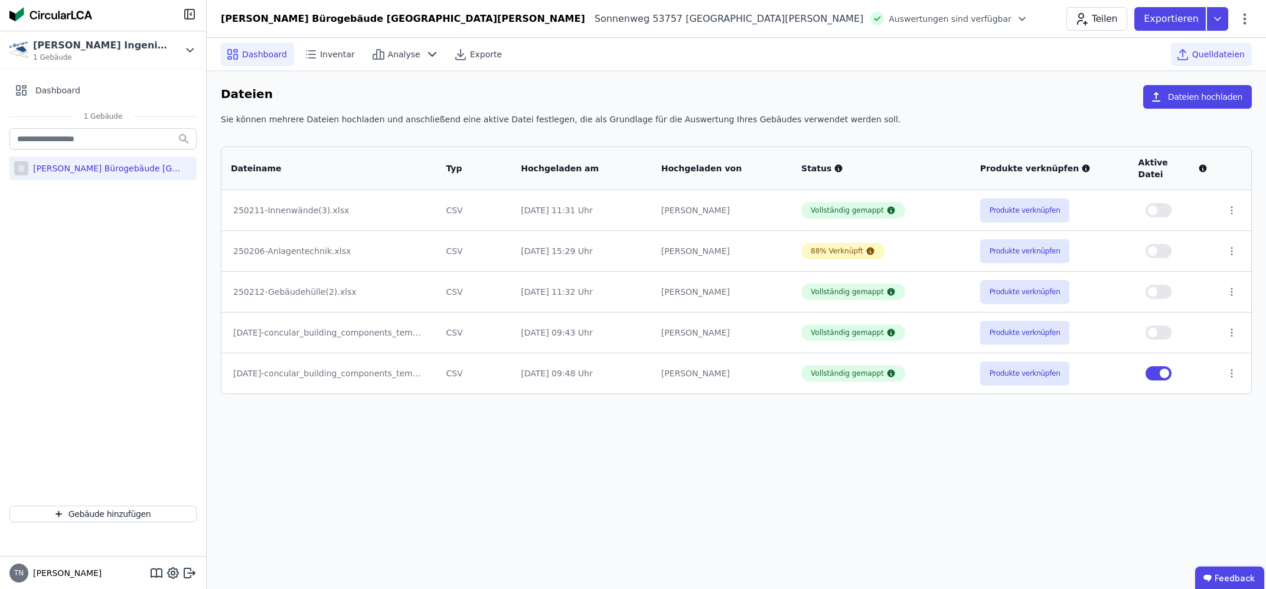
click at [251, 50] on span "Dashboard" at bounding box center [264, 54] width 45 height 12
select select "*"
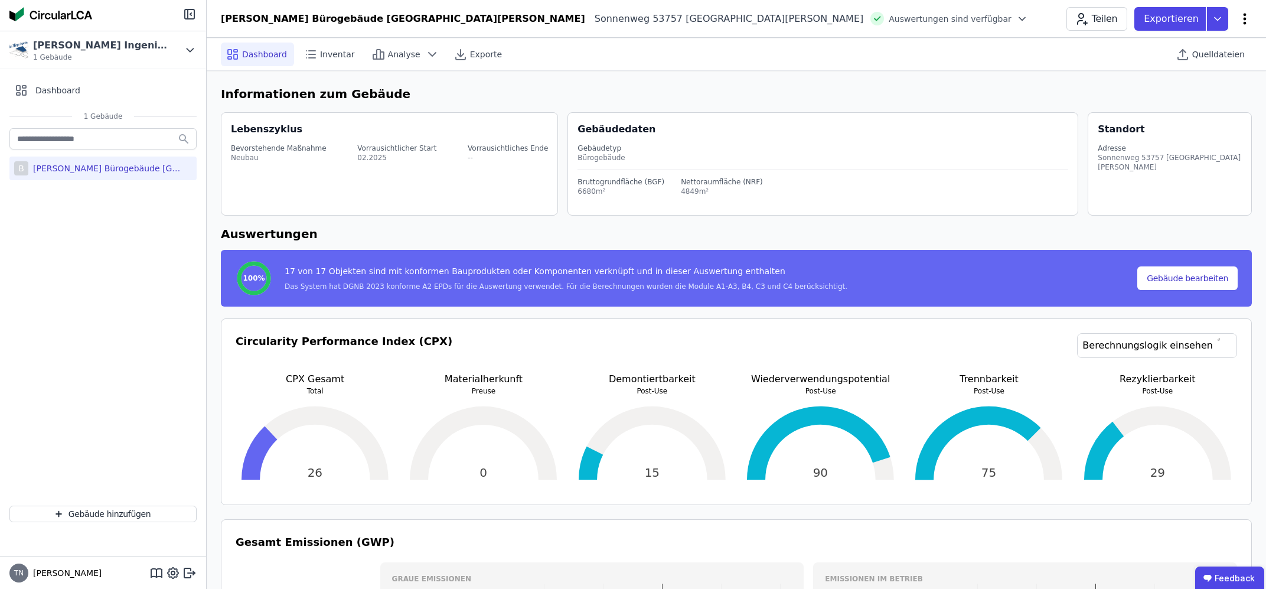
click at [1244, 17] on icon at bounding box center [1244, 18] width 3 height 11
click at [936, 94] on h6 "Informationen zum Gebäude" at bounding box center [736, 94] width 1031 height 18
click at [453, 60] on icon at bounding box center [460, 54] width 14 height 14
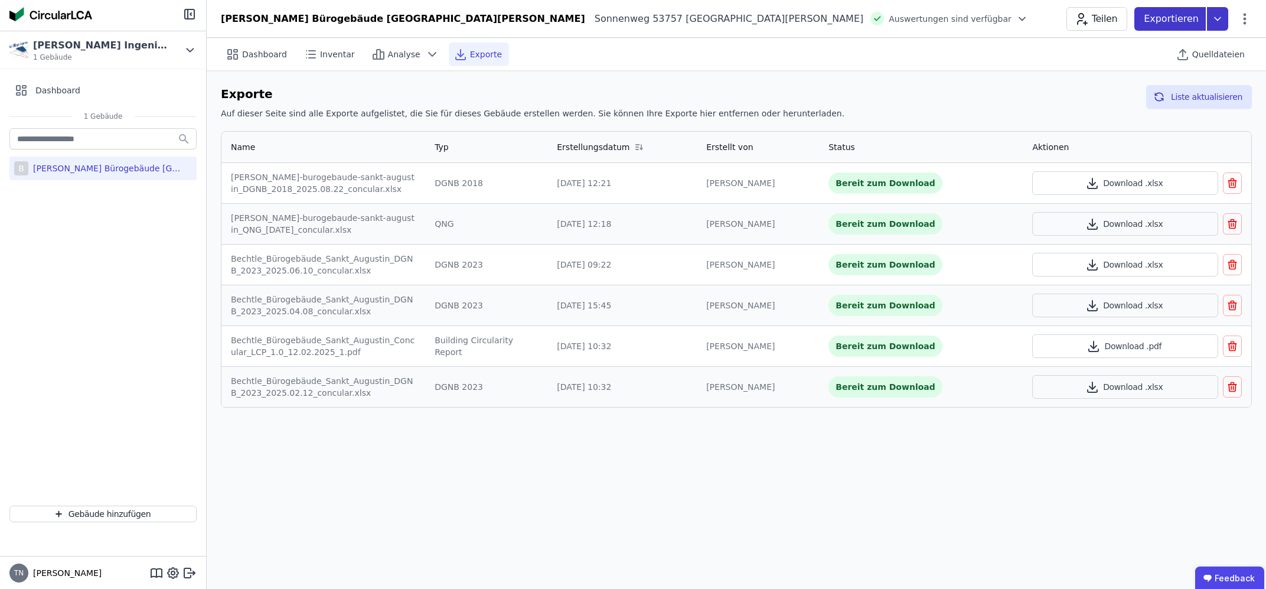
click at [1213, 18] on icon at bounding box center [1217, 19] width 21 height 24
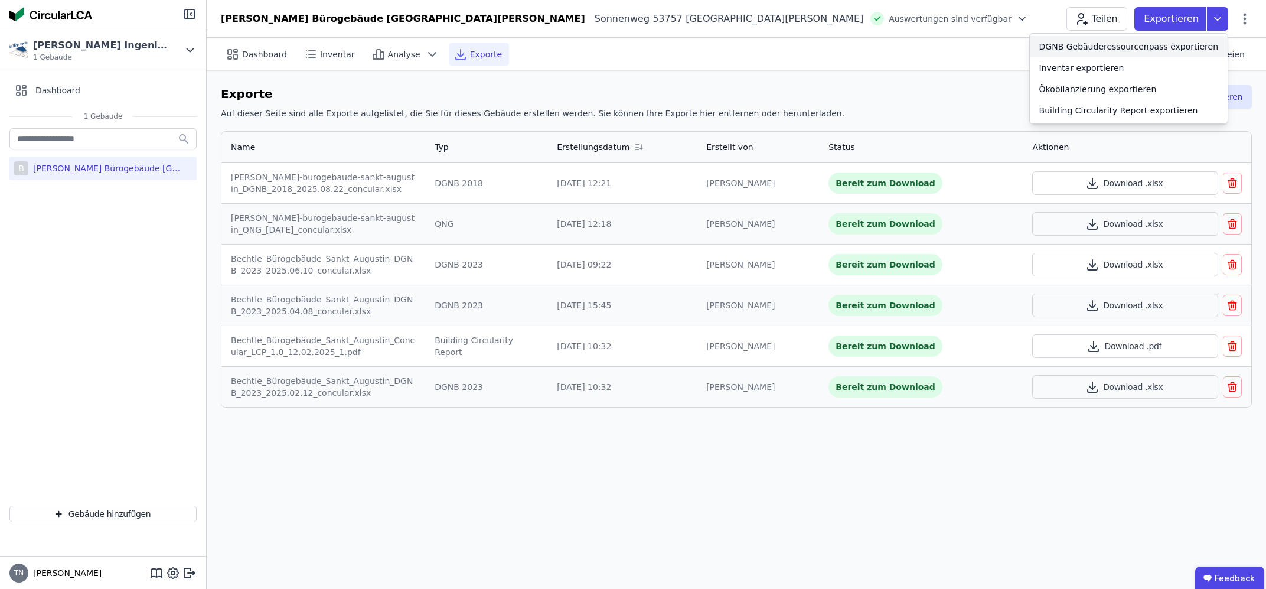
click at [1103, 47] on div "DGNB Gebäuderessourcenpass exportieren" at bounding box center [1128, 47] width 179 height 12
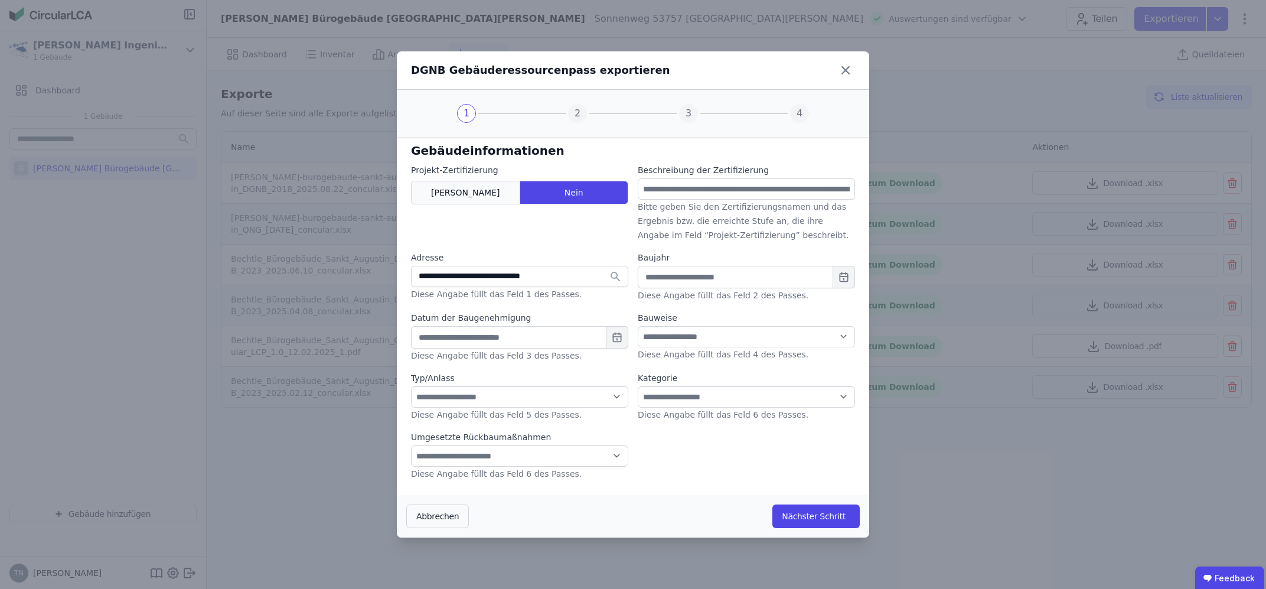
click at [497, 182] on div "[PERSON_NAME]" at bounding box center [465, 193] width 109 height 24
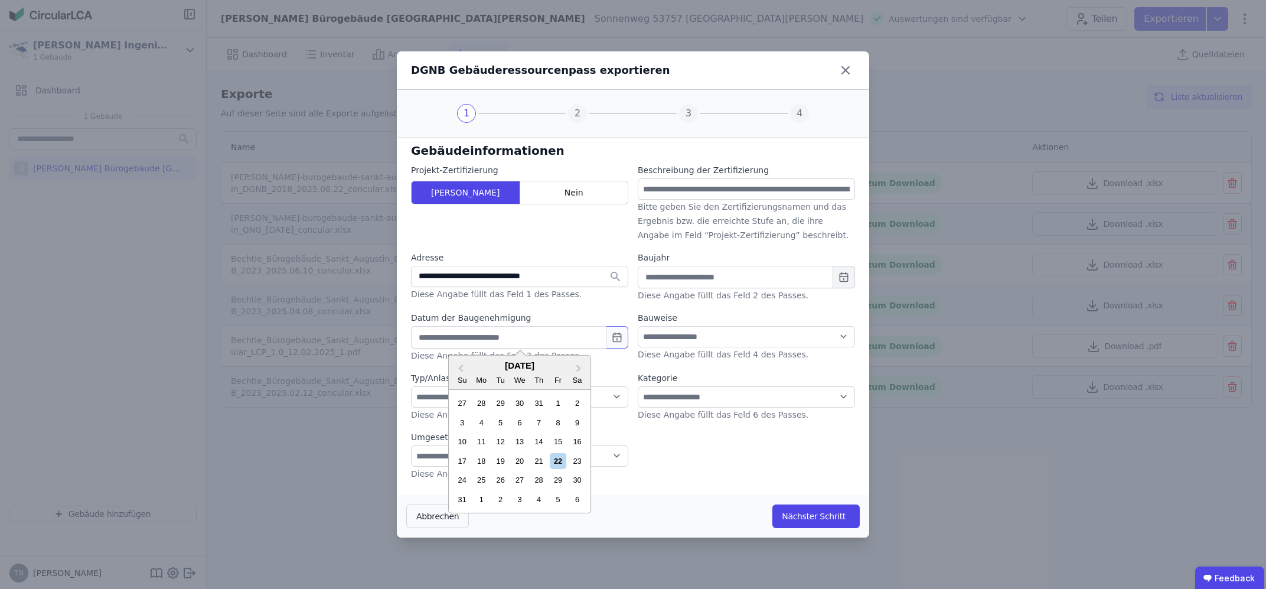
click at [618, 338] on icon "button" at bounding box center [617, 337] width 12 height 12
click at [539, 407] on div "31" at bounding box center [539, 403] width 16 height 16
type input "**********"
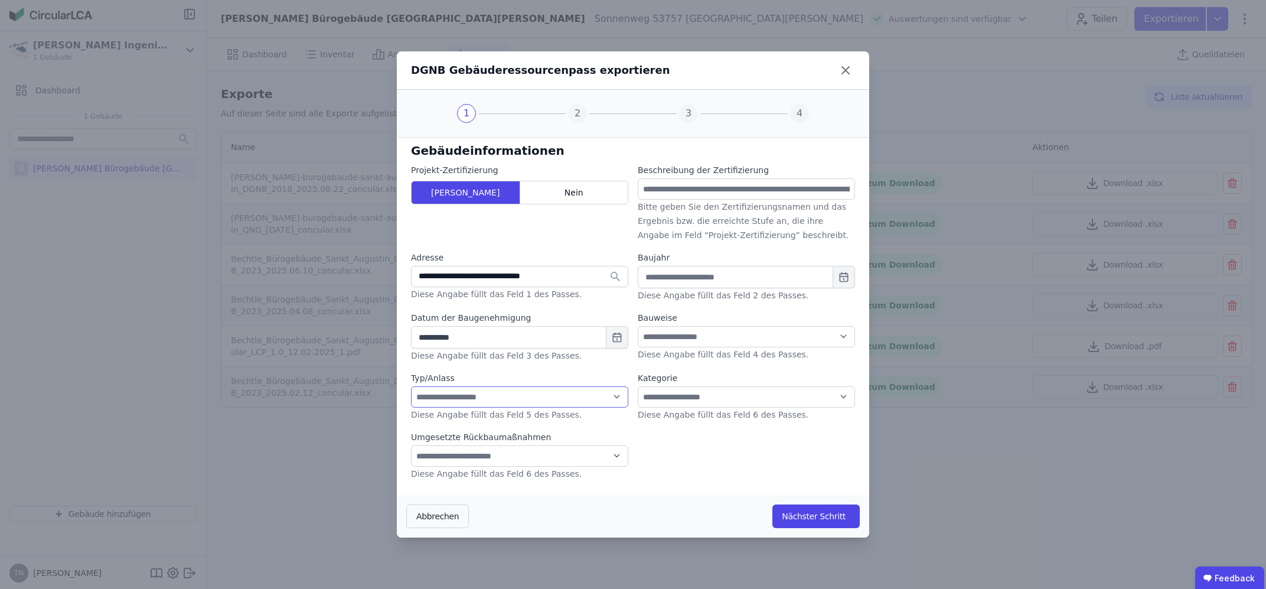
click at [411, 386] on select "**********" at bounding box center [519, 396] width 217 height 21
select select "*"
click option "**********" at bounding box center [0, 0] width 0 height 0
click at [411, 445] on select "**********" at bounding box center [519, 455] width 217 height 21
select select "*"
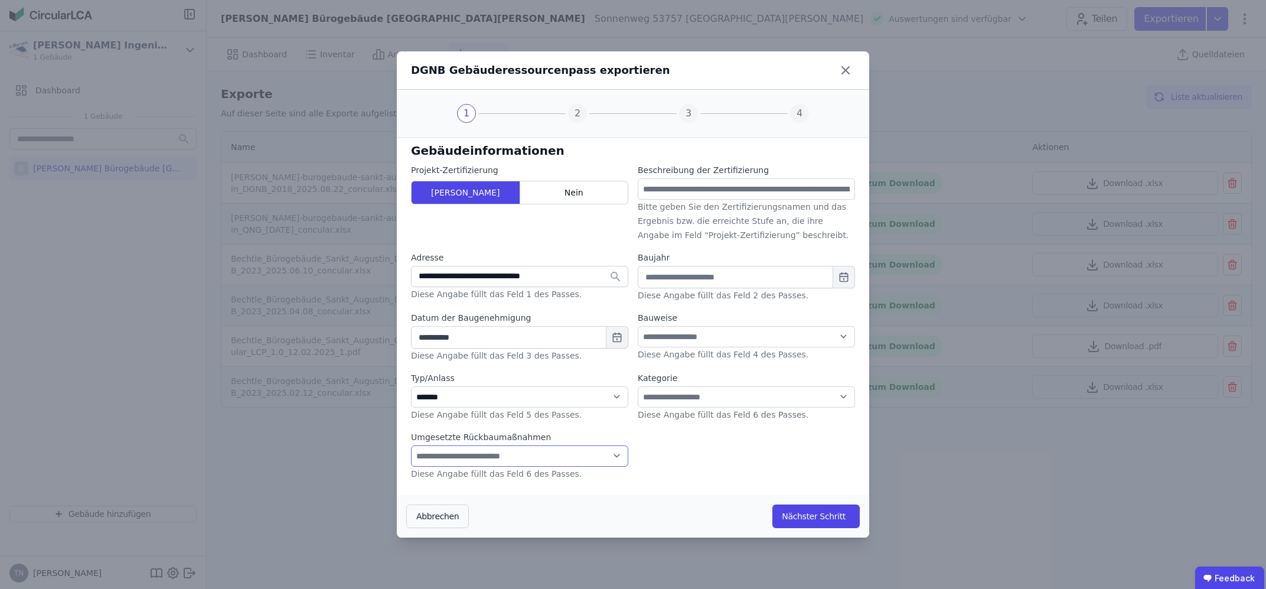
click option "****" at bounding box center [0, 0] width 0 height 0
click at [700, 189] on input "text" at bounding box center [746, 188] width 217 height 21
click at [645, 188] on input "*********" at bounding box center [746, 188] width 217 height 21
click at [694, 192] on input "*********" at bounding box center [746, 188] width 217 height 21
type input "**********"
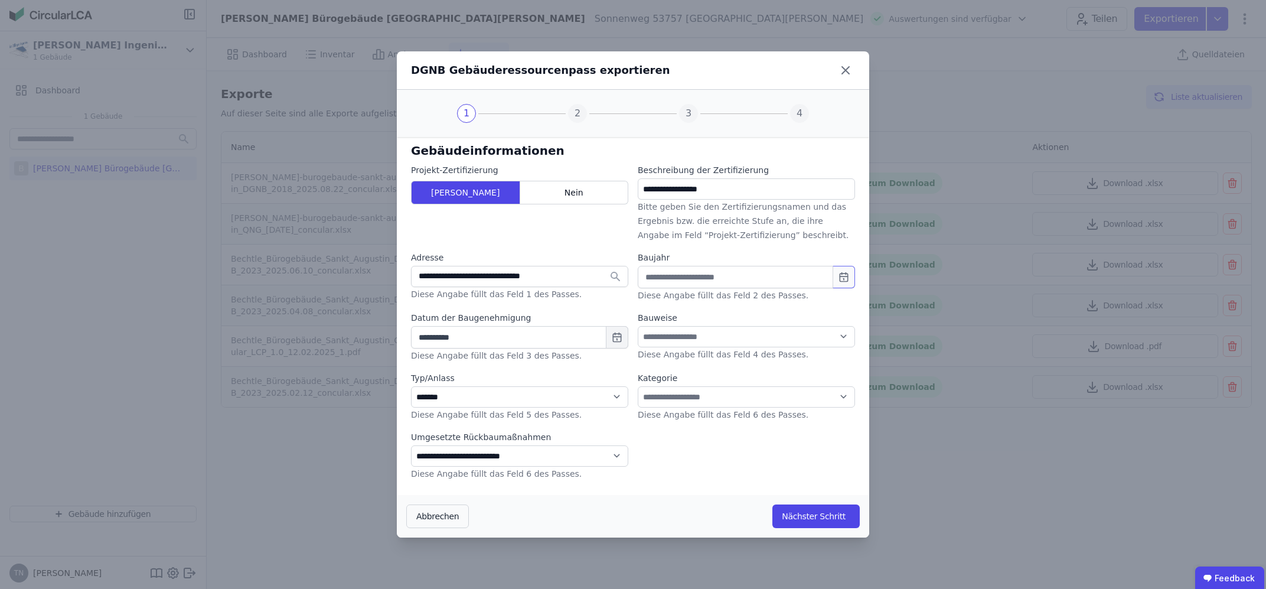
click at [845, 274] on icon "button" at bounding box center [845, 273] width 0 height 2
click at [723, 365] on div "2025" at bounding box center [713, 368] width 38 height 9
type input "****"
click at [638, 326] on select "**********" at bounding box center [746, 336] width 217 height 21
select select "**"
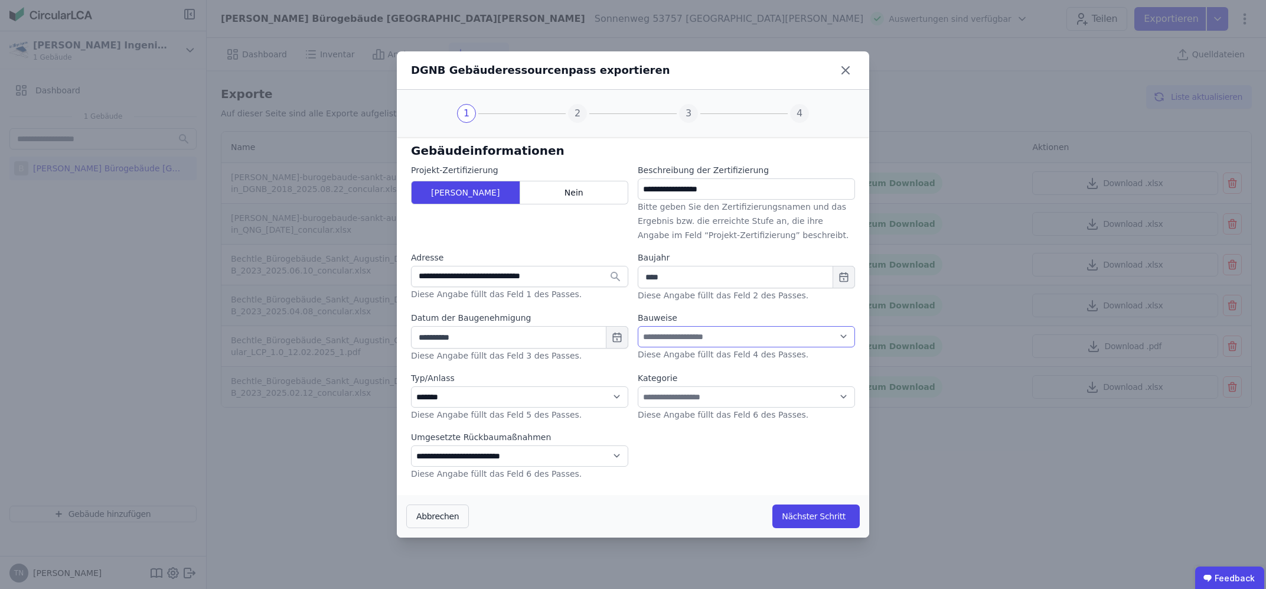
click option "**********" at bounding box center [0, 0] width 0 height 0
click at [638, 386] on select "**********" at bounding box center [746, 396] width 217 height 21
select select "*"
click option "**********" at bounding box center [0, 0] width 0 height 0
click at [812, 515] on button "Nächster Schritt" at bounding box center [815, 516] width 87 height 24
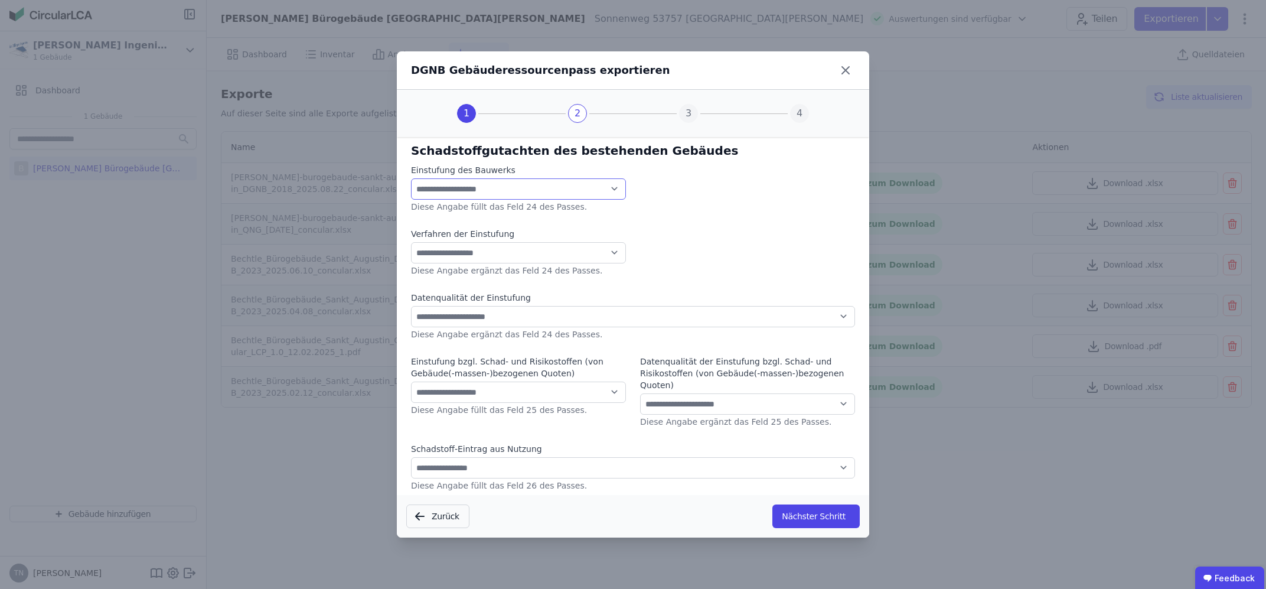
click at [411, 178] on select "**********" at bounding box center [518, 188] width 215 height 21
click option "**********" at bounding box center [0, 0] width 0 height 0
click at [411, 242] on select "**********" at bounding box center [518, 252] width 215 height 21
click at [411, 178] on select "**********" at bounding box center [518, 188] width 215 height 21
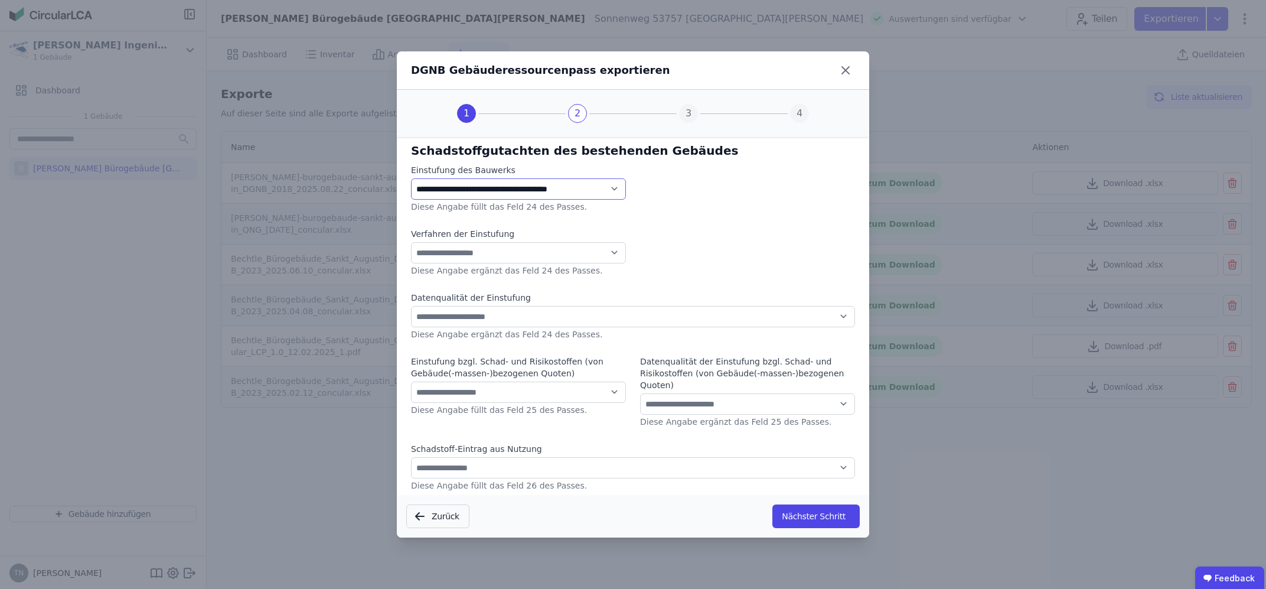
select select "*"
click option "**********" at bounding box center [0, 0] width 0 height 0
click at [411, 242] on select "**********" at bounding box center [518, 252] width 215 height 21
select select "*"
click option "***" at bounding box center [0, 0] width 0 height 0
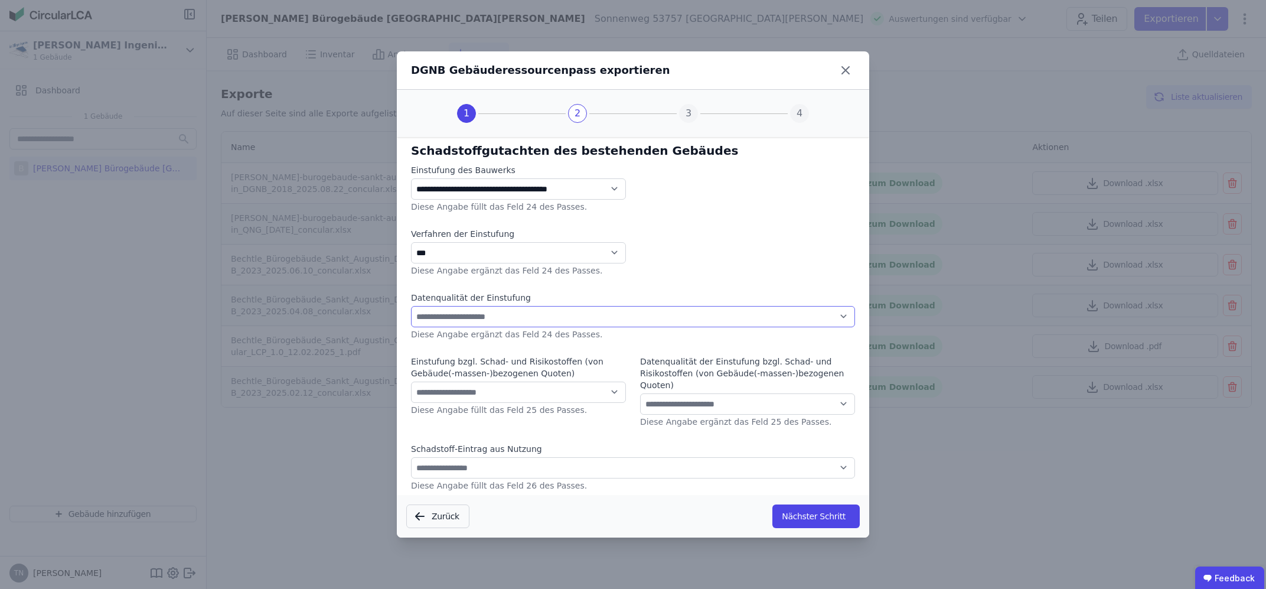
click at [411, 306] on select "**********" at bounding box center [633, 316] width 444 height 21
select select "*"
click option "**********" at bounding box center [0, 0] width 0 height 0
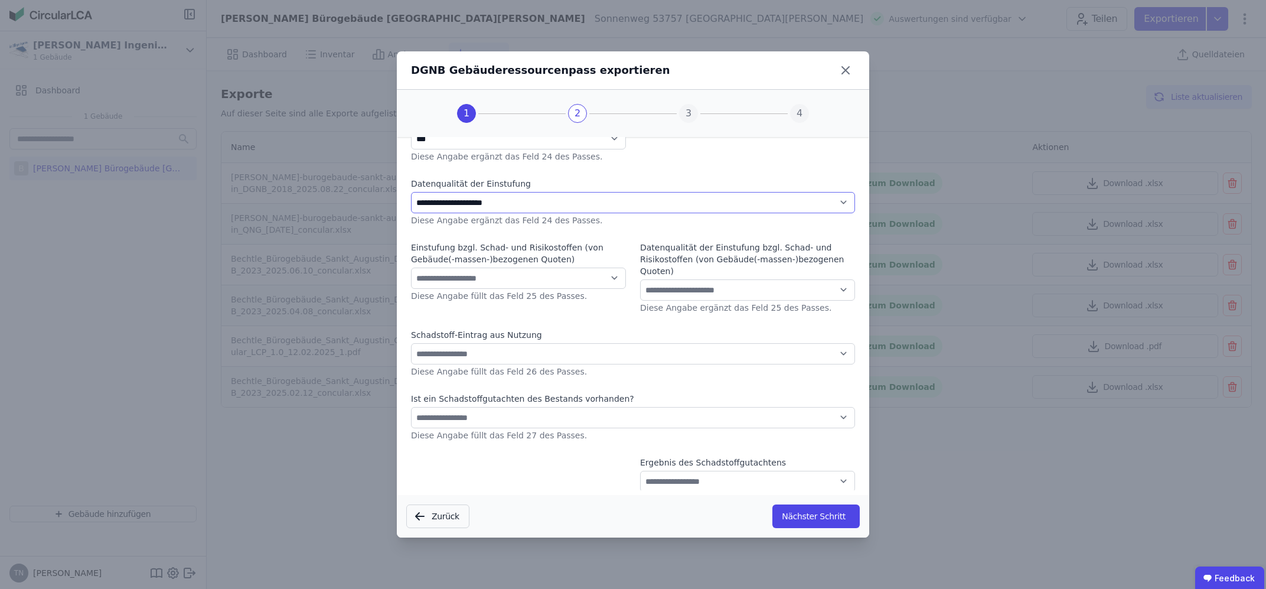
scroll to position [117, 0]
click at [411, 264] on select "**********" at bounding box center [518, 274] width 215 height 21
select select "*"
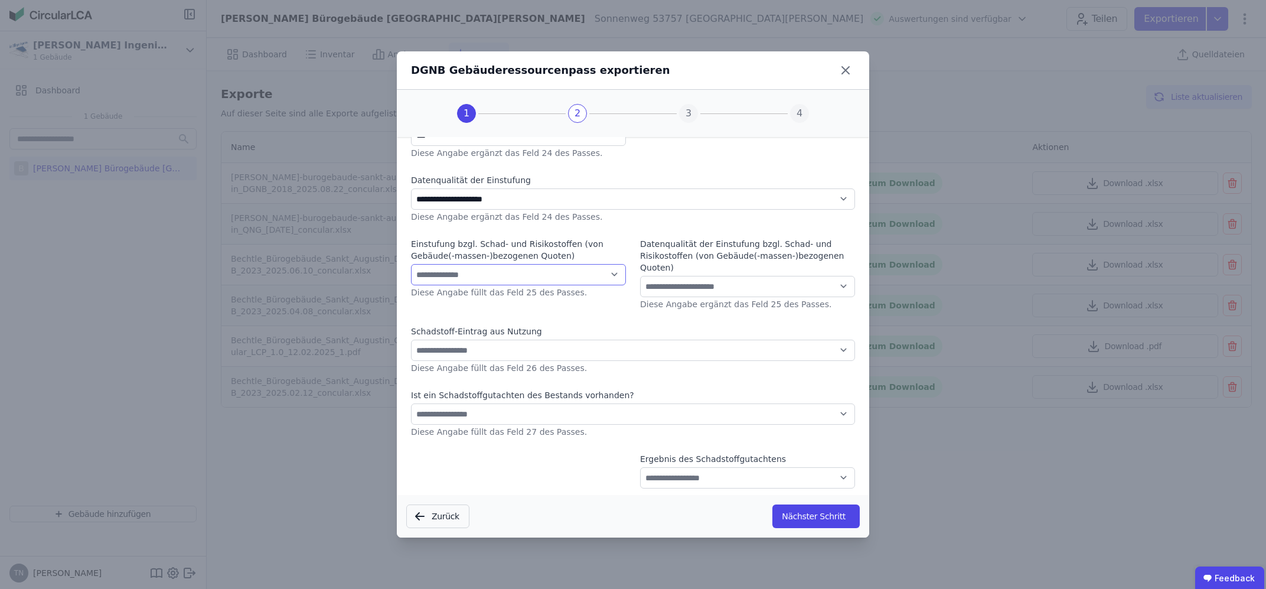
click option "**********" at bounding box center [0, 0] width 0 height 0
click at [640, 276] on select "**********" at bounding box center [747, 286] width 215 height 21
select select "*"
click option "**********" at bounding box center [0, 0] width 0 height 0
click at [411, 339] on select "**********" at bounding box center [633, 349] width 444 height 21
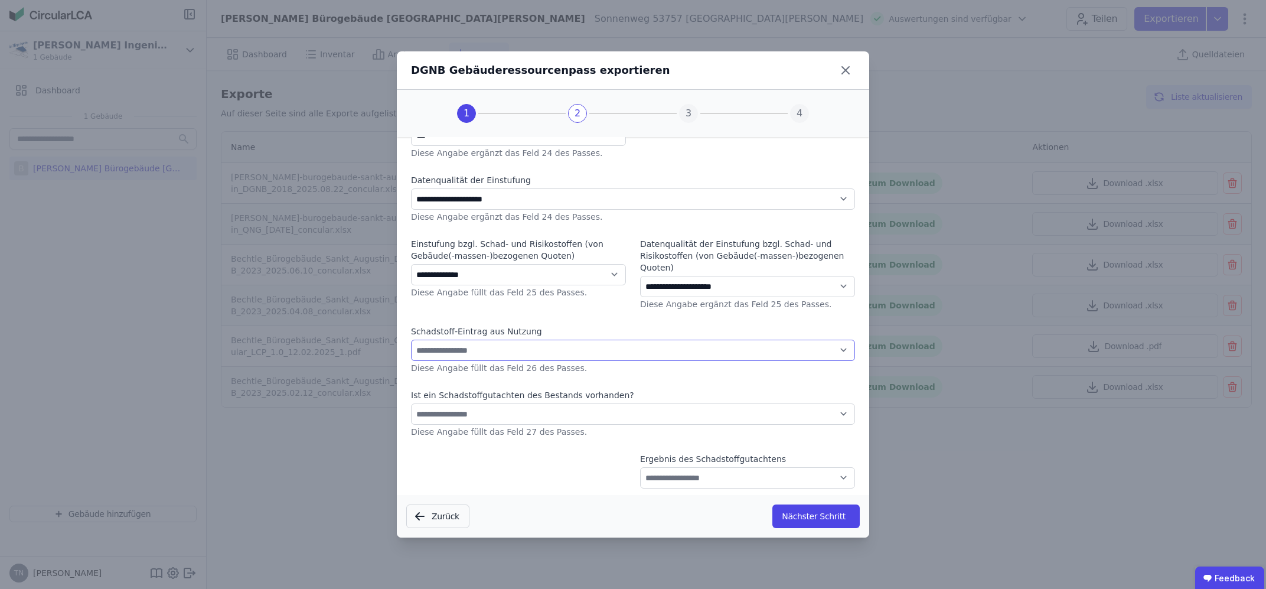
select select "*"
click option "**********" at bounding box center [0, 0] width 0 height 0
click at [411, 403] on select "**********" at bounding box center [633, 413] width 444 height 21
select select "*"
click option "**********" at bounding box center [0, 0] width 0 height 0
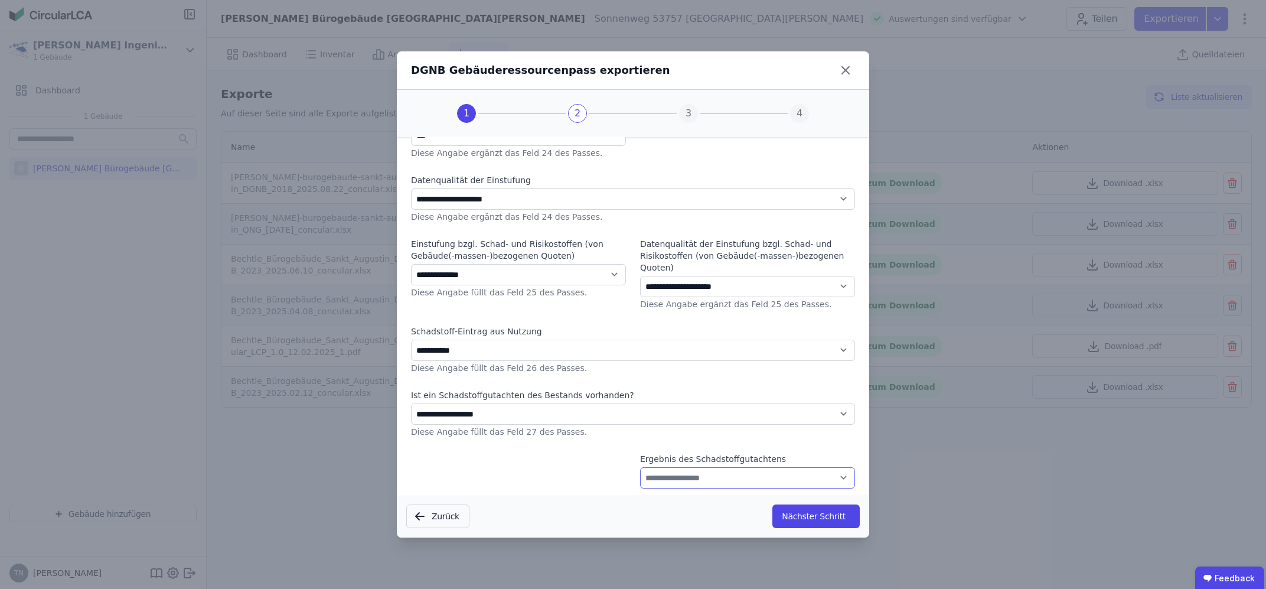
click at [640, 467] on select "**********" at bounding box center [747, 477] width 215 height 21
select select "*"
click option "**********" at bounding box center [0, 0] width 0 height 0
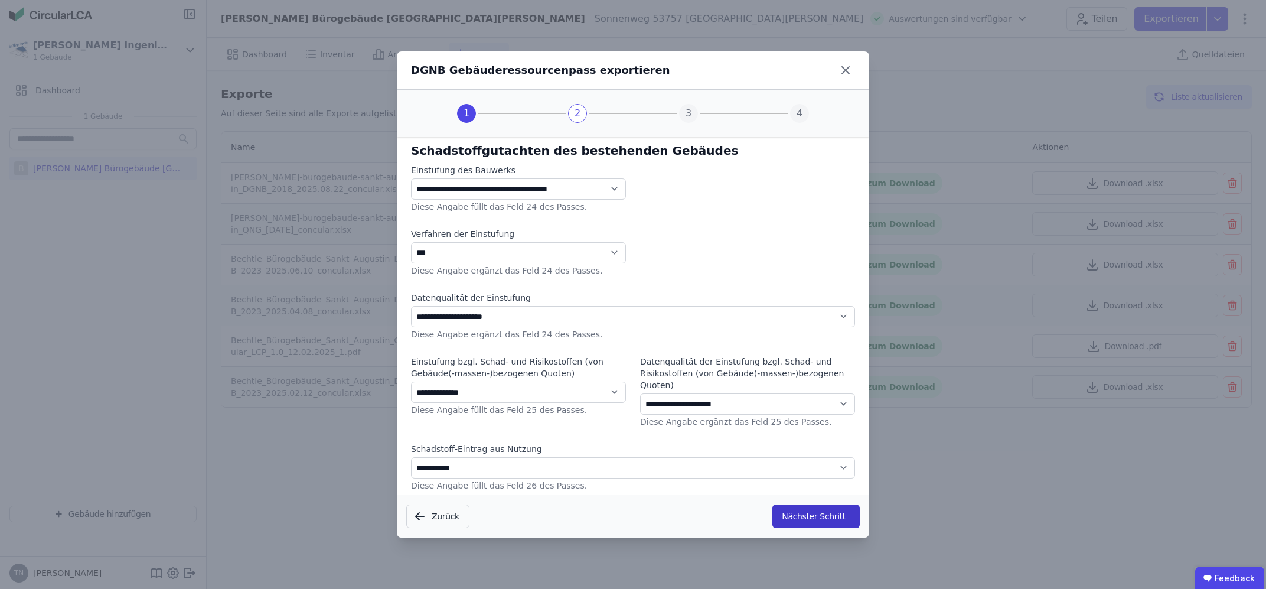
click at [801, 513] on button "Nächster Schritt" at bounding box center [815, 516] width 87 height 24
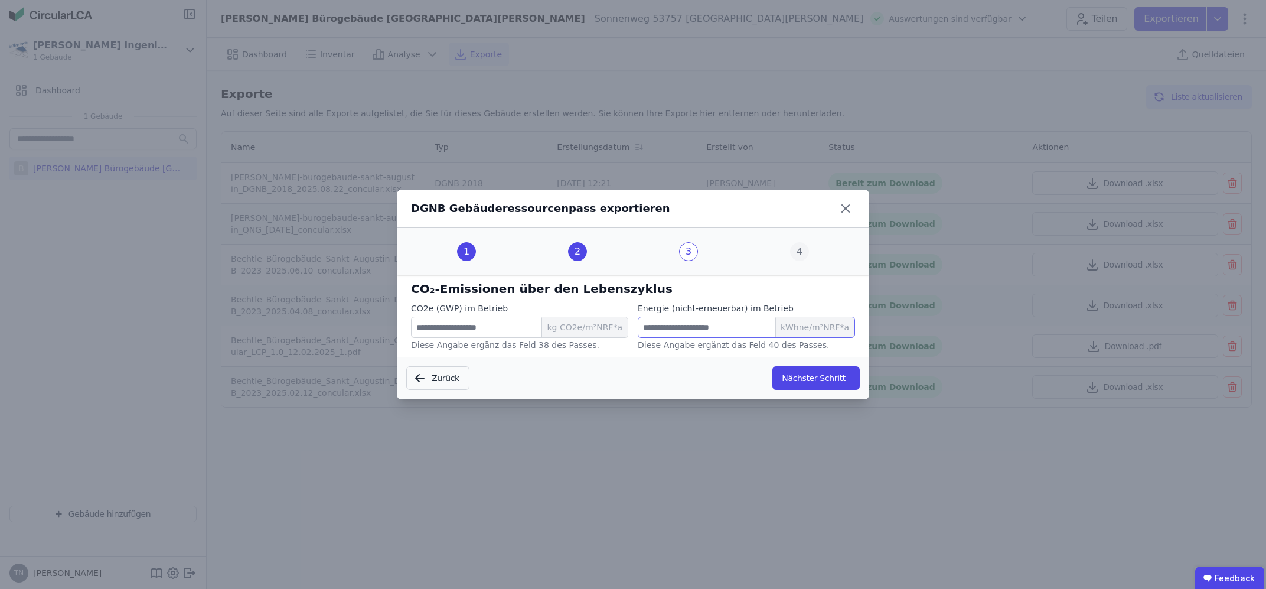
click at [673, 334] on input "****" at bounding box center [746, 326] width 217 height 21
click at [809, 373] on button "Nächster Schritt" at bounding box center [815, 378] width 87 height 24
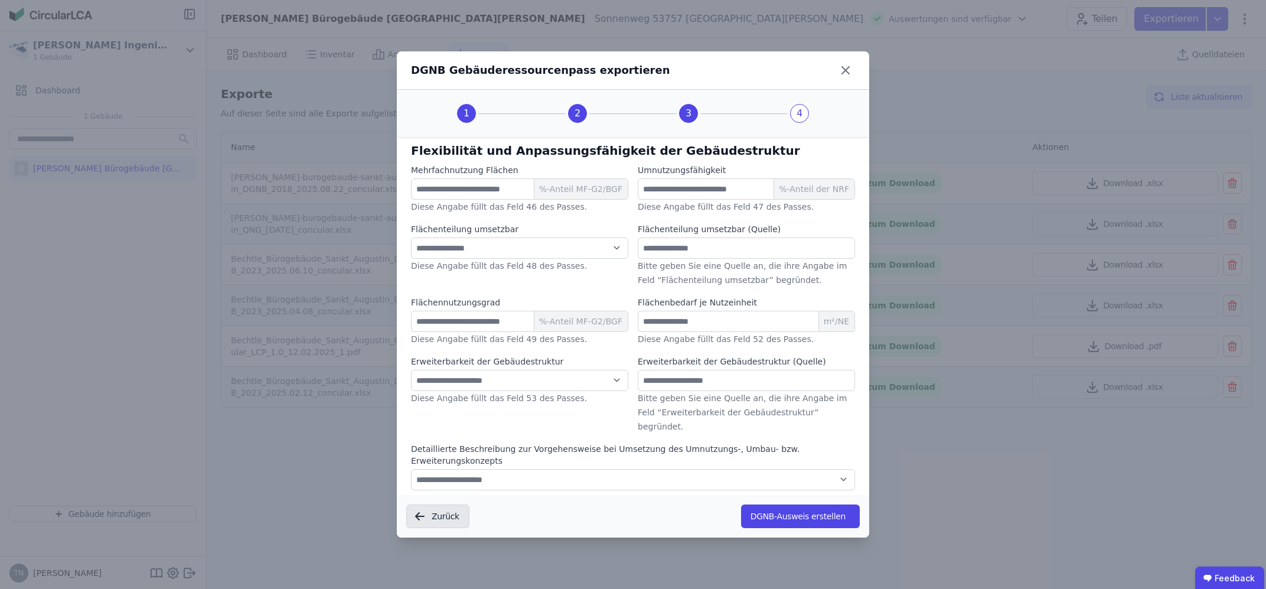
click at [442, 518] on button "Zurück" at bounding box center [437, 516] width 63 height 24
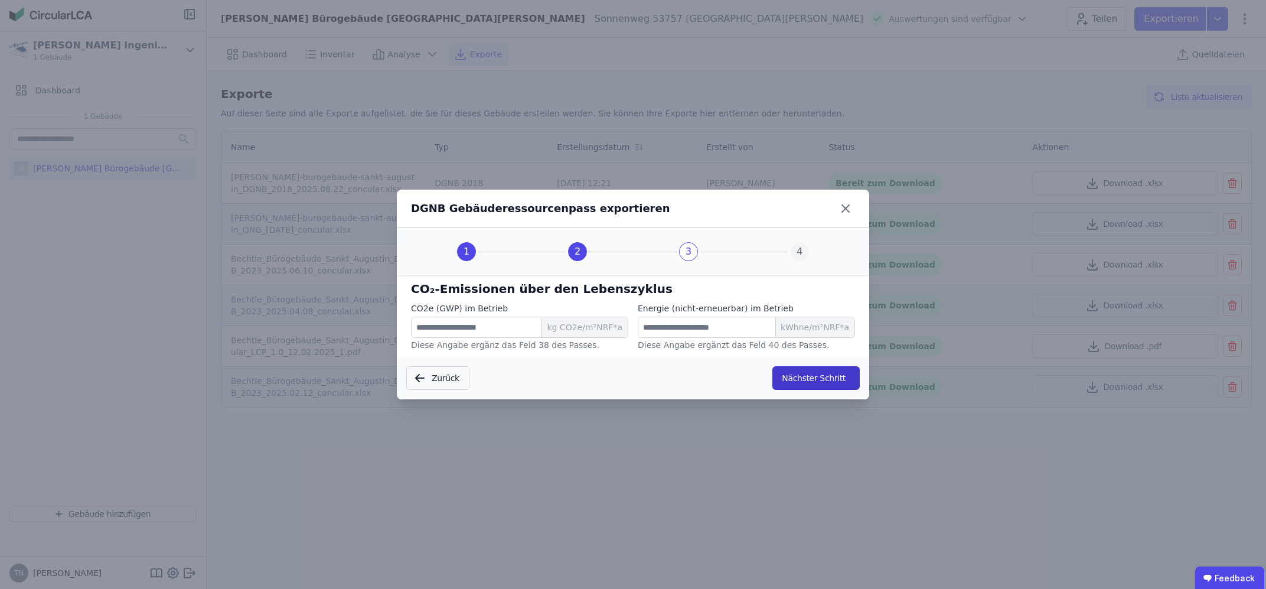
click at [801, 375] on button "Nächster Schritt" at bounding box center [815, 378] width 87 height 24
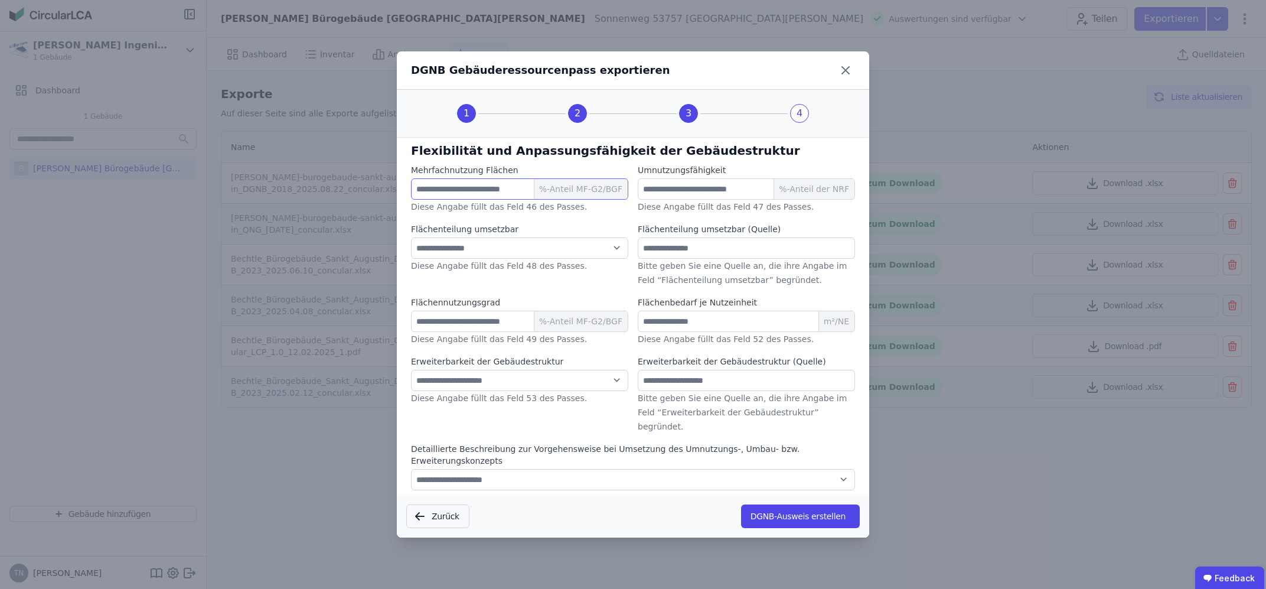
click at [537, 185] on input "number" at bounding box center [519, 188] width 217 height 21
click at [411, 237] on select "**********" at bounding box center [519, 247] width 217 height 21
click at [577, 253] on select "**********" at bounding box center [519, 247] width 217 height 21
click at [708, 192] on input "number" at bounding box center [746, 188] width 217 height 21
click at [695, 250] on input "text" at bounding box center [746, 247] width 217 height 21
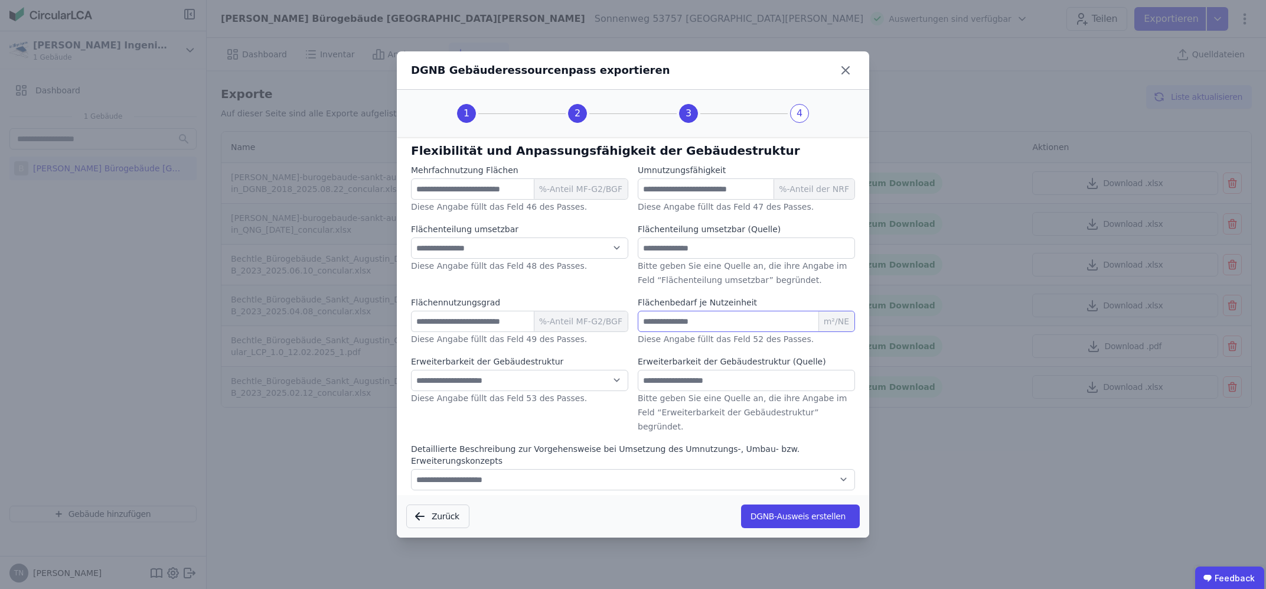
click at [693, 332] on input "number" at bounding box center [746, 321] width 217 height 21
drag, startPoint x: 674, startPoint y: 365, endPoint x: 674, endPoint y: 371, distance: 6.5
click at [674, 367] on label "Erweiterbarkeit der Gebäudestruktur (Quelle)" at bounding box center [732, 361] width 188 height 12
click at [677, 376] on input "text" at bounding box center [746, 380] width 217 height 21
click at [411, 469] on select "**********" at bounding box center [633, 479] width 444 height 21
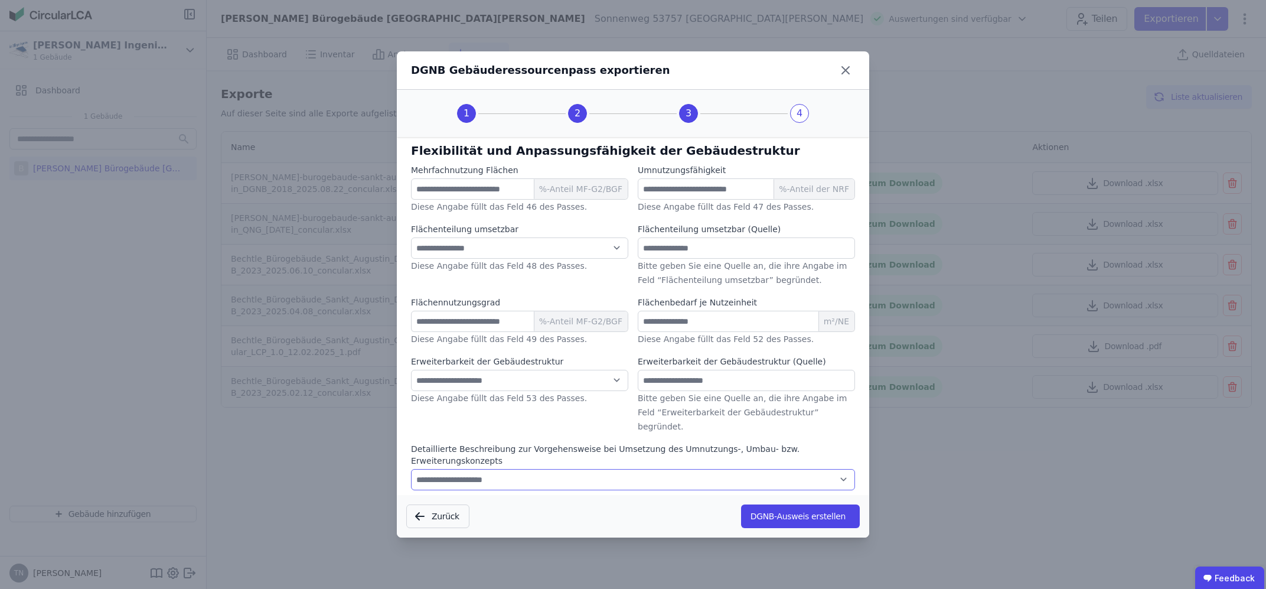
click at [633, 469] on select "**********" at bounding box center [633, 479] width 444 height 21
click at [508, 192] on input "number" at bounding box center [519, 188] width 217 height 21
type input "***"
click at [411, 237] on select "**********" at bounding box center [519, 247] width 217 height 21
select select "*"
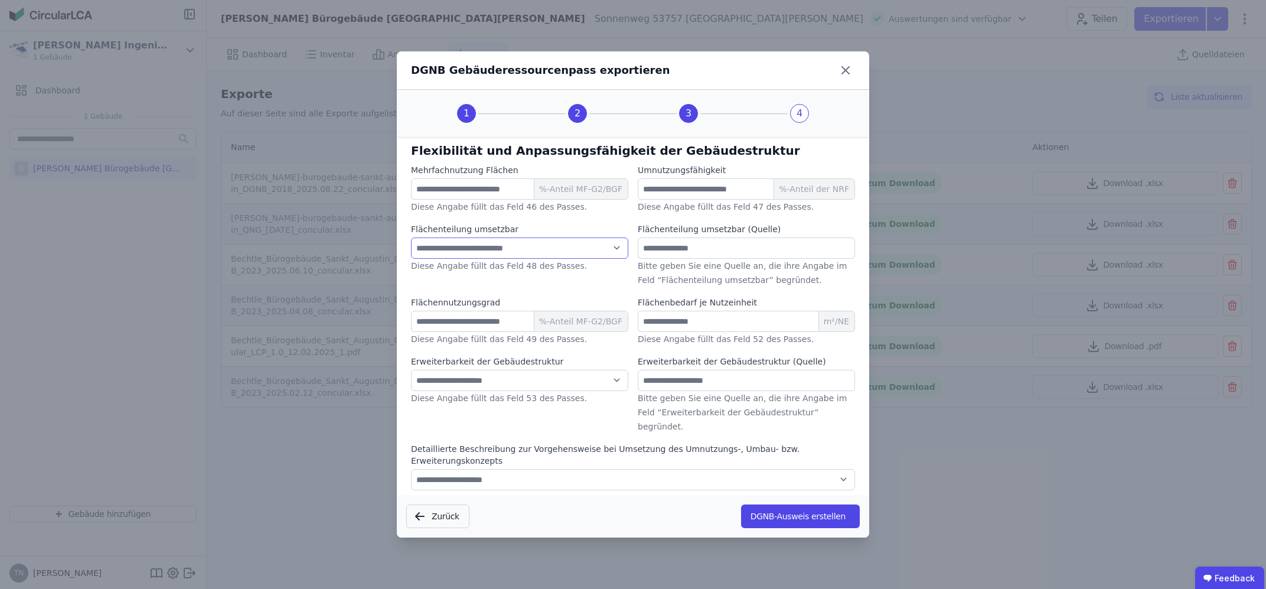
click option "**********" at bounding box center [0, 0] width 0 height 0
click at [502, 322] on input "number" at bounding box center [519, 321] width 217 height 21
type input "**"
click at [411, 370] on select "**********" at bounding box center [519, 380] width 217 height 21
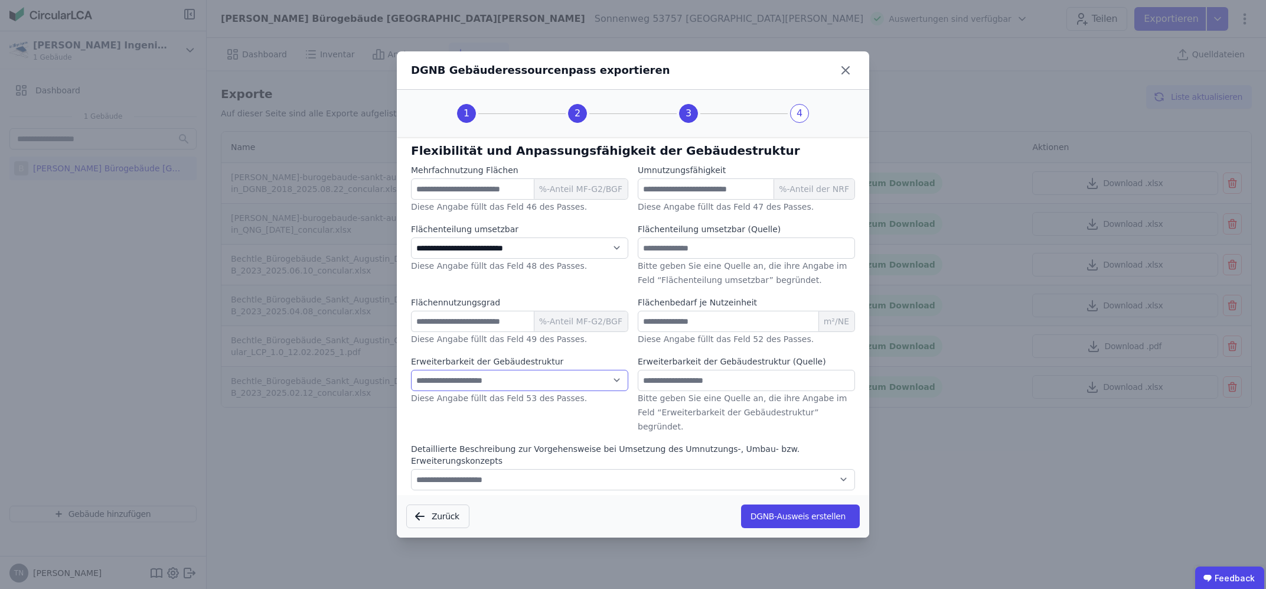
select select "*"
click option "**********" at bounding box center [0, 0] width 0 height 0
click at [716, 187] on input "number" at bounding box center [746, 188] width 217 height 21
type input "**"
click at [740, 253] on input "text" at bounding box center [746, 247] width 217 height 21
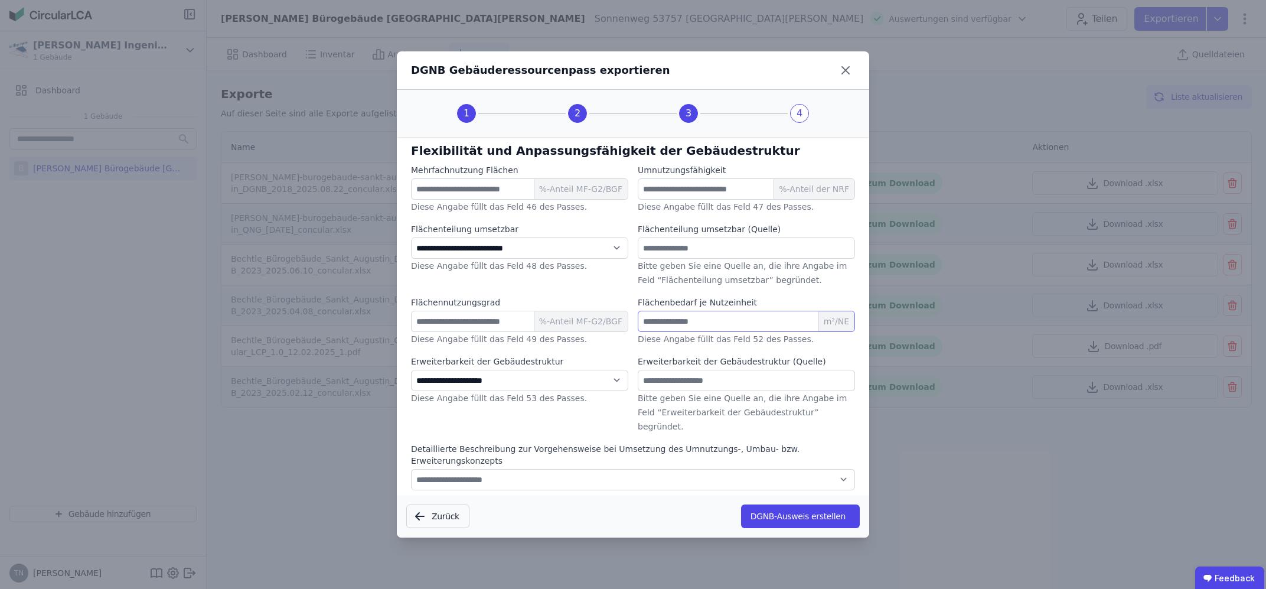
click at [739, 326] on input "number" at bounding box center [746, 321] width 217 height 21
type input "***"
click at [731, 384] on input "text" at bounding box center [746, 380] width 217 height 21
click at [411, 469] on select "**********" at bounding box center [633, 479] width 444 height 21
click at [773, 469] on select "**********" at bounding box center [633, 479] width 444 height 21
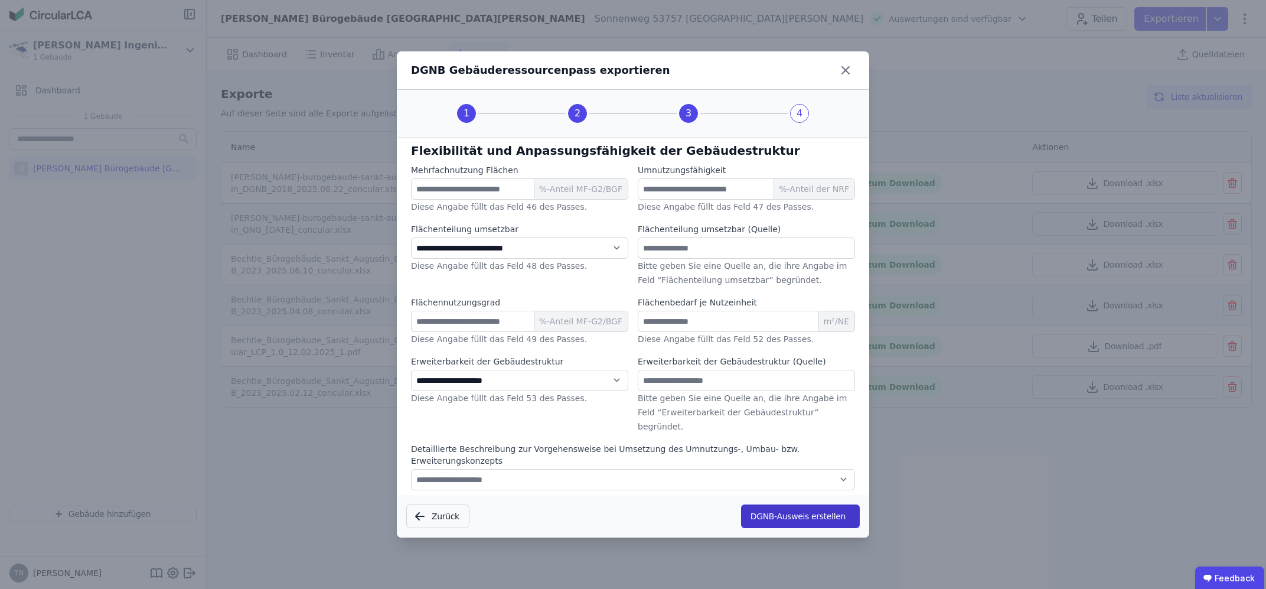
click at [764, 519] on button "DGNB-Ausweis erstellen" at bounding box center [800, 516] width 119 height 24
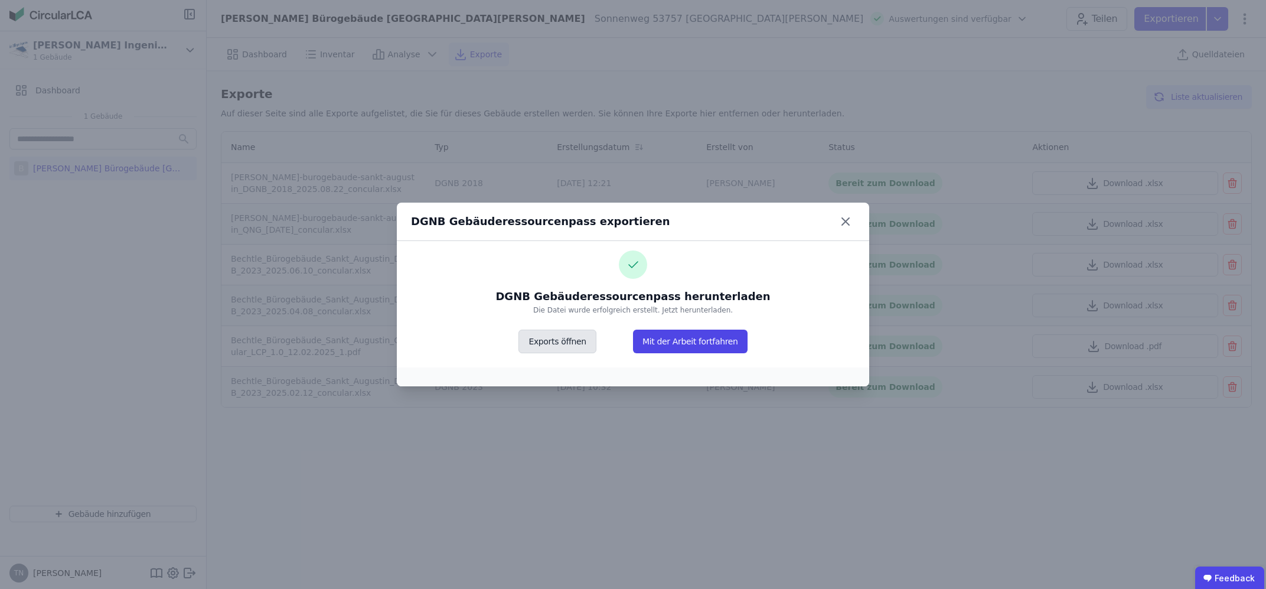
click at [566, 344] on button "Exports öffnen" at bounding box center [556, 341] width 77 height 24
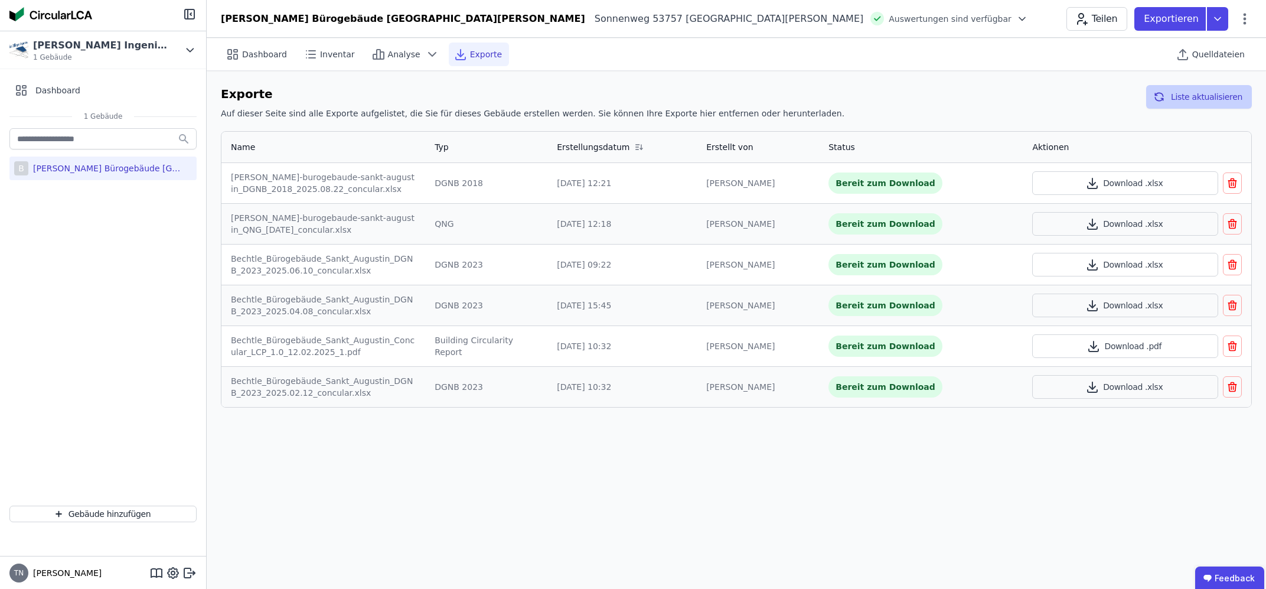
click at [1184, 105] on button "Liste aktualisieren" at bounding box center [1199, 97] width 106 height 24
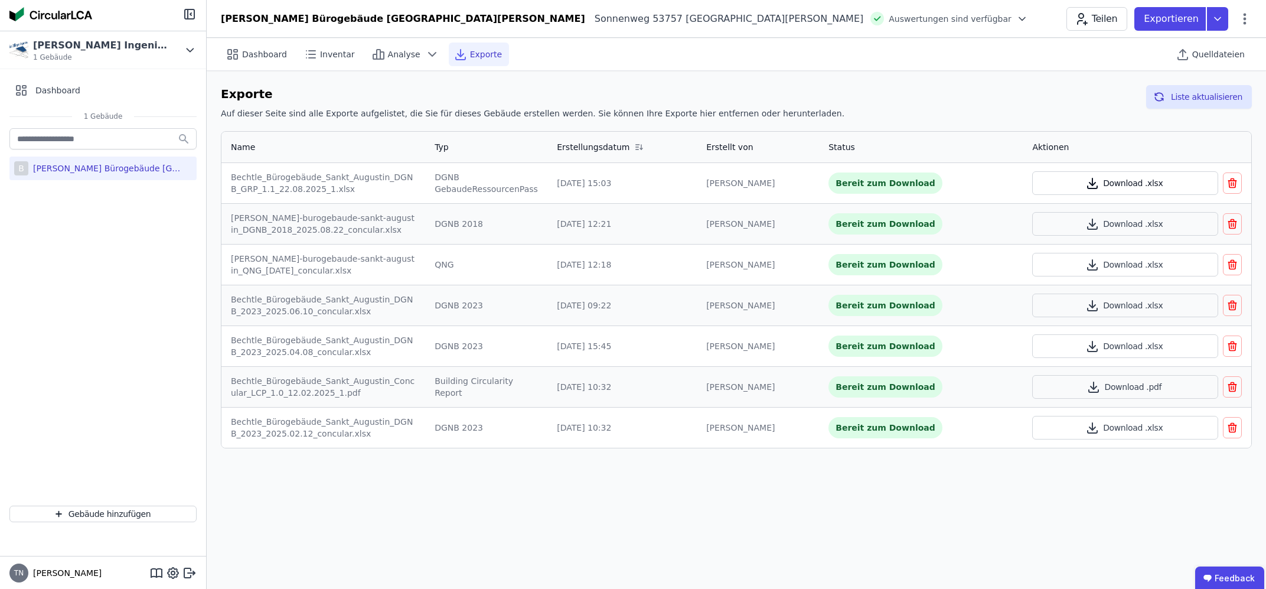
click at [1128, 183] on button "Download .xlsx" at bounding box center [1125, 183] width 186 height 24
click at [470, 54] on span "Exporte" at bounding box center [486, 54] width 32 height 12
click at [1125, 184] on button "Download .xlsx" at bounding box center [1125, 183] width 186 height 24
click at [1010, 2] on header "[PERSON_NAME] Bürogebäude [GEOGRAPHIC_DATA][PERSON_NAME] Sonnenweg 53757 [GEOGR…" at bounding box center [736, 19] width 1059 height 38
